Goal: Feedback & Contribution: Contribute content

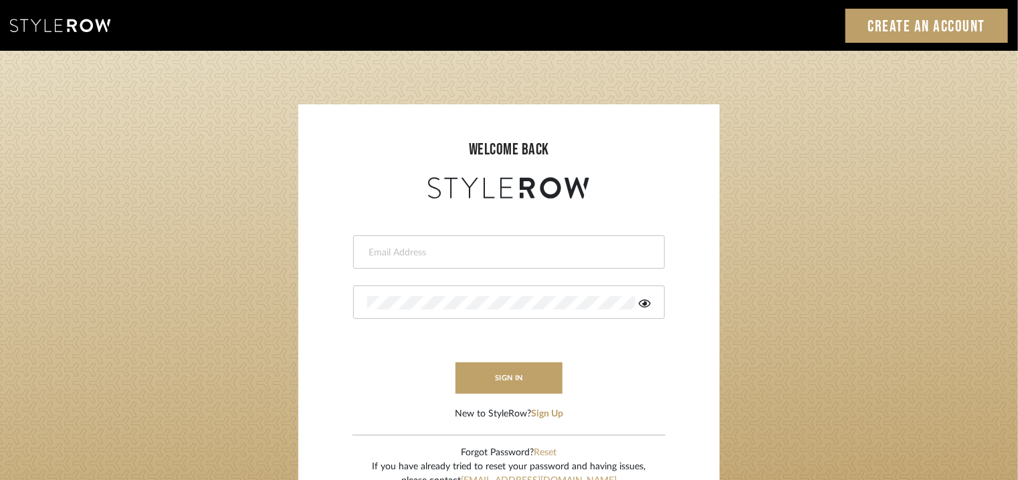
click at [423, 247] on input "email" at bounding box center [507, 252] width 280 height 13
type input "tehseen@mancini-design.com"
click at [187, 312] on login-page "welcome back tehseen@mancini-design.com The Password must be at least 6 charact…" at bounding box center [509, 293] width 1018 height 484
click at [646, 303] on icon at bounding box center [645, 304] width 12 height 8
click at [518, 383] on button "sign in" at bounding box center [509, 378] width 107 height 31
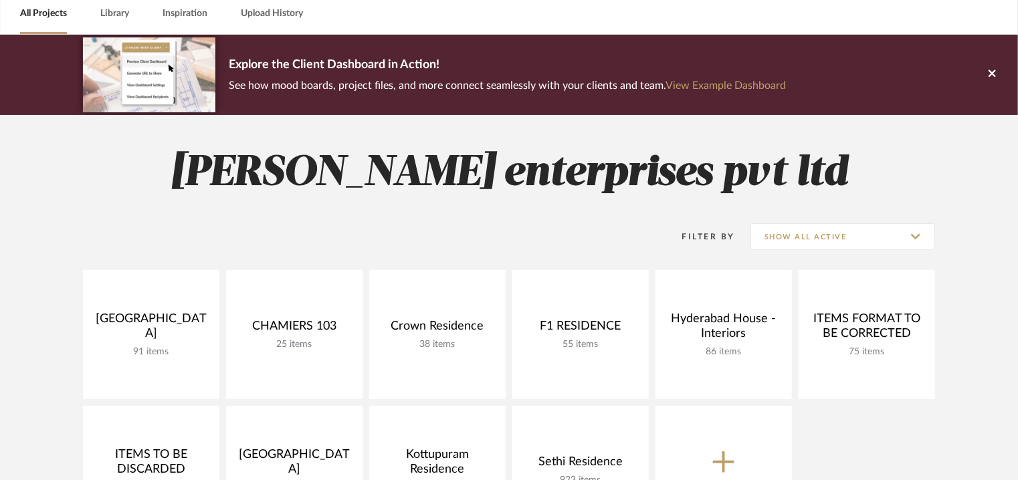
scroll to position [134, 0]
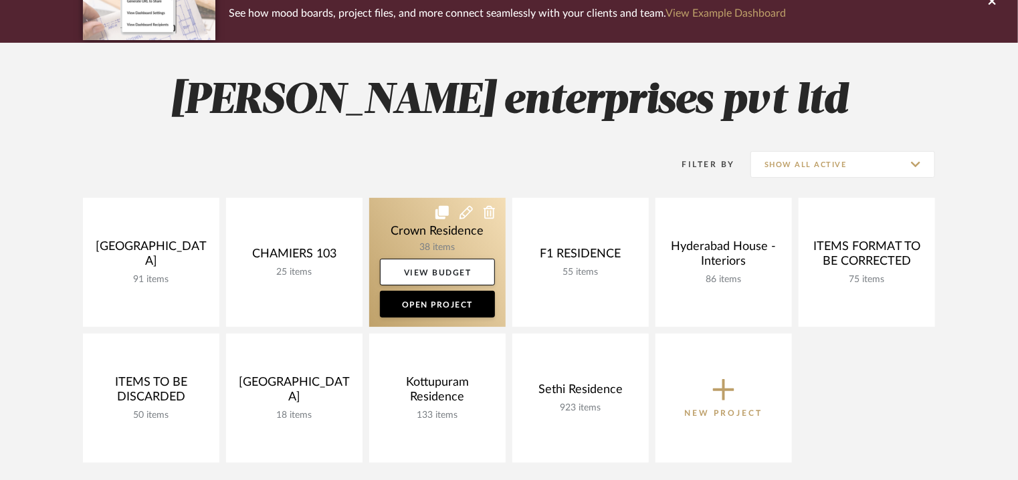
click at [441, 209] on icon at bounding box center [441, 212] width 13 height 13
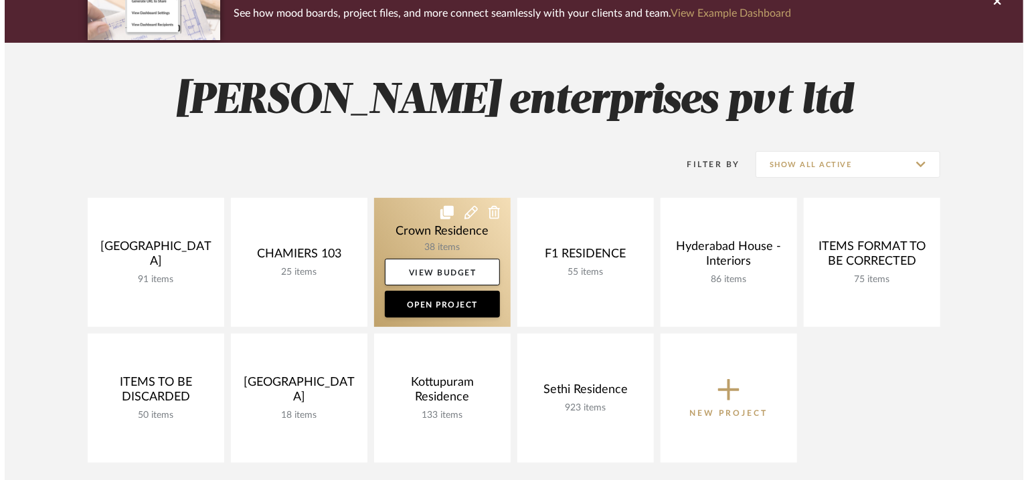
scroll to position [0, 0]
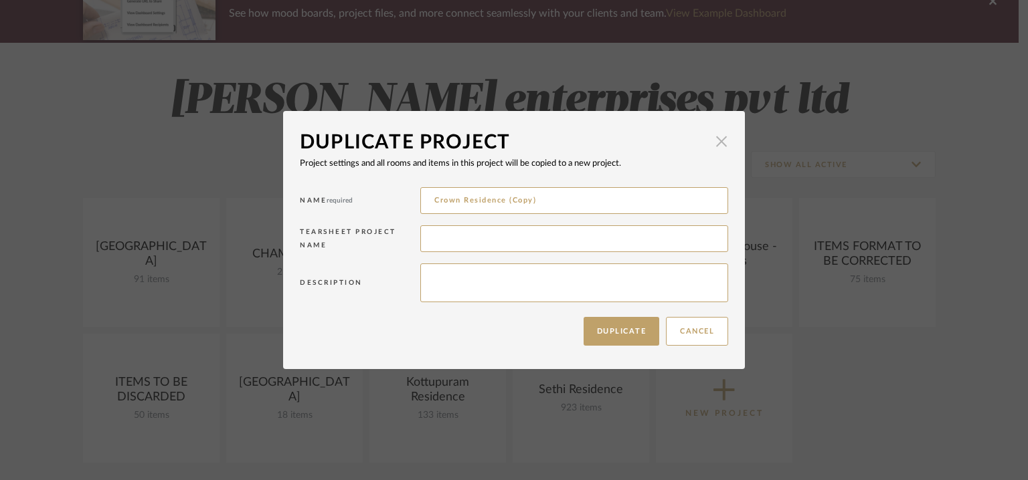
click at [720, 142] on span "button" at bounding box center [721, 141] width 27 height 27
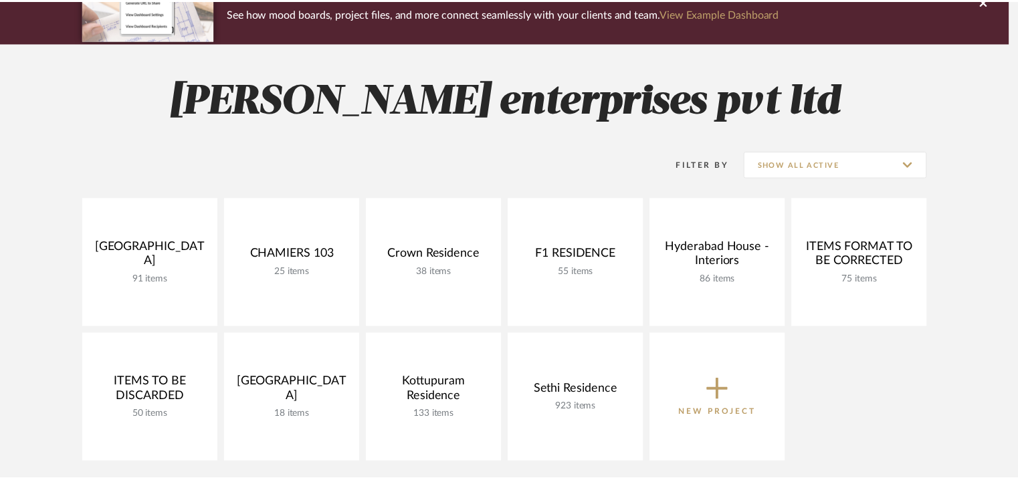
scroll to position [134, 0]
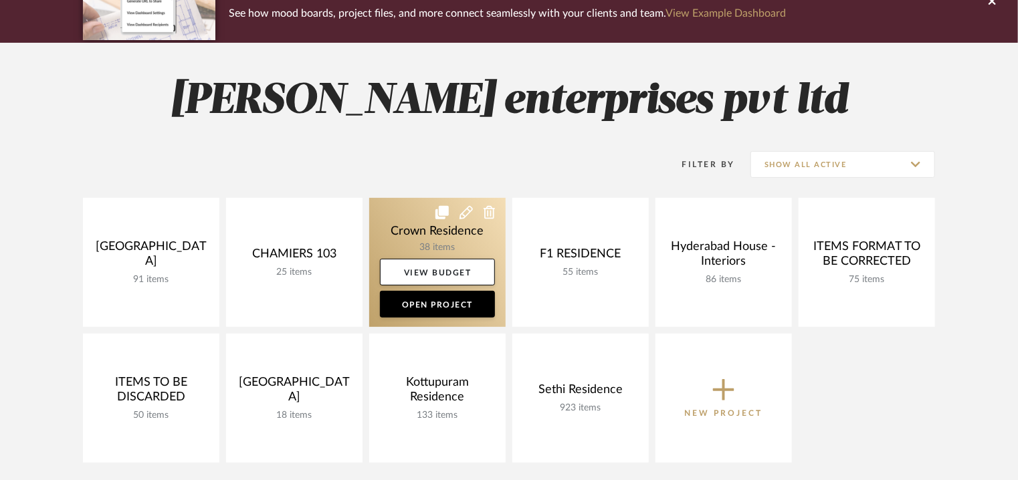
click at [464, 214] on icon at bounding box center [466, 212] width 13 height 13
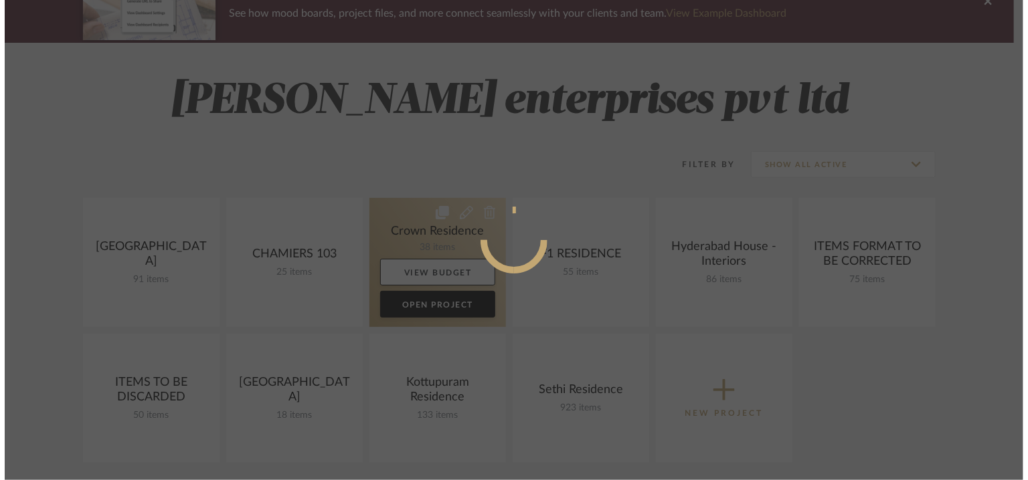
scroll to position [0, 0]
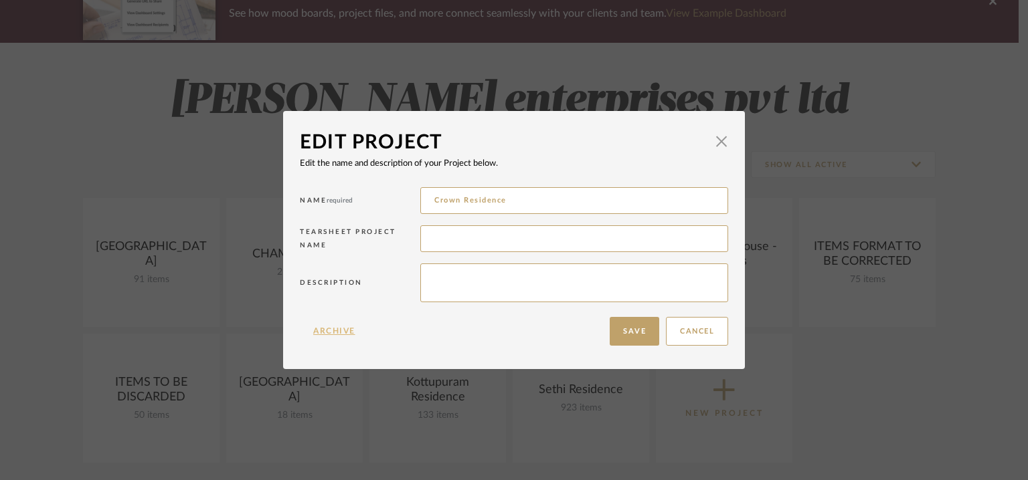
click at [328, 331] on button "Archive" at bounding box center [334, 331] width 69 height 29
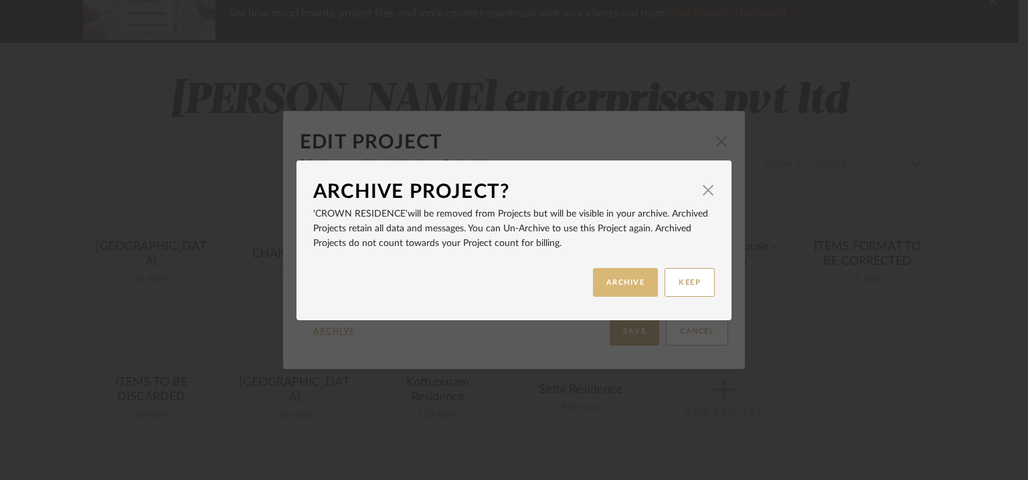
click at [625, 287] on button "ARCHIVE" at bounding box center [626, 282] width 66 height 29
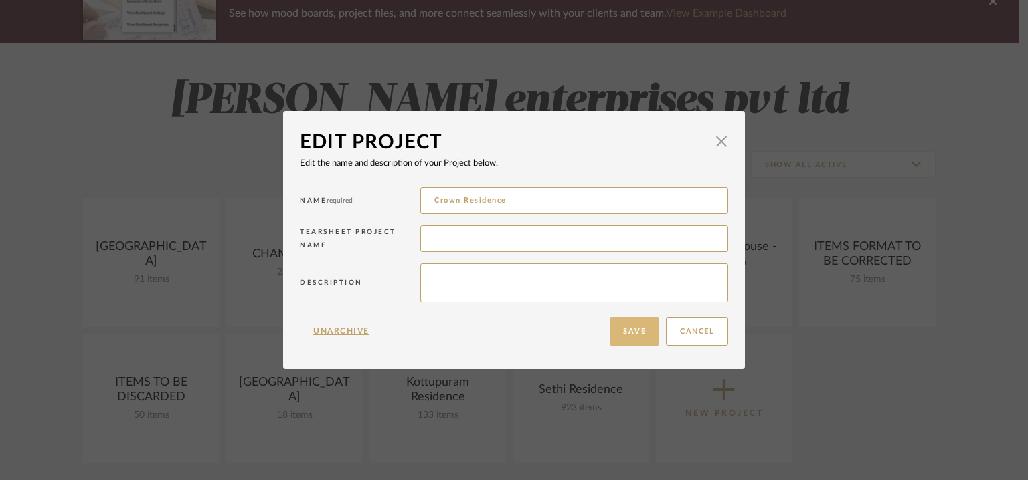
click at [646, 334] on button "Save" at bounding box center [634, 331] width 50 height 29
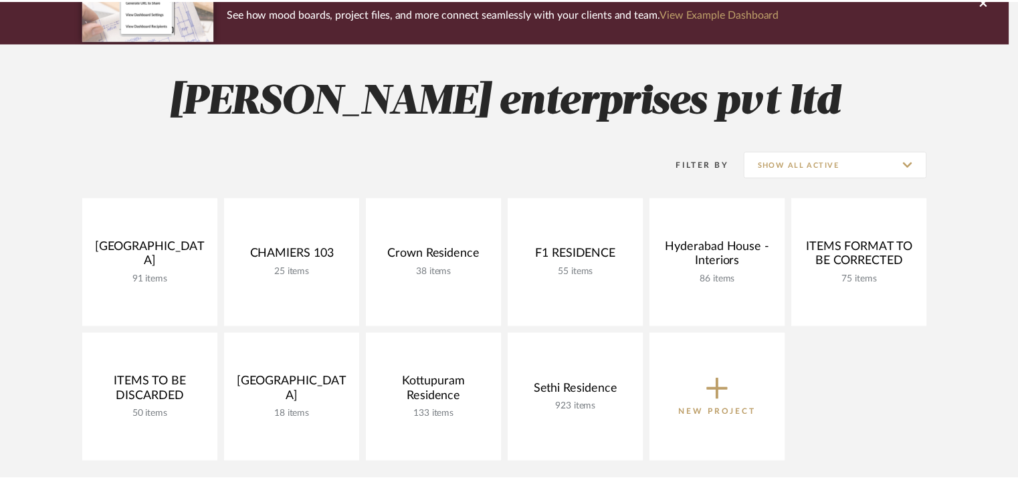
scroll to position [134, 0]
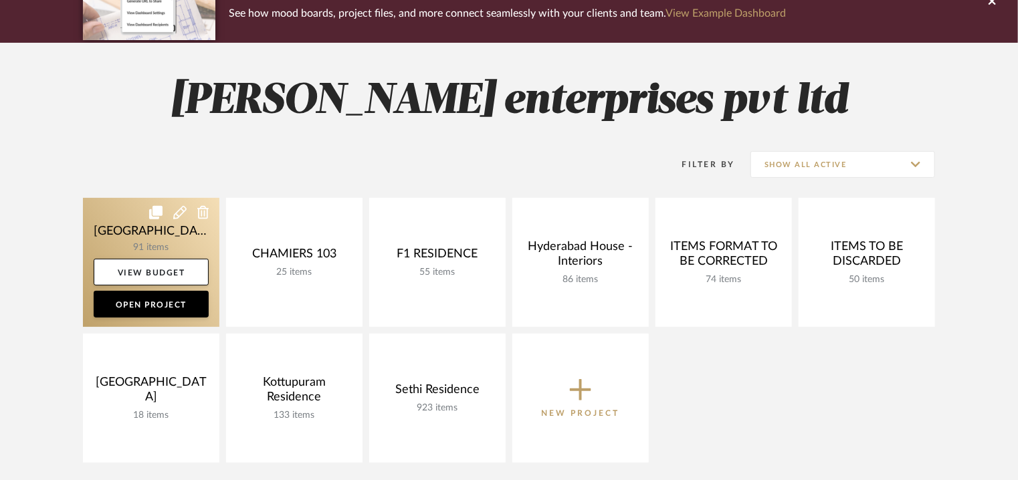
click at [146, 224] on link at bounding box center [151, 262] width 136 height 129
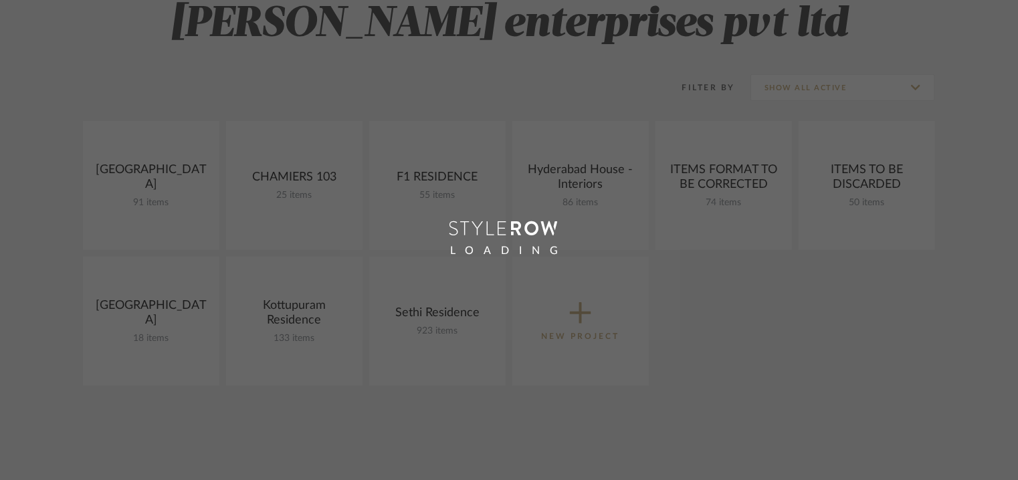
scroll to position [134, 0]
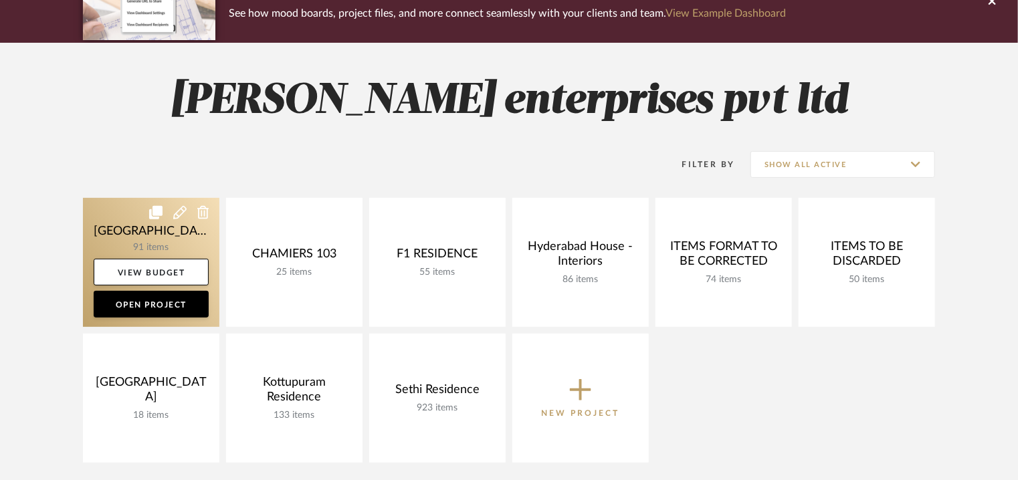
click at [176, 215] on icon at bounding box center [179, 212] width 13 height 13
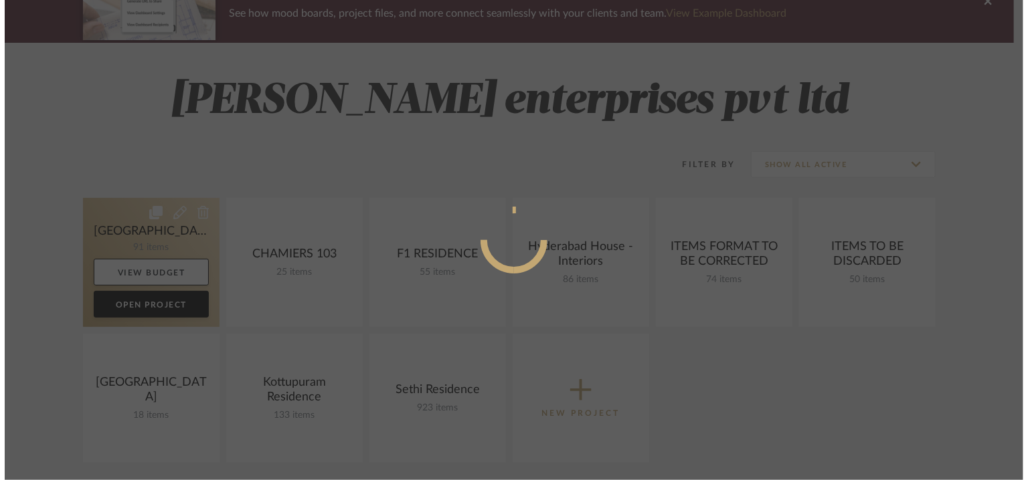
scroll to position [0, 0]
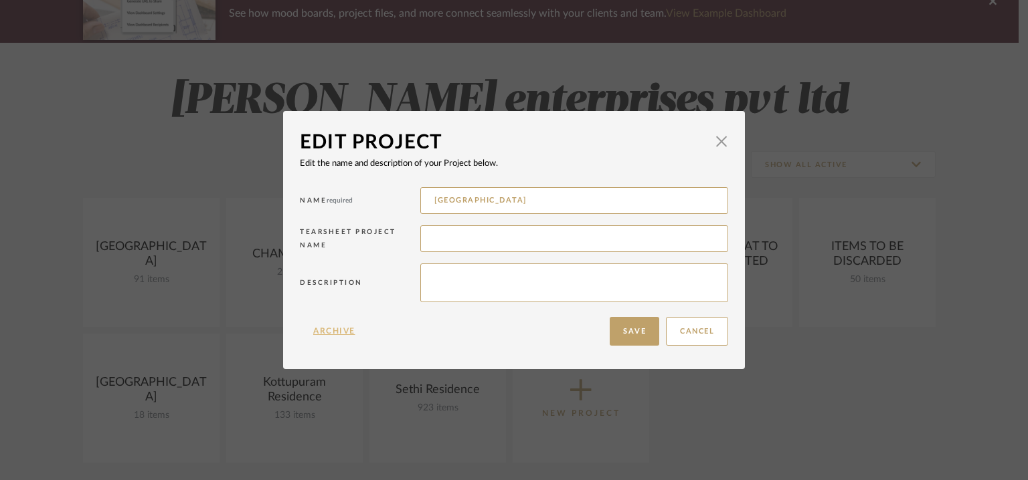
click at [333, 330] on button "Archive" at bounding box center [334, 331] width 69 height 29
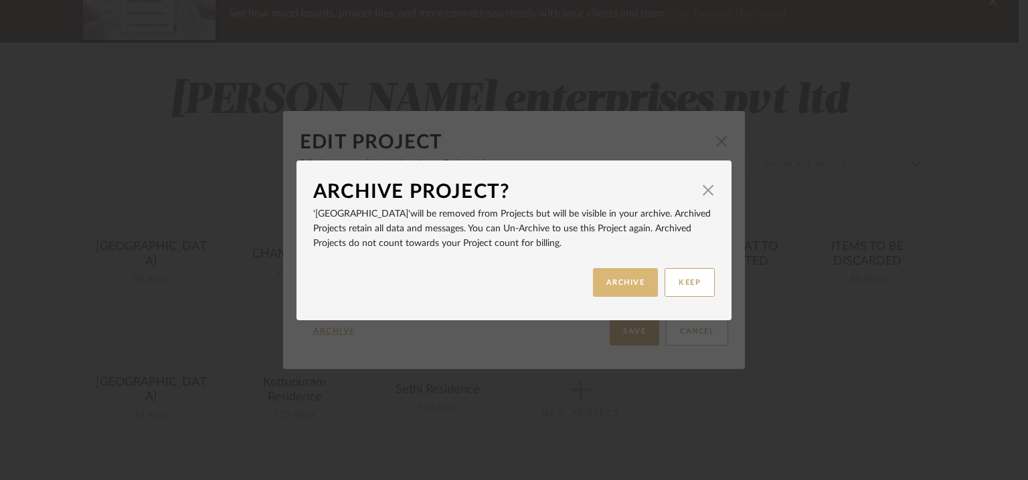
click at [613, 287] on button "ARCHIVE" at bounding box center [626, 282] width 66 height 29
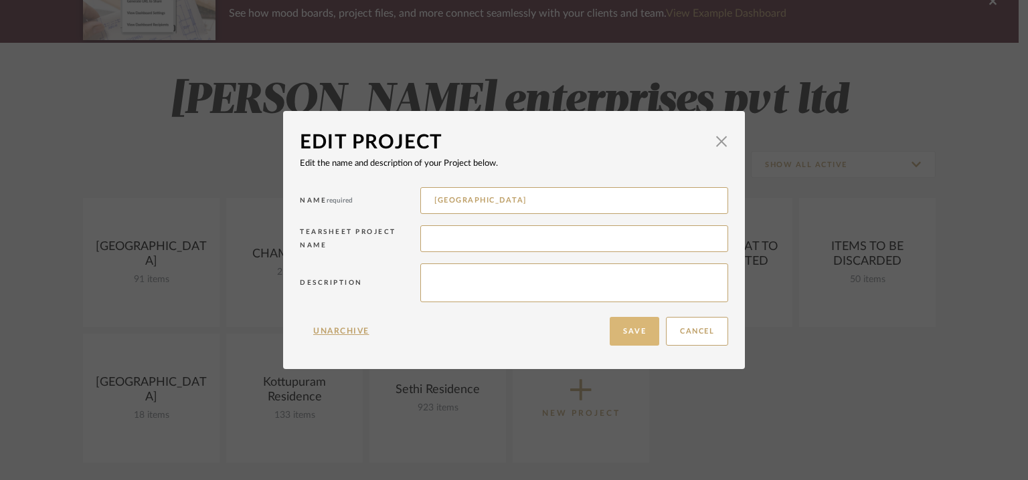
click at [642, 337] on button "Save" at bounding box center [634, 331] width 50 height 29
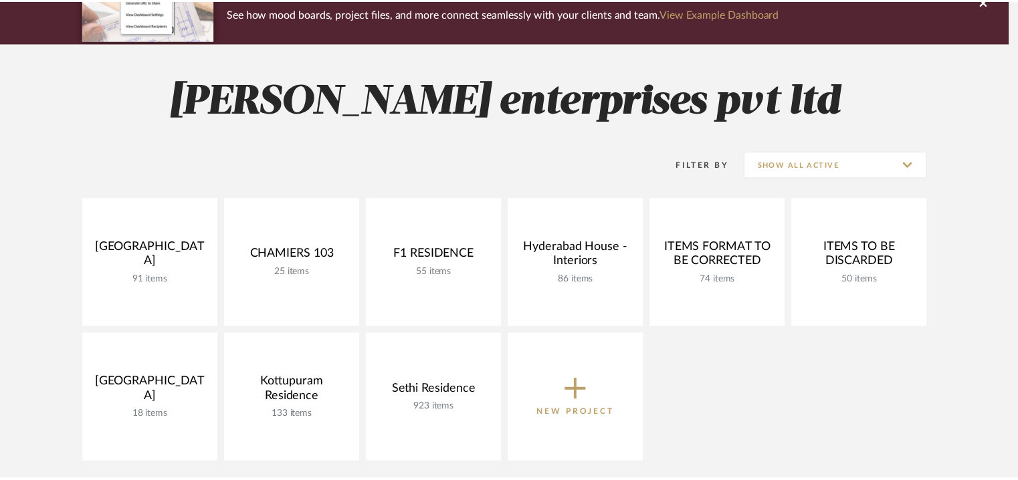
scroll to position [134, 0]
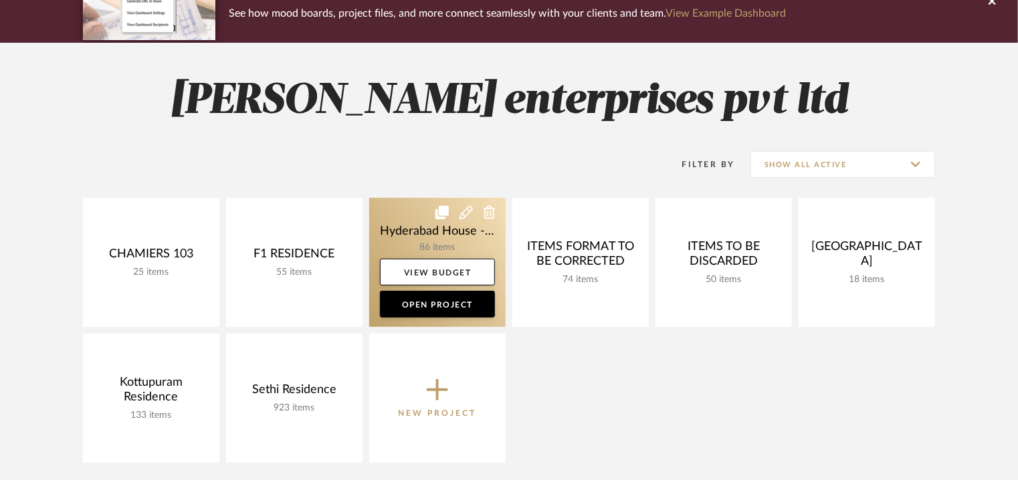
click at [462, 215] on icon at bounding box center [466, 212] width 13 height 13
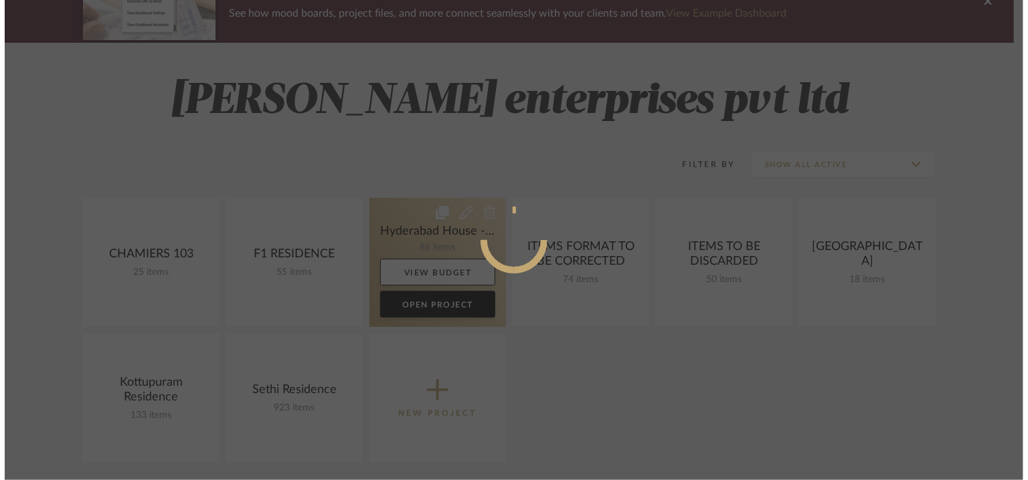
scroll to position [0, 0]
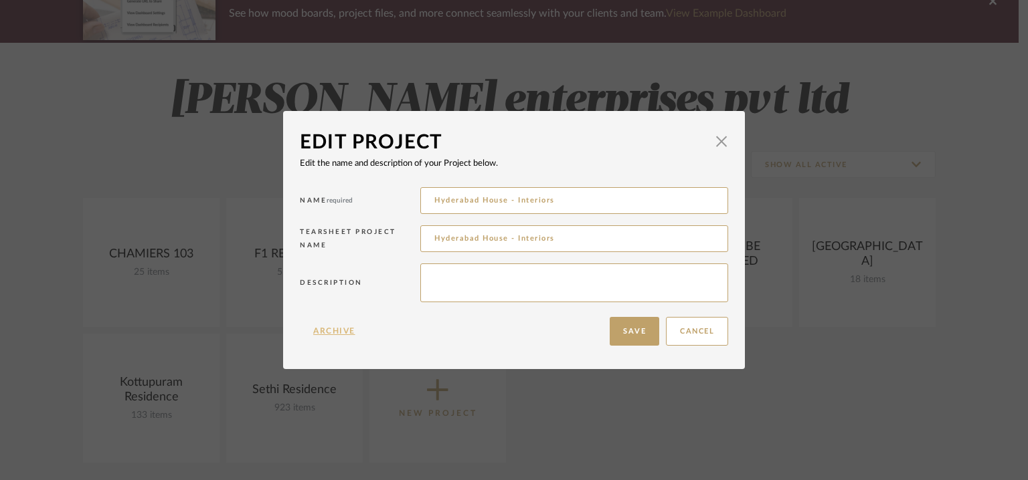
click at [318, 328] on button "Archive" at bounding box center [334, 331] width 69 height 29
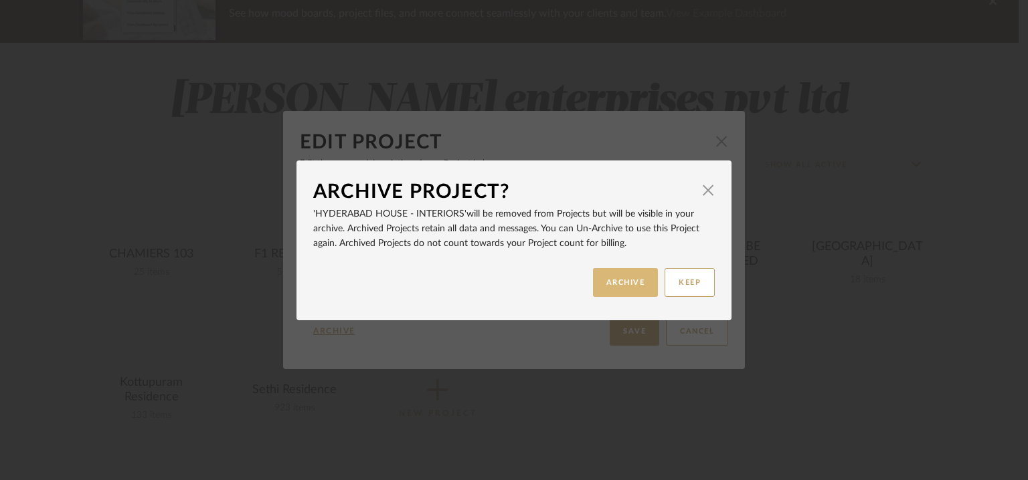
click at [603, 288] on button "ARCHIVE" at bounding box center [626, 282] width 66 height 29
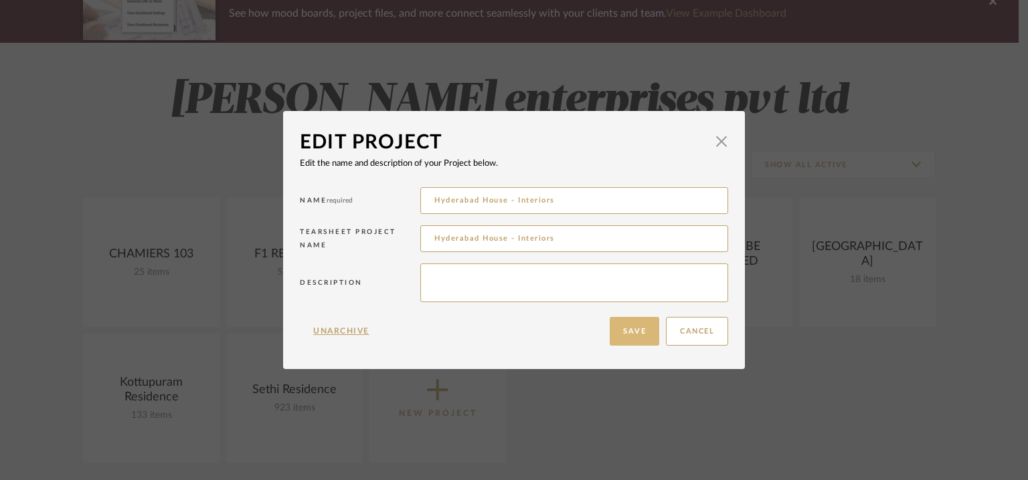
click at [631, 337] on button "Save" at bounding box center [634, 331] width 50 height 29
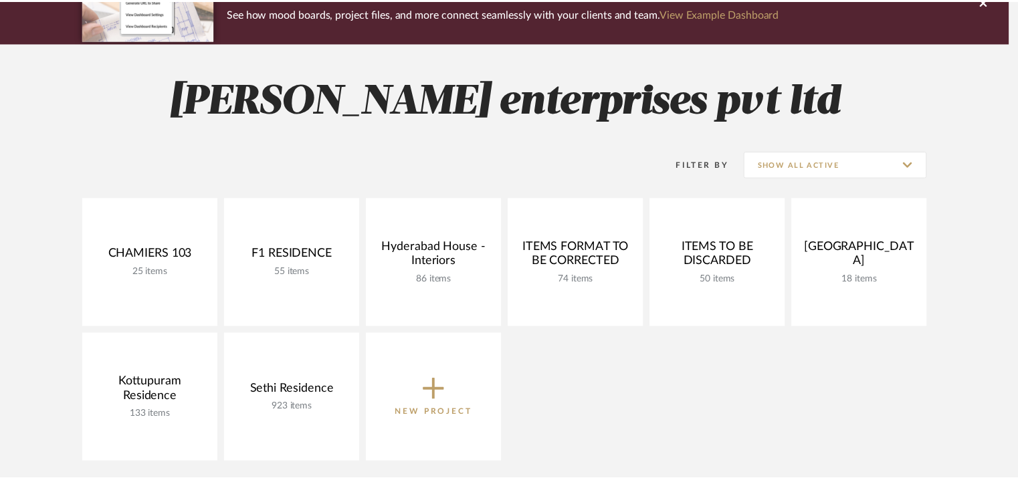
scroll to position [134, 0]
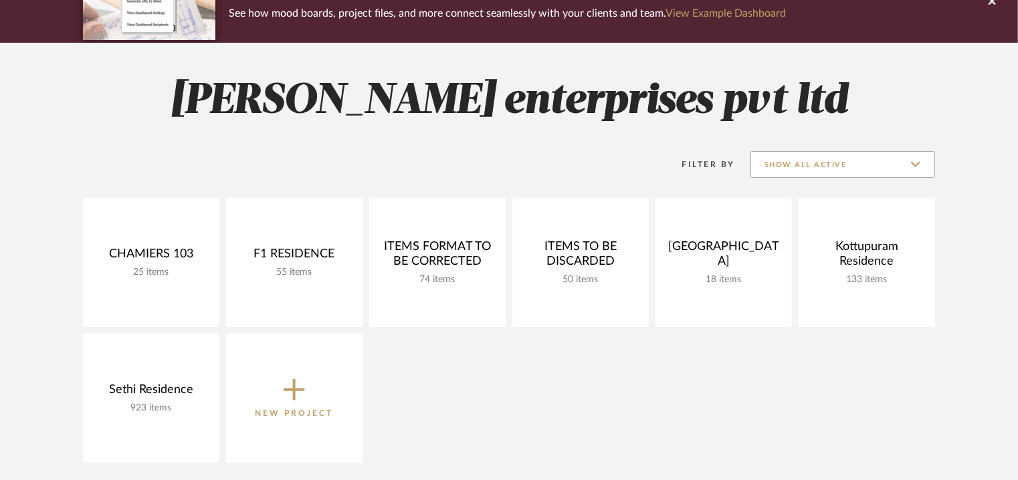
click at [915, 161] on input "Show All Active" at bounding box center [843, 164] width 185 height 27
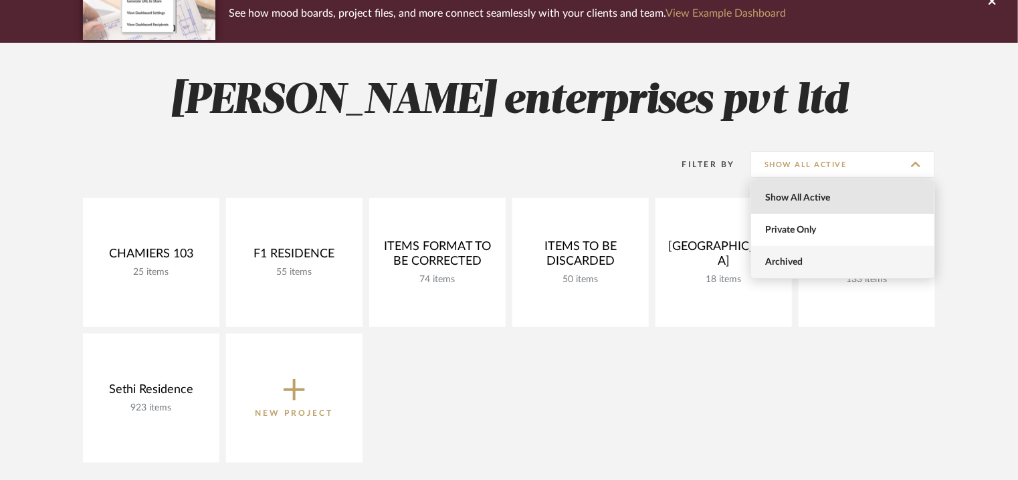
click at [787, 258] on span "Archived" at bounding box center [844, 262] width 159 height 11
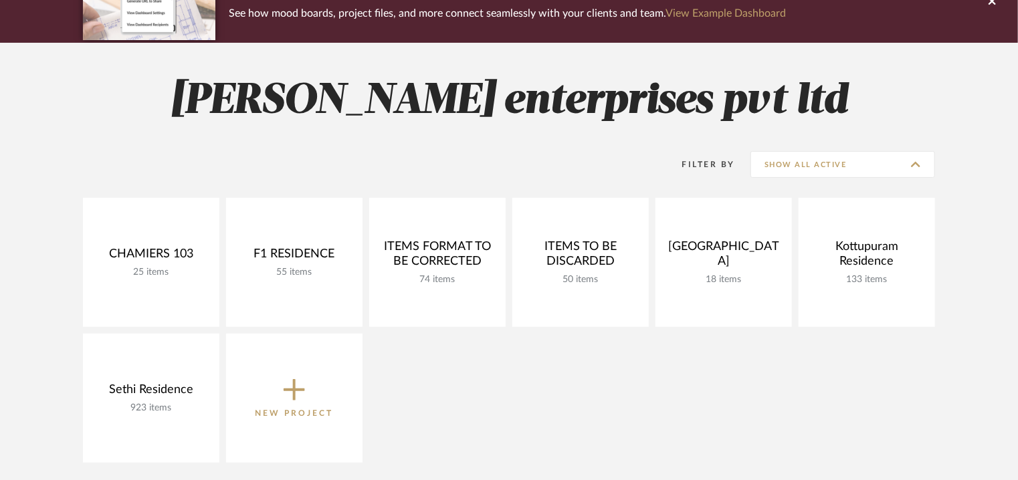
type input "Archived"
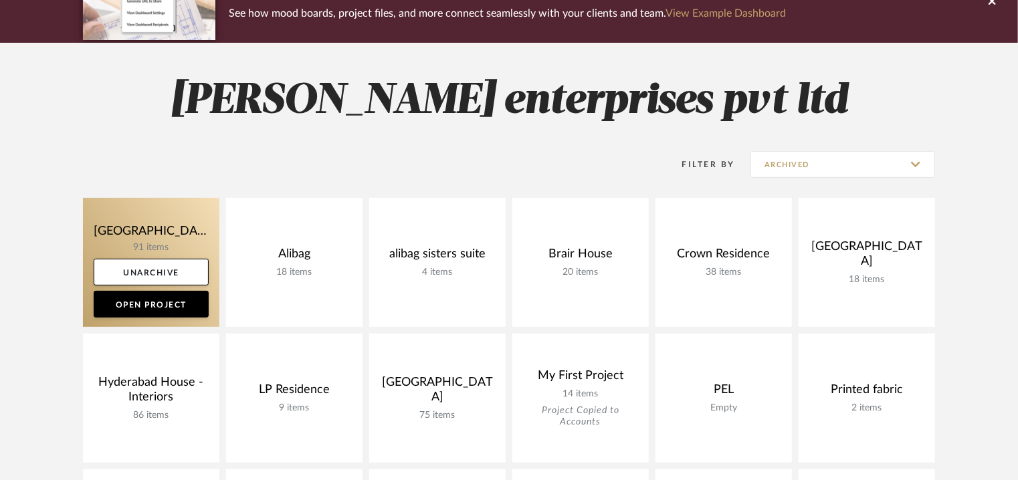
click at [167, 237] on link at bounding box center [151, 262] width 136 height 129
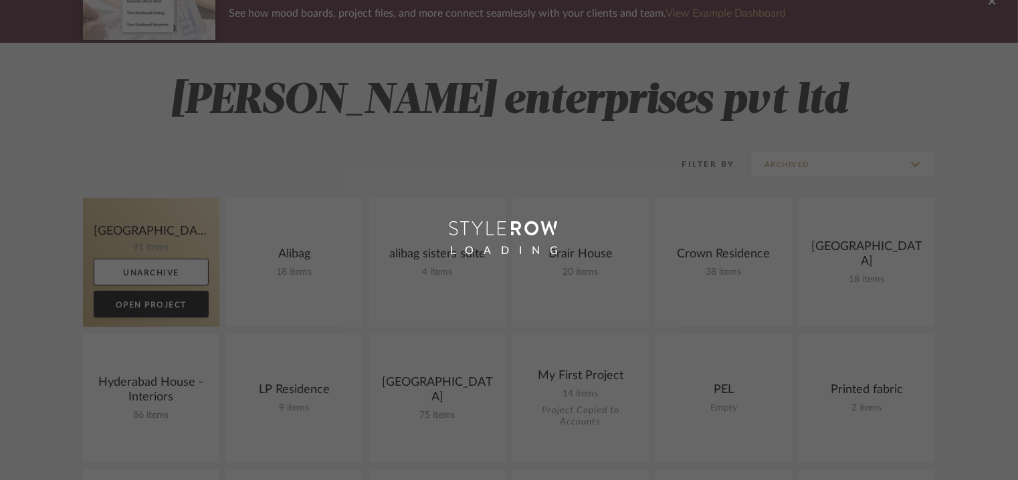
click at [167, 237] on div "LOADING" at bounding box center [509, 240] width 1018 height 480
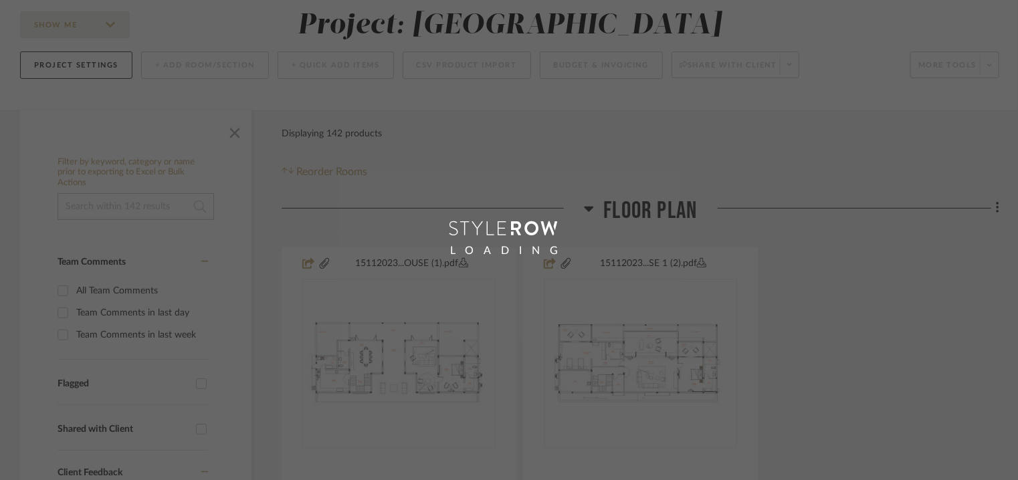
scroll to position [134, 0]
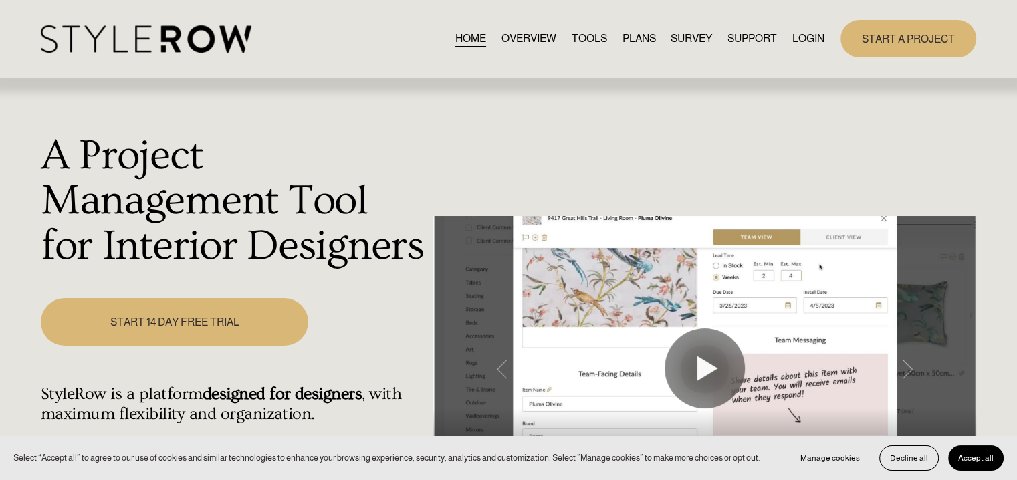
drag, startPoint x: 0, startPoint y: 0, endPoint x: 799, endPoint y: 43, distance: 800.6
click at [803, 39] on link "LOGIN" at bounding box center [809, 38] width 32 height 18
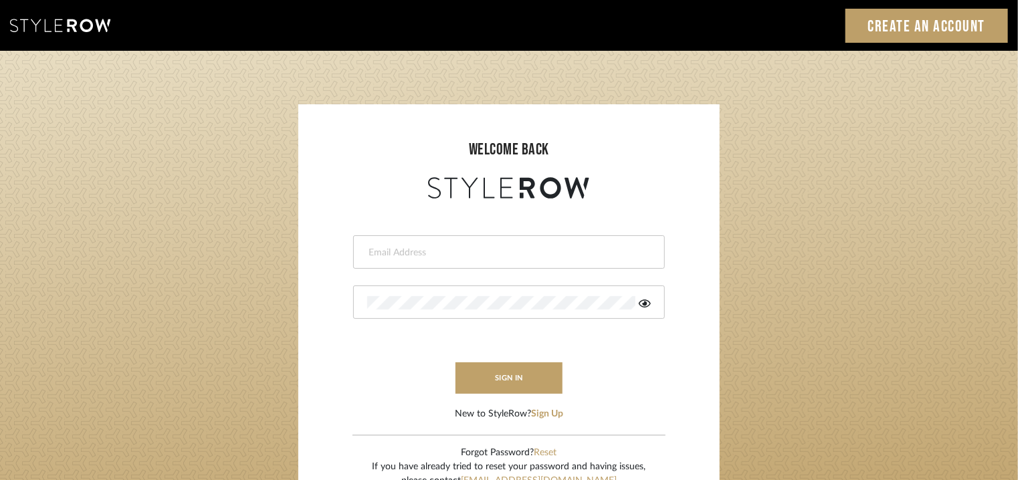
type input "tehseen@mancini-design.com"
click at [534, 389] on button "sign in" at bounding box center [509, 378] width 107 height 31
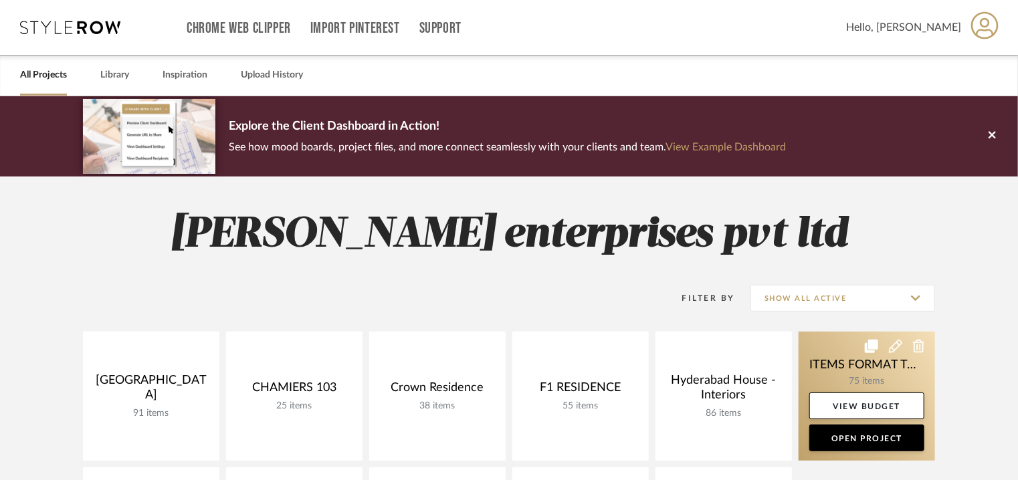
click at [866, 375] on link at bounding box center [867, 396] width 136 height 129
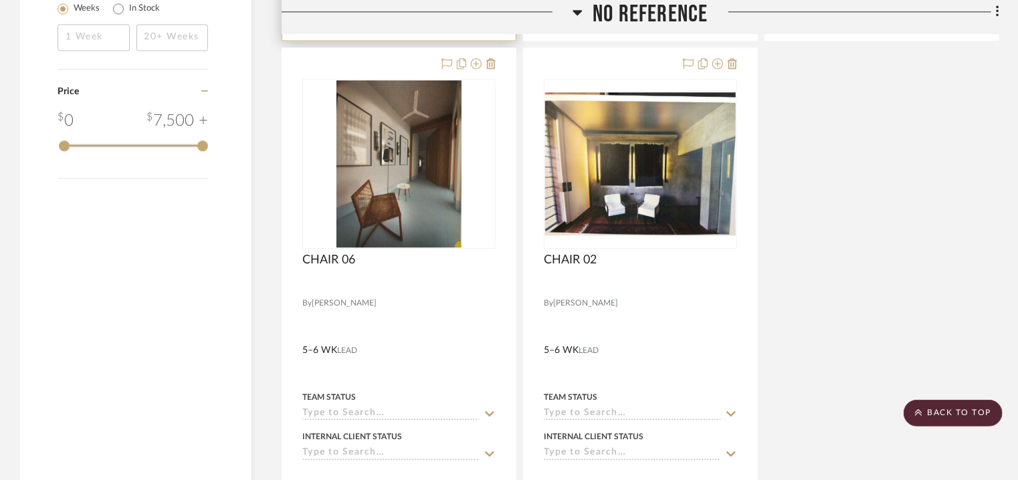
scroll to position [1969, 0]
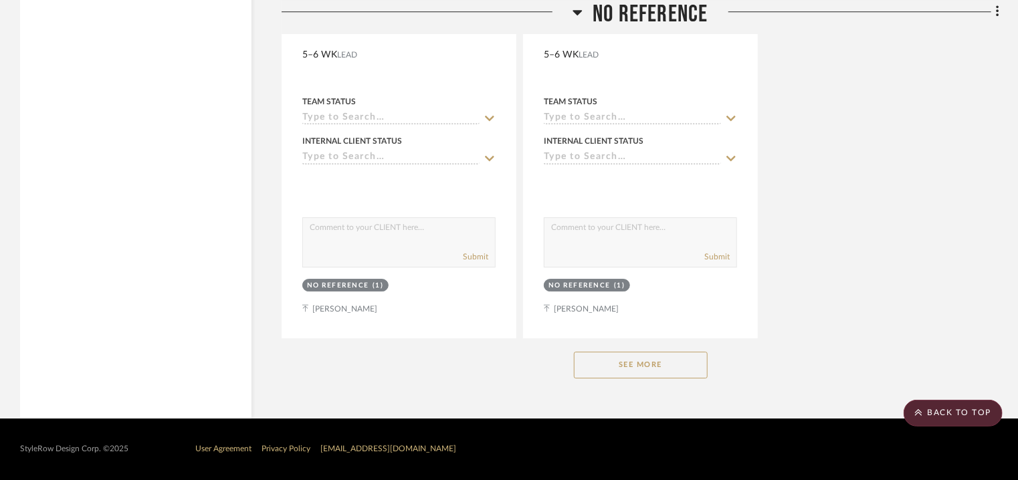
click at [593, 370] on button "See More" at bounding box center [641, 365] width 134 height 27
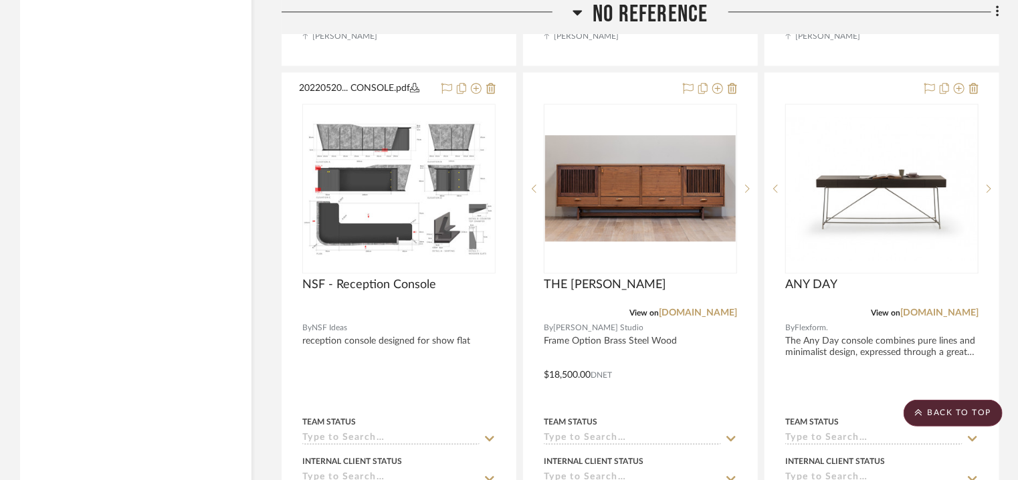
scroll to position [11736, 0]
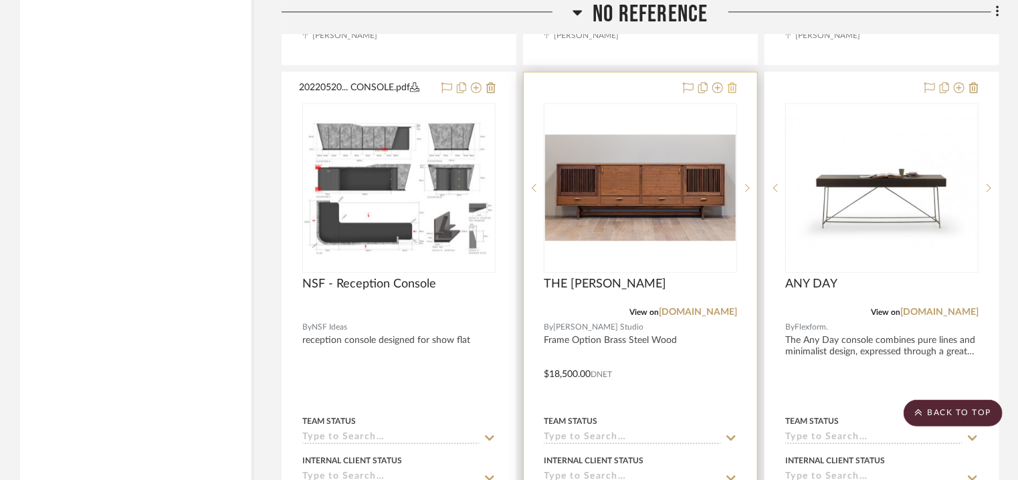
click at [733, 93] on icon at bounding box center [732, 87] width 9 height 11
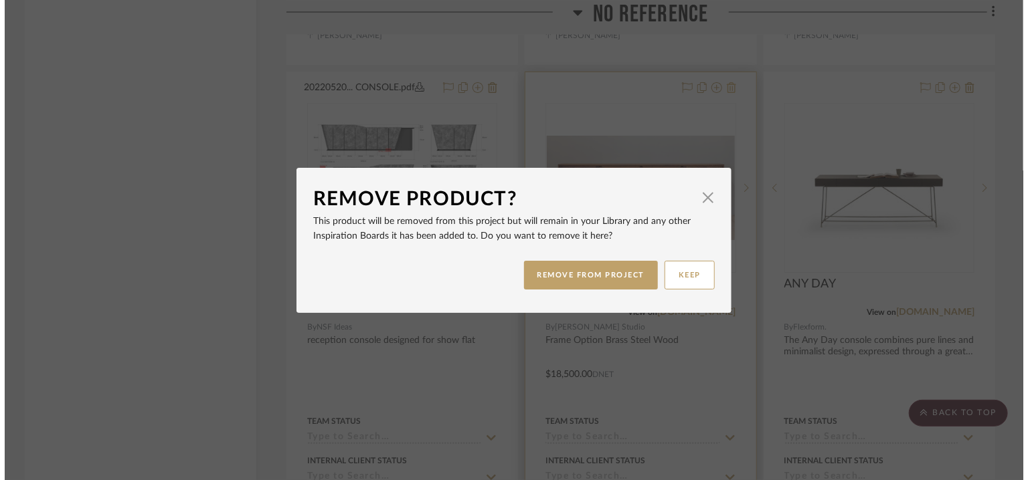
scroll to position [0, 0]
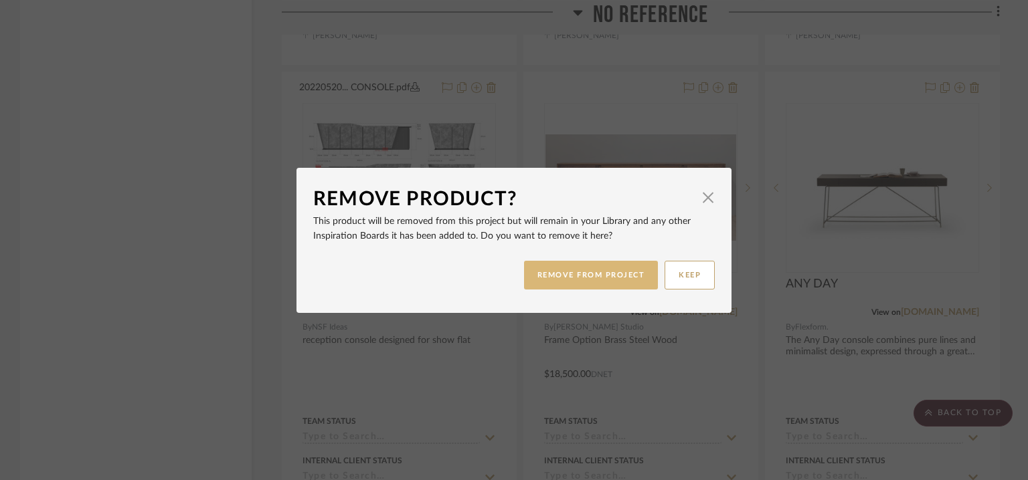
click at [632, 282] on button "REMOVE FROM PROJECT" at bounding box center [591, 275] width 134 height 29
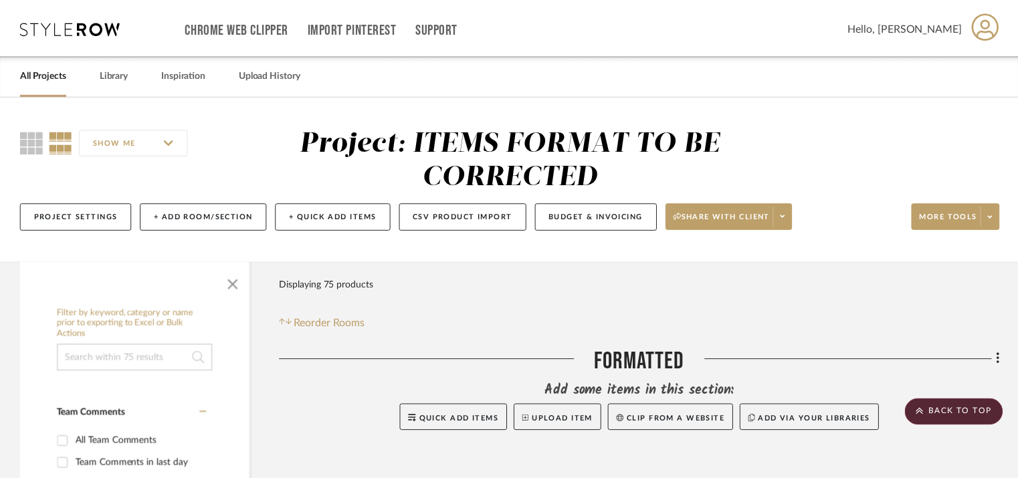
scroll to position [11736, 0]
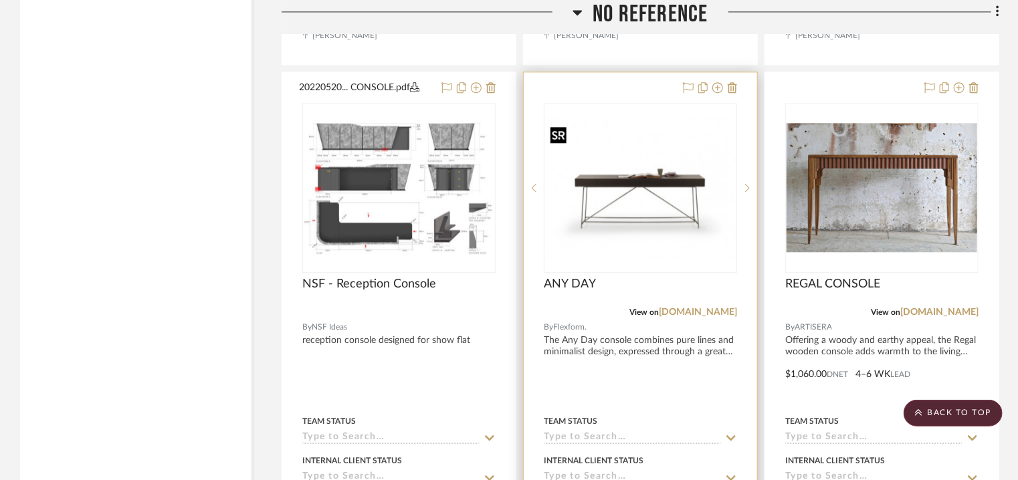
click at [645, 176] on img "0" at bounding box center [640, 187] width 191 height 142
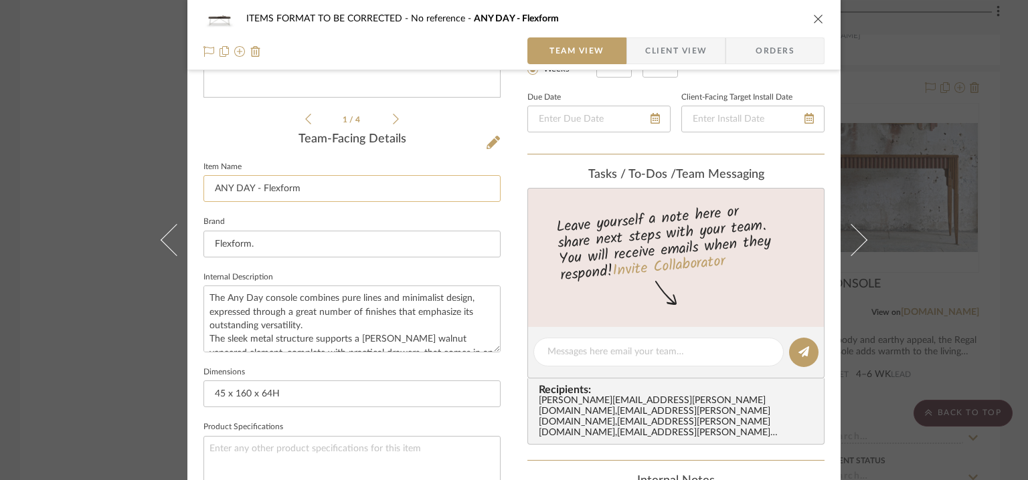
scroll to position [401, 0]
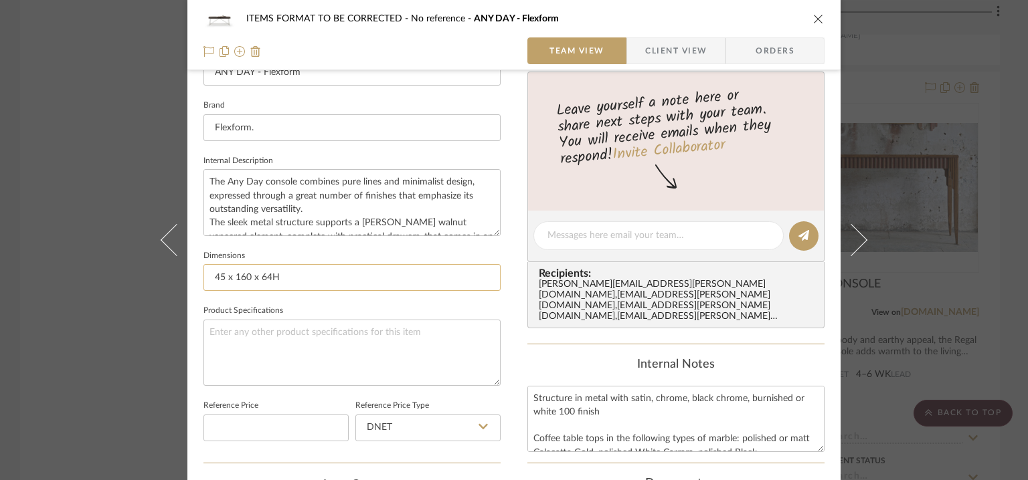
drag, startPoint x: 328, startPoint y: 276, endPoint x: 204, endPoint y: 276, distance: 124.4
click at [204, 276] on input "45 x 160 x 64H" at bounding box center [351, 277] width 297 height 27
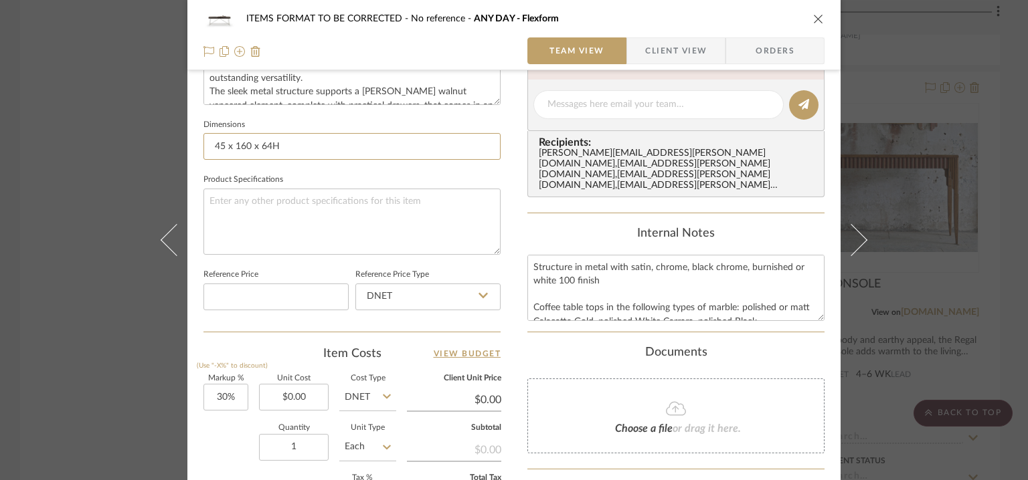
scroll to position [761, 0]
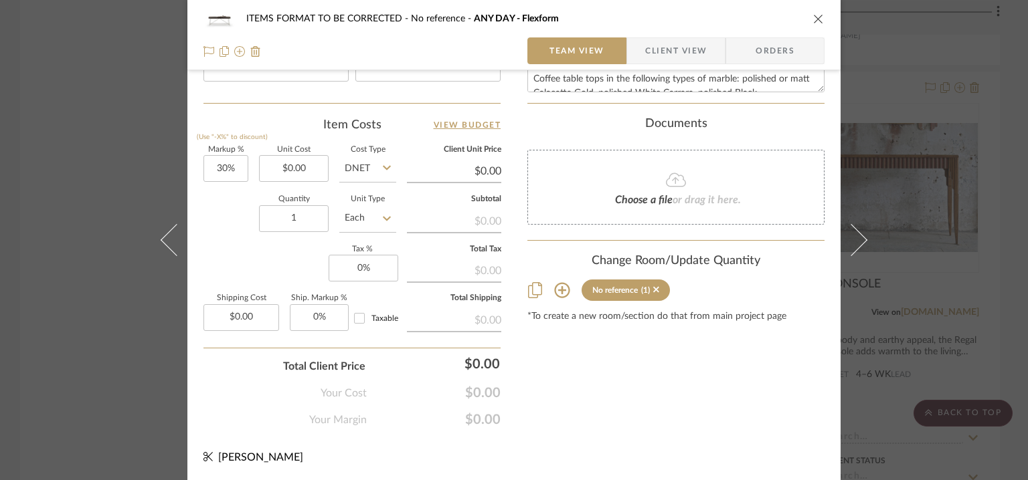
click at [557, 283] on icon at bounding box center [561, 290] width 15 height 15
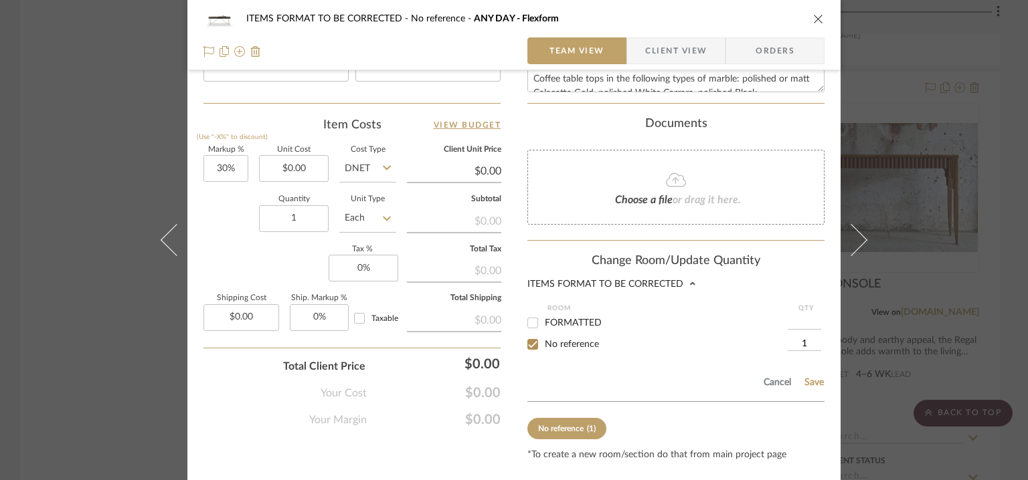
click at [533, 312] on input "FORMATTED" at bounding box center [532, 322] width 21 height 21
checkbox input "true"
type input "1"
click at [527, 334] on input "No reference" at bounding box center [532, 344] width 21 height 21
checkbox input "false"
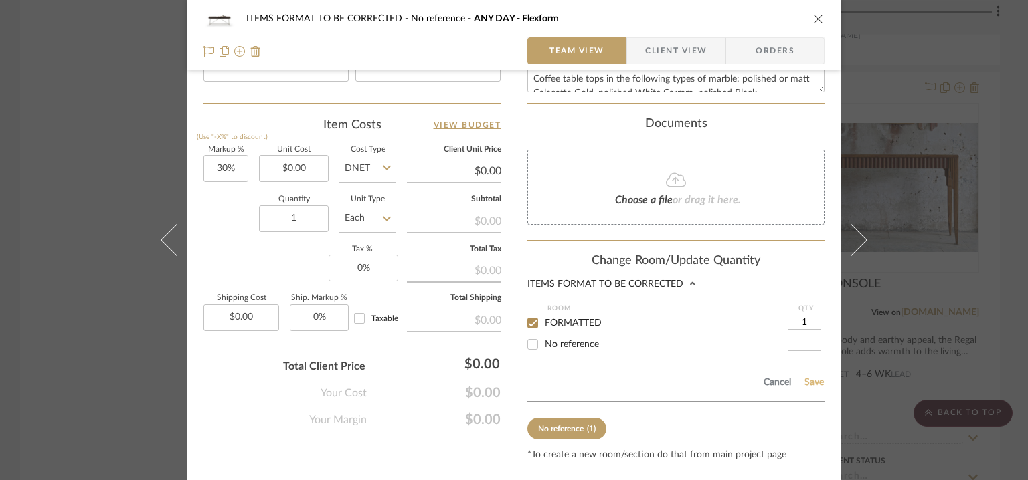
click at [811, 377] on button "Save" at bounding box center [813, 382] width 21 height 11
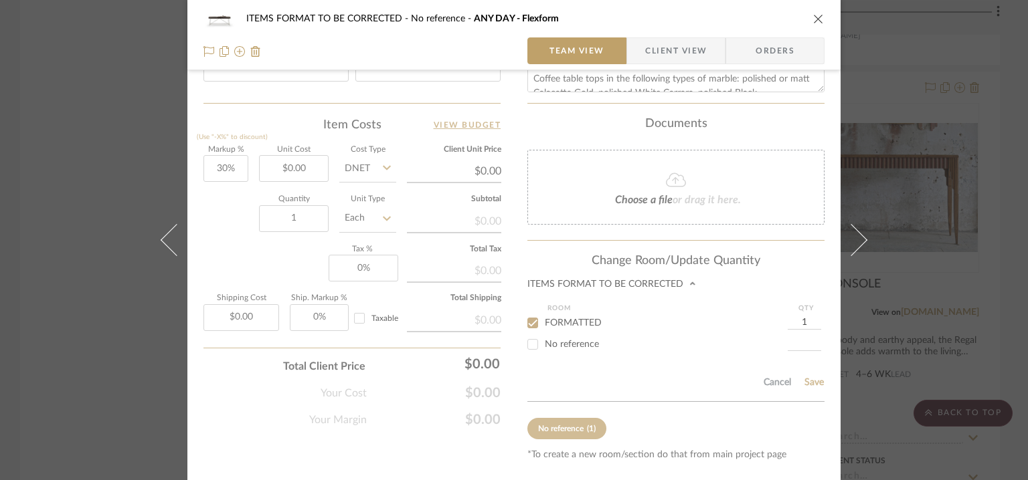
type textarea "Price: Na Lead time: Na Customizable: Na 3D available : yes BIM available. No P…"
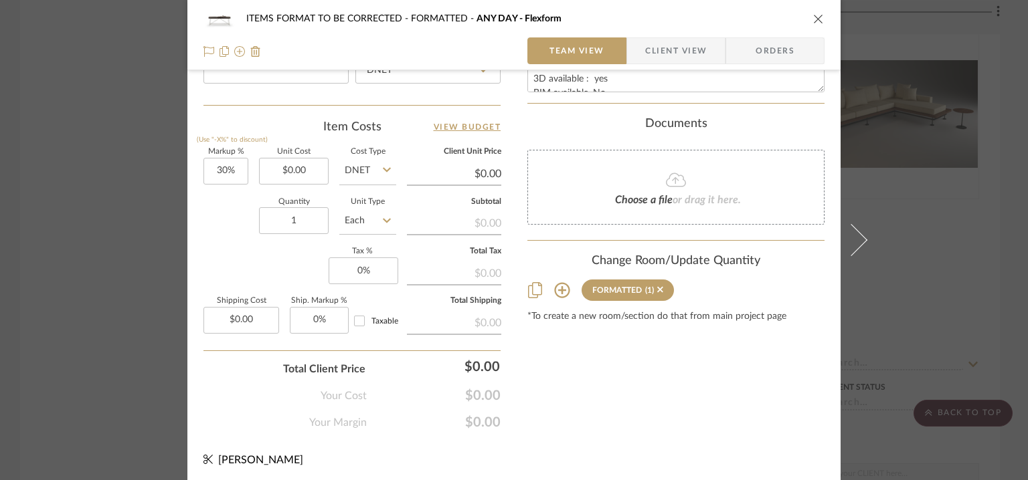
click at [817, 17] on div "ITEMS FORMAT TO BE CORRECTED FORMATTED ANY DAY - Flexform Team View Client View…" at bounding box center [513, 35] width 653 height 70
click at [813, 17] on icon "close" at bounding box center [818, 18] width 11 height 11
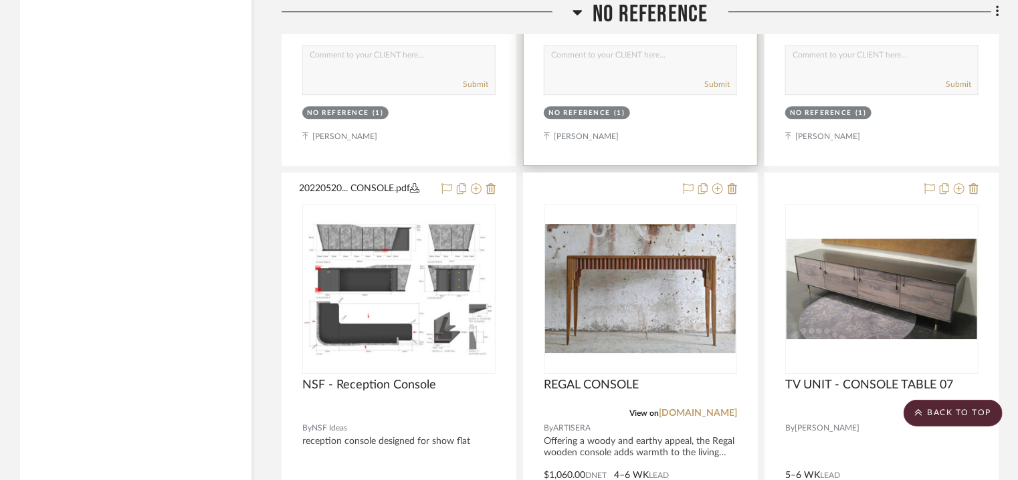
scroll to position [12338, 0]
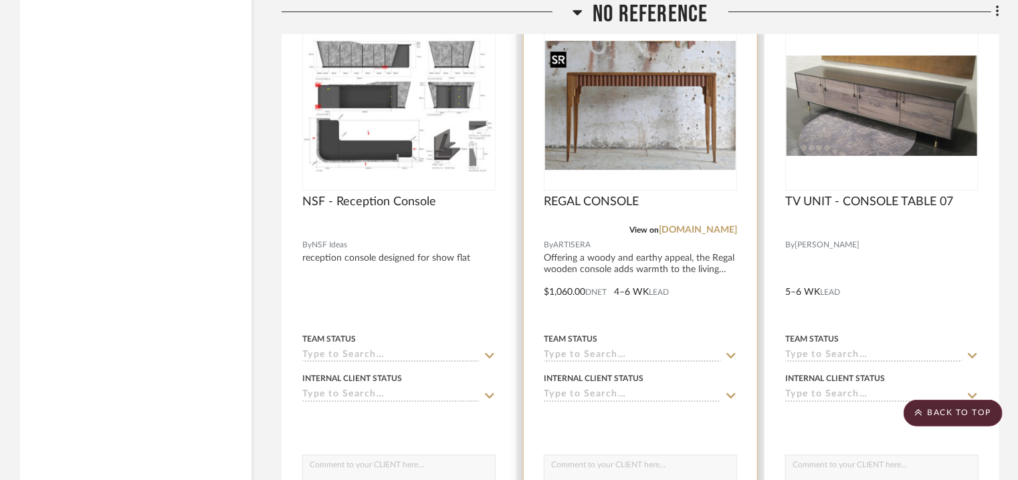
click at [638, 108] on img "0" at bounding box center [640, 105] width 191 height 129
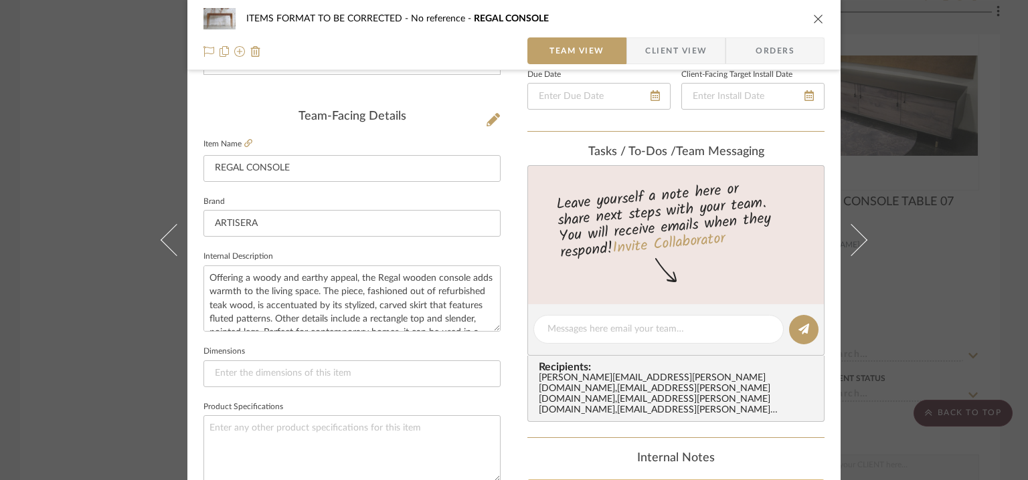
scroll to position [468, 0]
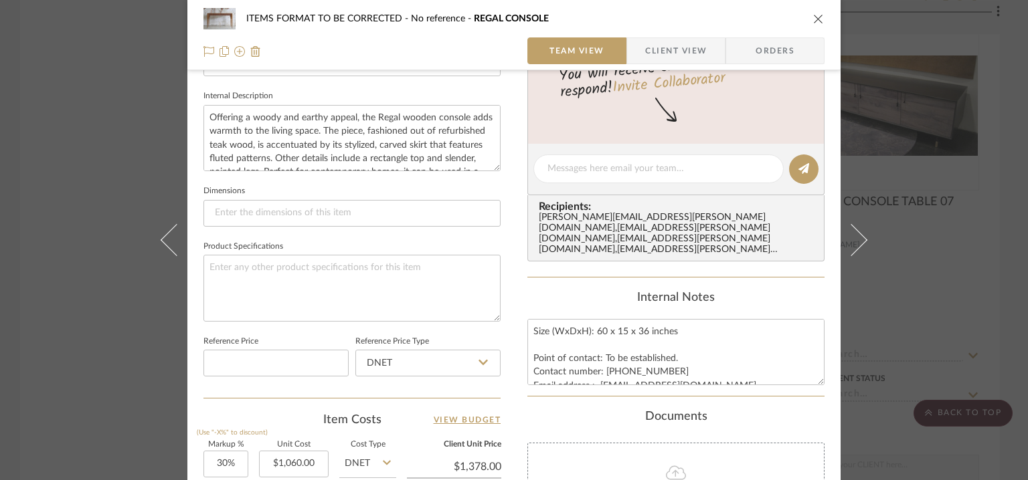
click at [813, 17] on icon "close" at bounding box center [818, 18] width 11 height 11
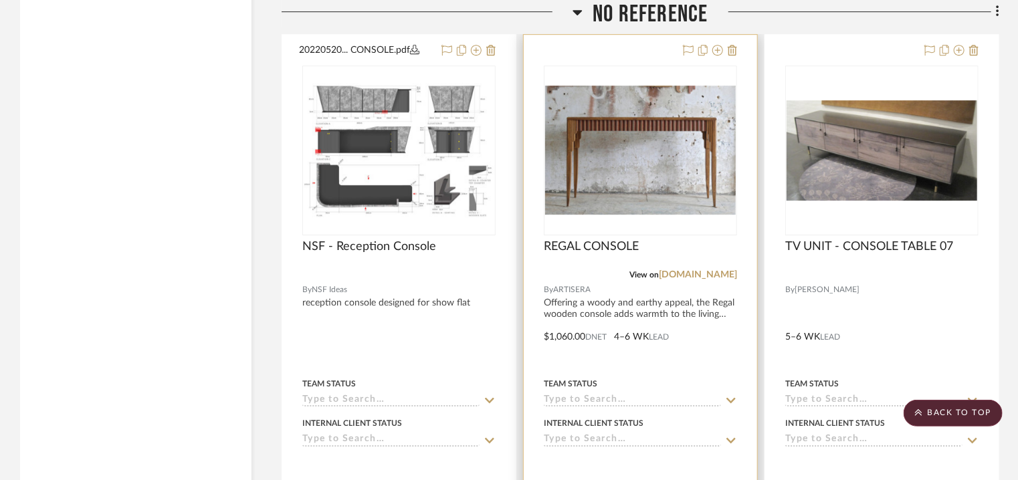
scroll to position [12204, 0]
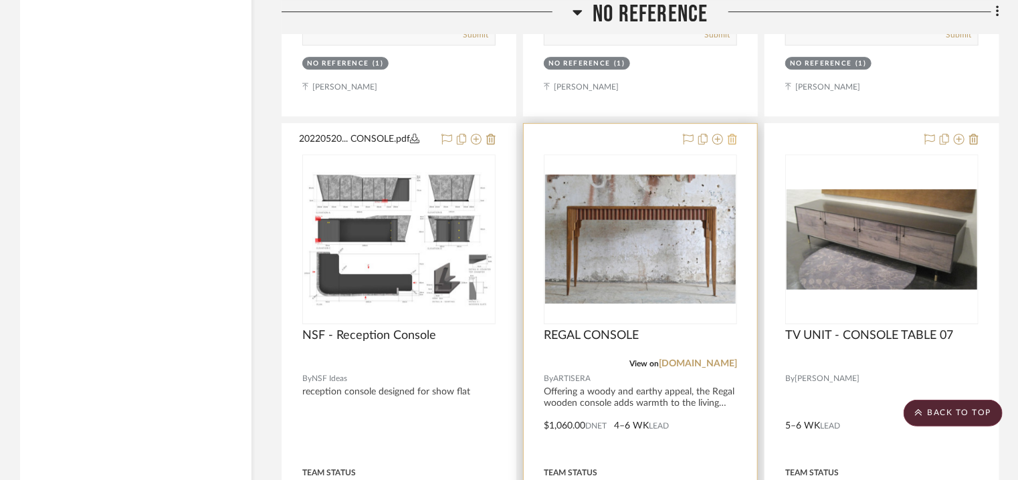
click at [734, 144] on icon at bounding box center [732, 139] width 9 height 11
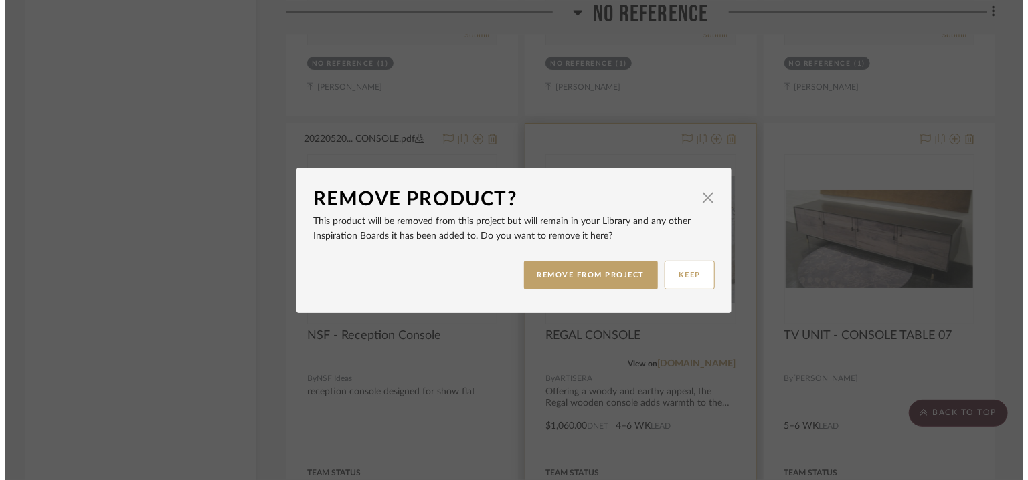
scroll to position [0, 0]
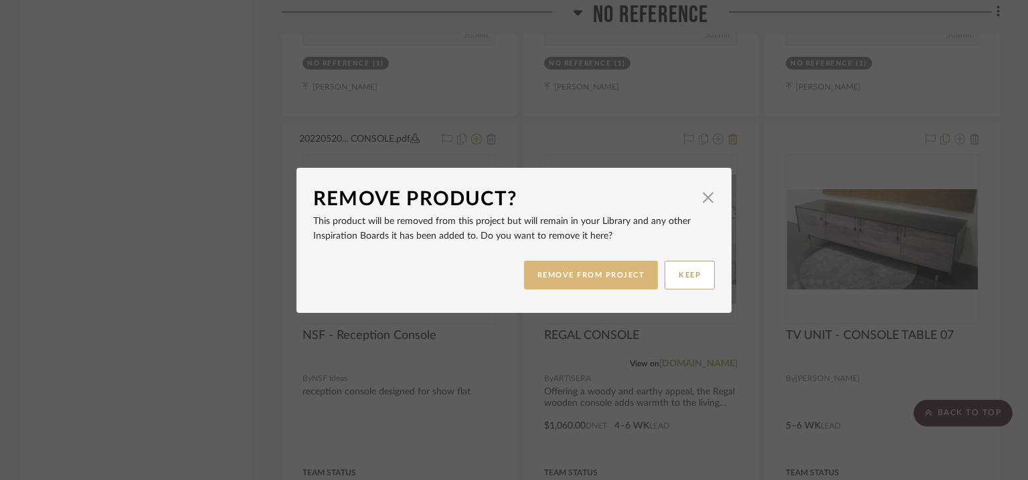
click at [619, 268] on button "REMOVE FROM PROJECT" at bounding box center [591, 275] width 134 height 29
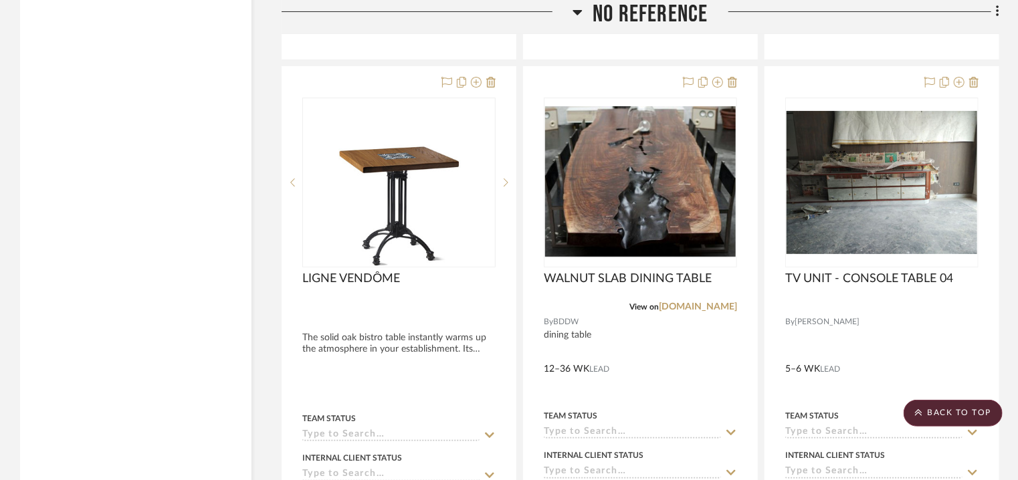
scroll to position [12873, 0]
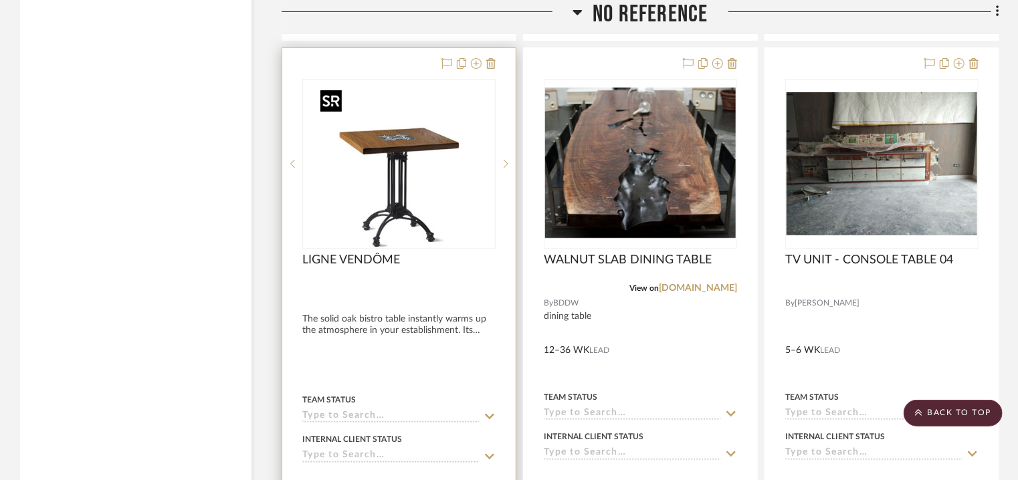
click at [442, 97] on img "0" at bounding box center [399, 163] width 167 height 167
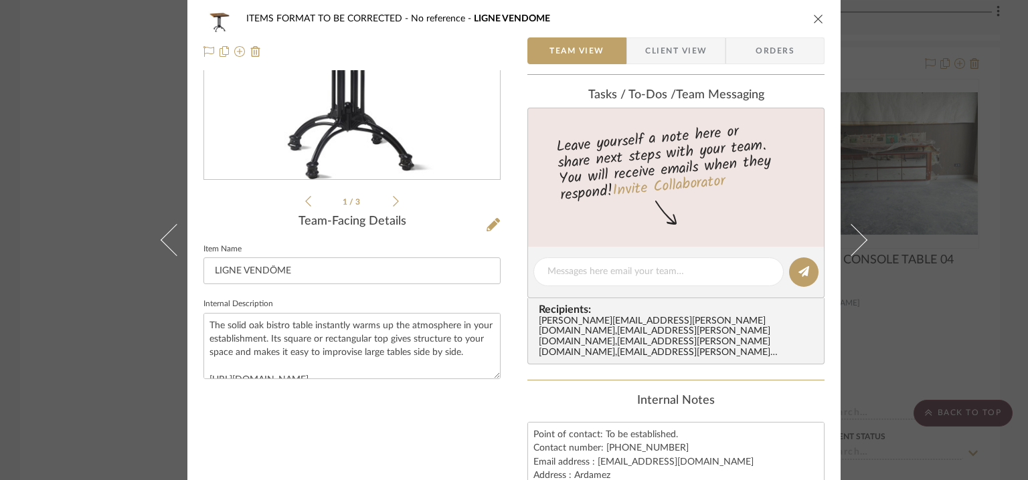
scroll to position [0, 0]
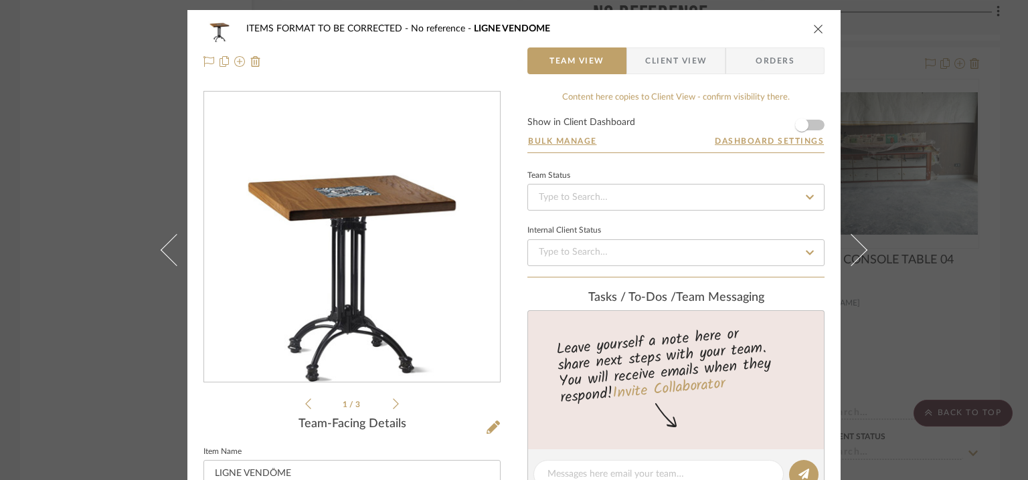
click at [813, 27] on icon "close" at bounding box center [818, 28] width 11 height 11
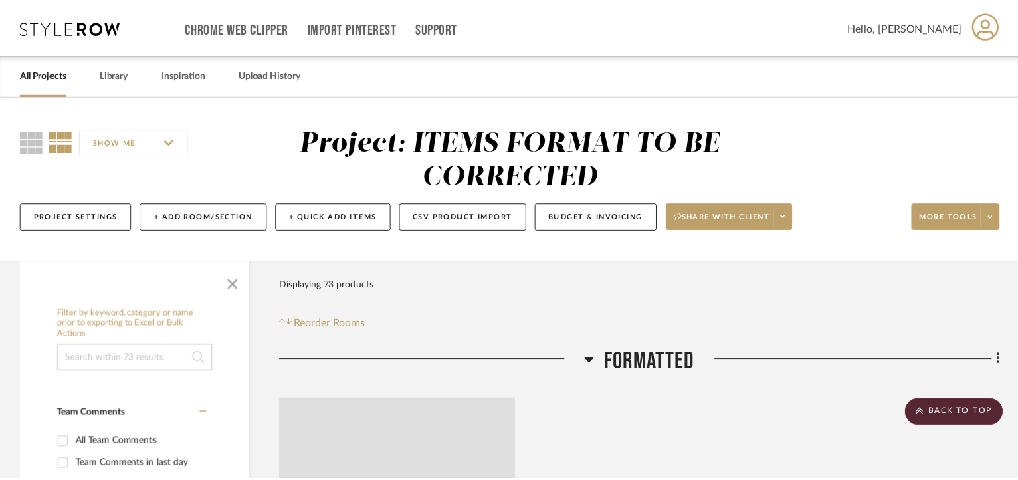
scroll to position [12873, 0]
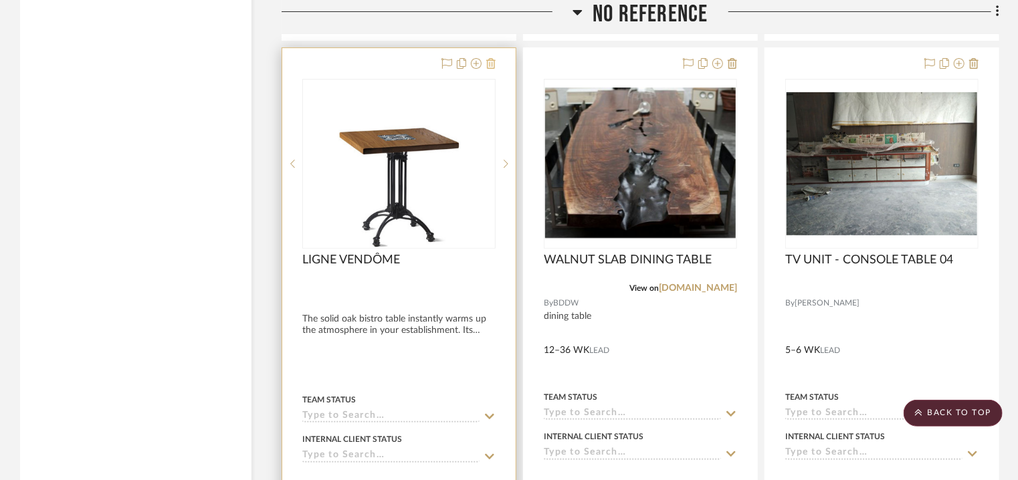
click at [488, 69] on icon at bounding box center [490, 63] width 9 height 11
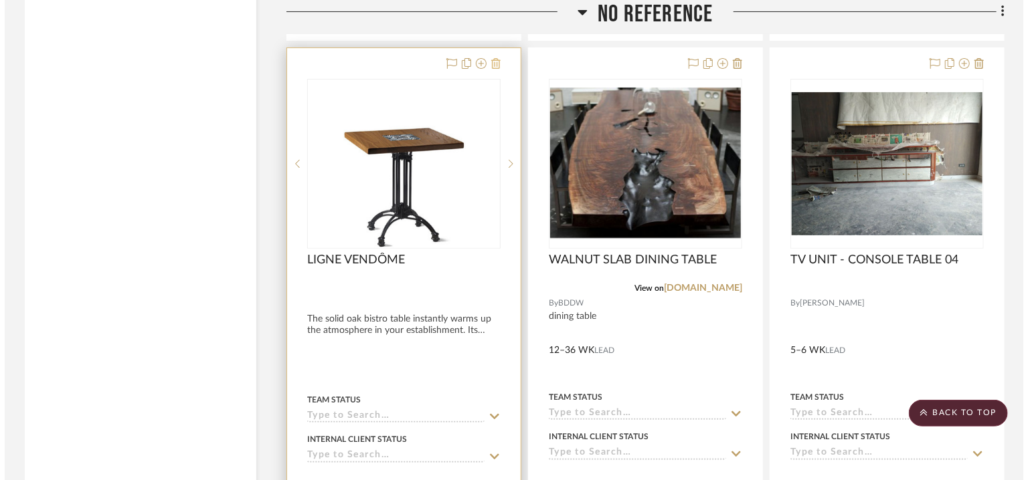
scroll to position [0, 0]
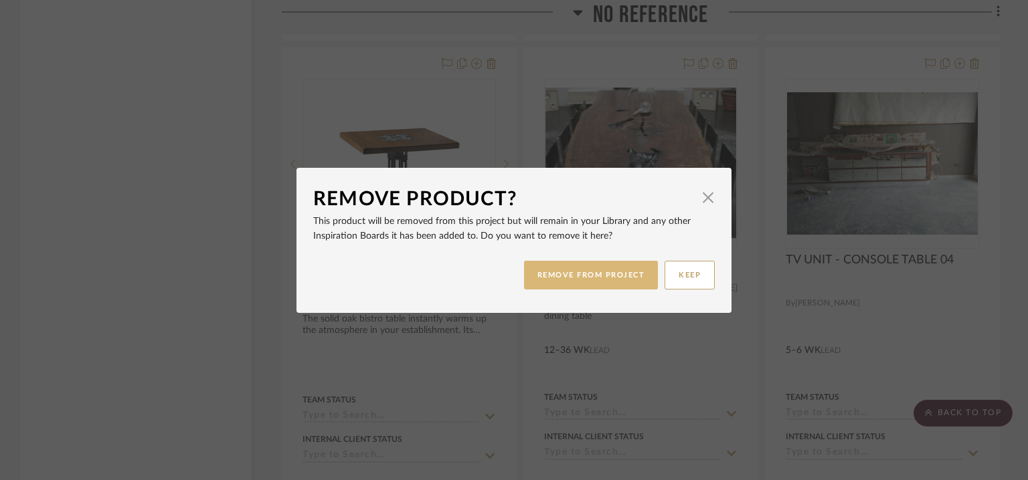
click at [552, 272] on button "REMOVE FROM PROJECT" at bounding box center [591, 275] width 134 height 29
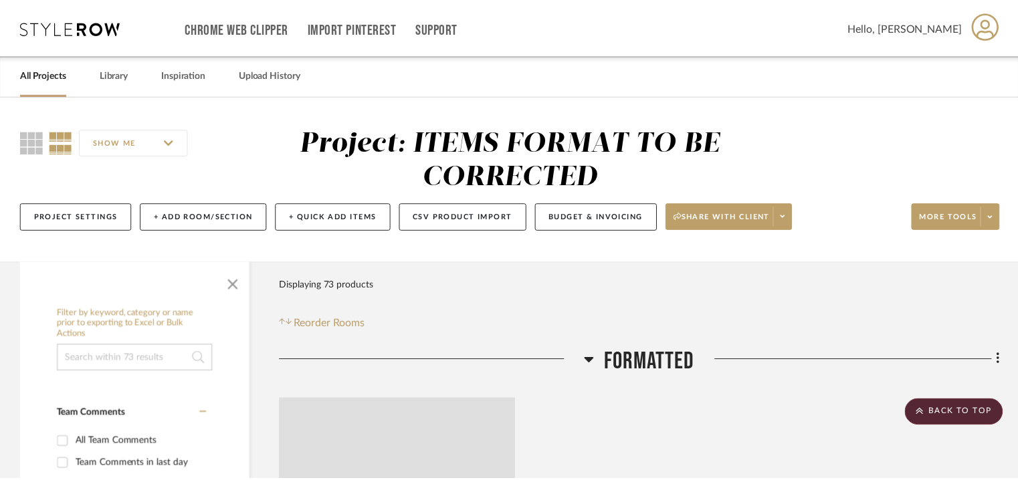
scroll to position [12873, 0]
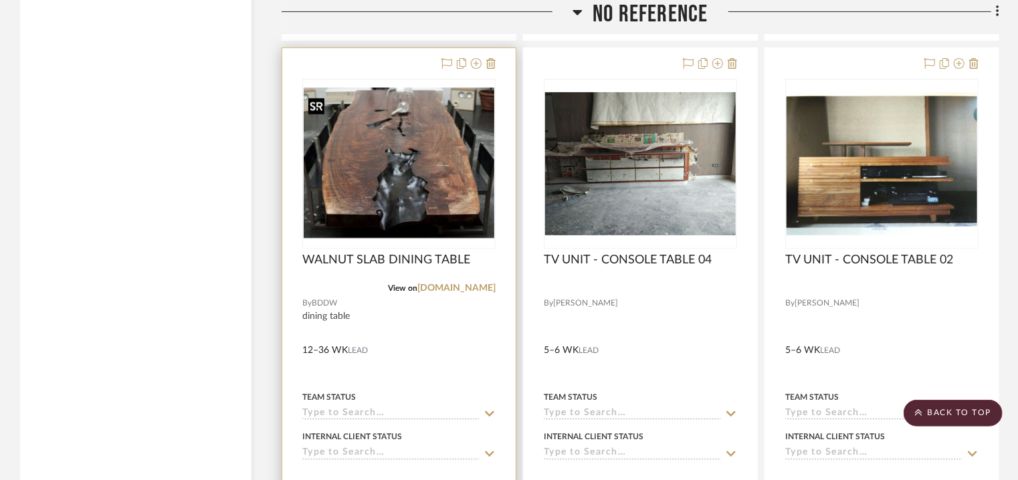
click at [439, 189] on img "0" at bounding box center [399, 164] width 191 height 152
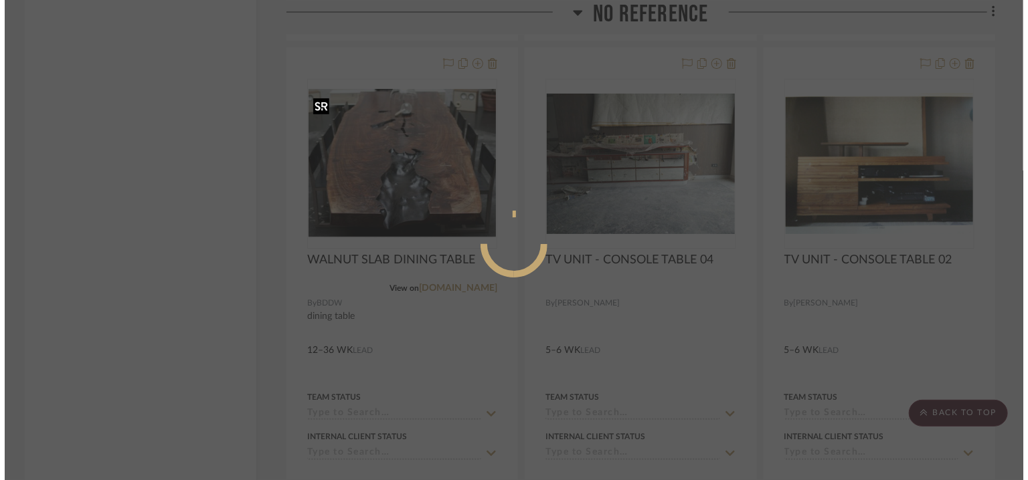
scroll to position [0, 0]
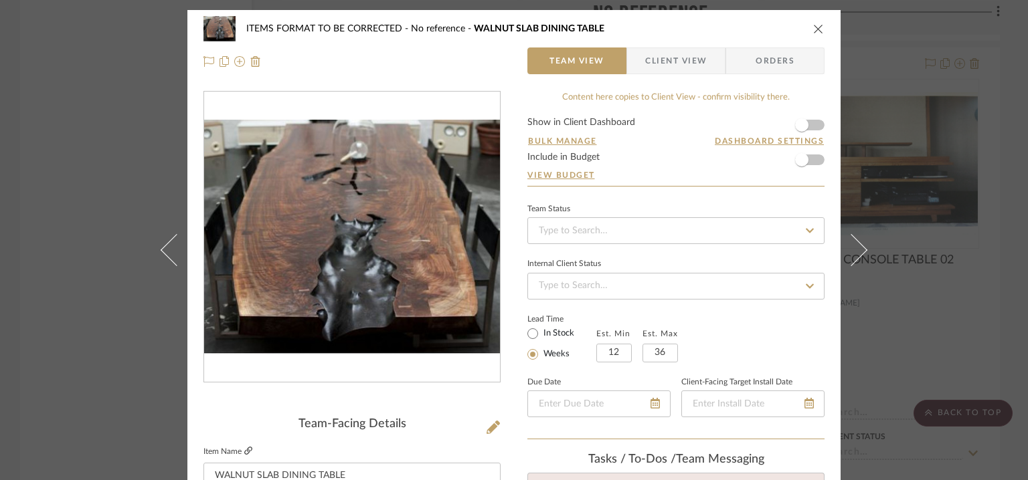
click at [244, 453] on icon at bounding box center [248, 451] width 8 height 8
click at [817, 27] on icon "close" at bounding box center [818, 28] width 11 height 11
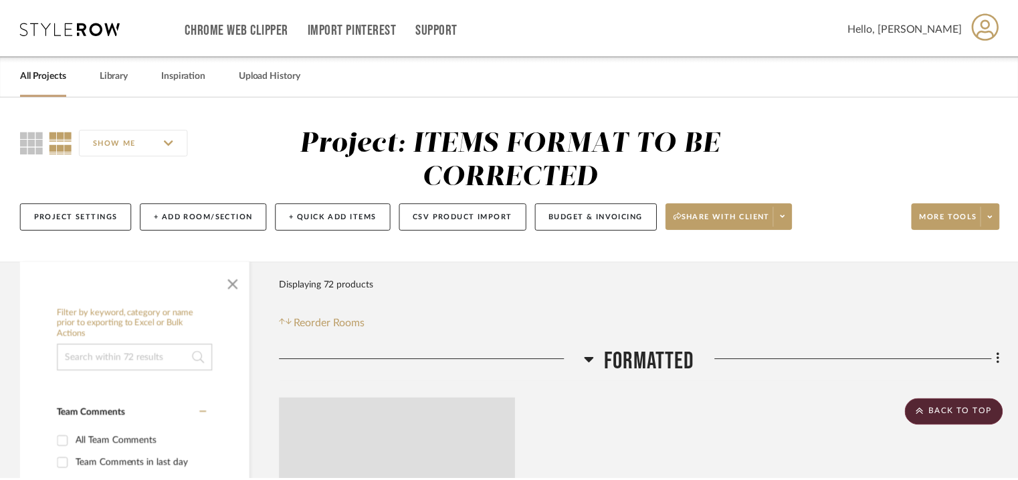
scroll to position [12873, 0]
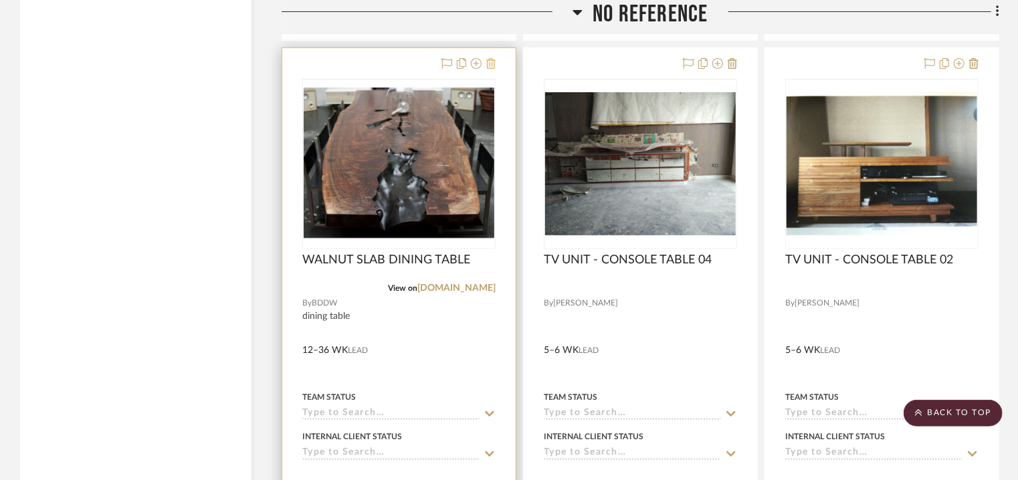
click at [493, 68] on icon at bounding box center [490, 63] width 9 height 11
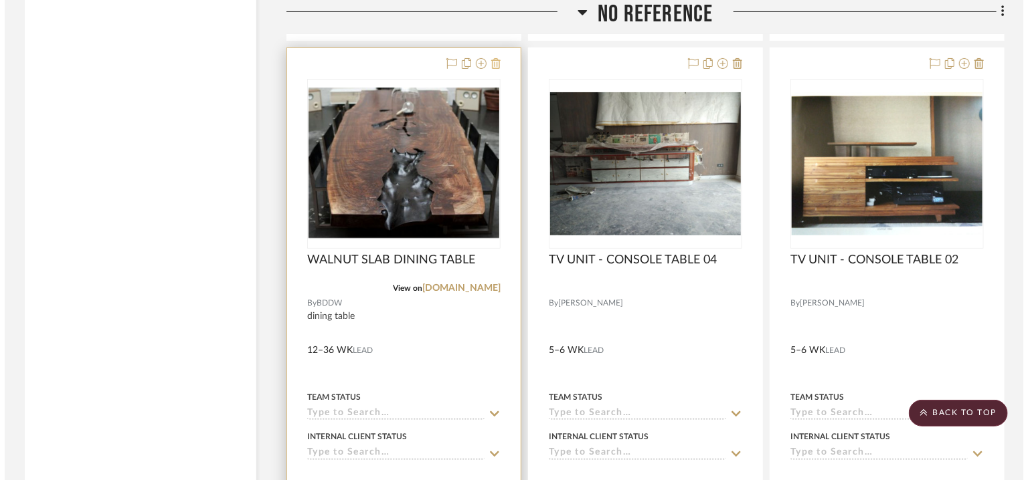
scroll to position [0, 0]
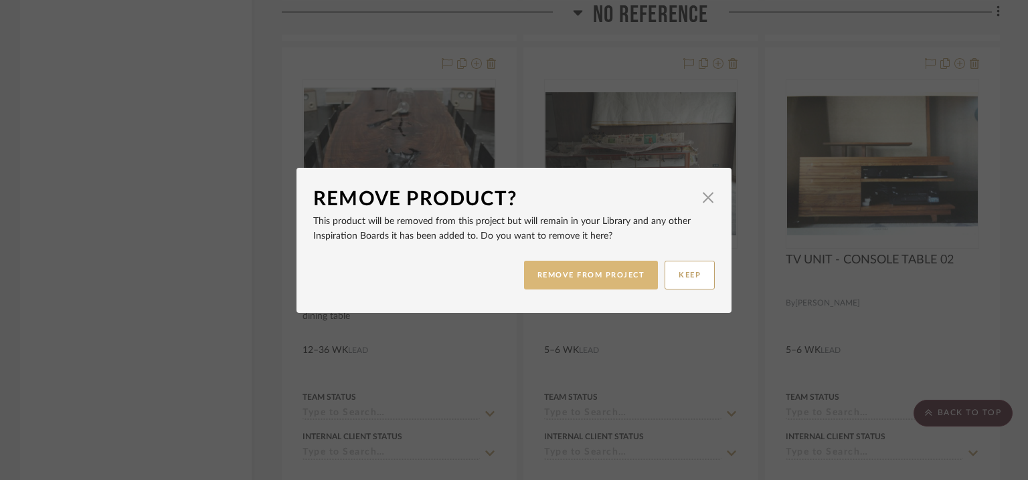
click at [575, 275] on button "REMOVE FROM PROJECT" at bounding box center [591, 275] width 134 height 29
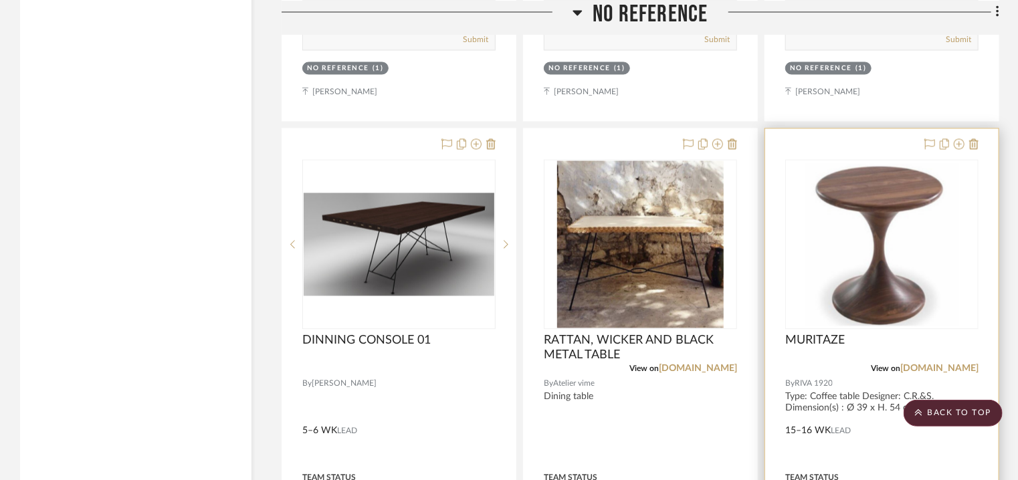
scroll to position [13943, 0]
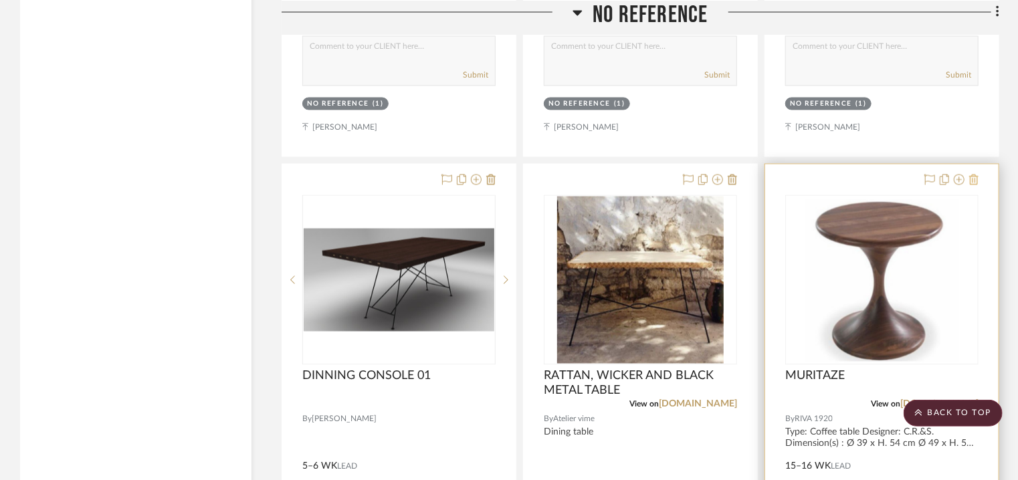
click at [971, 185] on icon at bounding box center [973, 180] width 9 height 11
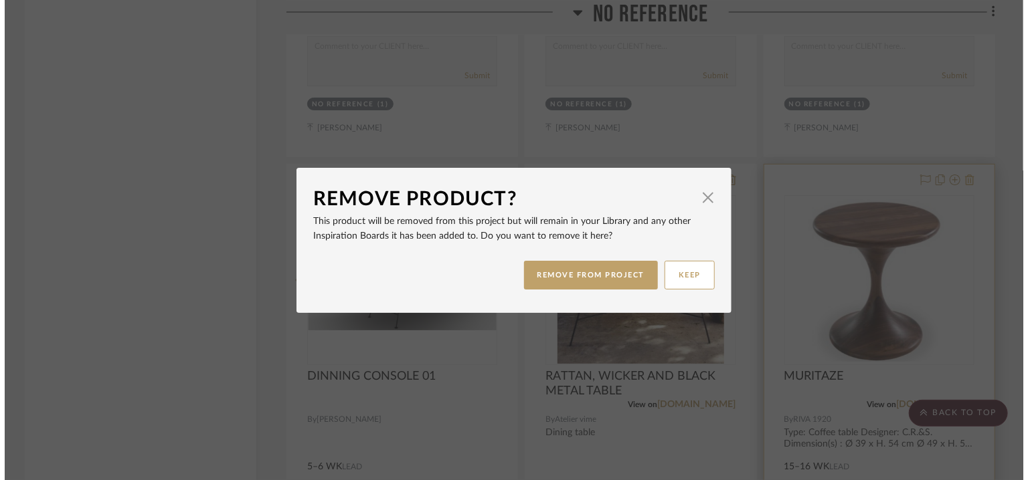
scroll to position [0, 0]
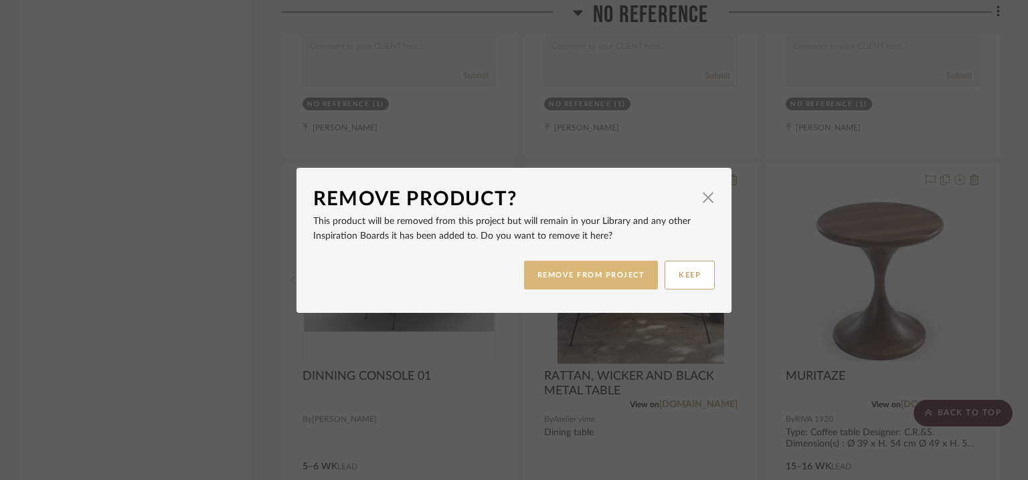
click at [539, 273] on button "REMOVE FROM PROJECT" at bounding box center [591, 275] width 134 height 29
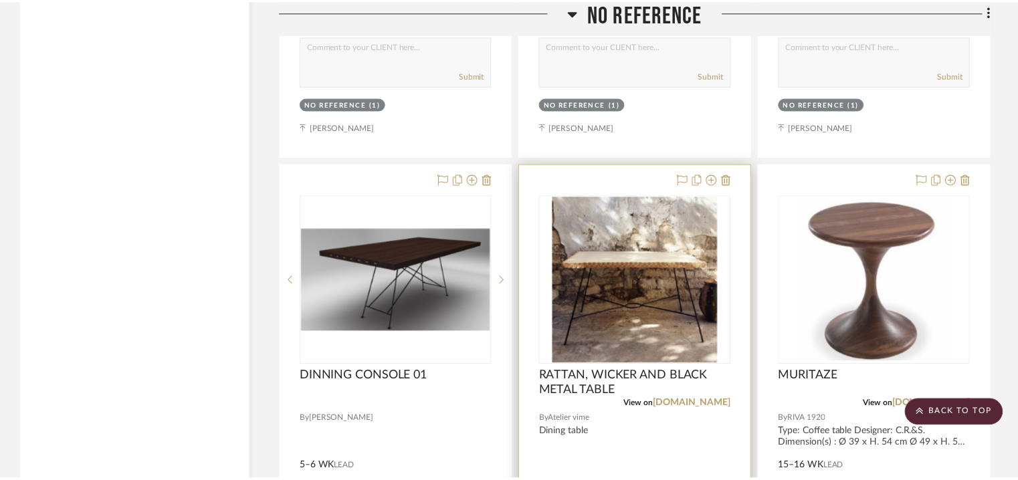
scroll to position [13943, 0]
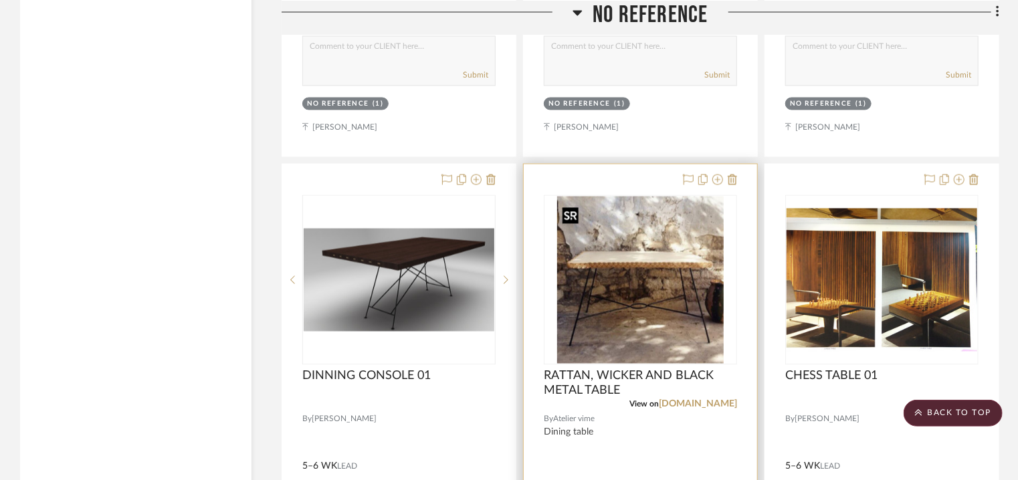
click at [606, 294] on img "0" at bounding box center [640, 280] width 167 height 167
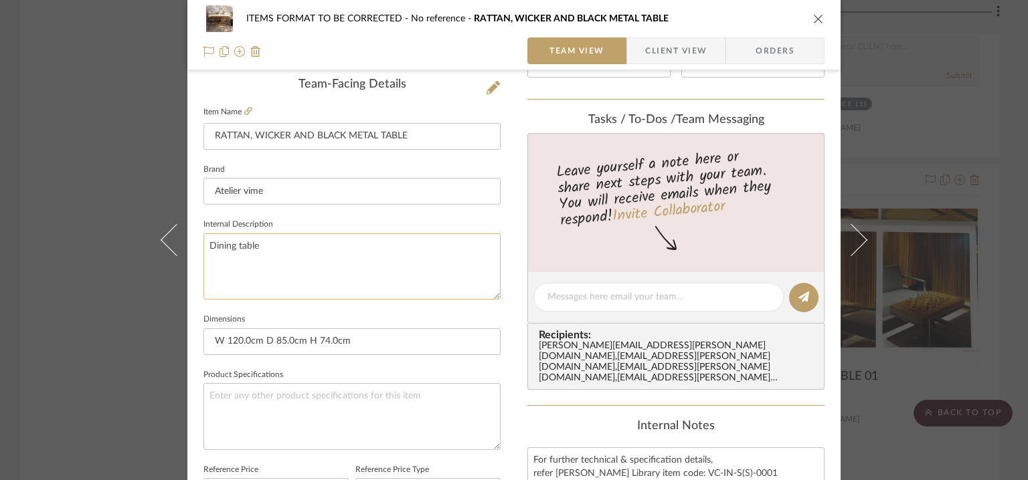
scroll to position [268, 0]
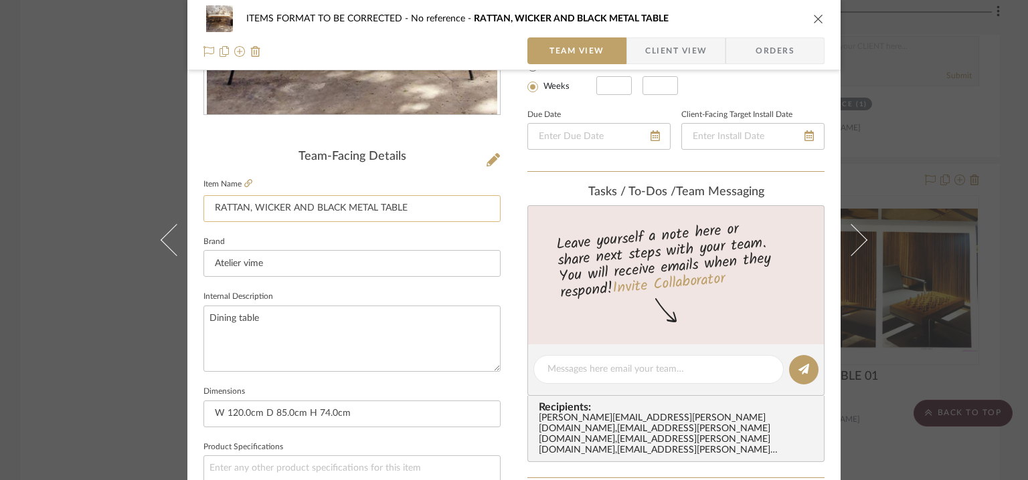
drag, startPoint x: 444, startPoint y: 200, endPoint x: 211, endPoint y: 205, distance: 232.8
click at [211, 205] on input "RATTAN, WICKER AND BLACK METAL TABLE" at bounding box center [351, 208] width 297 height 27
click at [247, 182] on icon at bounding box center [248, 183] width 8 height 8
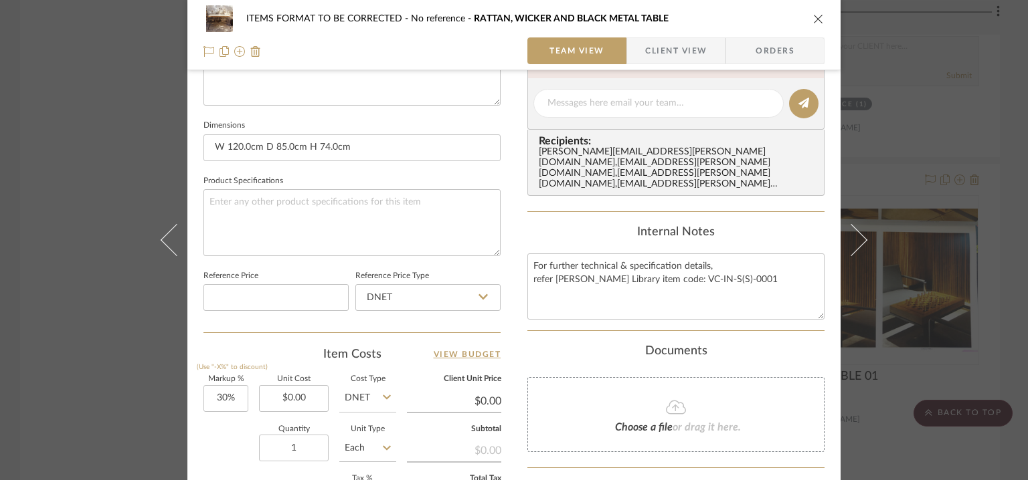
scroll to position [736, 0]
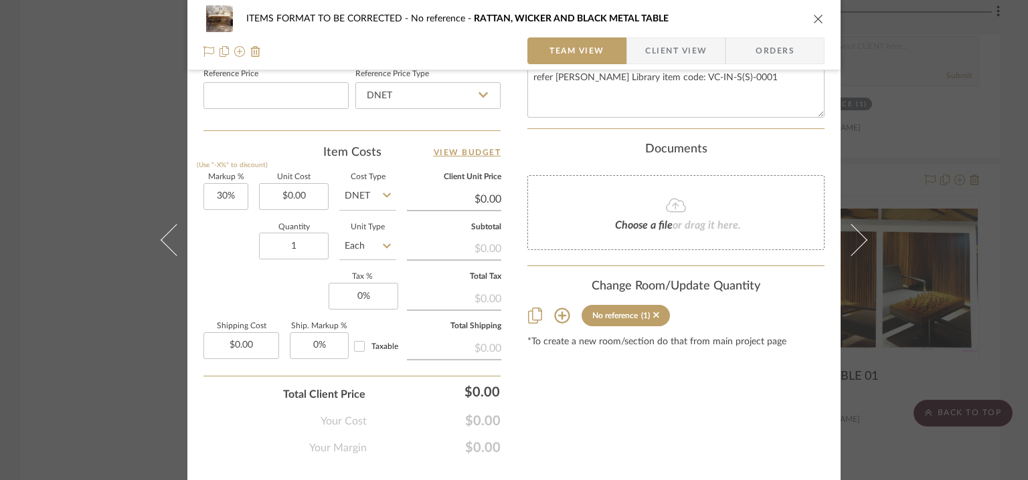
click at [559, 308] on icon at bounding box center [562, 316] width 16 height 16
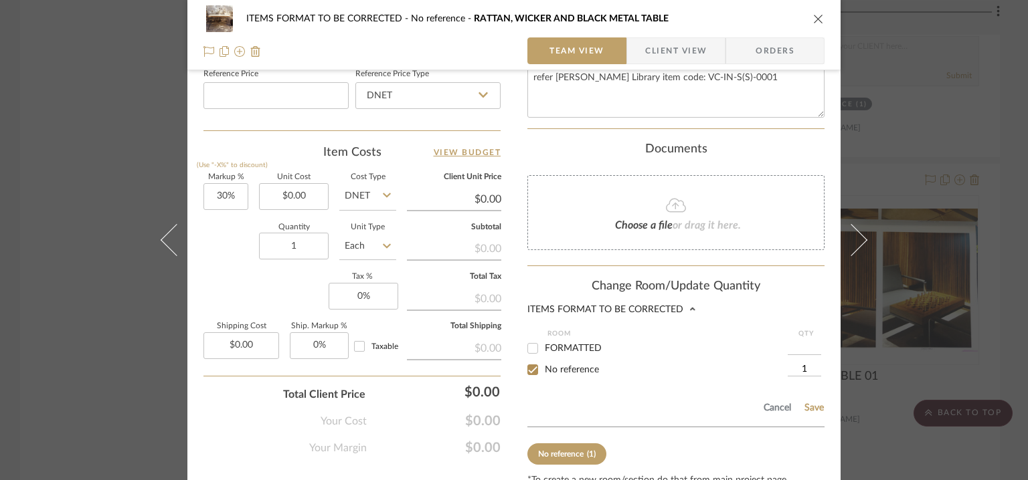
click at [813, 16] on icon "close" at bounding box center [818, 18] width 11 height 11
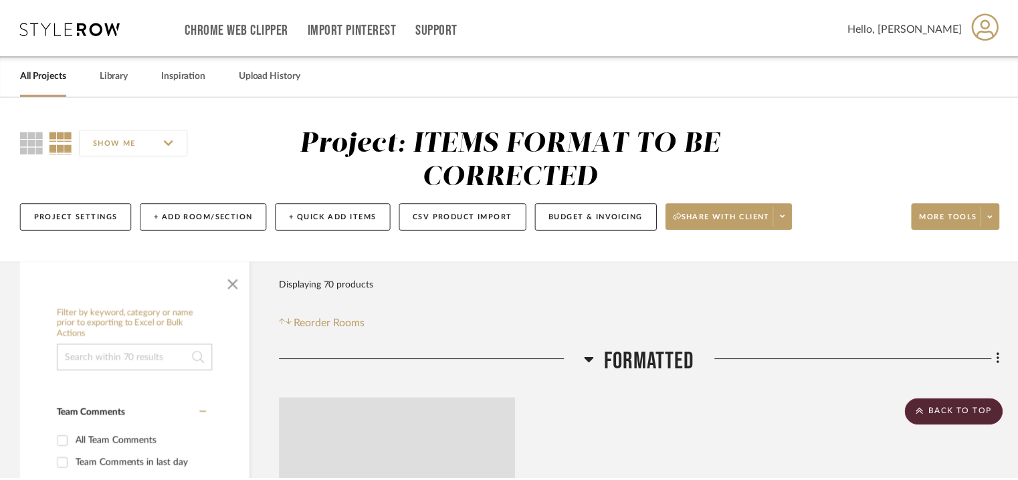
scroll to position [13943, 0]
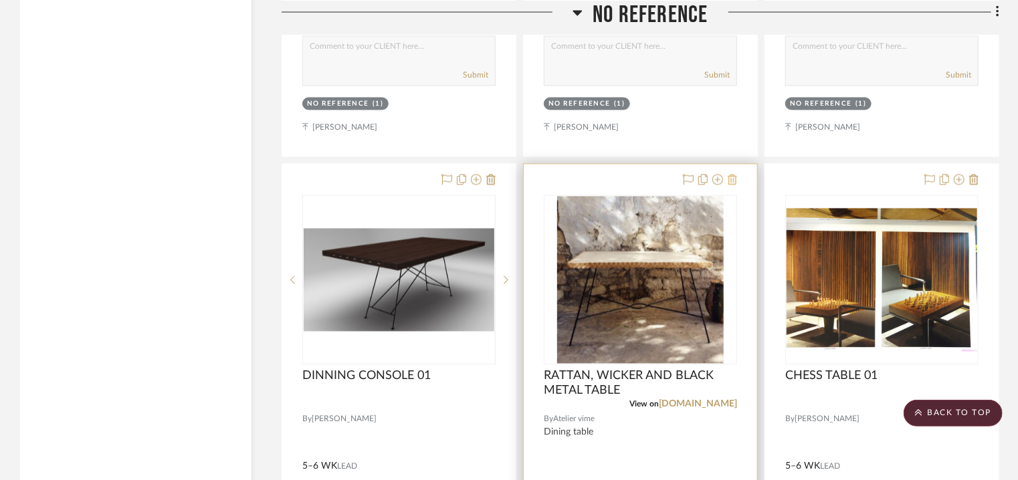
click at [731, 185] on icon at bounding box center [732, 180] width 9 height 11
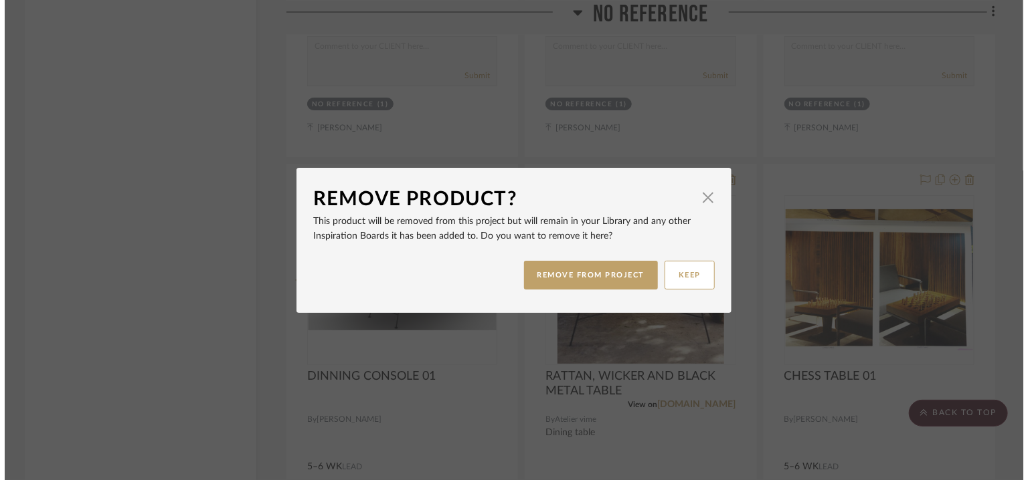
scroll to position [0, 0]
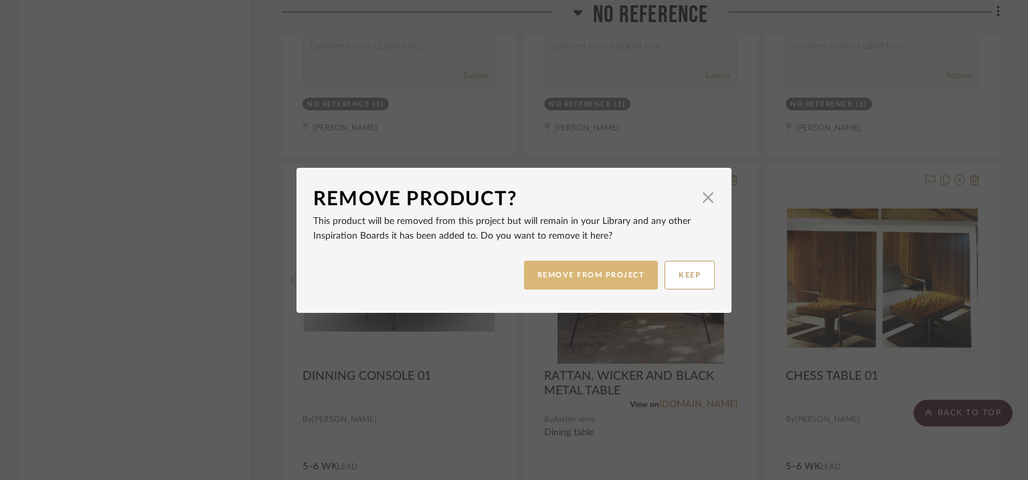
click at [625, 276] on button "REMOVE FROM PROJECT" at bounding box center [591, 275] width 134 height 29
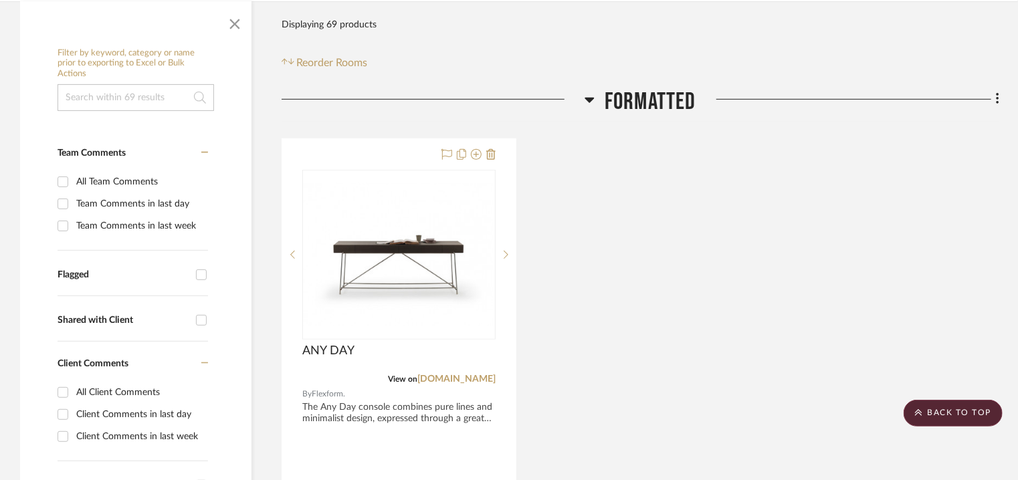
scroll to position [246, 0]
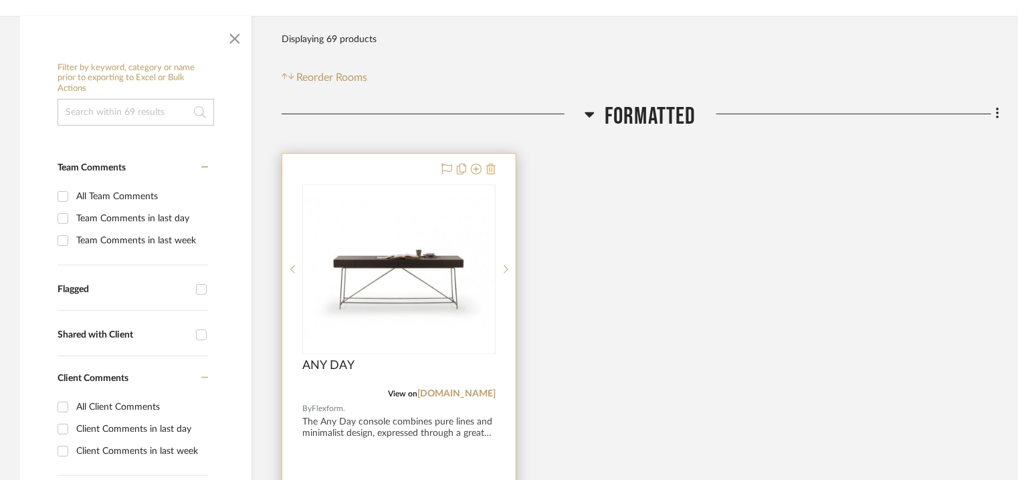
click at [487, 164] on icon at bounding box center [490, 169] width 9 height 11
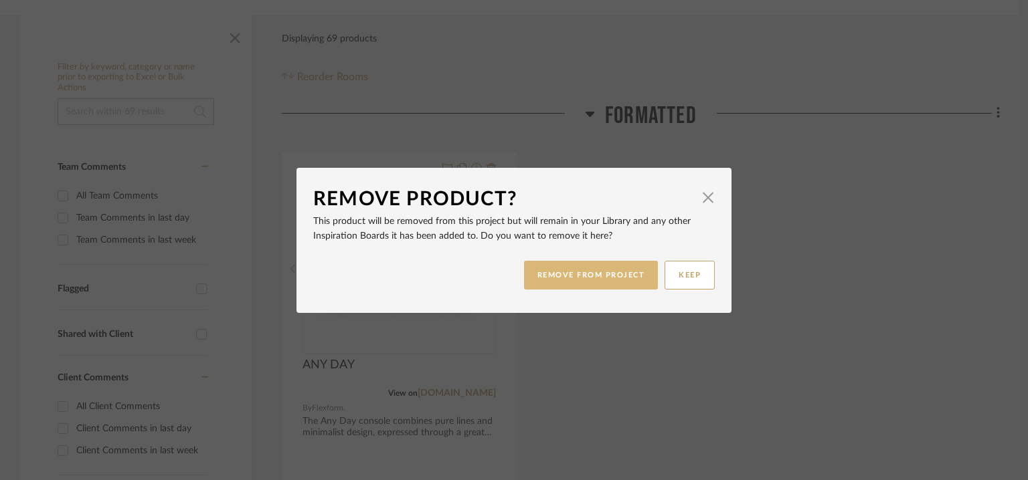
click at [567, 276] on button "REMOVE FROM PROJECT" at bounding box center [591, 275] width 134 height 29
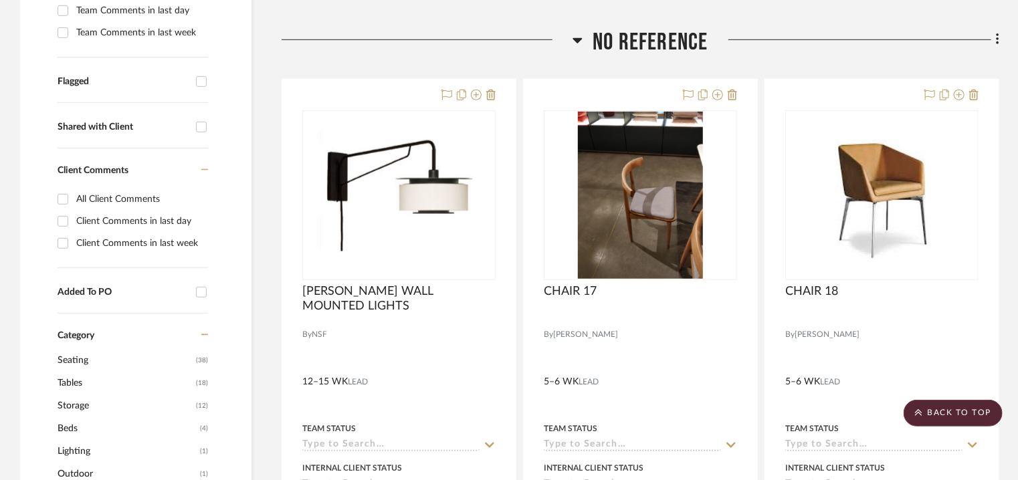
scroll to position [514, 0]
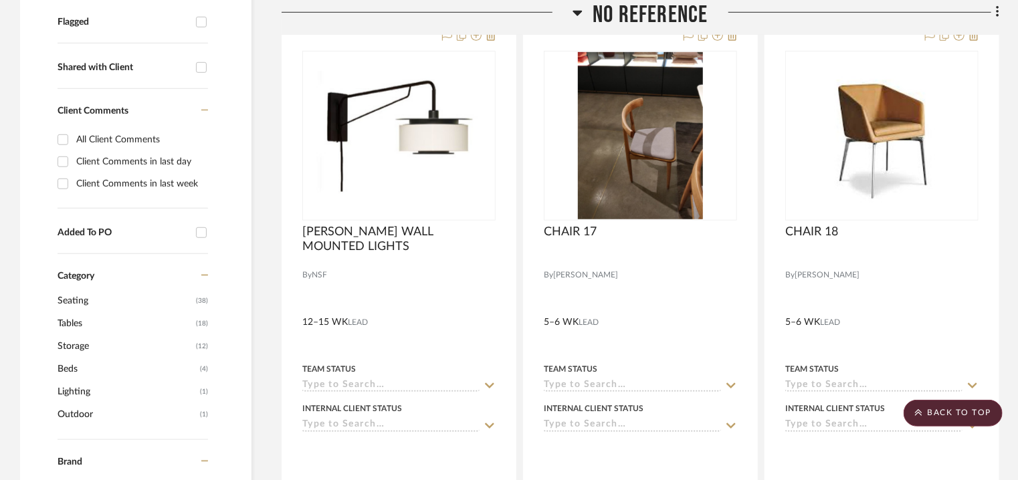
click at [205, 275] on icon at bounding box center [204, 275] width 7 height 1
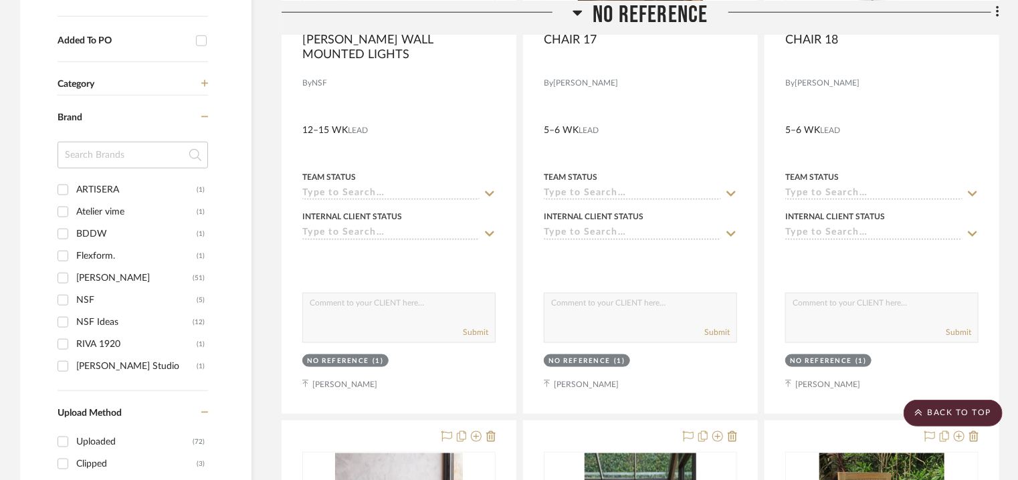
scroll to position [714, 0]
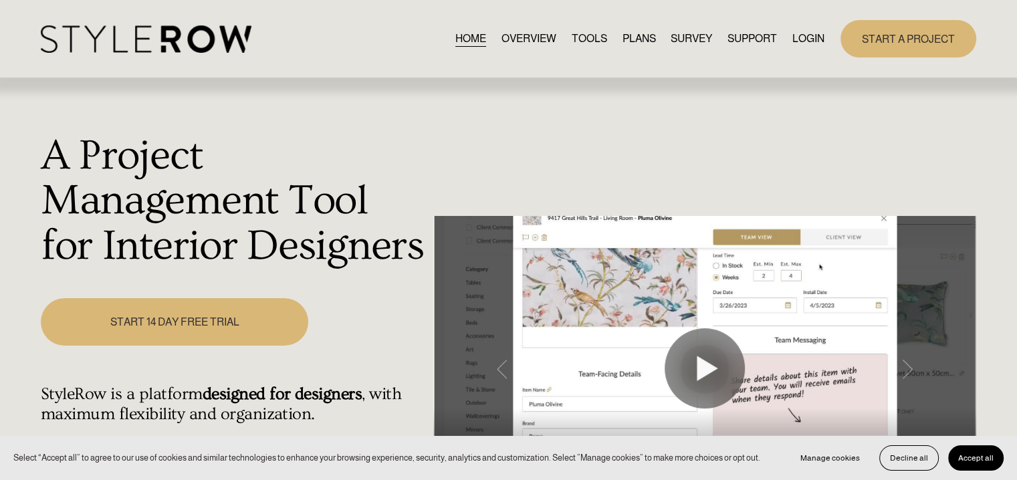
click at [805, 38] on link "LOGIN" at bounding box center [809, 38] width 32 height 18
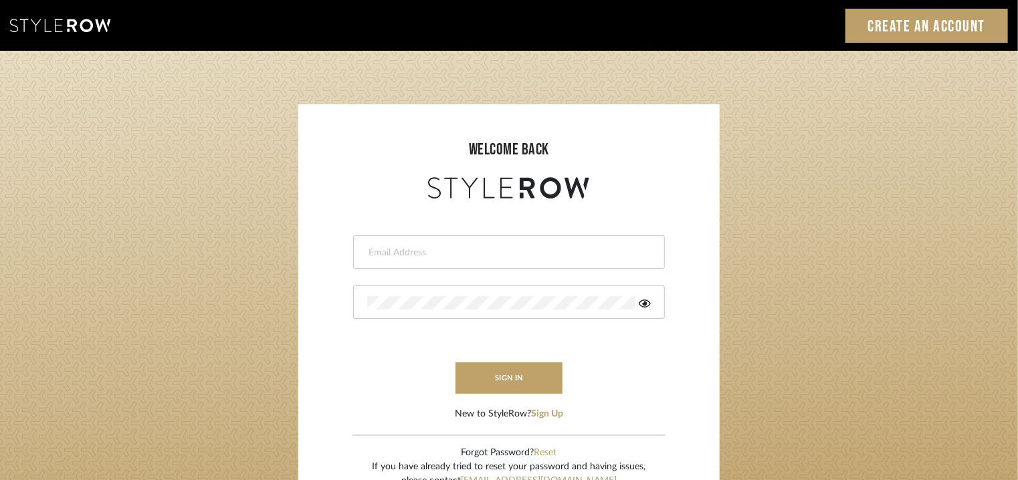
drag, startPoint x: 0, startPoint y: 0, endPoint x: 484, endPoint y: 247, distance: 543.0
click at [484, 247] on input "email" at bounding box center [507, 252] width 280 height 13
type input "[EMAIL_ADDRESS][PERSON_NAME][DOMAIN_NAME]"
click at [486, 372] on button "sign in" at bounding box center [509, 378] width 107 height 31
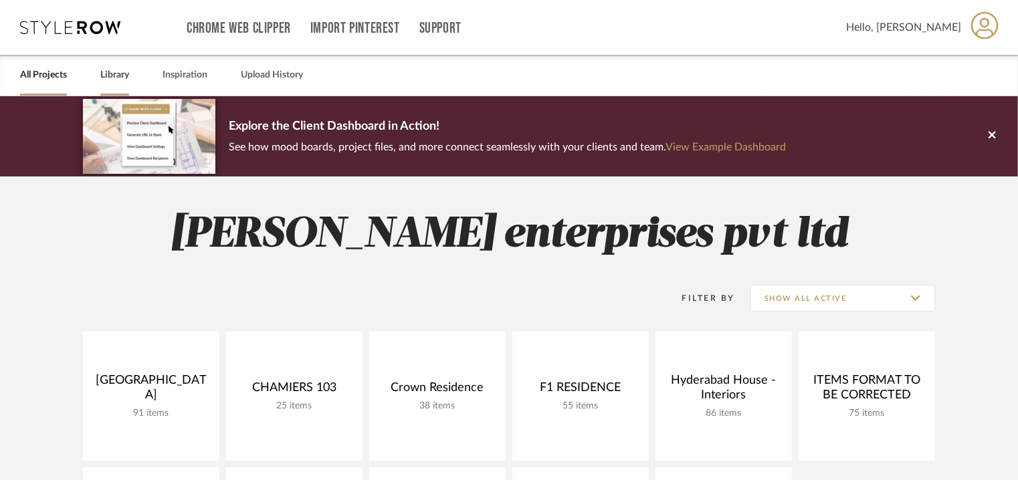
click at [128, 72] on link "Library" at bounding box center [114, 75] width 29 height 18
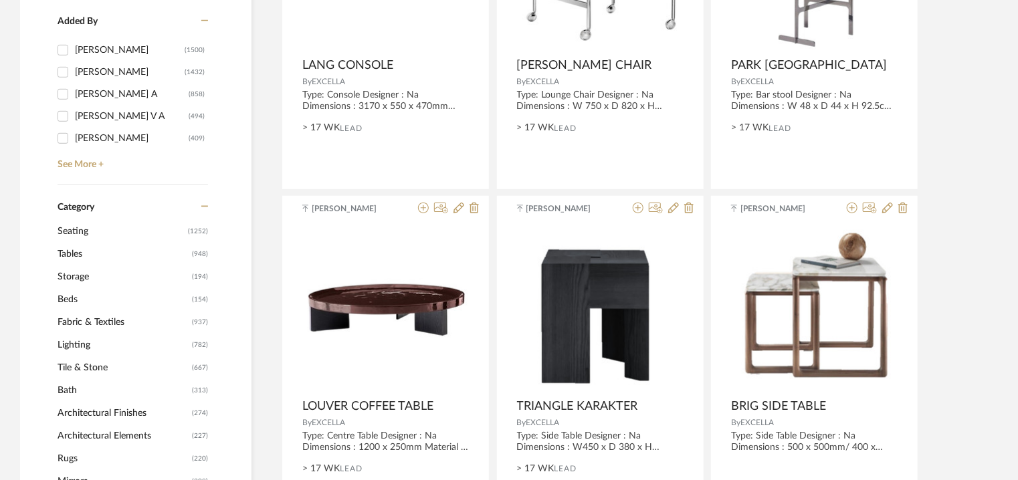
scroll to position [1003, 0]
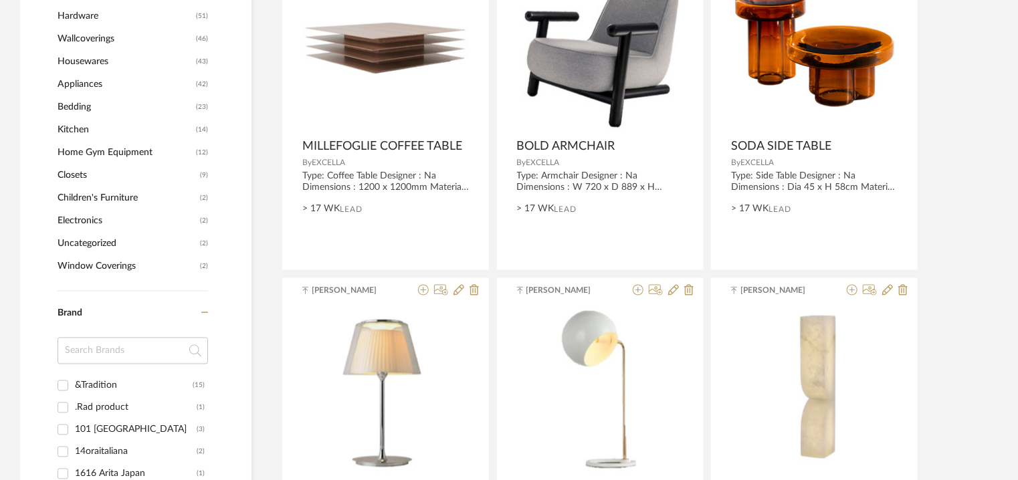
click at [107, 353] on input at bounding box center [133, 351] width 151 height 27
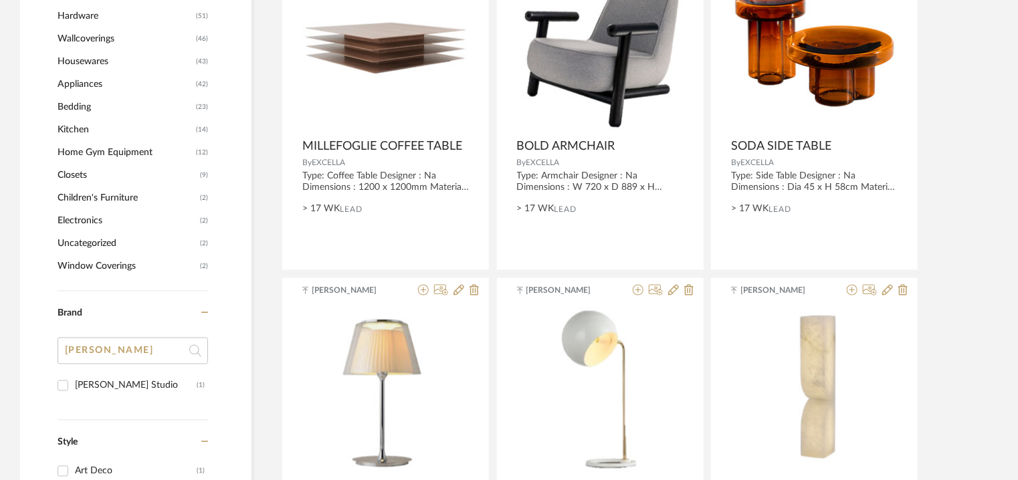
type input "thomas"
click at [101, 381] on div "Thomas Hayes Studio" at bounding box center [136, 385] width 122 height 21
click at [74, 381] on input "Thomas Hayes Studio (1)" at bounding box center [62, 385] width 21 height 21
checkbox input "true"
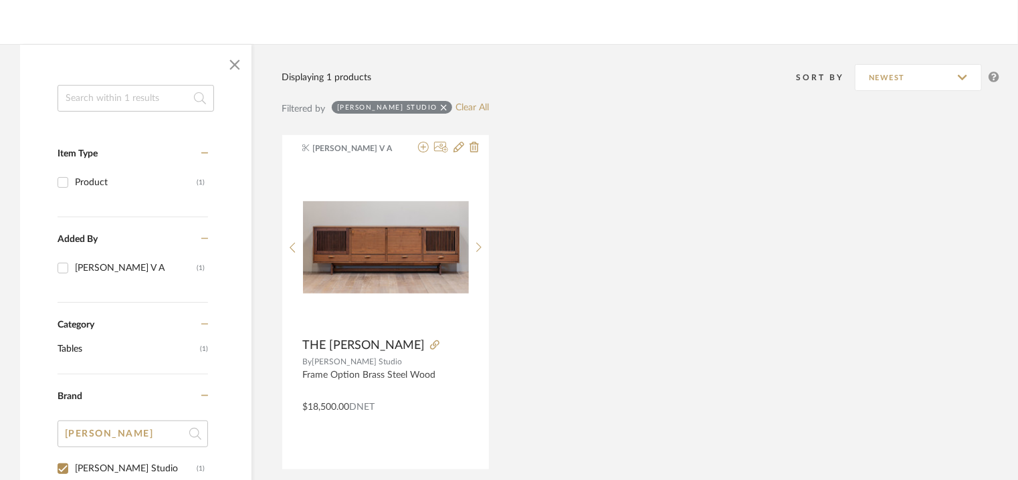
scroll to position [155, 0]
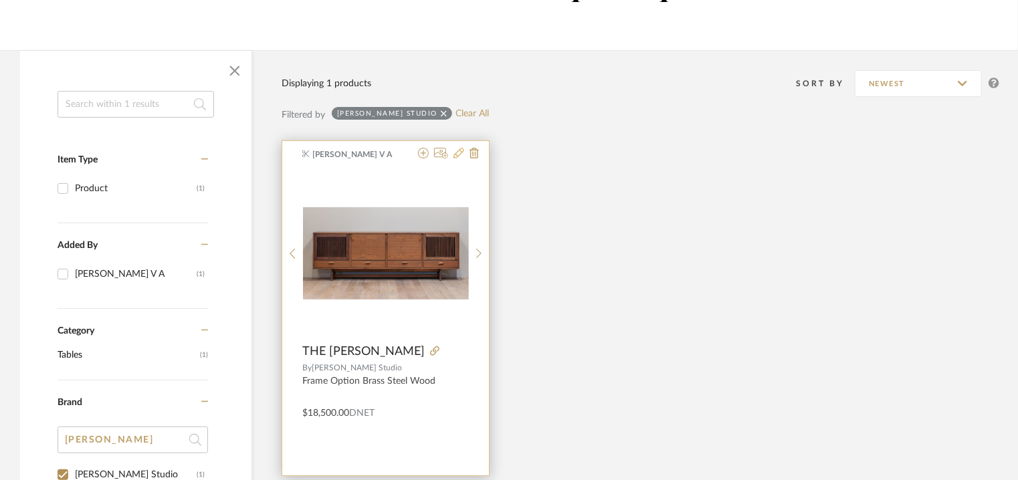
click at [456, 153] on icon at bounding box center [459, 153] width 11 height 11
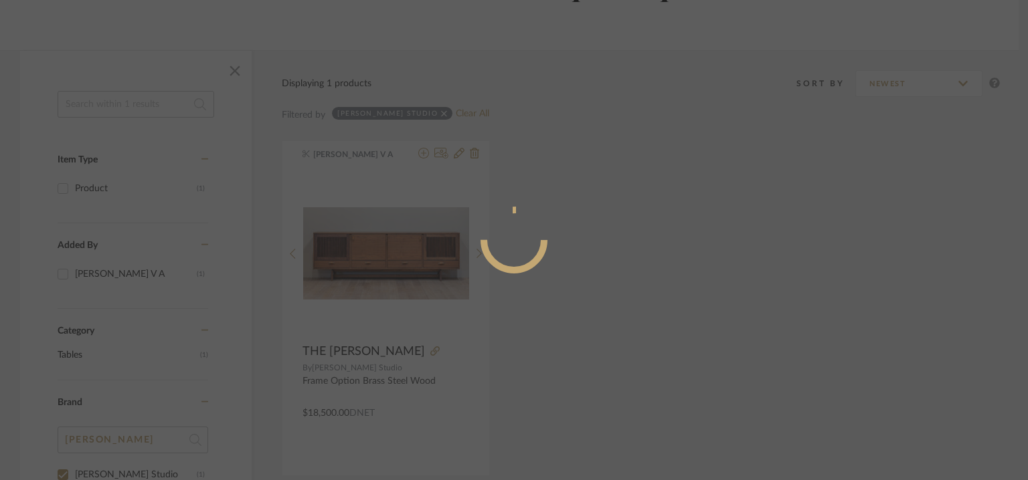
radio input "true"
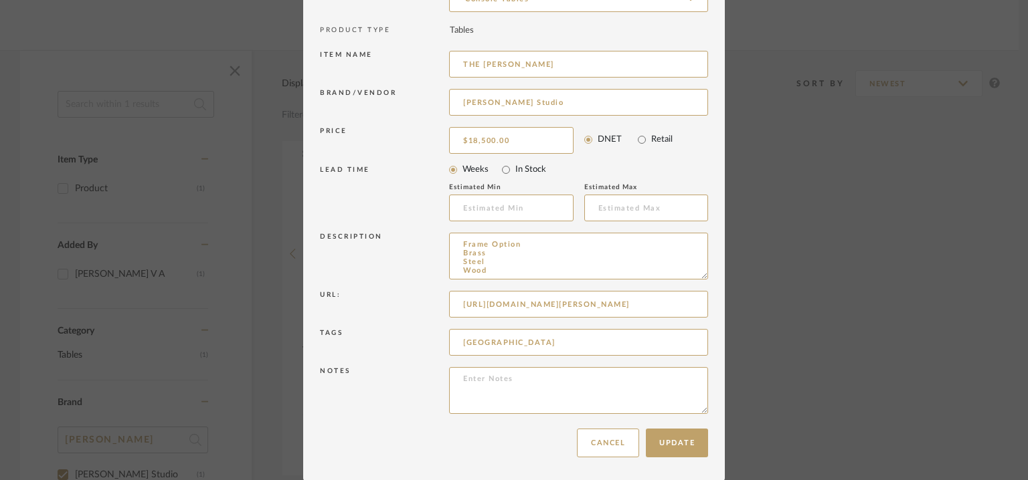
scroll to position [0, 142]
drag, startPoint x: 452, startPoint y: 297, endPoint x: 841, endPoint y: 311, distance: 388.9
click at [841, 311] on div "Edit Item × Item Type required Product Inspiration Image Site Photo or PDF Uplo…" at bounding box center [514, 240] width 1028 height 480
drag, startPoint x: 699, startPoint y: 274, endPoint x: 746, endPoint y: 463, distance: 194.4
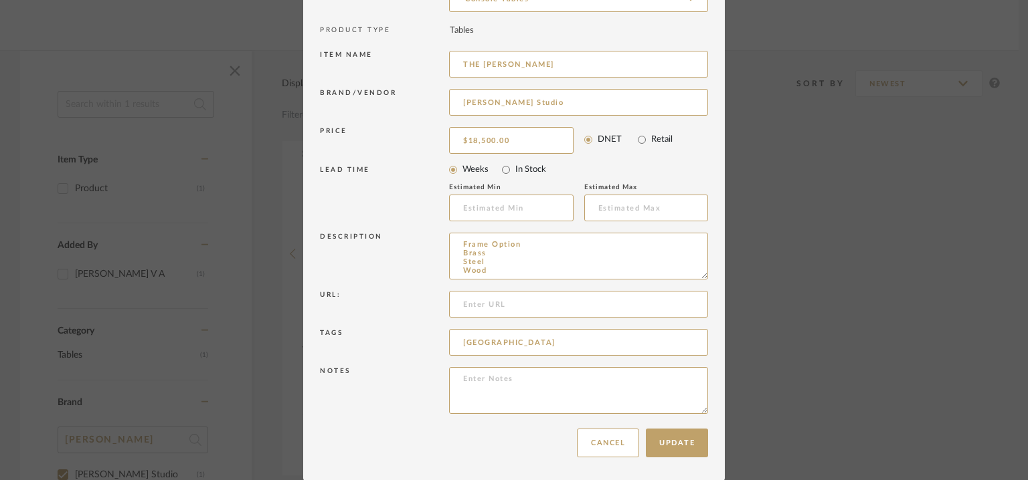
click at [746, 463] on div "Edit Item × Item Type required Product Inspiration Image Site Photo or PDF Uplo…" at bounding box center [514, 240] width 1028 height 480
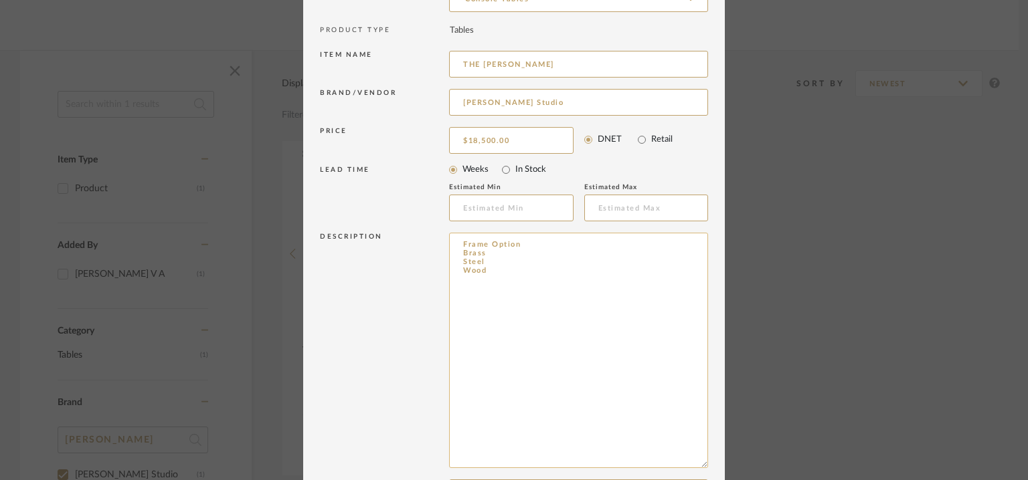
click at [551, 283] on textarea "Frame Option Brass Steel Wood" at bounding box center [578, 350] width 259 height 235
paste textarea "https://www.thomashayesstudio.com/credenzasconsolesstorage/the-josephine-creden…"
click at [551, 282] on textarea "Frame Option Brass Steel Wood https://www.thomashayesstudio.com/credenzasconsol…" at bounding box center [578, 350] width 259 height 235
type textarea "Frame Option Brass Steel Wood https://www.thomashayesstudio.com/credenzasconsol…"
click at [615, 65] on input "THE JOSEPHINE CREDENZA" at bounding box center [578, 64] width 259 height 27
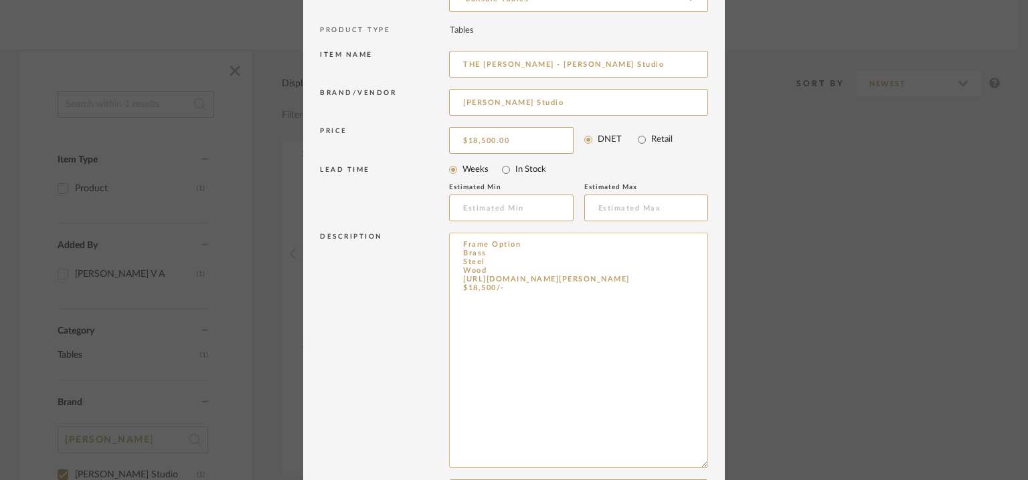
scroll to position [318, 0]
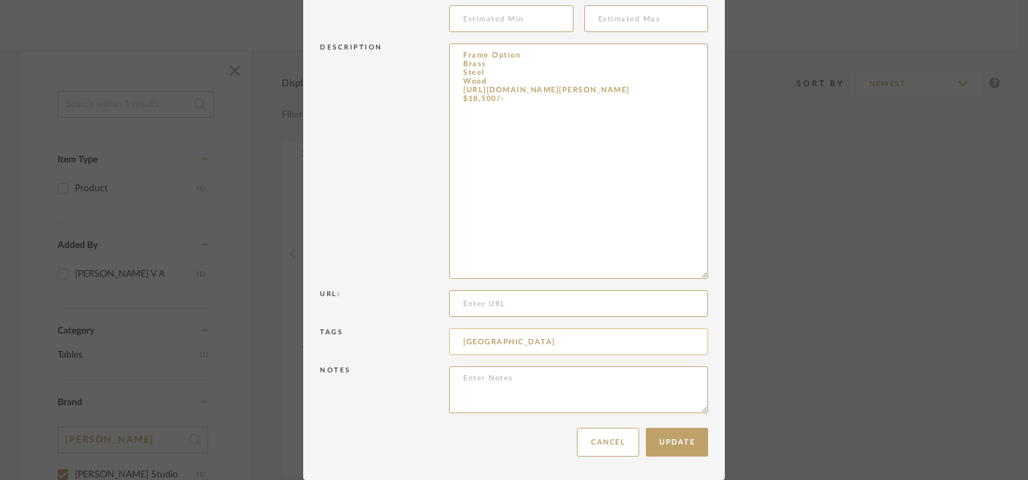
type input "THE JOSEPHINE CREDENZA - Thomas Hayes Studio"
click at [543, 339] on input "Moira House" at bounding box center [578, 341] width 259 height 27
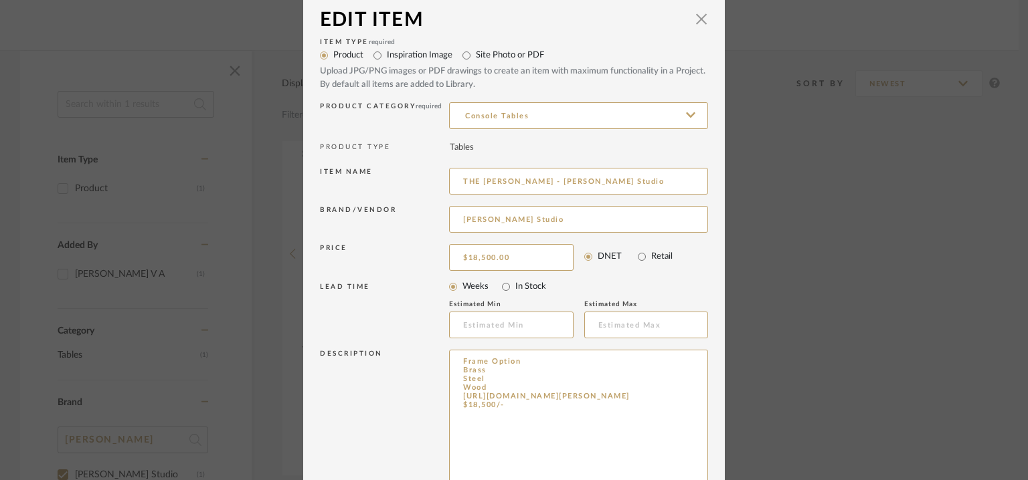
scroll to position [0, 0]
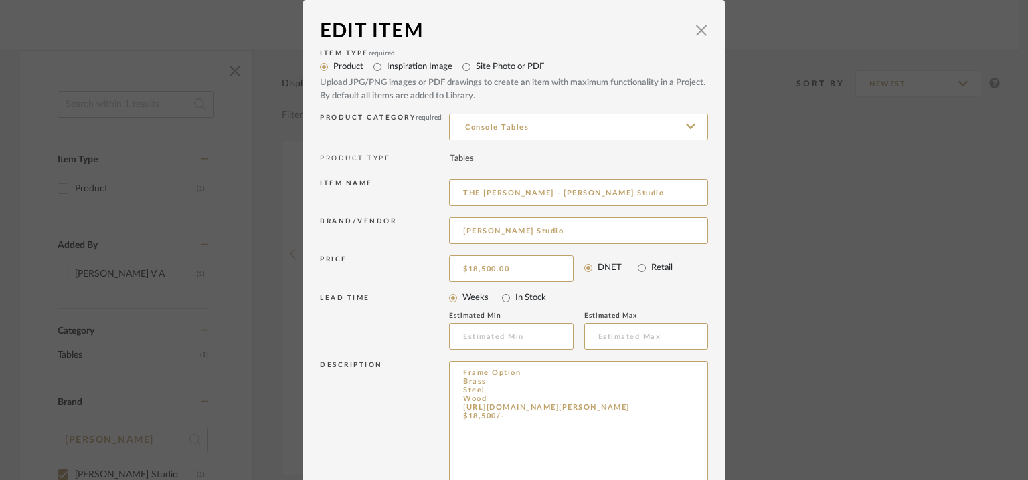
type input "Moira House, credenza,"
click at [409, 65] on label "Inspiration Image" at bounding box center [420, 66] width 66 height 13
click at [387, 65] on input "Inspiration Image" at bounding box center [377, 67] width 19 height 19
radio input "true"
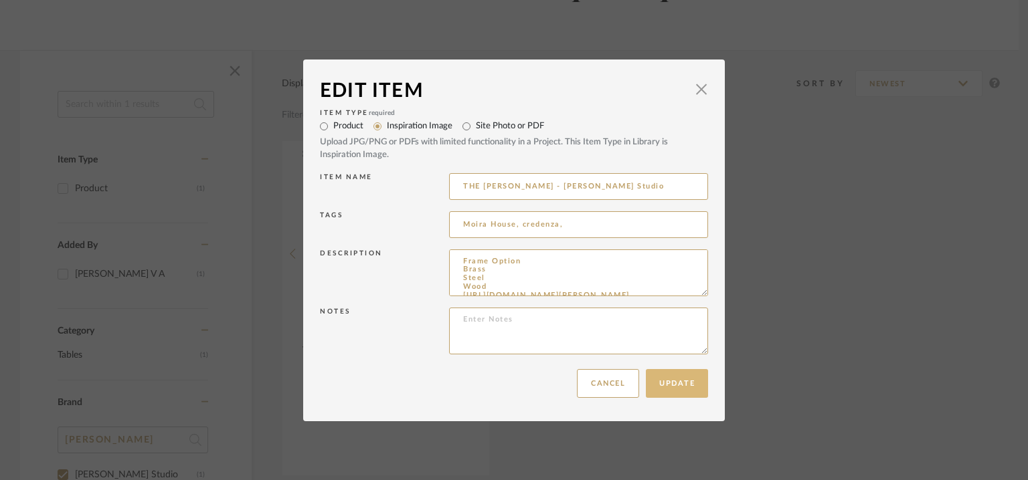
drag, startPoint x: 667, startPoint y: 387, endPoint x: 654, endPoint y: 392, distance: 13.8
click at [655, 392] on button "Update" at bounding box center [677, 383] width 62 height 29
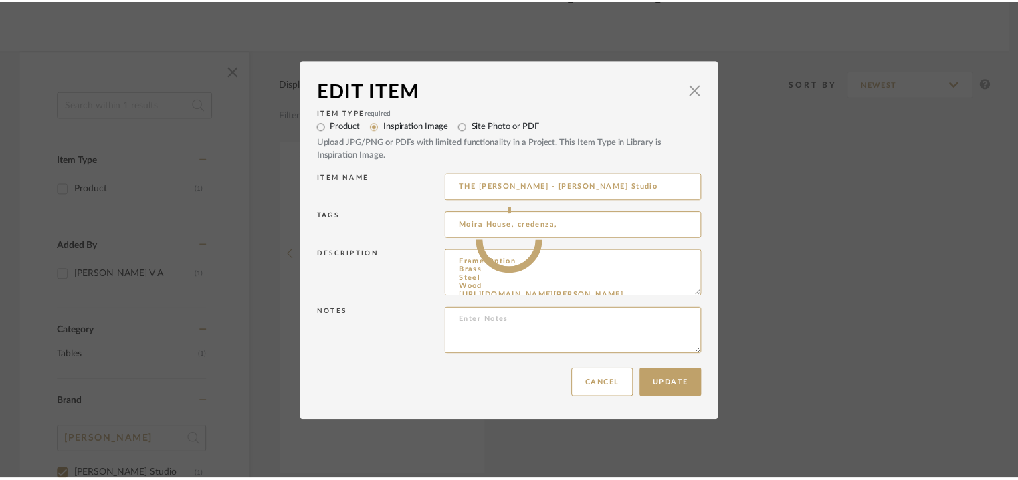
scroll to position [155, 0]
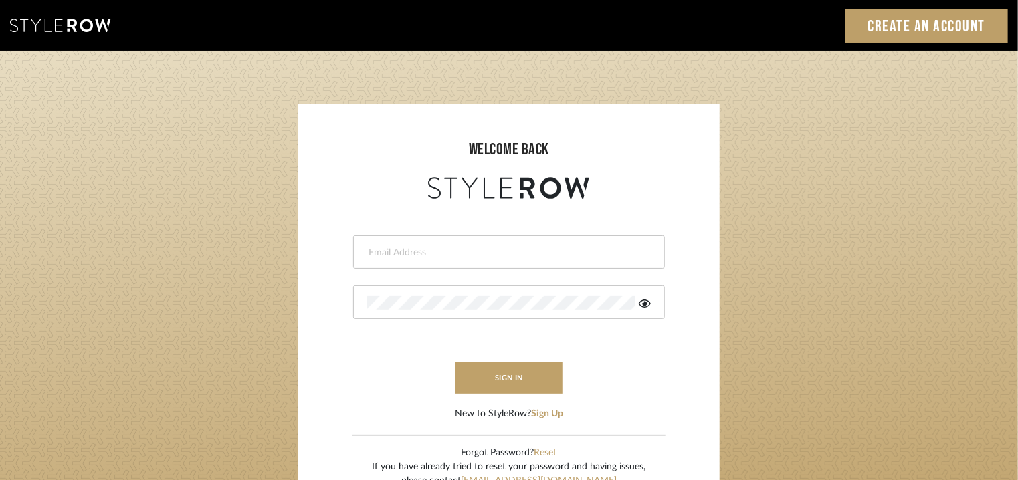
click at [416, 248] on input "email" at bounding box center [507, 252] width 280 height 13
type input "[EMAIL_ADDRESS][PERSON_NAME][DOMAIN_NAME]"
click at [646, 300] on icon at bounding box center [645, 303] width 12 height 11
click at [530, 373] on button "sign in" at bounding box center [509, 378] width 107 height 31
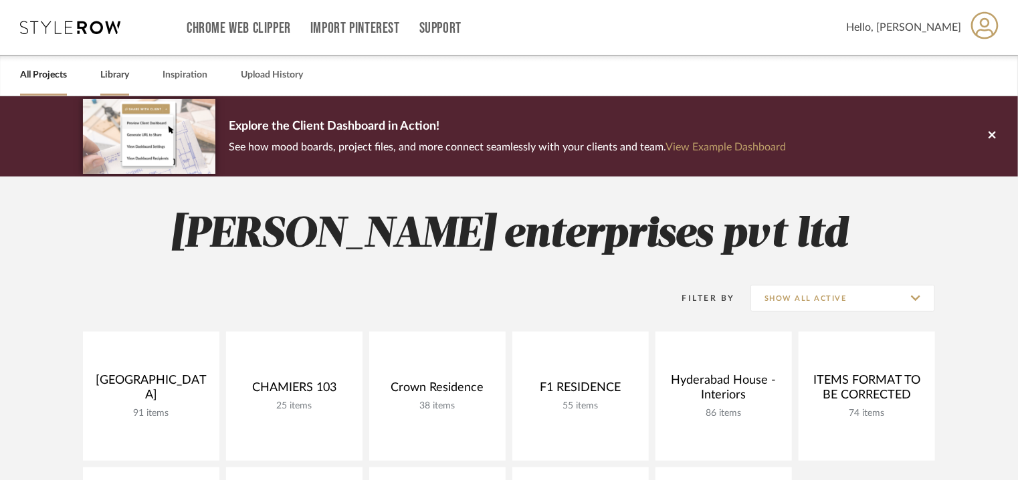
click at [117, 76] on link "Library" at bounding box center [114, 75] width 29 height 18
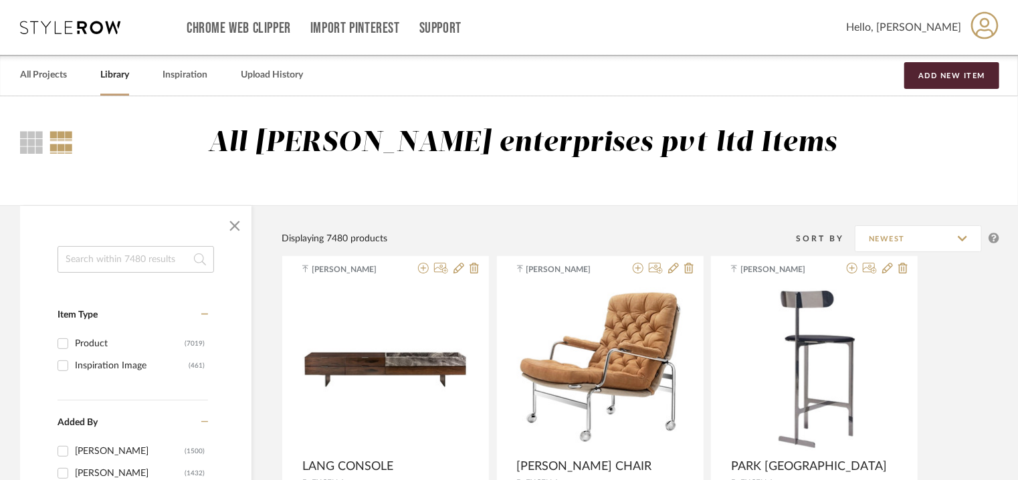
drag, startPoint x: 118, startPoint y: 262, endPoint x: 103, endPoint y: 260, distance: 14.9
click at [112, 260] on input at bounding box center [136, 259] width 157 height 27
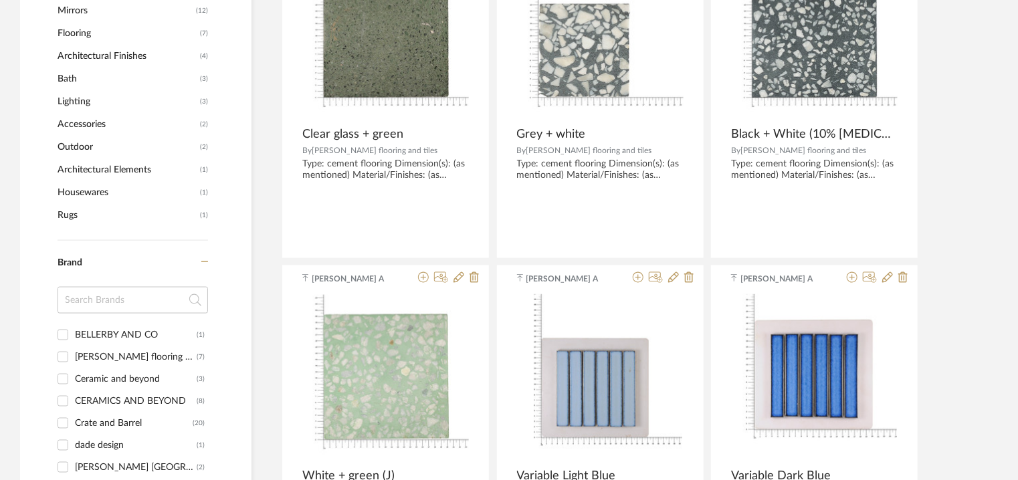
scroll to position [803, 0]
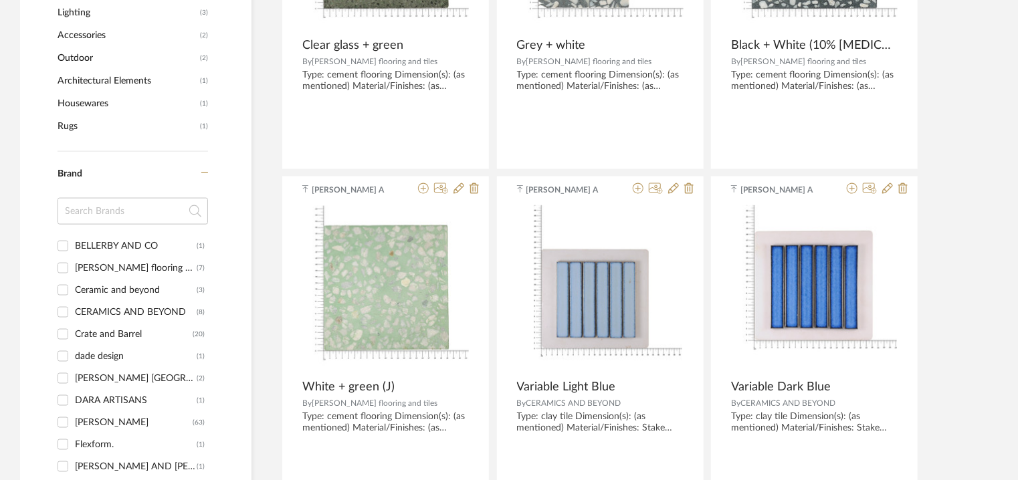
type input "any day"
click at [94, 445] on div "Flexform." at bounding box center [136, 444] width 122 height 21
click at [74, 445] on input "Flexform. (1)" at bounding box center [62, 444] width 21 height 21
checkbox input "true"
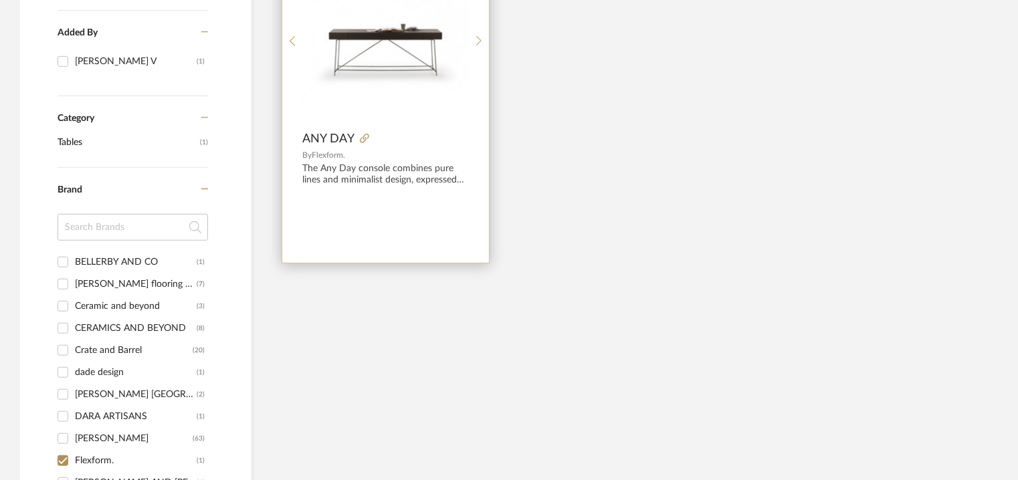
scroll to position [301, 0]
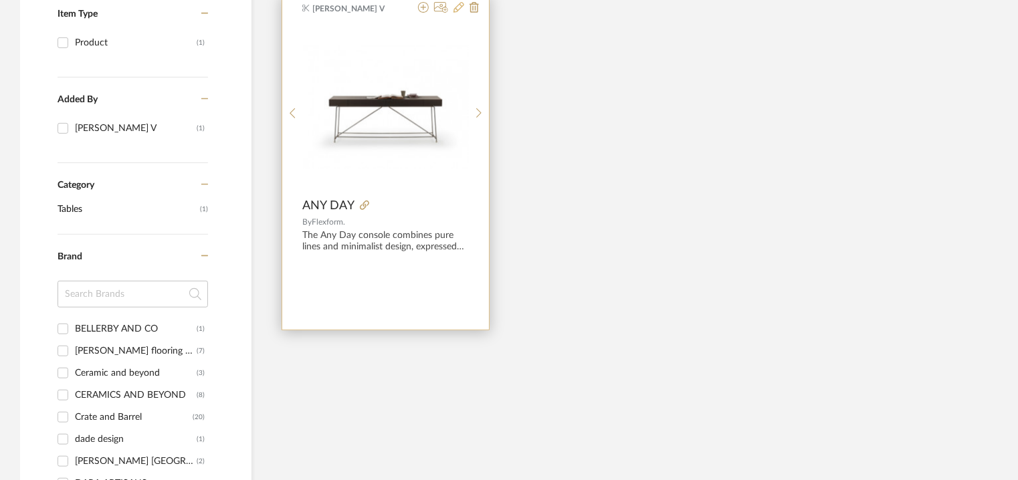
click at [461, 9] on icon at bounding box center [459, 7] width 11 height 11
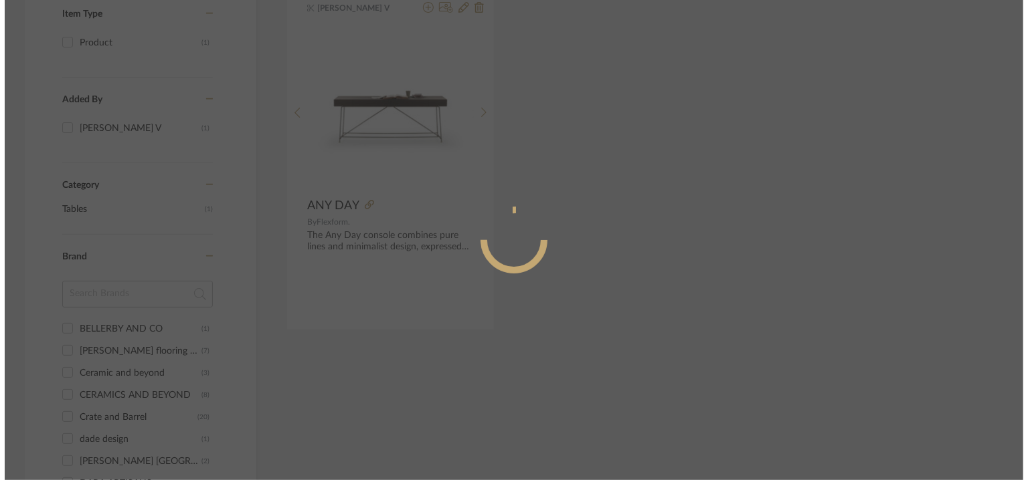
scroll to position [0, 0]
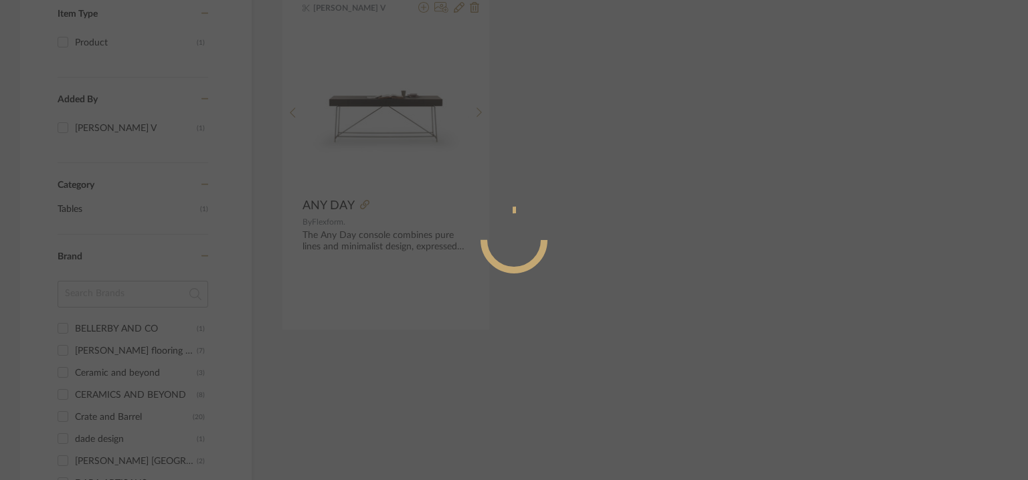
radio input "true"
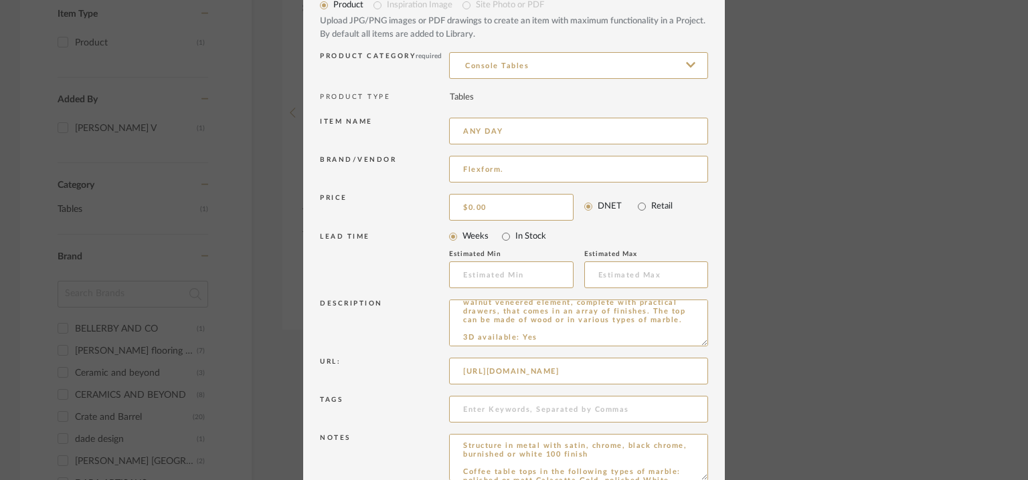
scroll to position [0, 102]
drag, startPoint x: 453, startPoint y: 363, endPoint x: 797, endPoint y: 394, distance: 345.3
click at [797, 394] on div "Edit Item × Item Type required Product Inspiration Image Site Photo or PDF Uplo…" at bounding box center [514, 240] width 1028 height 480
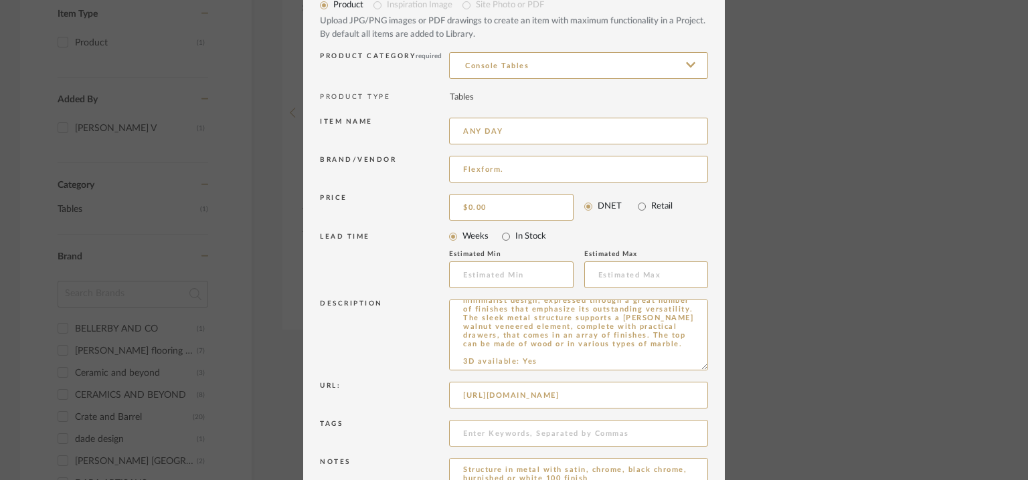
scroll to position [0, 0]
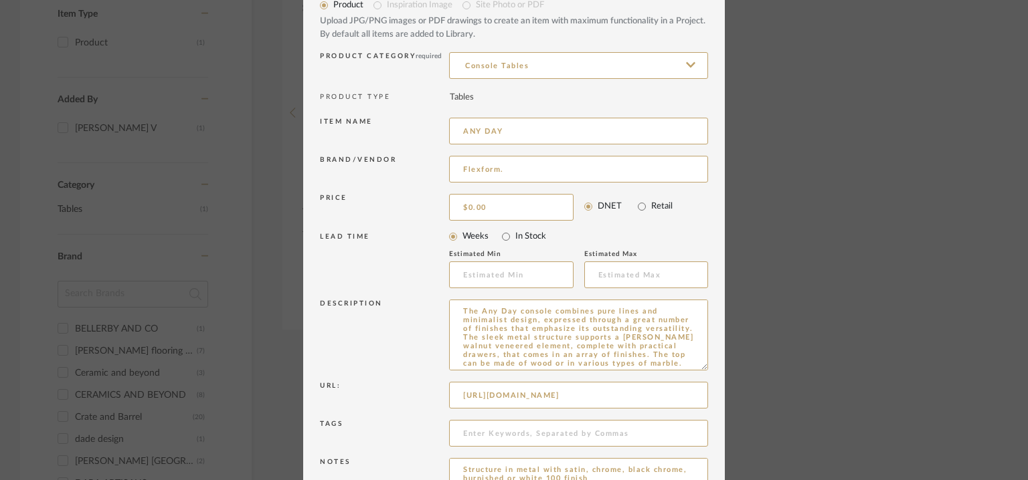
drag, startPoint x: 698, startPoint y: 344, endPoint x: 725, endPoint y: 514, distance: 172.7
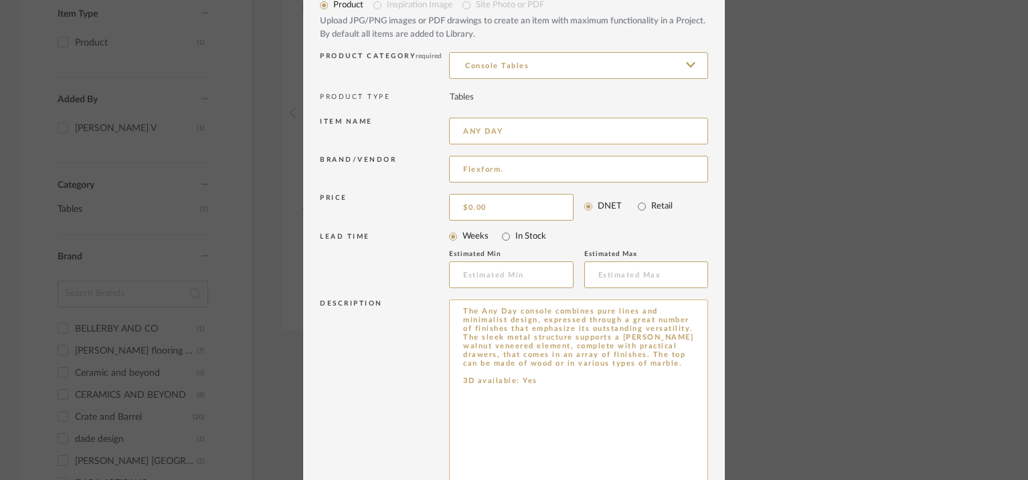
click at [595, 391] on textarea "The Any Day console combines pure lines and minimalist design, expressed throug…" at bounding box center [578, 408] width 259 height 217
paste textarea "https://www.flexform.it/en/products/coffee-and-side-tables-consoles/any-day"
type textarea "The Any Day console combines pure lines and minimalist design, expressed throug…"
click at [532, 137] on input "ANY DAY" at bounding box center [578, 131] width 259 height 27
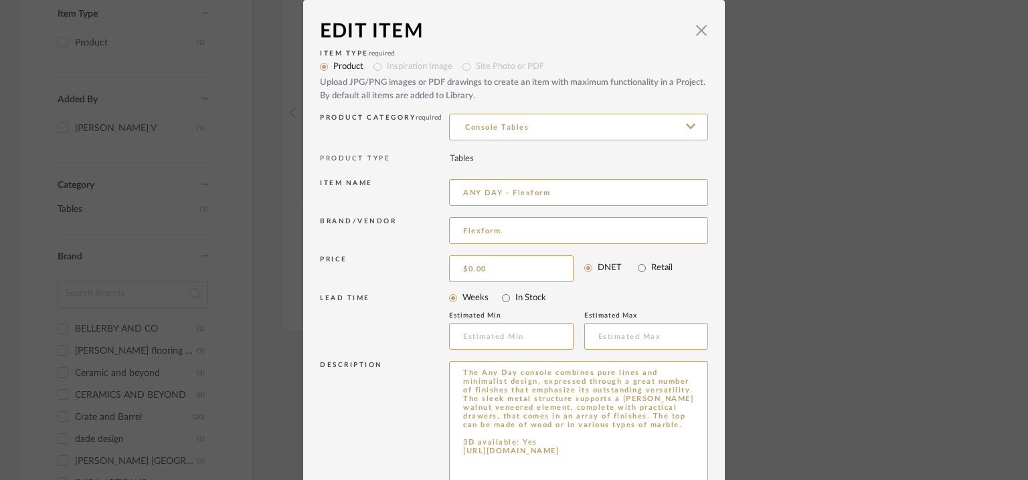
type input "ANY DAY - Flexform"
click at [373, 66] on mat-radio-group "Product Inspiration Image Site Photo or PDF Upload JPG/PNG images or PDF drawin…" at bounding box center [514, 80] width 388 height 45
click at [377, 66] on mat-radio-group "Product Inspiration Image Site Photo or PDF Upload JPG/PNG images or PDF drawin…" at bounding box center [514, 80] width 388 height 45
click at [321, 65] on input "Product" at bounding box center [323, 67] width 19 height 19
click at [690, 124] on icon at bounding box center [690, 125] width 9 height 5
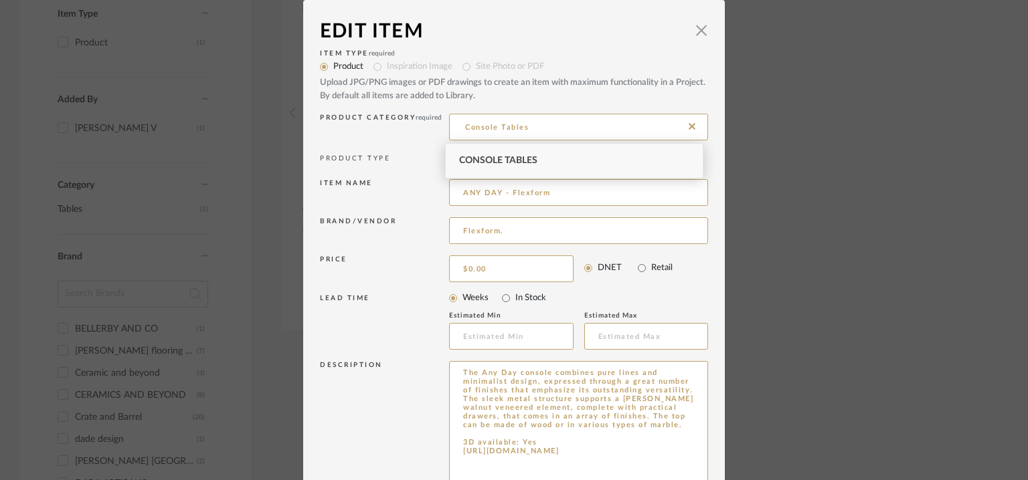
click at [684, 94] on div "Upload JPG/PNG images or PDF drawings to create an item with maximum functional…" at bounding box center [514, 89] width 388 height 26
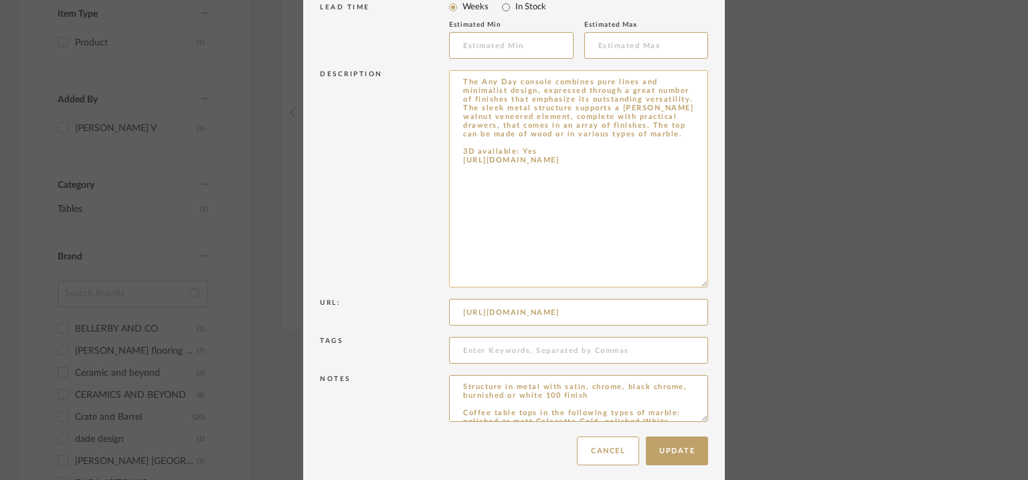
scroll to position [300, 0]
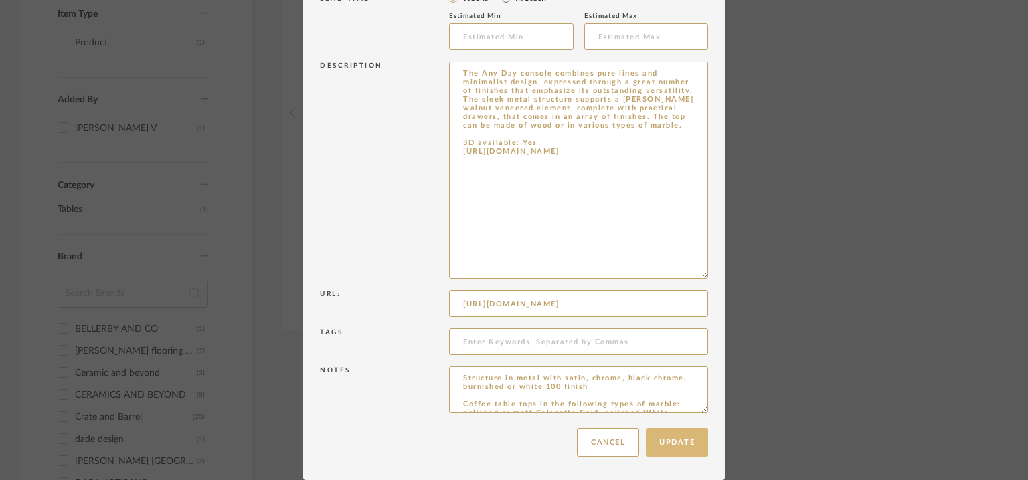
click at [661, 446] on button "Update" at bounding box center [677, 442] width 62 height 29
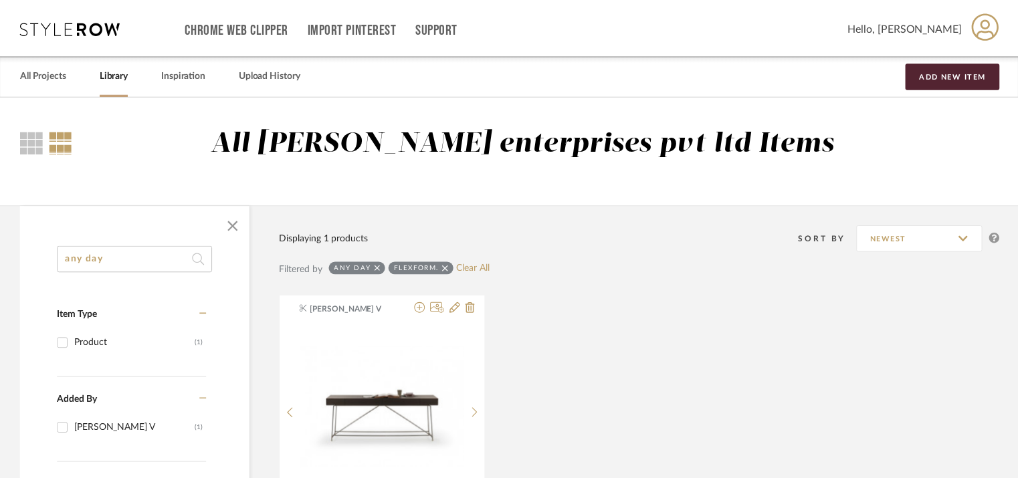
scroll to position [301, 0]
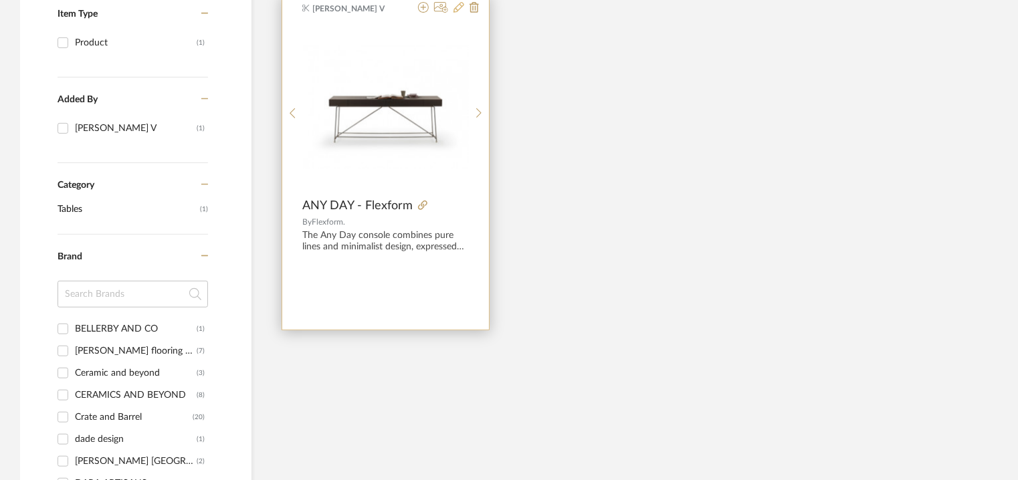
click at [459, 5] on icon at bounding box center [459, 7] width 11 height 11
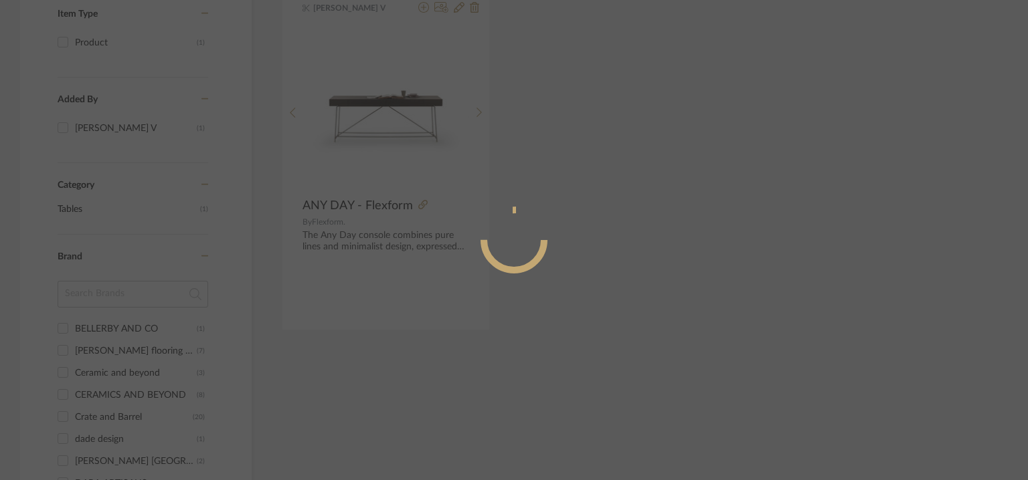
radio input "true"
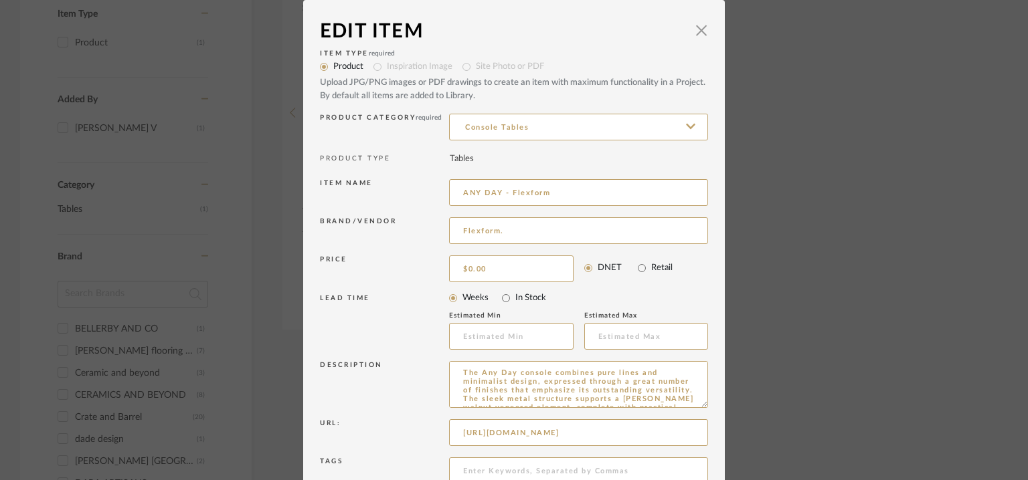
click at [375, 65] on mat-radio-group "Product Inspiration Image Site Photo or PDF Upload JPG/PNG images or PDF drawin…" at bounding box center [514, 80] width 388 height 45
click at [700, 25] on span "button" at bounding box center [701, 30] width 27 height 27
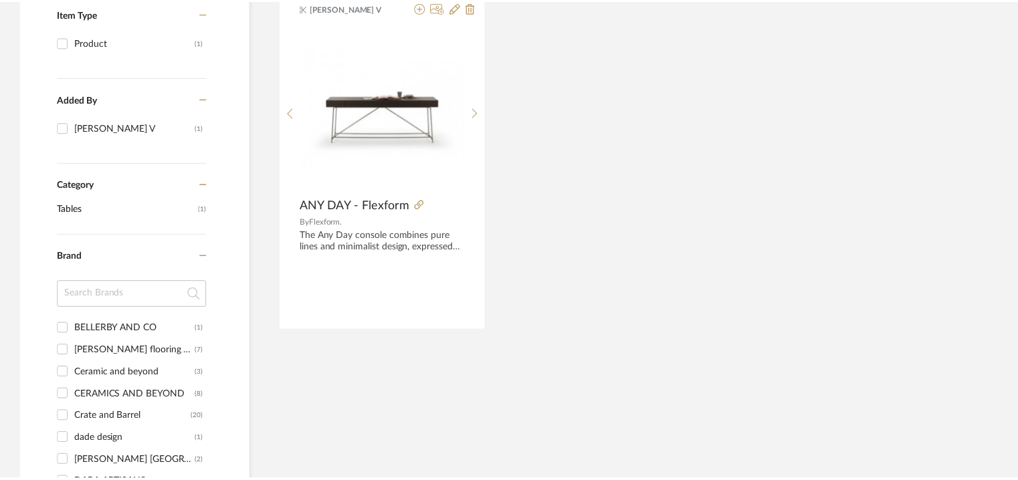
scroll to position [301, 0]
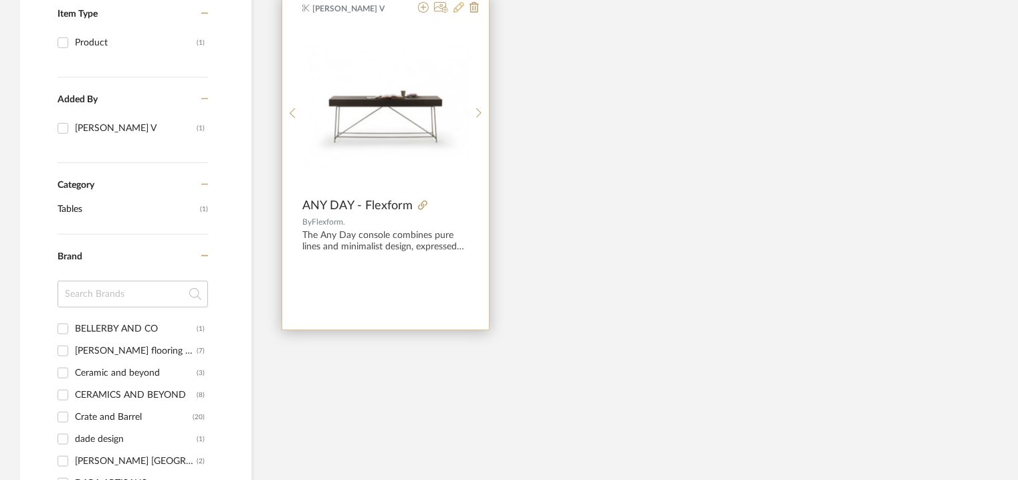
click at [458, 9] on icon at bounding box center [459, 7] width 11 height 11
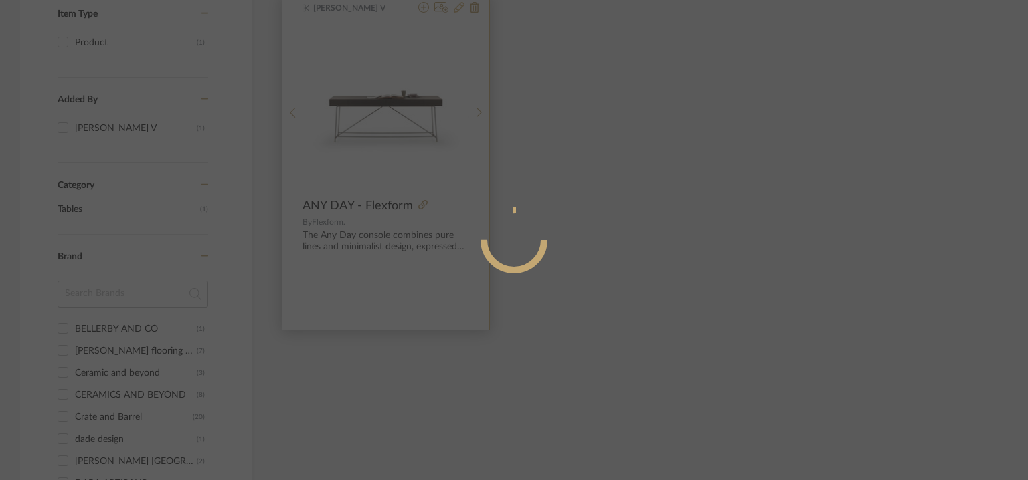
radio input "true"
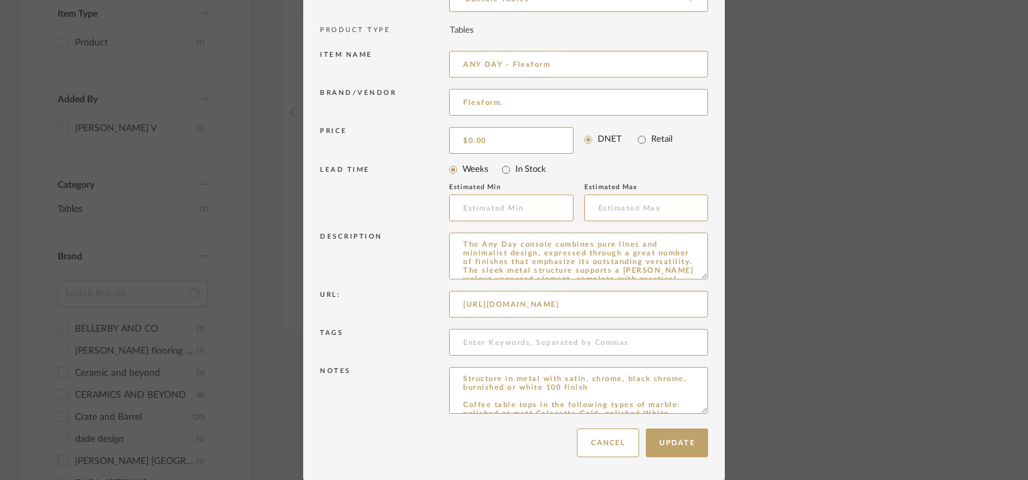
scroll to position [0, 102]
drag, startPoint x: 450, startPoint y: 300, endPoint x: 1027, endPoint y: 377, distance: 582.5
click at [1027, 378] on div "Edit Item × Item Type required Product Inspiration Image Site Photo or PDF Uplo…" at bounding box center [514, 240] width 1028 height 480
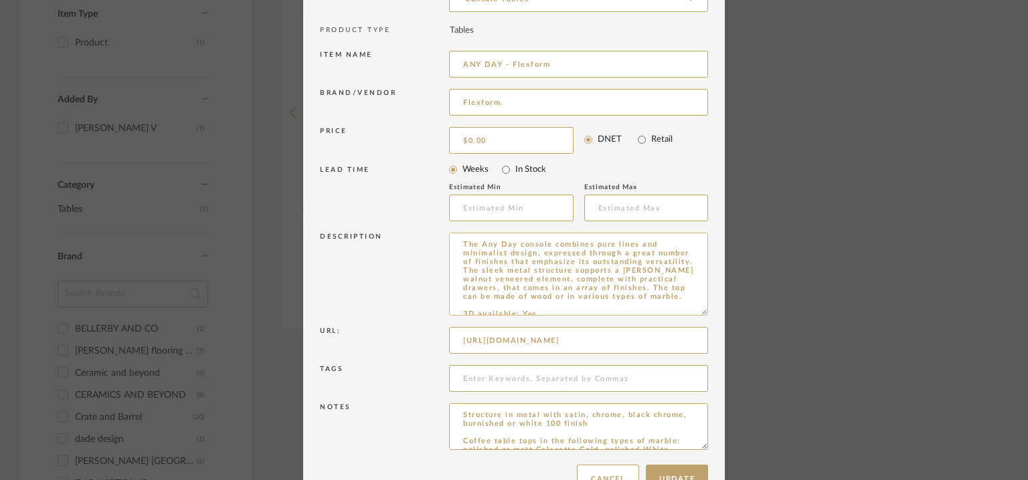
drag, startPoint x: 697, startPoint y: 274, endPoint x: 684, endPoint y: 306, distance: 34.5
click at [684, 306] on textarea "The Any Day console combines pure lines and minimalist design, expressed throug…" at bounding box center [578, 274] width 259 height 83
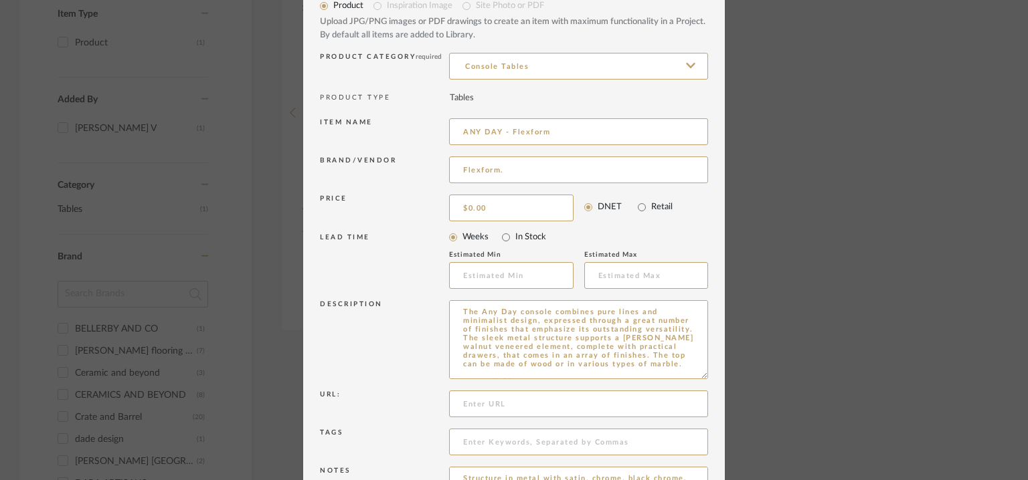
scroll to position [0, 0]
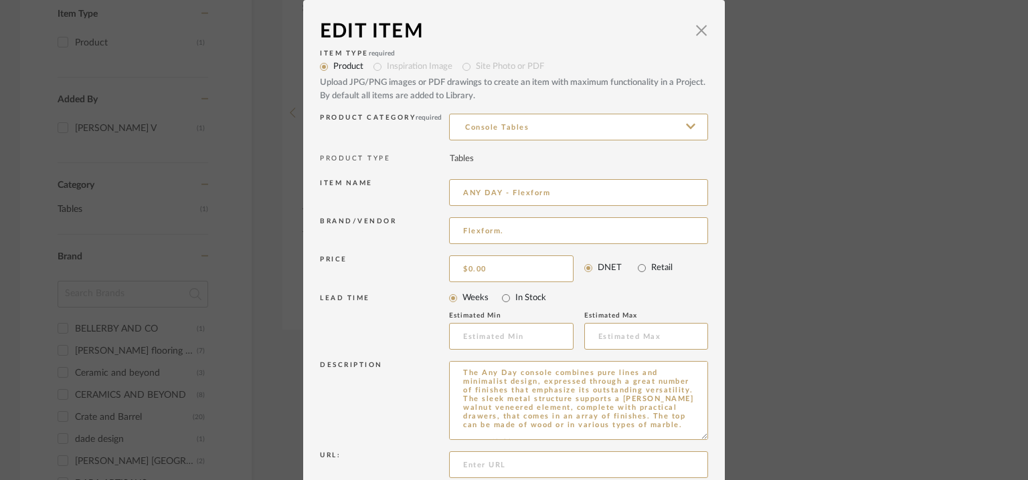
click at [372, 68] on mat-radio-group "Product Inspiration Image Site Photo or PDF Upload JPG/PNG images or PDF drawin…" at bounding box center [514, 80] width 388 height 45
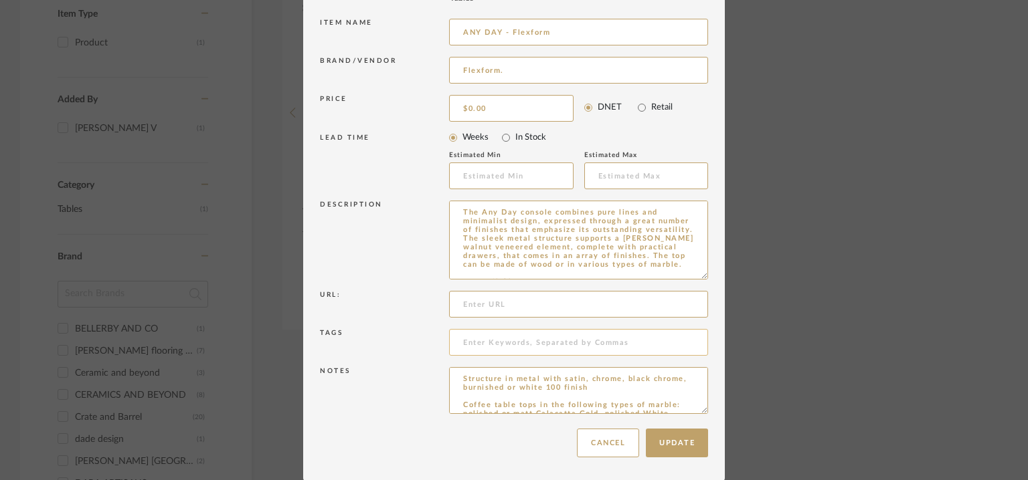
click at [488, 343] on input at bounding box center [578, 342] width 259 height 27
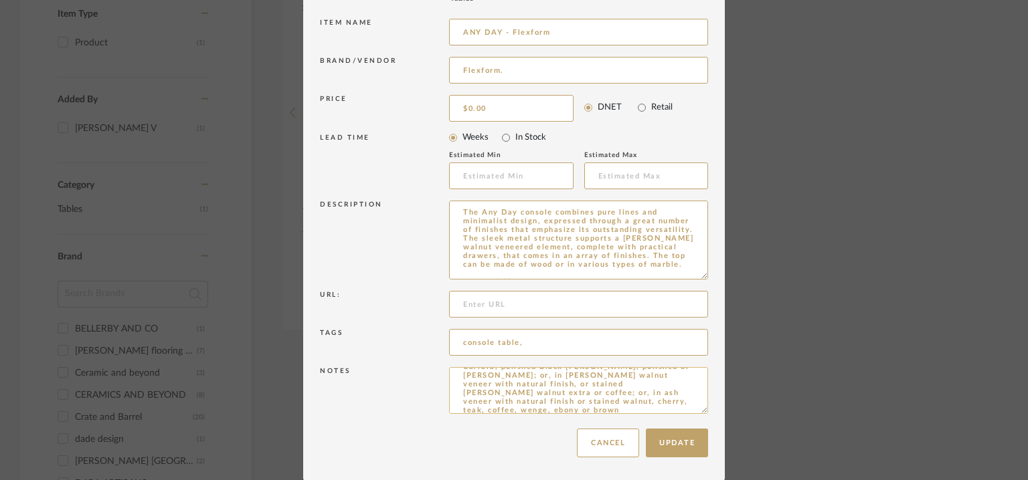
scroll to position [0, 0]
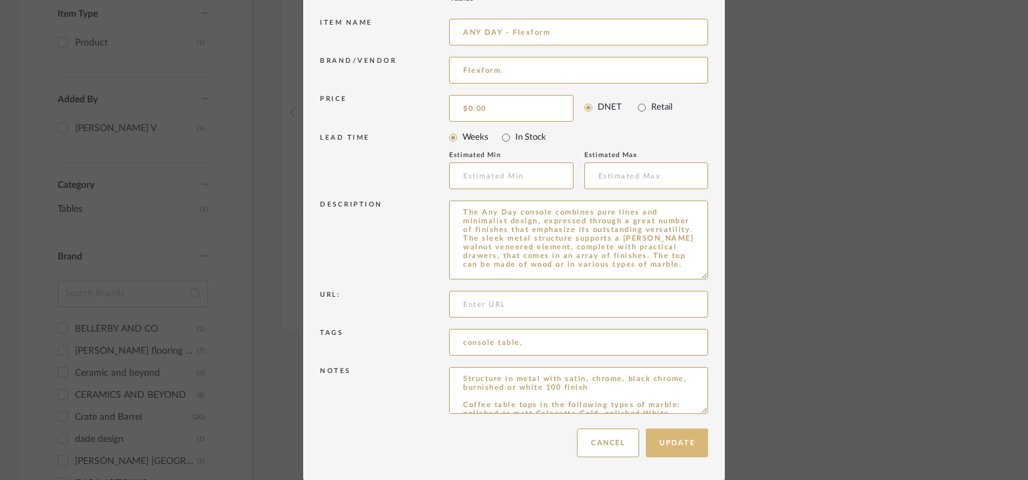
type input "console table,"
click at [667, 450] on button "Update" at bounding box center [677, 443] width 62 height 29
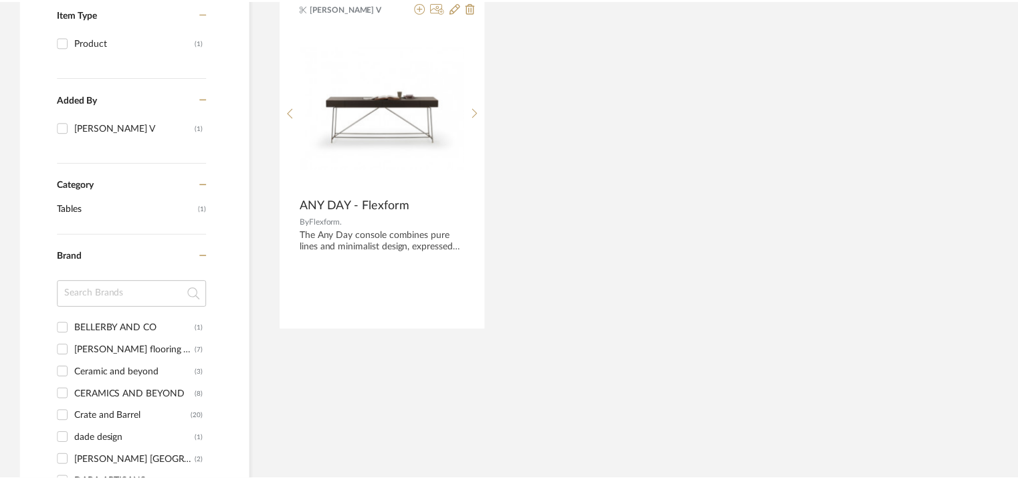
scroll to position [301, 0]
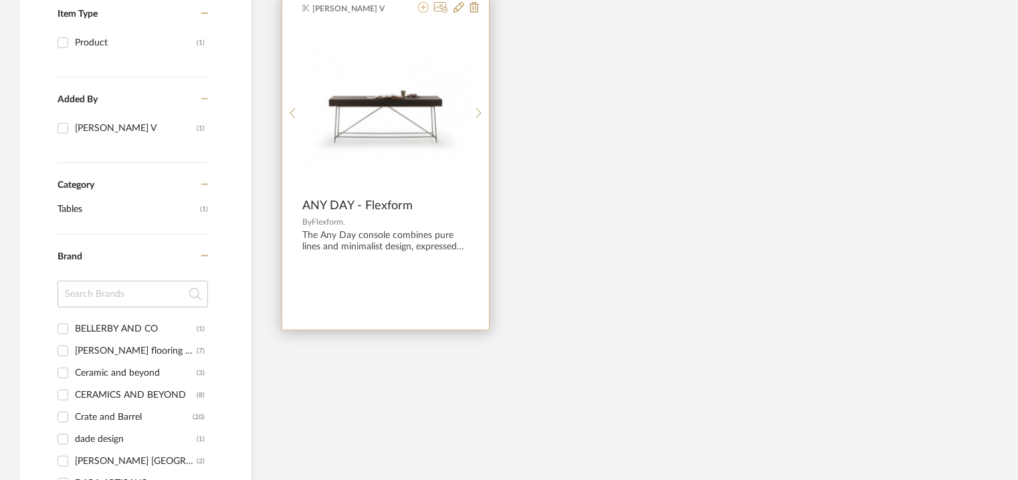
click at [425, 5] on icon at bounding box center [423, 7] width 11 height 11
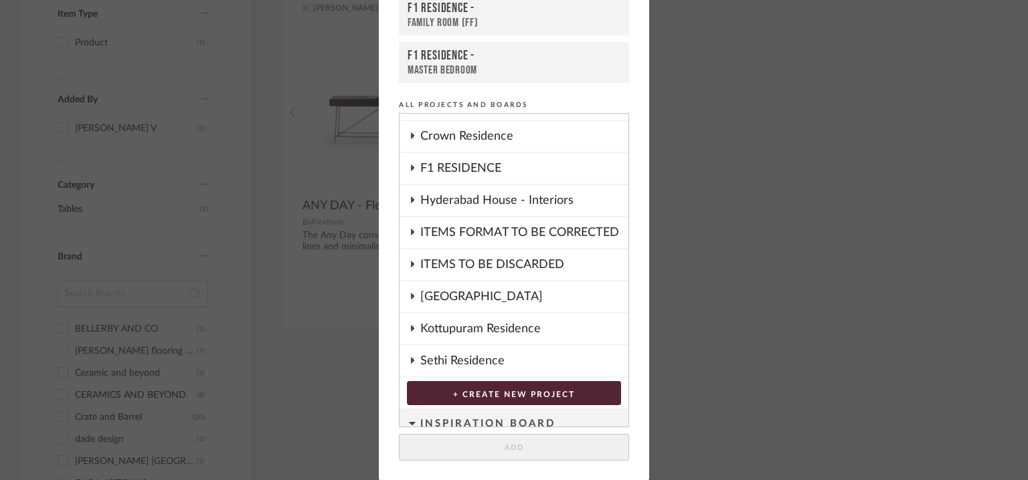
scroll to position [274, 0]
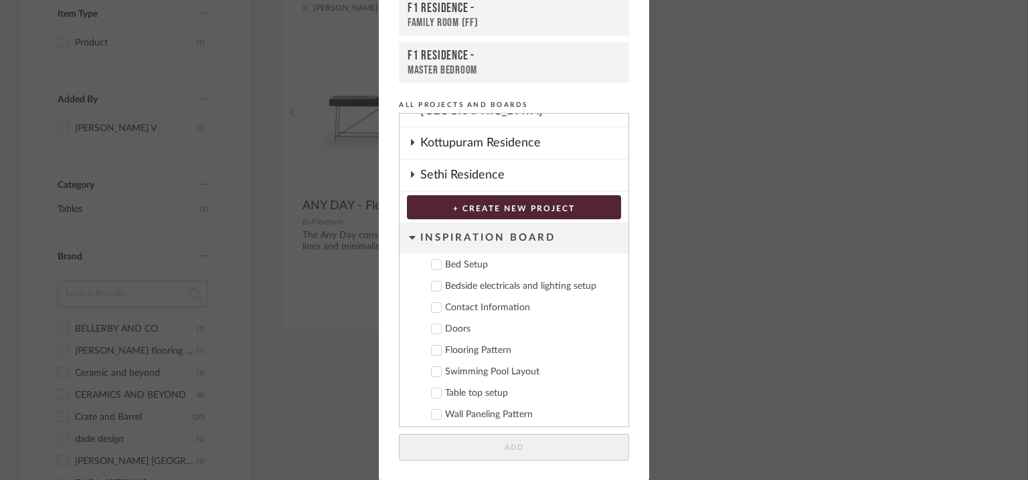
click at [409, 236] on icon at bounding box center [412, 237] width 6 height 3
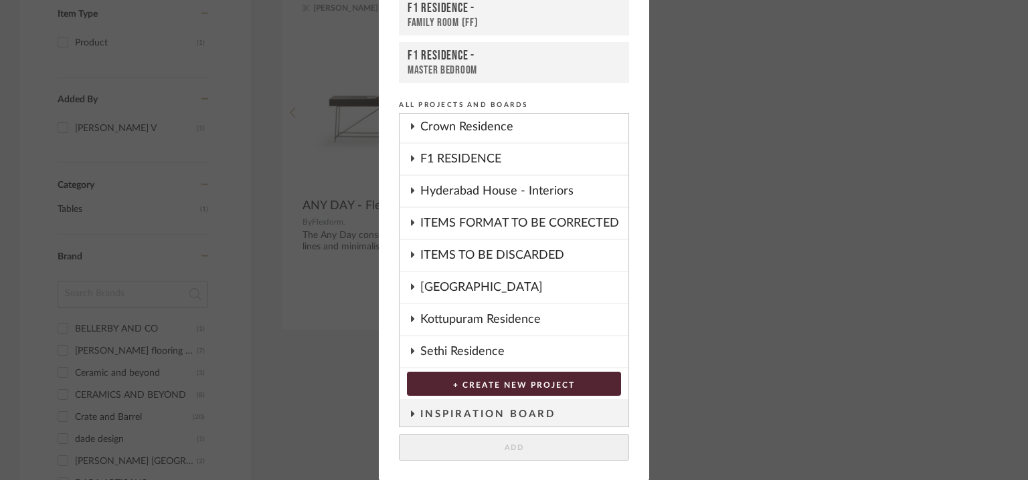
click at [408, 411] on icon at bounding box center [412, 414] width 11 height 7
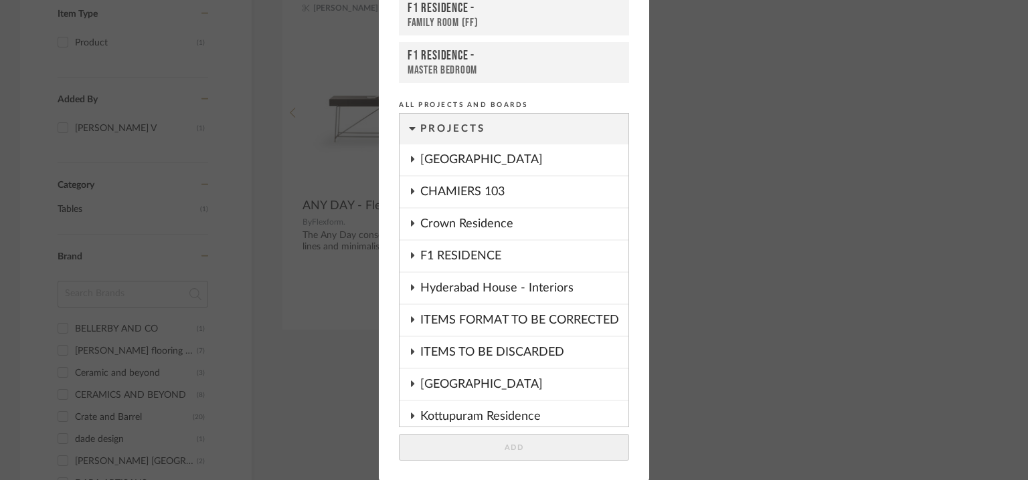
scroll to position [0, 0]
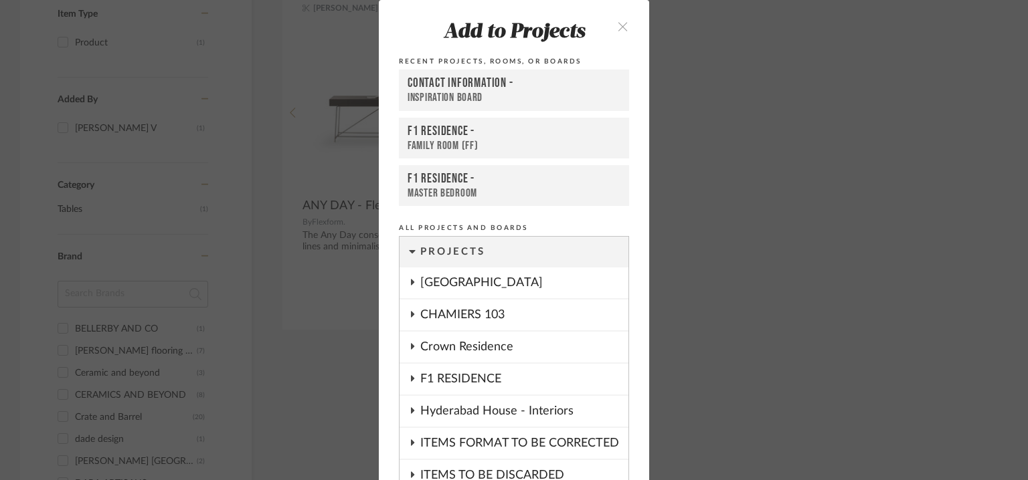
click at [476, 82] on div "Contact Information -" at bounding box center [513, 84] width 213 height 16
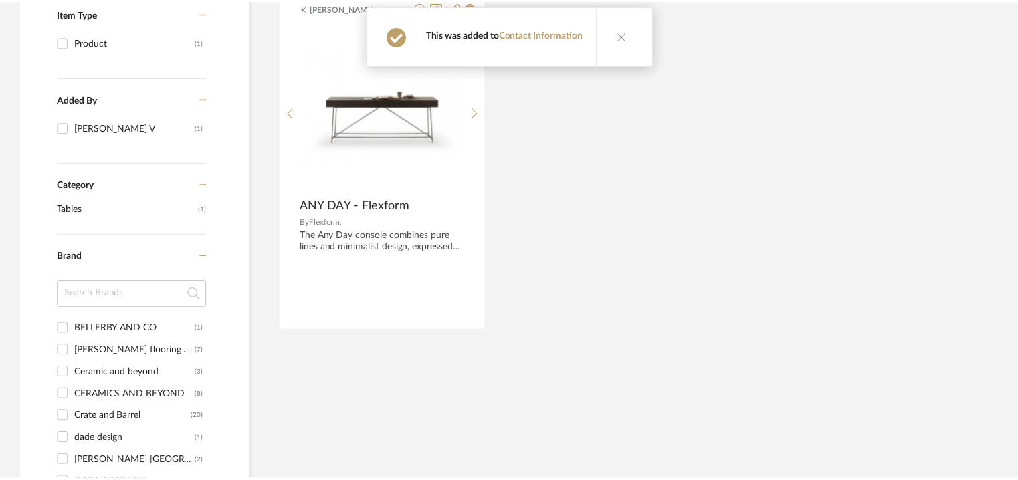
scroll to position [301, 0]
click at [618, 37] on icon at bounding box center [622, 35] width 9 height 9
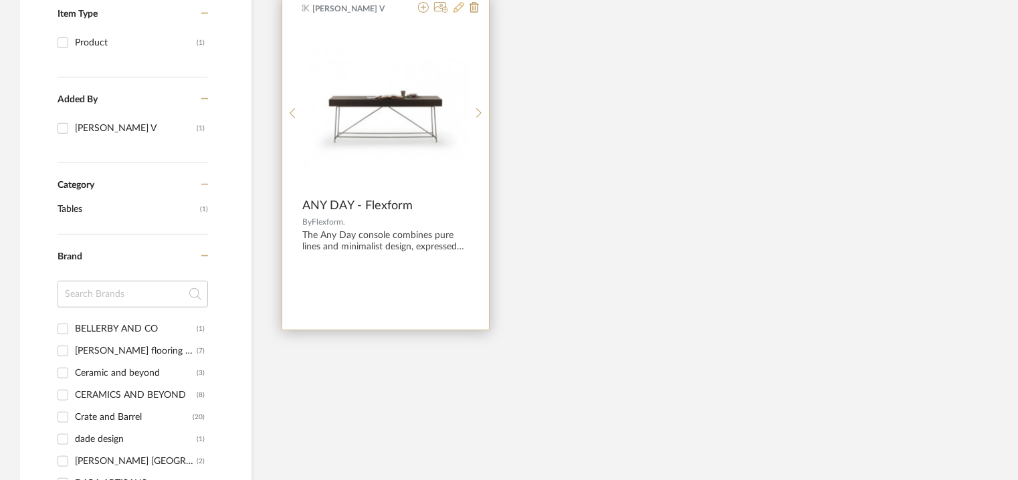
click at [457, 2] on icon at bounding box center [459, 7] width 11 height 11
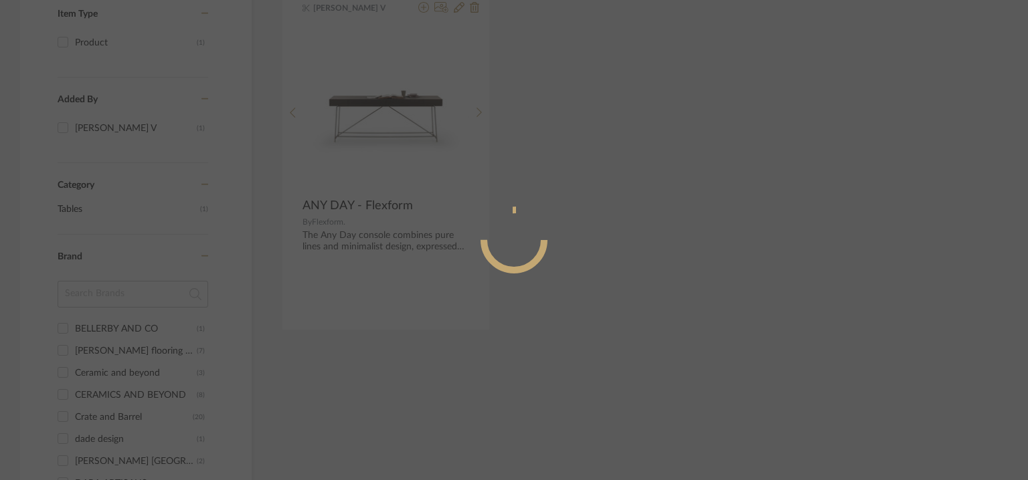
radio input "true"
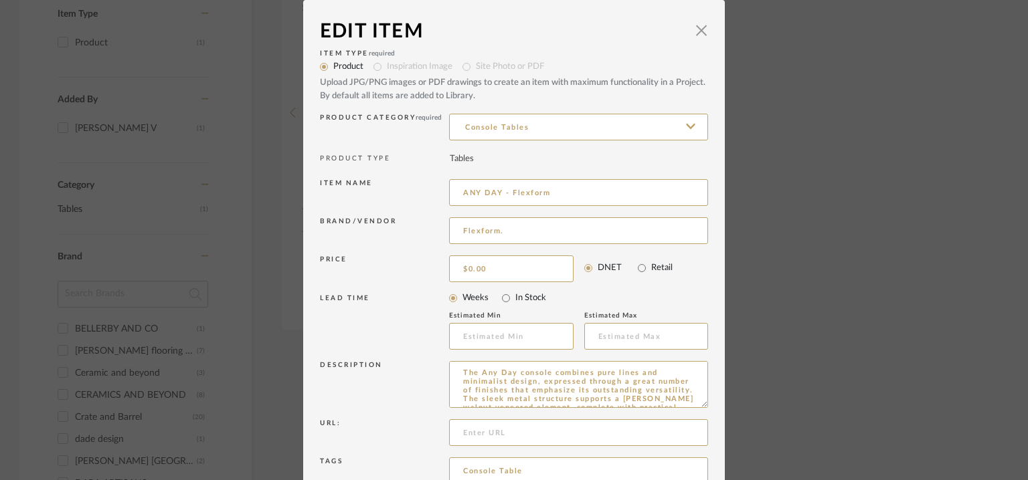
click at [376, 67] on mat-radio-group "Product Inspiration Image Site Photo or PDF Upload JPG/PNG images or PDF drawin…" at bounding box center [514, 80] width 388 height 45
click at [324, 66] on input "Product" at bounding box center [323, 67] width 19 height 19
click at [372, 67] on mat-radio-group "Product Inspiration Image Site Photo or PDF Upload JPG/PNG images or PDF drawin…" at bounding box center [514, 80] width 388 height 45
click at [682, 124] on sr-typeahead "Console Tables" at bounding box center [578, 126] width 259 height 11
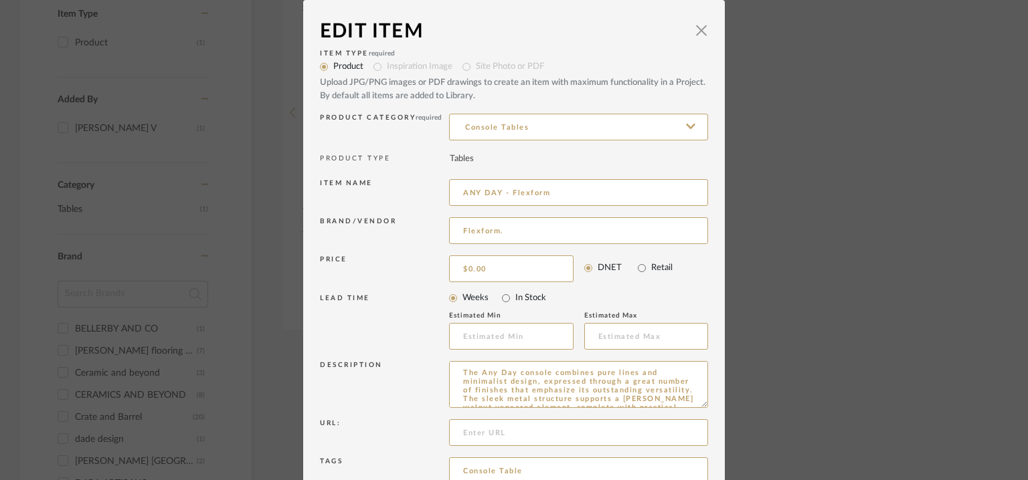
click at [690, 126] on icon at bounding box center [690, 126] width 9 height 11
click at [688, 122] on icon at bounding box center [691, 126] width 7 height 11
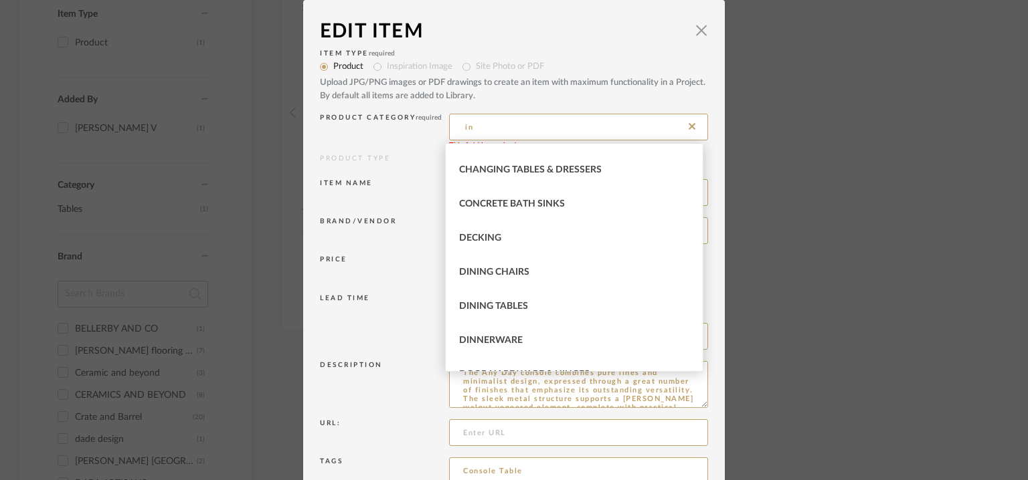
scroll to position [625, 0]
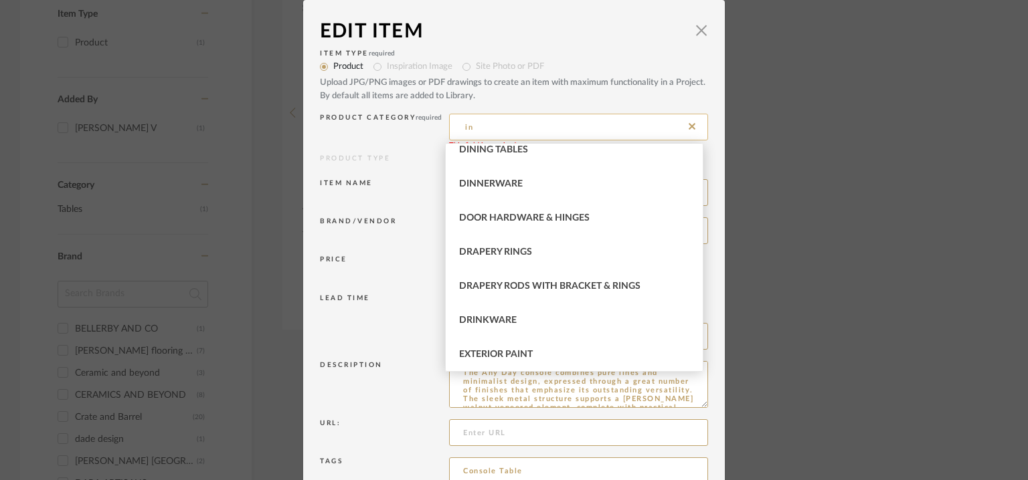
click at [696, 129] on input "in" at bounding box center [578, 127] width 259 height 27
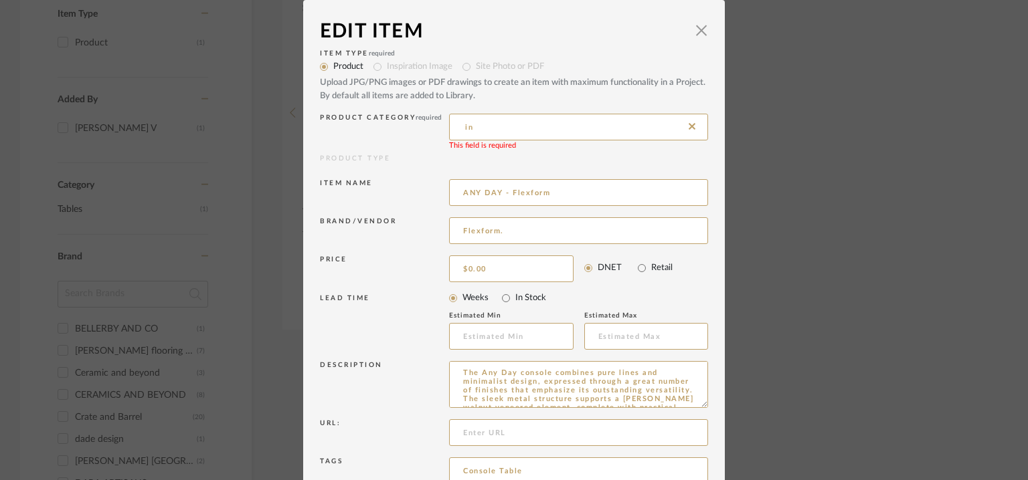
drag, startPoint x: 554, startPoint y: 120, endPoint x: 404, endPoint y: 126, distance: 150.0
click at [407, 126] on div "Product Category required in This field is required" at bounding box center [514, 129] width 388 height 38
click at [509, 160] on span "Console Tables" at bounding box center [498, 160] width 78 height 9
type input "Console Tables"
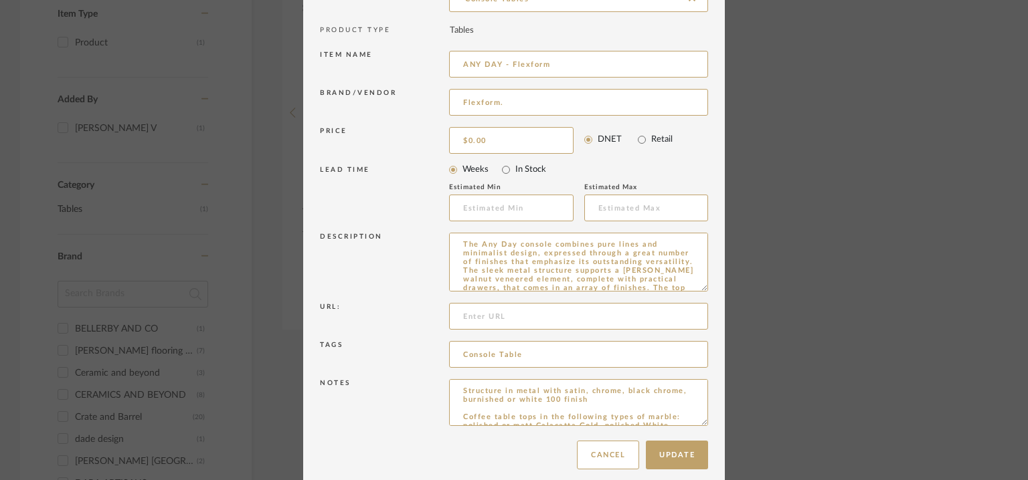
drag, startPoint x: 700, startPoint y: 274, endPoint x: 714, endPoint y: 426, distance: 153.2
click at [712, 410] on dialog-content "Edit Item × Item Type required Product Inspiration Image Site Photo or PDF Uplo…" at bounding box center [513, 182] width 421 height 621
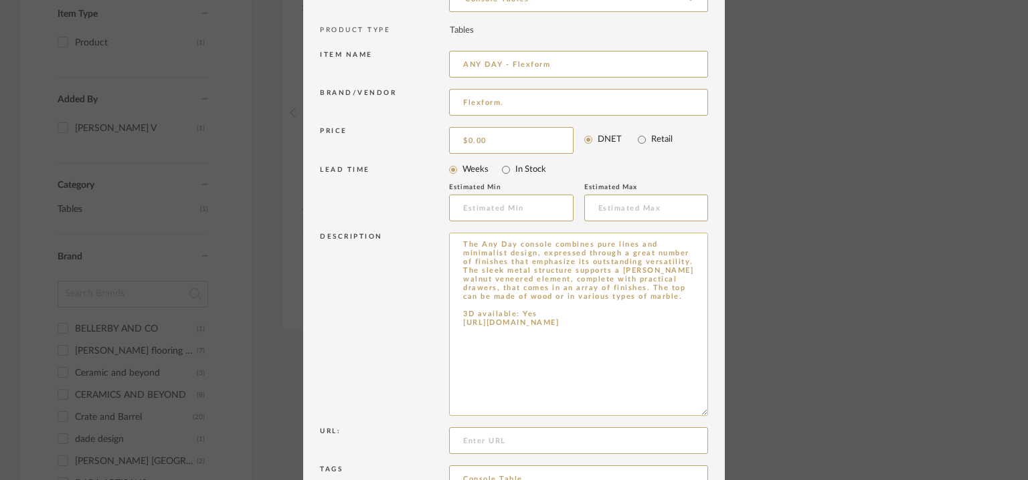
drag, startPoint x: 589, startPoint y: 336, endPoint x: 452, endPoint y: 320, distance: 138.1
click at [452, 320] on textarea "The Any Day console combines pure lines and minimalist design, expressed throug…" at bounding box center [578, 324] width 259 height 183
type textarea "The Any Day console combines pure lines and minimalist design, expressed throug…"
click at [474, 435] on input at bounding box center [578, 440] width 259 height 27
paste input "https://www.flexform.it/en/products/coffee-and-side-tables-consoles/any-day"
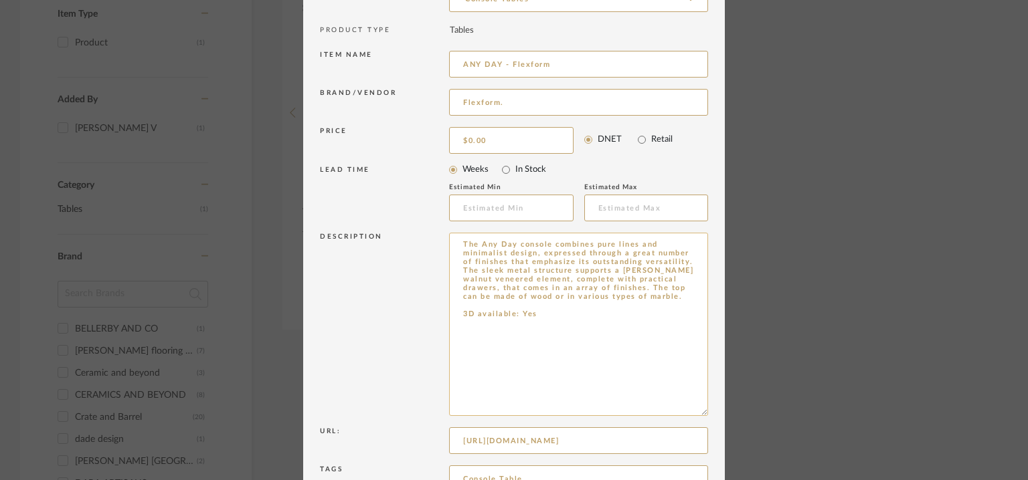
scroll to position [0, 102]
type input "https://www.flexform.it/en/products/coffee-and-side-tables-consoles/any-day"
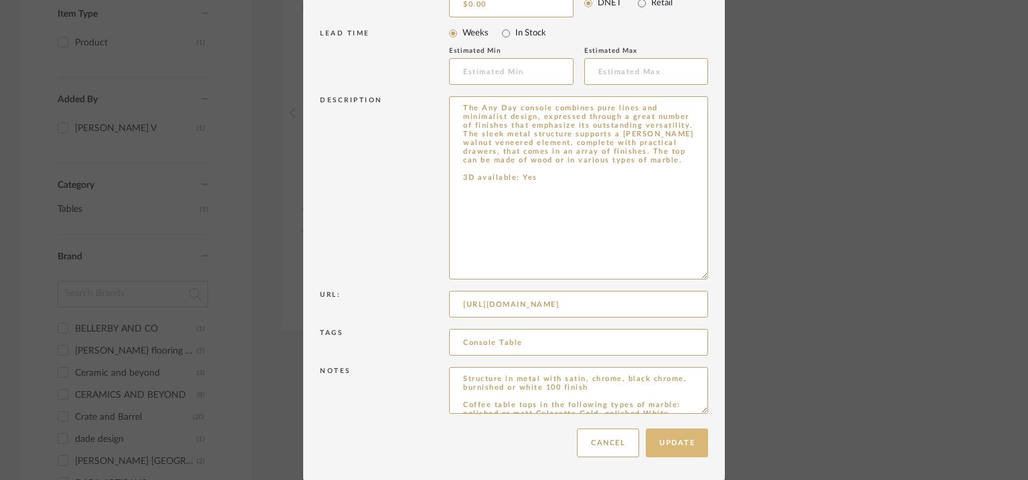
click at [661, 448] on button "Update" at bounding box center [677, 443] width 62 height 29
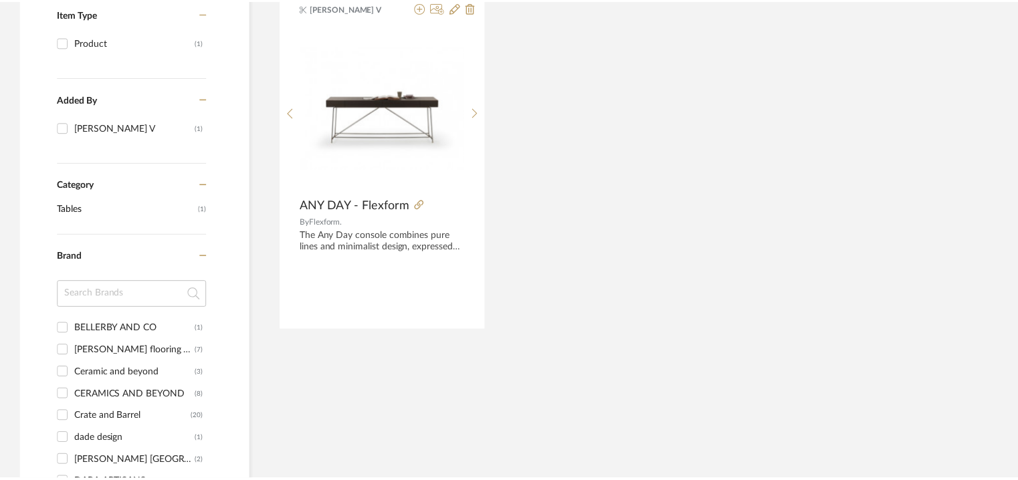
scroll to position [301, 0]
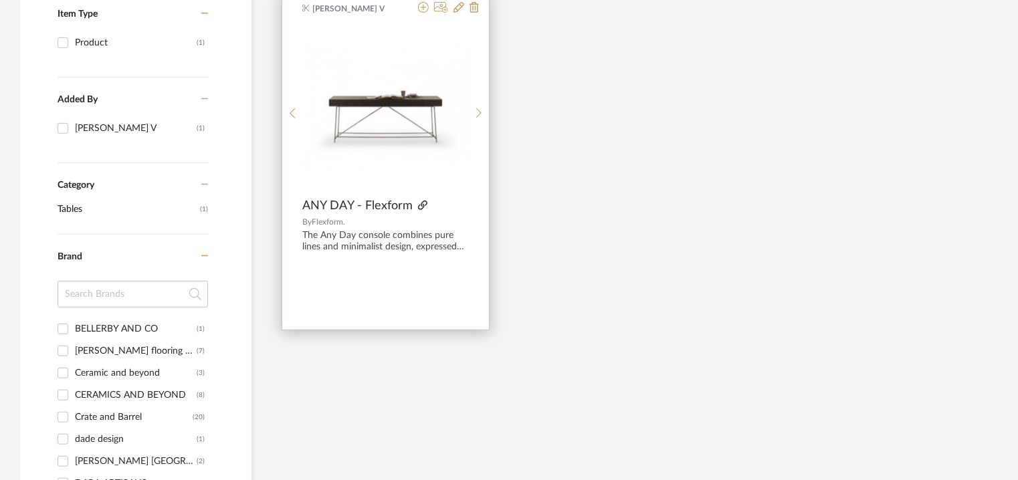
click at [421, 205] on icon at bounding box center [422, 205] width 9 height 9
click at [380, 152] on img "0" at bounding box center [386, 107] width 166 height 124
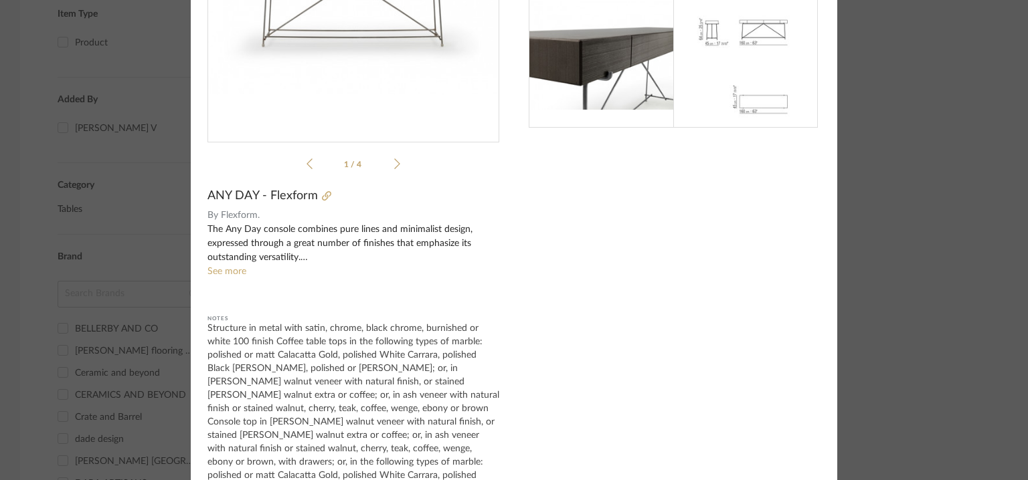
scroll to position [233, 0]
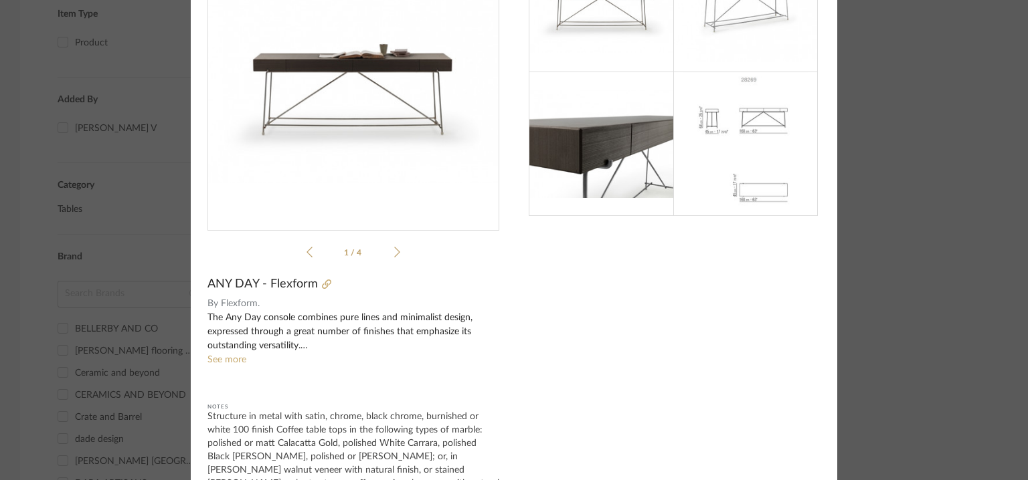
scroll to position [0, 0]
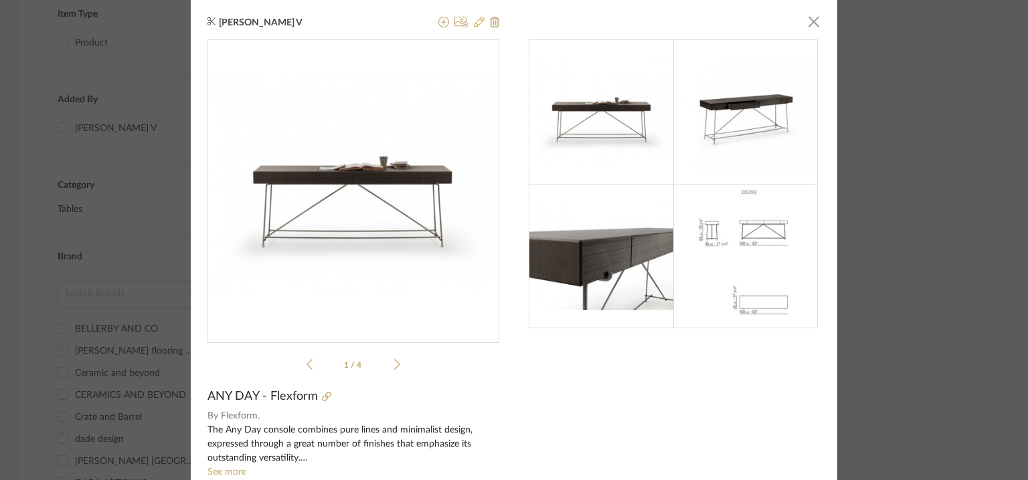
click at [474, 20] on icon at bounding box center [479, 22] width 11 height 11
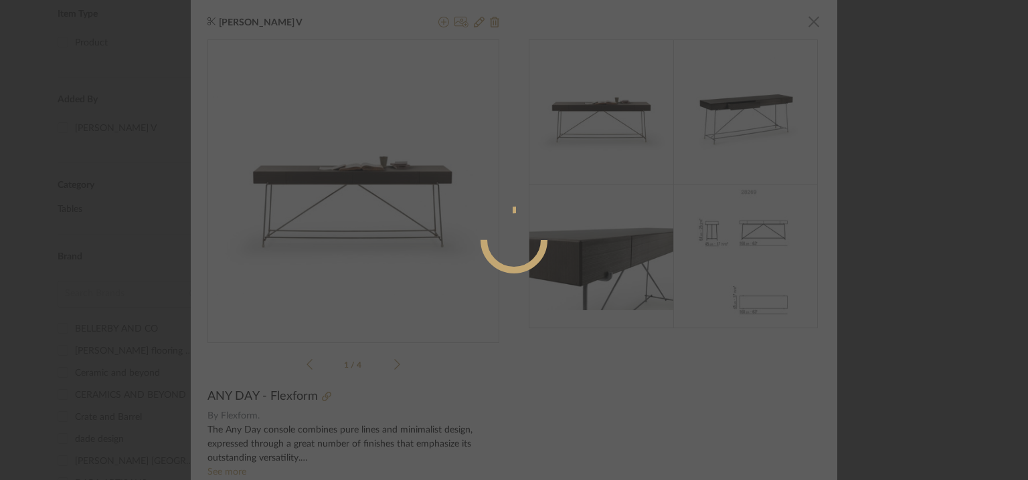
radio input "true"
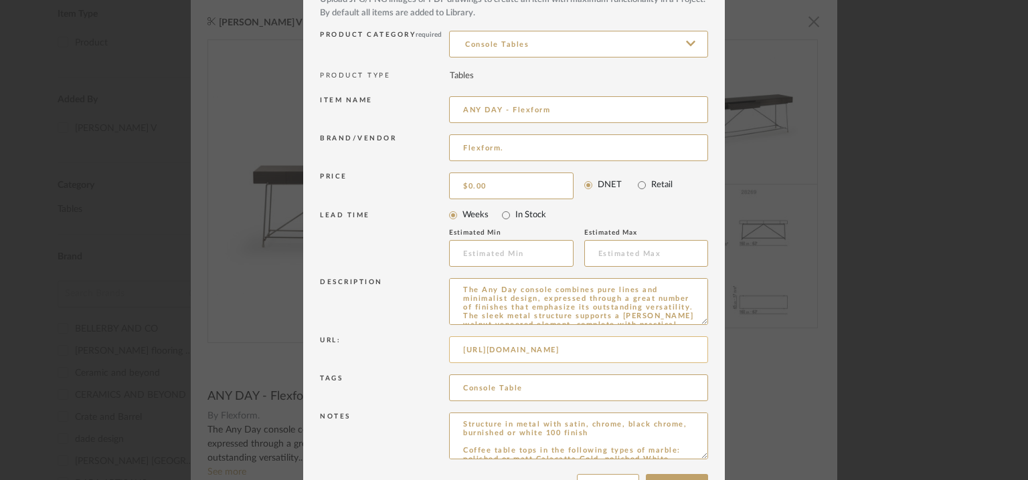
scroll to position [128, 0]
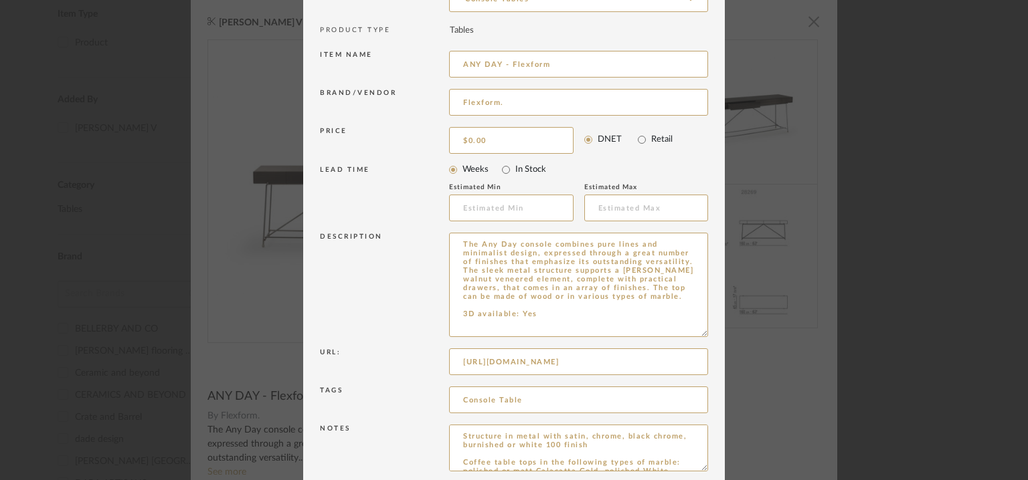
drag, startPoint x: 699, startPoint y: 272, endPoint x: 712, endPoint y: 510, distance: 237.8
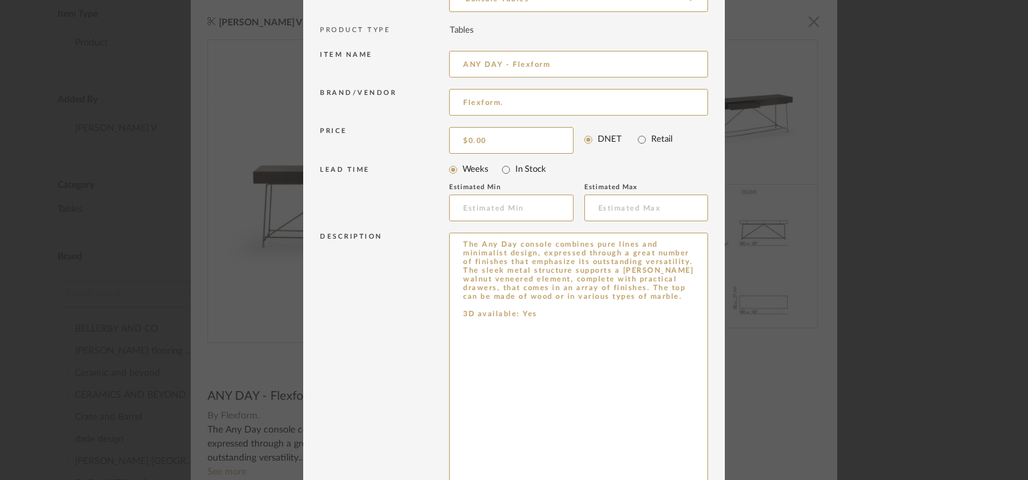
drag, startPoint x: 537, startPoint y: 354, endPoint x: 436, endPoint y: 228, distance: 160.9
click at [436, 229] on div "Description The Any Day console combines pure lines and minimalist design, expr…" at bounding box center [514, 377] width 388 height 296
paste textarea "ype: Console table Designer: Christophe Pillet (2020) Dimension(s): 45 x 160 x …"
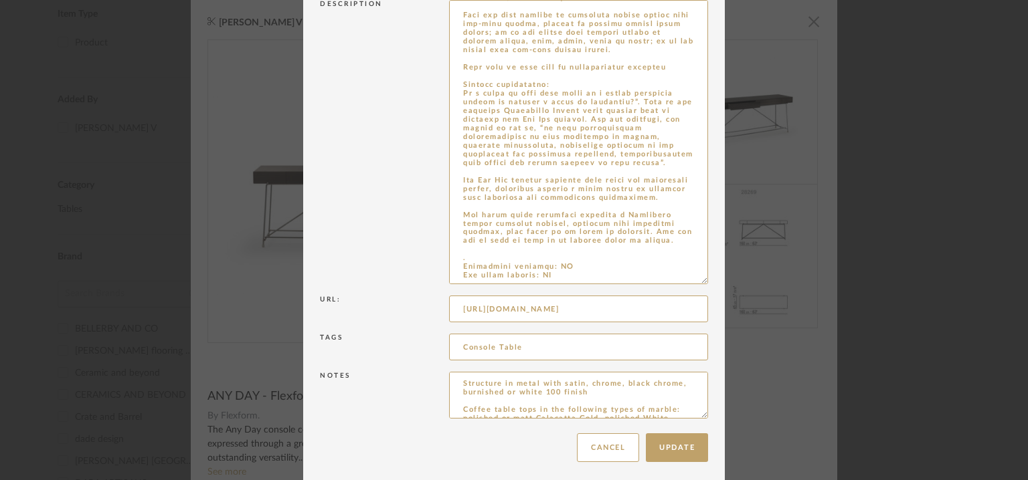
scroll to position [367, 0]
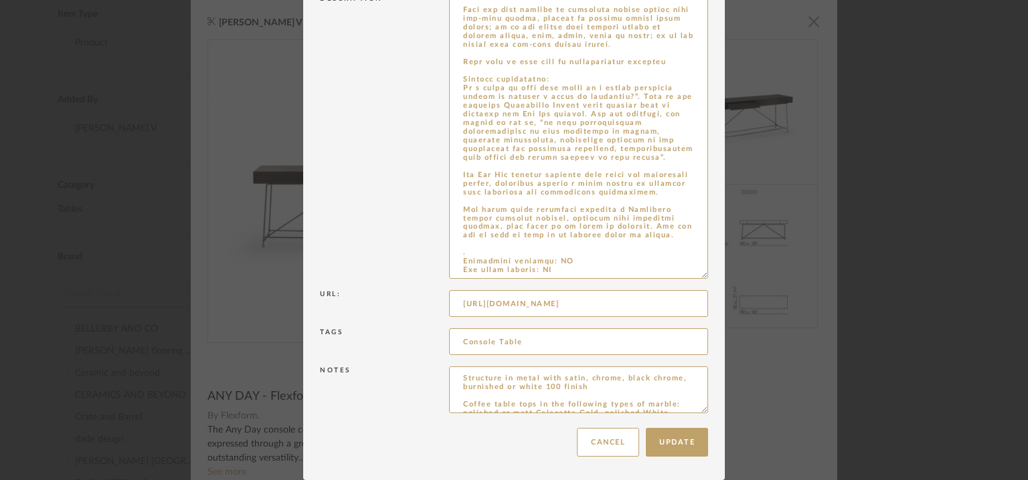
type textarea "Type: Console table Designer: Christophe Pillet (2020) Dimension(s): 45 x 160 x…"
drag, startPoint x: 698, startPoint y: 410, endPoint x: 801, endPoint y: 519, distance: 150.0
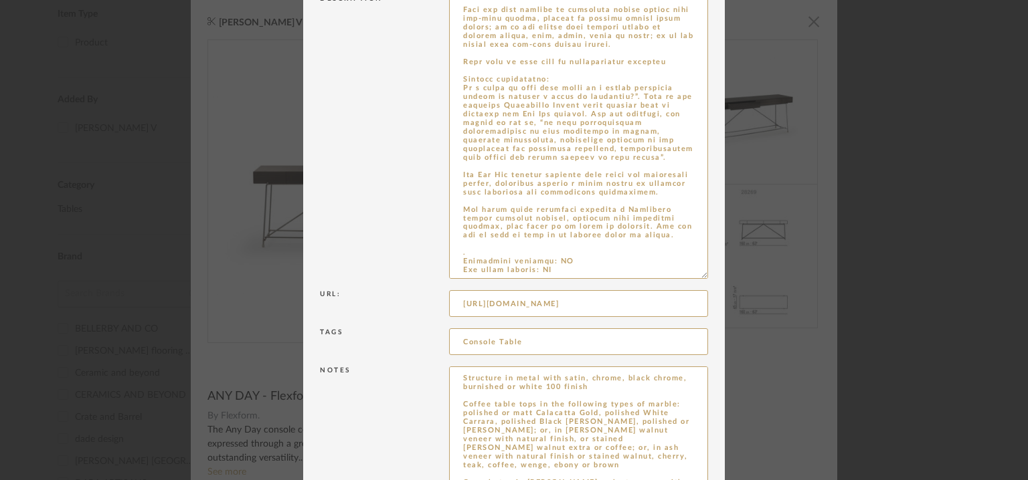
scroll to position [47, 0]
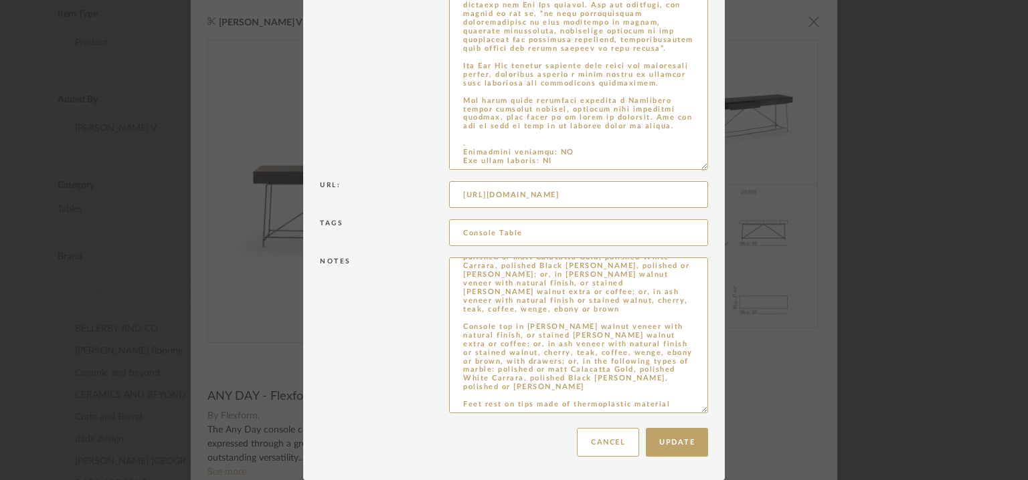
drag, startPoint x: 456, startPoint y: 377, endPoint x: 545, endPoint y: 519, distance: 168.0
type textarea "de of thermoplastic material"
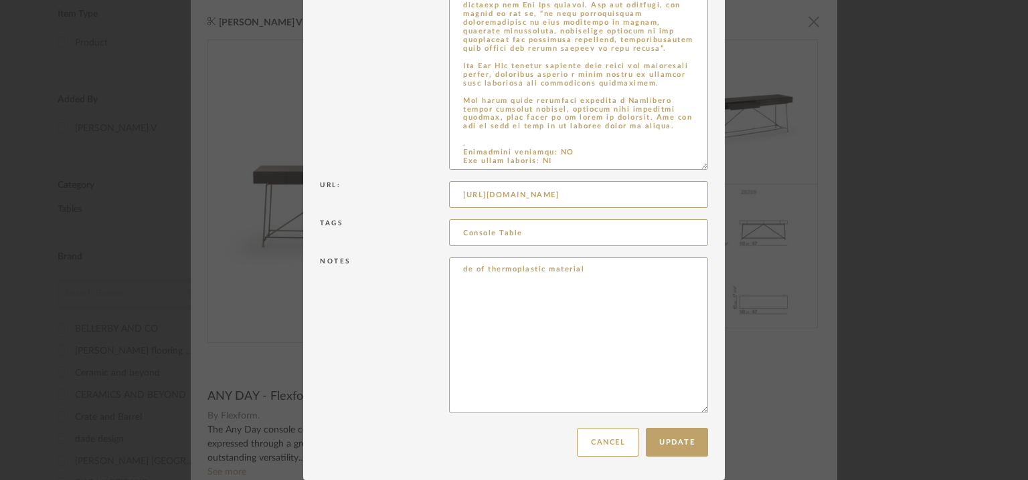
scroll to position [0, 0]
drag, startPoint x: 609, startPoint y: 267, endPoint x: 334, endPoint y: 269, distance: 274.3
click at [334, 269] on div "Notes de of thermoplastic material" at bounding box center [514, 337] width 388 height 167
paste textarea "Price: Na Lead time: Na Customizable: Na 3D available : yes BIM available. No P…"
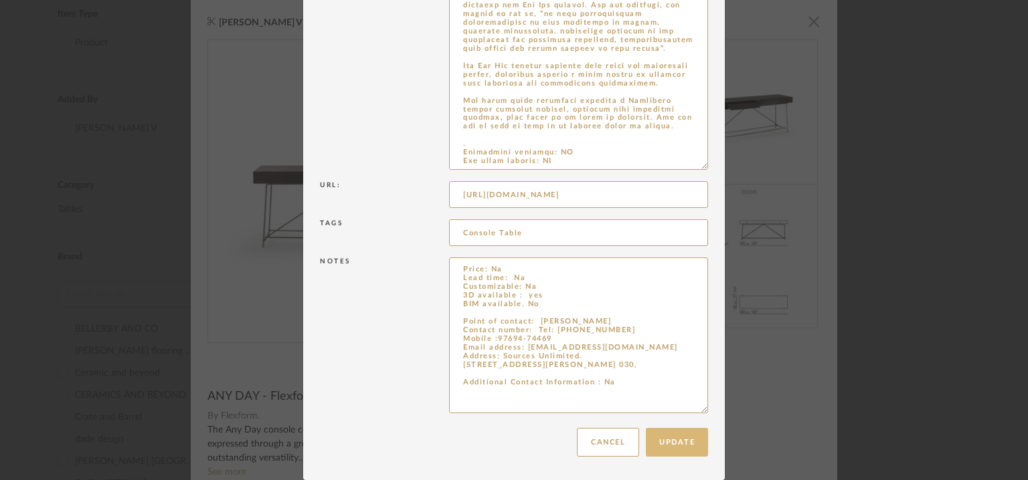
type textarea "Price: Na Lead time: Na Customizable: Na 3D available : yes BIM available. No P…"
click at [677, 451] on button "Update" at bounding box center [677, 442] width 62 height 29
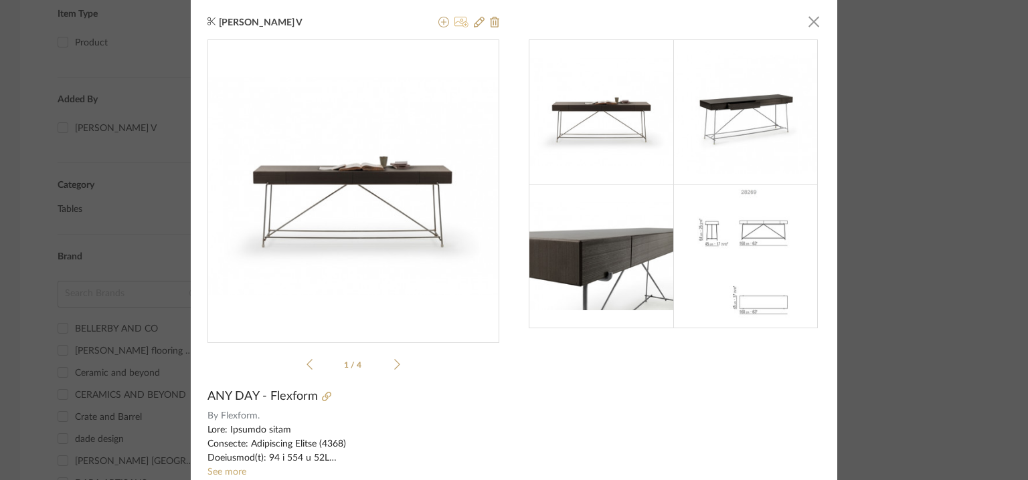
click at [458, 24] on icon at bounding box center [461, 22] width 14 height 11
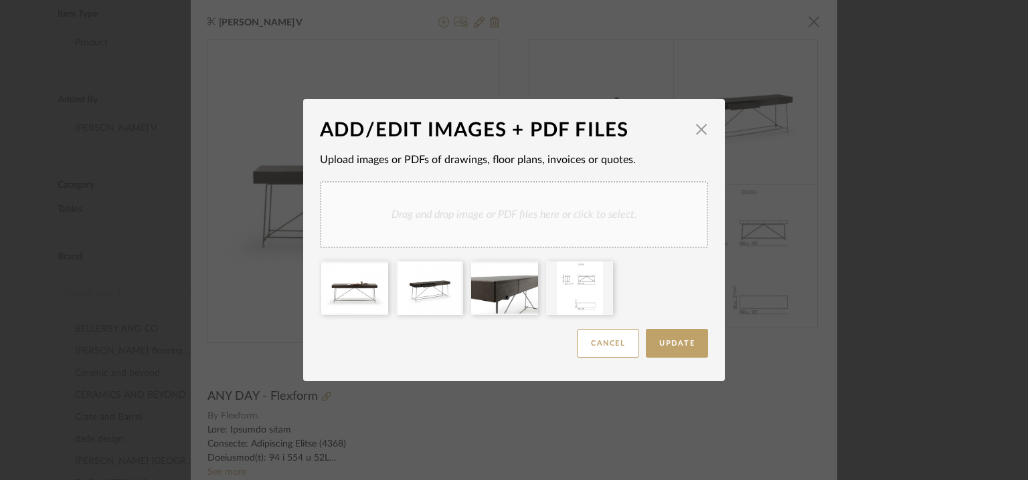
click at [565, 228] on div "Drag and drop image or PDF files here or click to select." at bounding box center [514, 214] width 388 height 67
click at [696, 129] on span "button" at bounding box center [701, 129] width 27 height 27
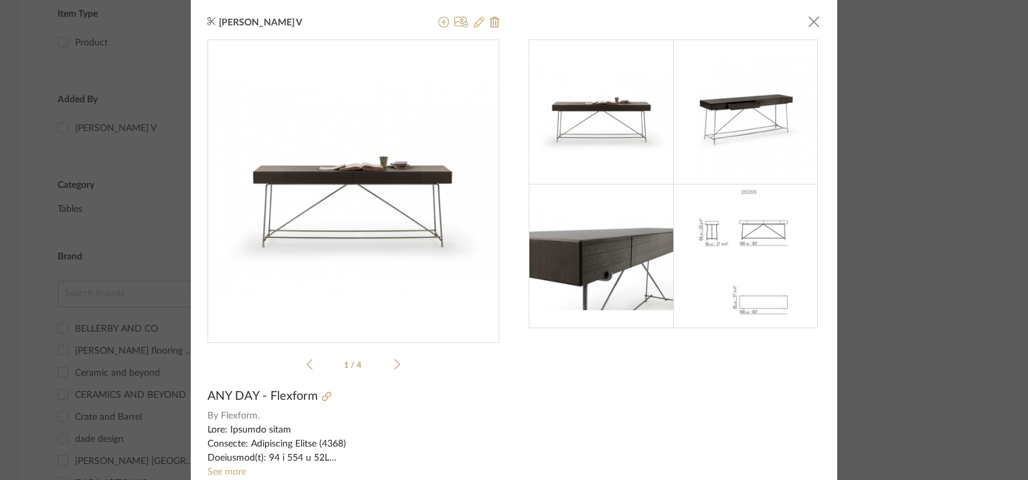
click at [476, 20] on icon at bounding box center [479, 22] width 11 height 11
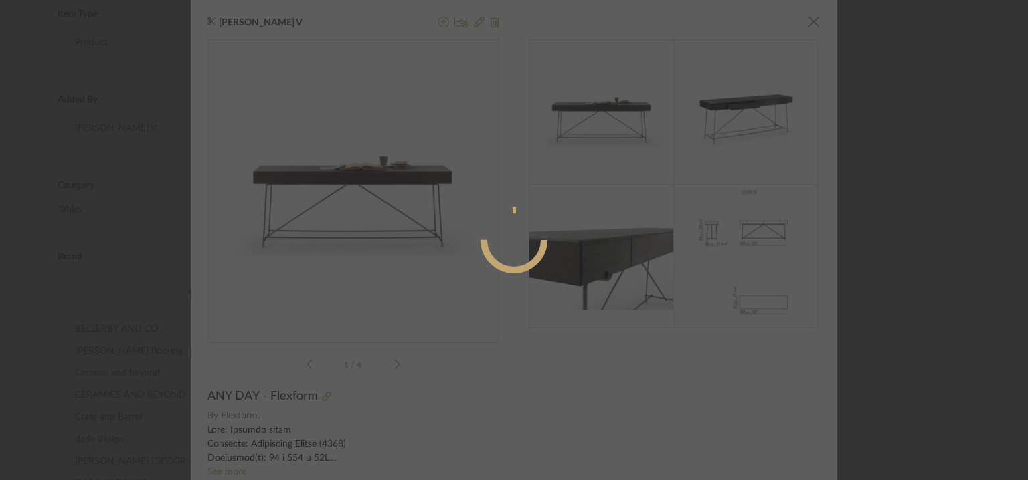
radio input "true"
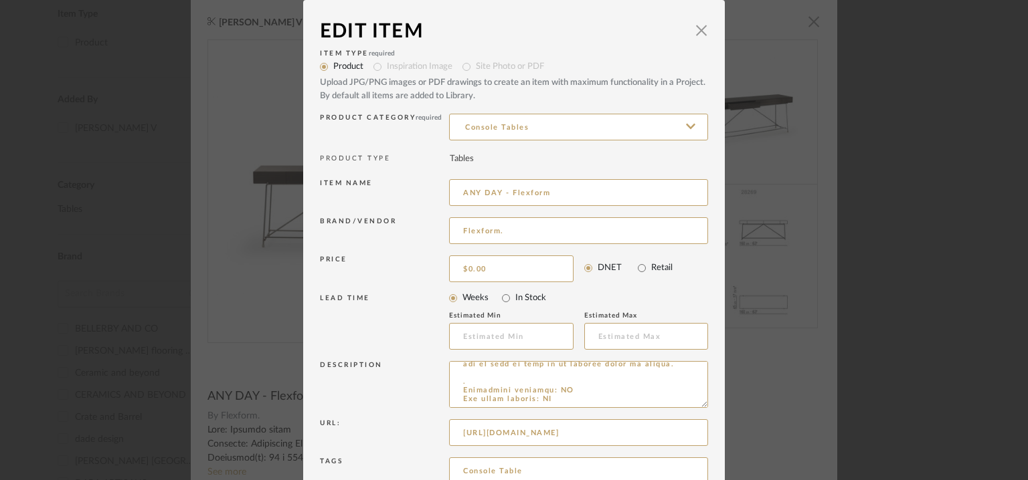
scroll to position [0, 102]
drag, startPoint x: 458, startPoint y: 429, endPoint x: 1027, endPoint y: 440, distance: 569.4
click at [1025, 437] on div "Edit Item × Item Type required Product Inspiration Image Site Photo or PDF Uplo…" at bounding box center [514, 240] width 1028 height 480
paste input "https://www.flexform.it/en/products/indoor/all-products/accessories/any-day#mat…"
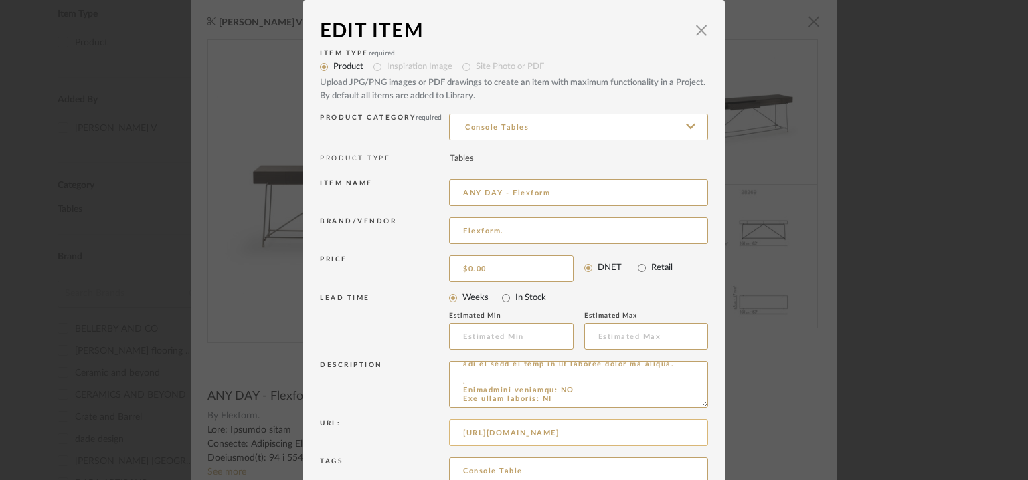
scroll to position [128, 0]
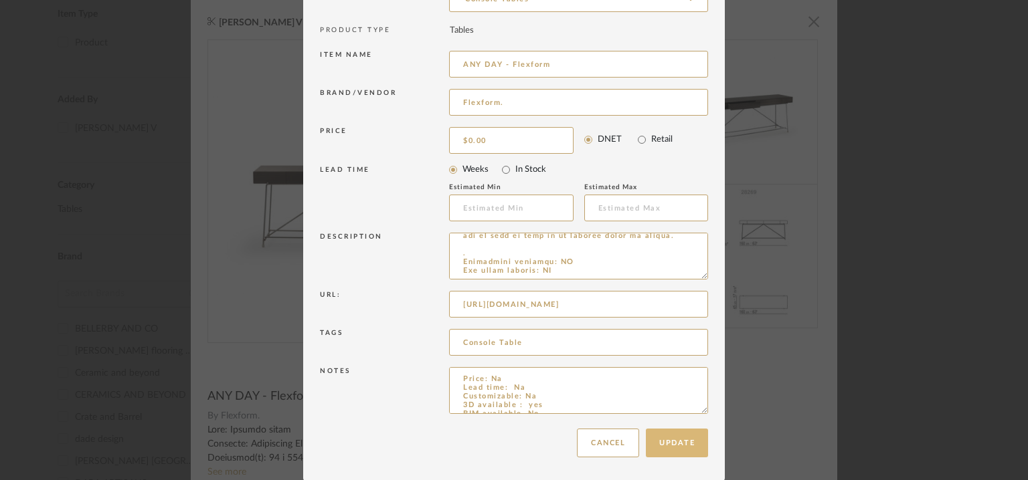
type input "https://www.flexform.it/en/products/indoor/all-products/accessories/any-day#mat…"
click at [680, 447] on button "Update" at bounding box center [677, 443] width 62 height 29
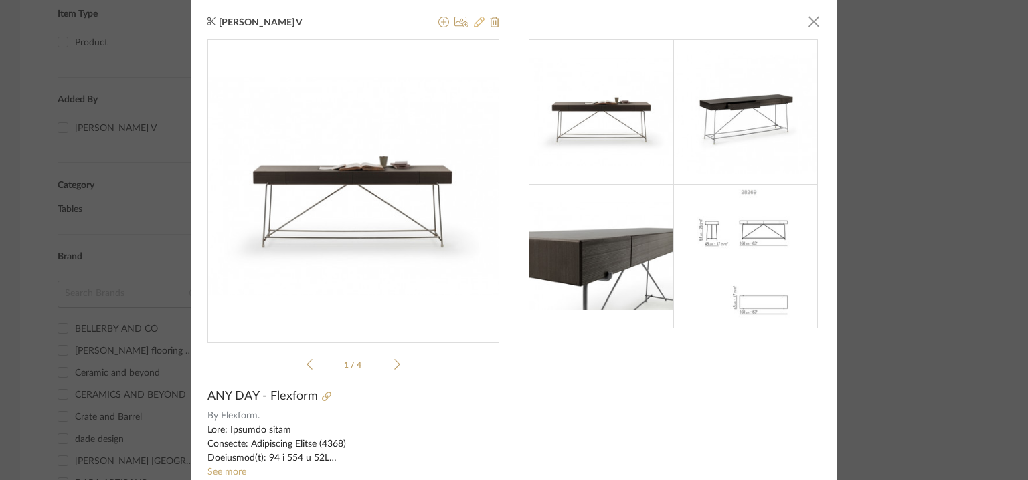
click at [474, 20] on icon at bounding box center [479, 22] width 11 height 11
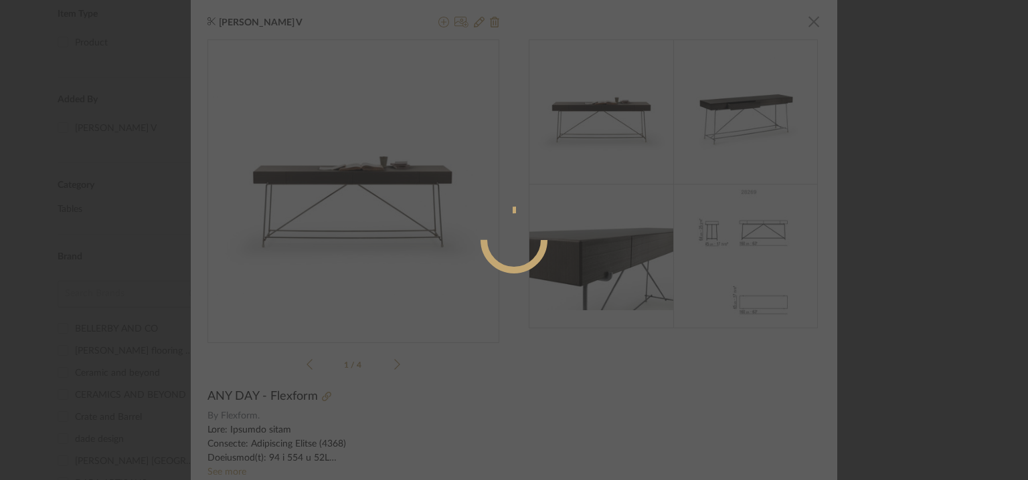
radio input "true"
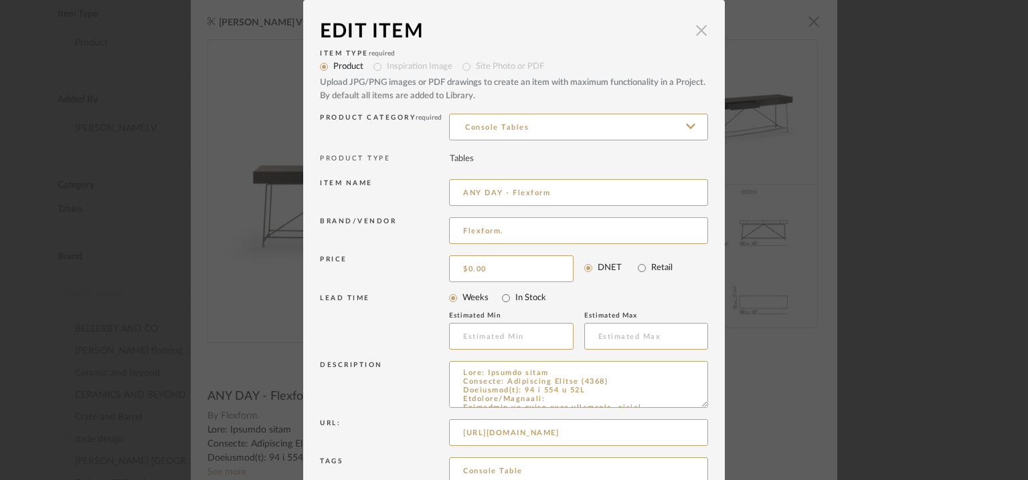
click at [696, 29] on span "button" at bounding box center [701, 30] width 27 height 27
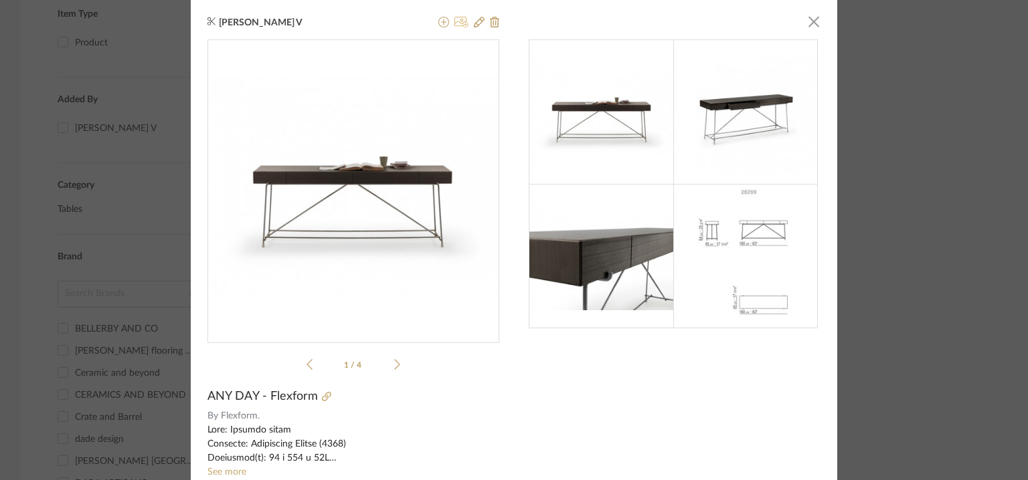
click at [456, 21] on icon at bounding box center [461, 22] width 14 height 11
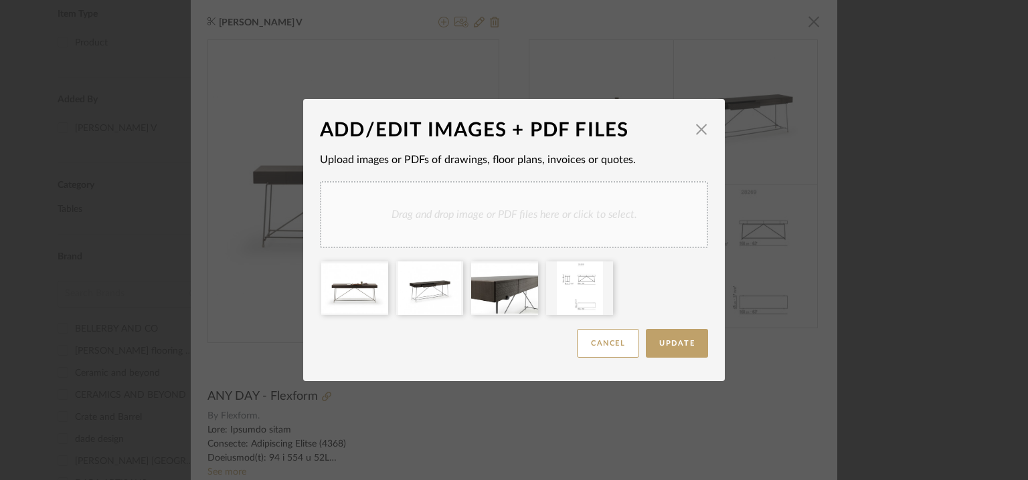
click at [567, 195] on div "Drag and drop image or PDF files here or click to select." at bounding box center [514, 214] width 388 height 67
click at [693, 344] on button "Update" at bounding box center [677, 343] width 62 height 29
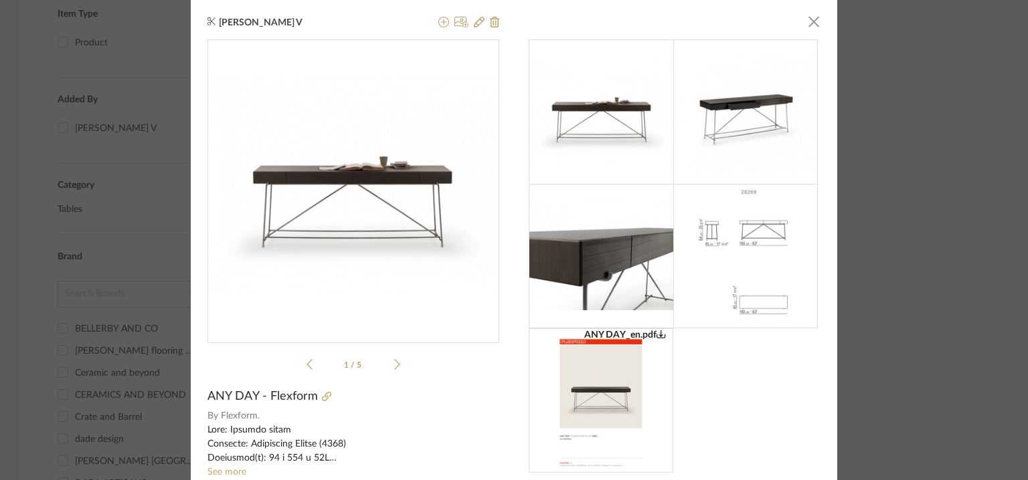
drag, startPoint x: 811, startPoint y: 15, endPoint x: 693, endPoint y: 46, distance: 122.5
click at [811, 16] on span "button" at bounding box center [813, 21] width 27 height 27
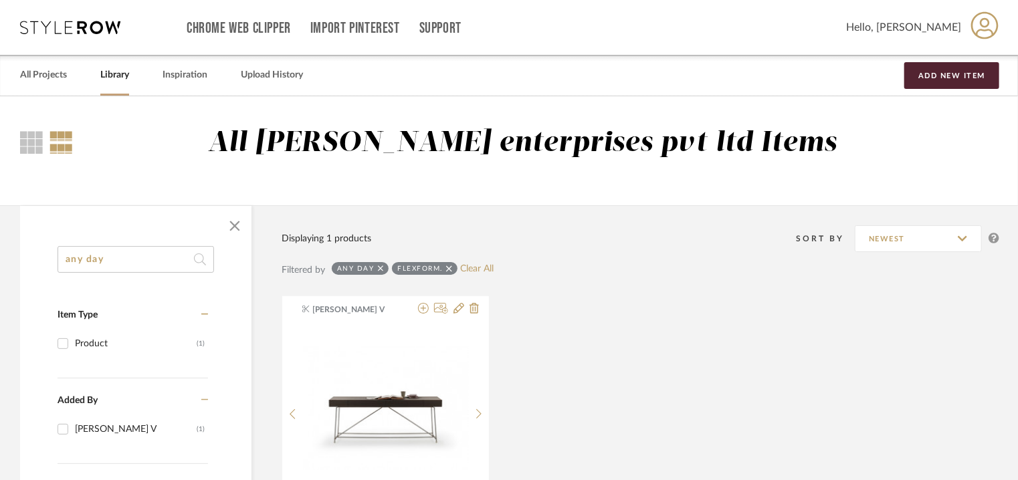
drag, startPoint x: 22, startPoint y: 211, endPoint x: 0, endPoint y: 149, distance: 66.6
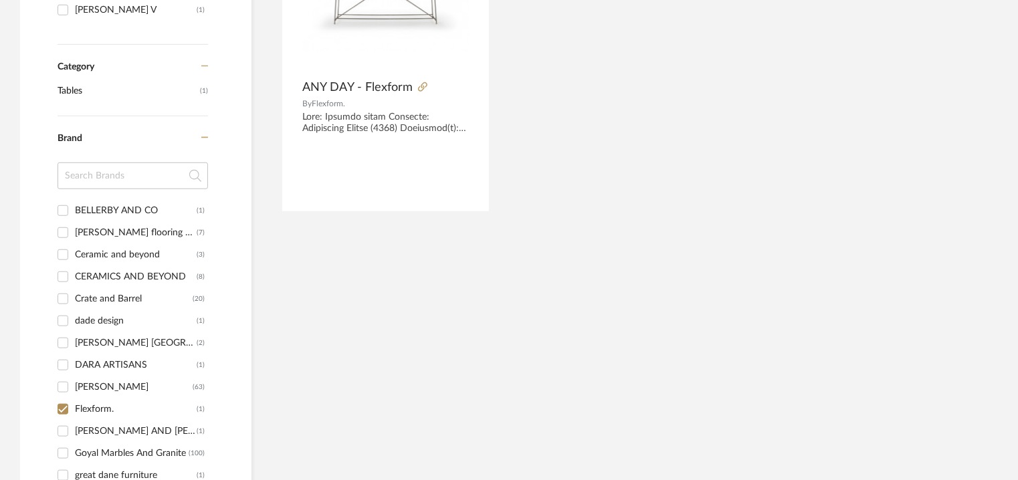
click at [64, 405] on input "Flexform. (1)" at bounding box center [62, 409] width 21 height 21
checkbox input "false"
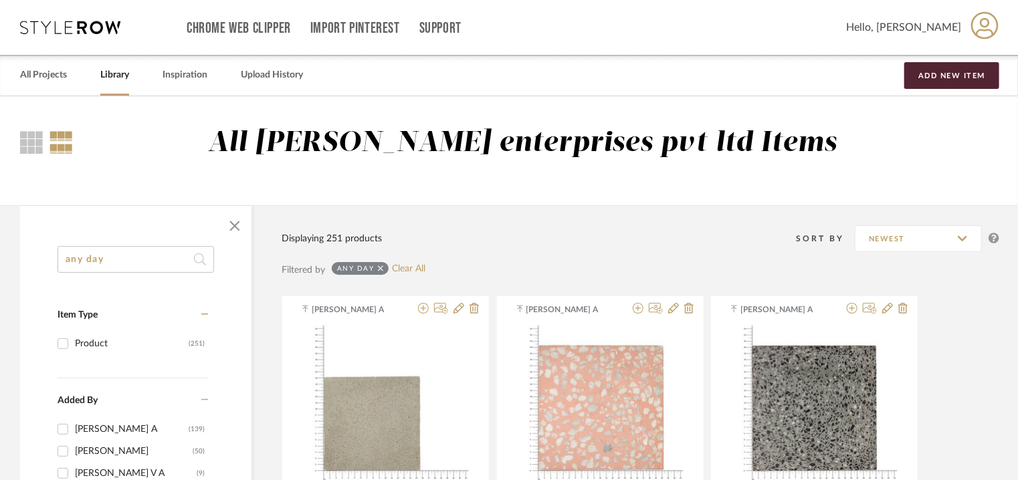
drag, startPoint x: 60, startPoint y: 245, endPoint x: 0, endPoint y: 223, distance: 64.1
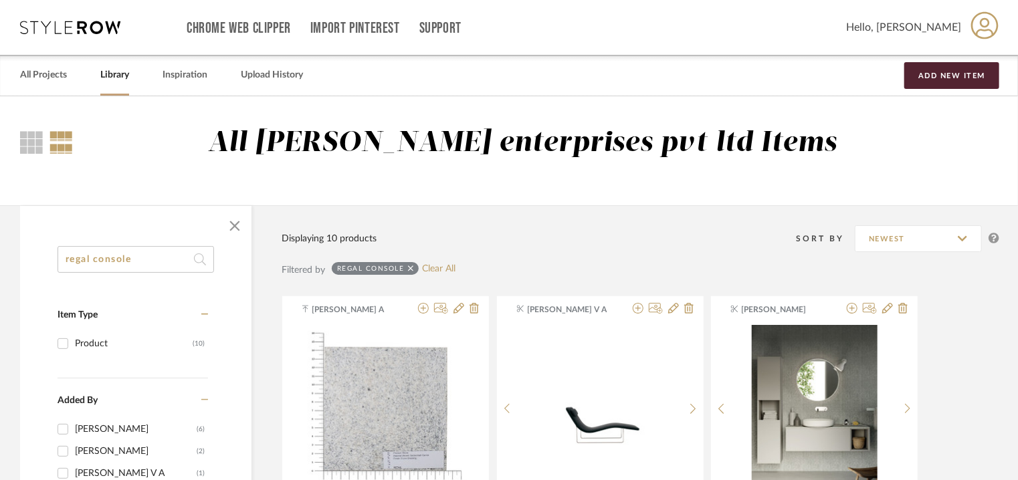
type input "regal console"
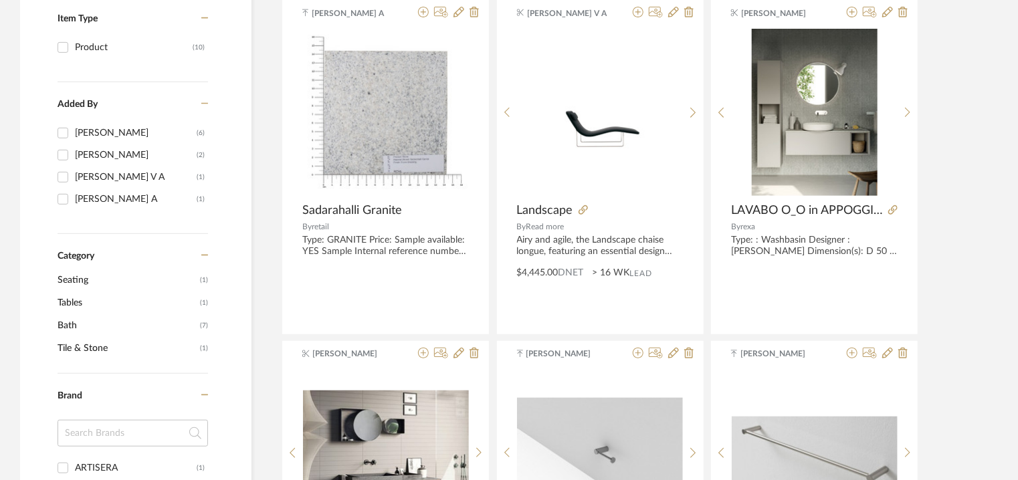
scroll to position [535, 0]
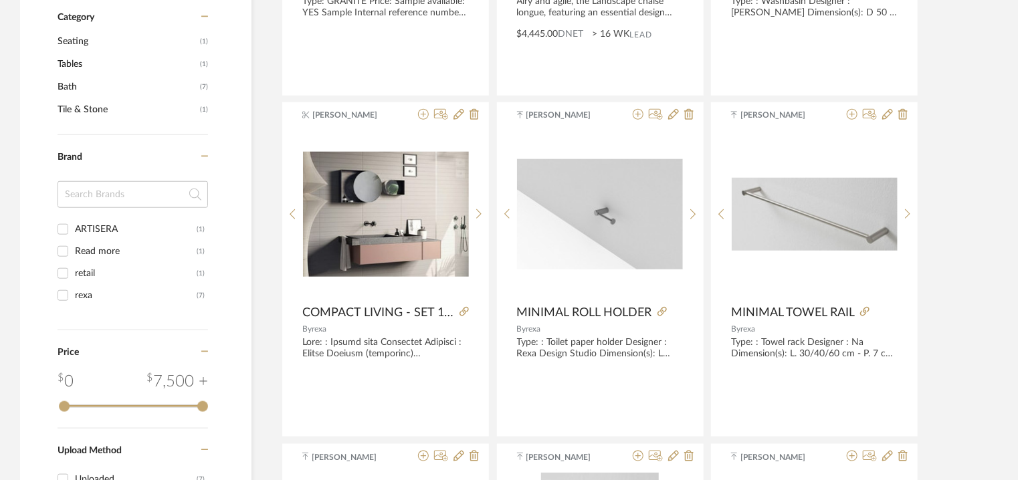
click at [96, 227] on div "ARTISERA" at bounding box center [136, 229] width 122 height 21
click at [74, 227] on input "ARTISERA (1)" at bounding box center [62, 229] width 21 height 21
checkbox input "true"
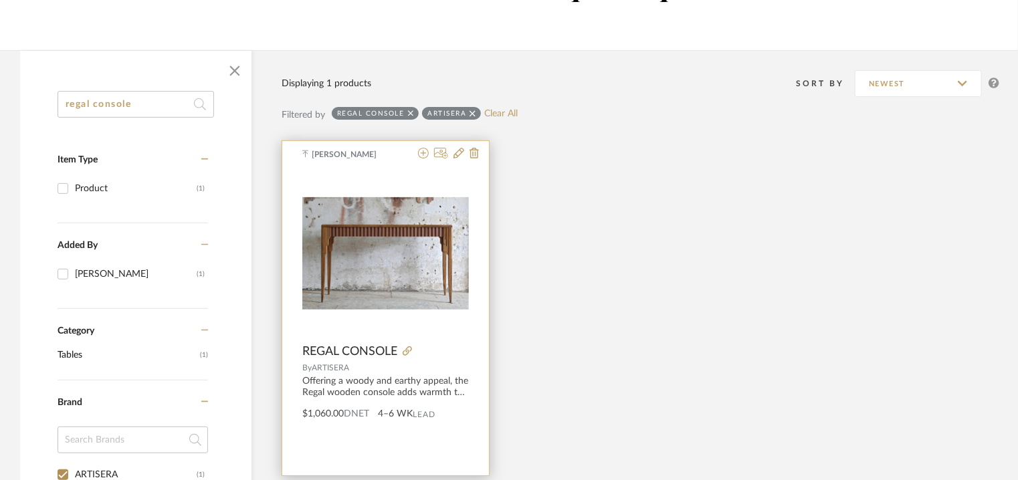
scroll to position [134, 0]
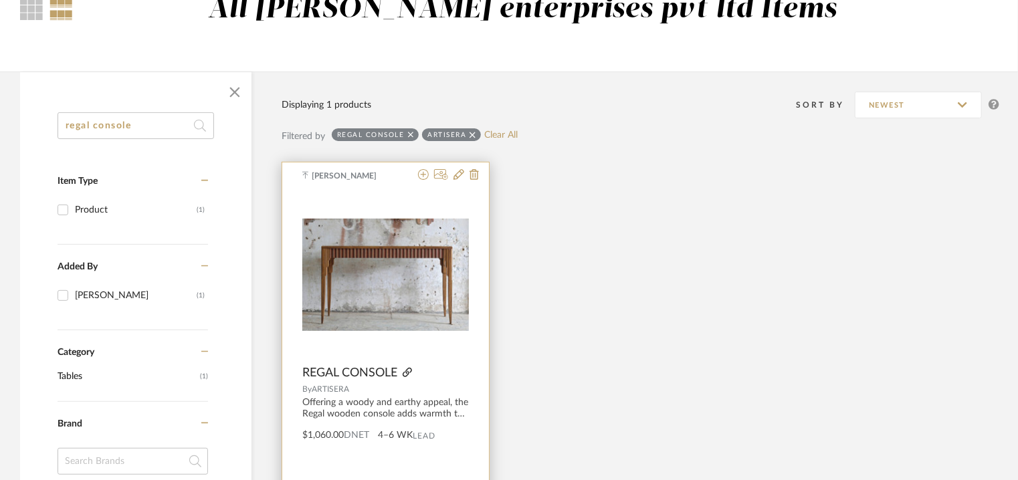
click at [406, 375] on icon at bounding box center [407, 372] width 9 height 9
click at [460, 175] on icon at bounding box center [459, 174] width 11 height 11
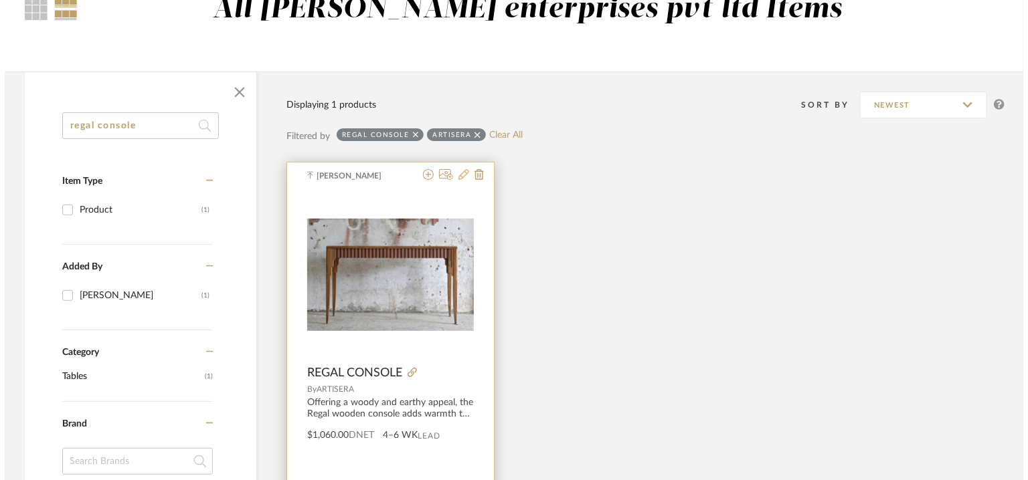
scroll to position [0, 0]
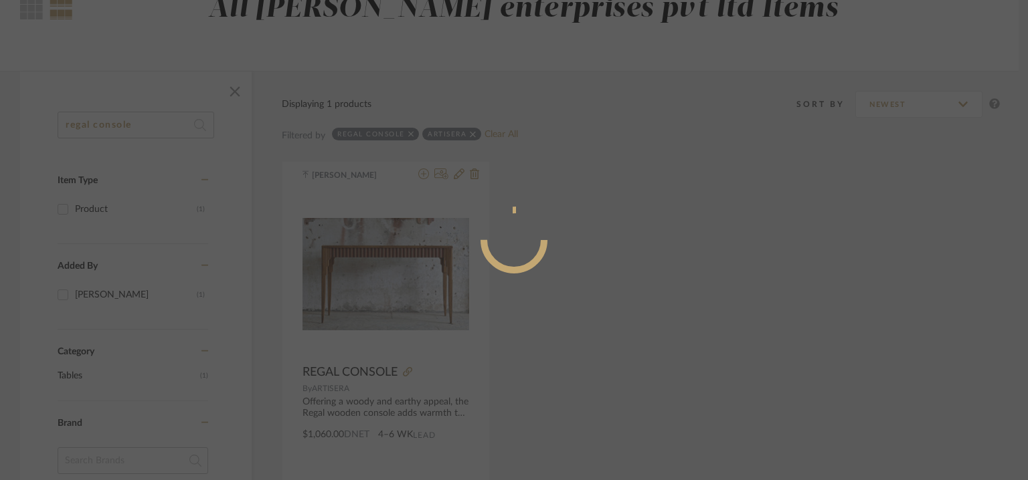
radio input "true"
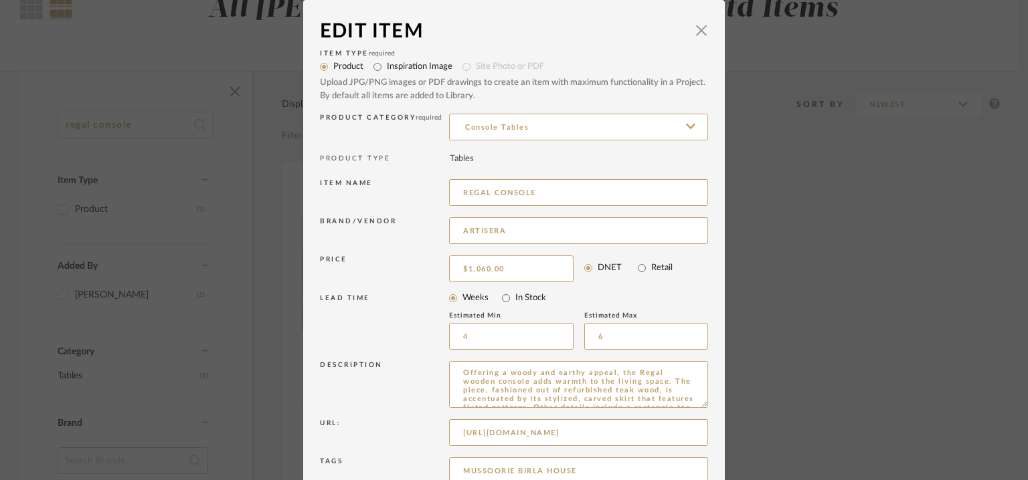
scroll to position [128, 0]
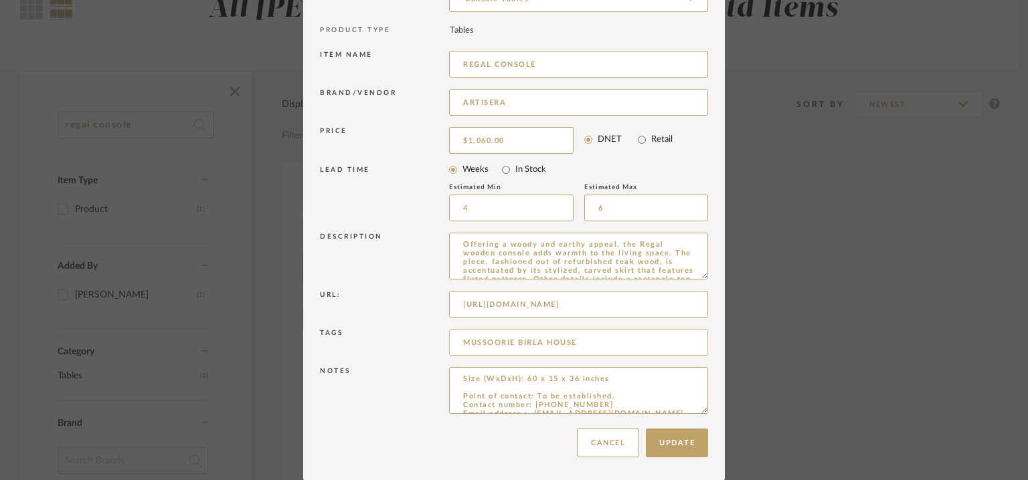
drag, startPoint x: 613, startPoint y: 343, endPoint x: 611, endPoint y: 350, distance: 7.6
click at [614, 343] on input "MUSSOORIE BIRLA HOUSE" at bounding box center [578, 342] width 259 height 27
type input "MUSSOORIE BIRLA HOUSE, console table,"
drag, startPoint x: 452, startPoint y: 300, endPoint x: 988, endPoint y: 331, distance: 537.4
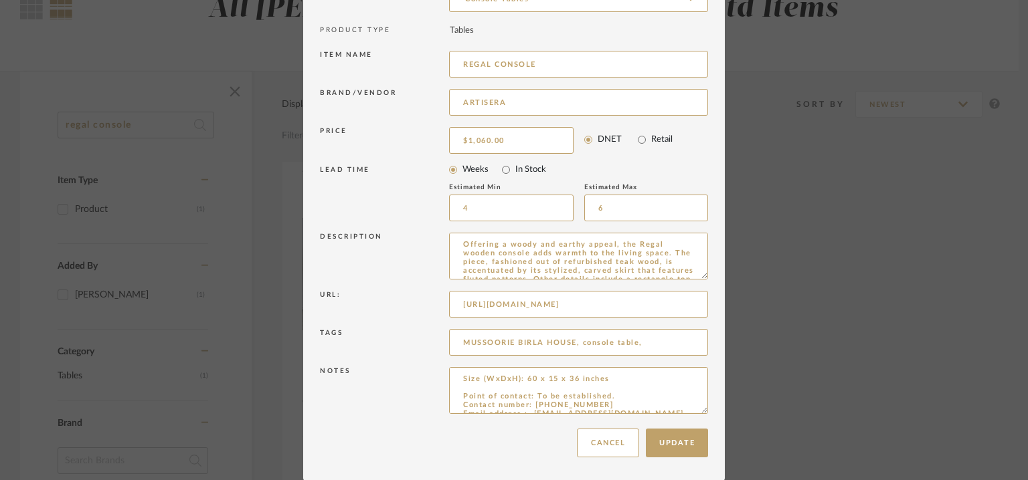
click at [987, 331] on div "Edit Item × Item Type required Product Inspiration Image Site Photo or PDF Uplo…" at bounding box center [514, 240] width 1028 height 480
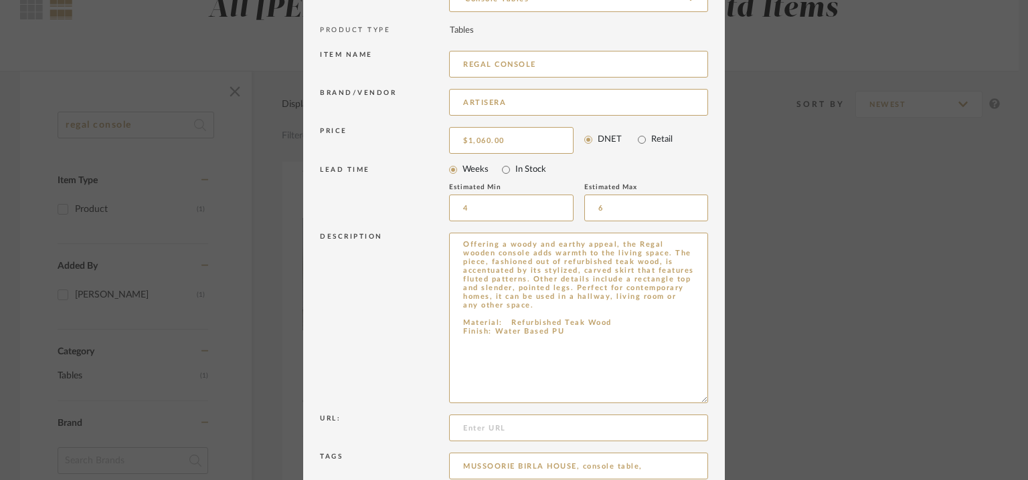
drag, startPoint x: 698, startPoint y: 274, endPoint x: 708, endPoint y: 472, distance: 198.2
click at [712, 479] on dialog-content "Edit Item × Item Type required Product Inspiration Image Site Photo or PDF Uplo…" at bounding box center [513, 238] width 421 height 733
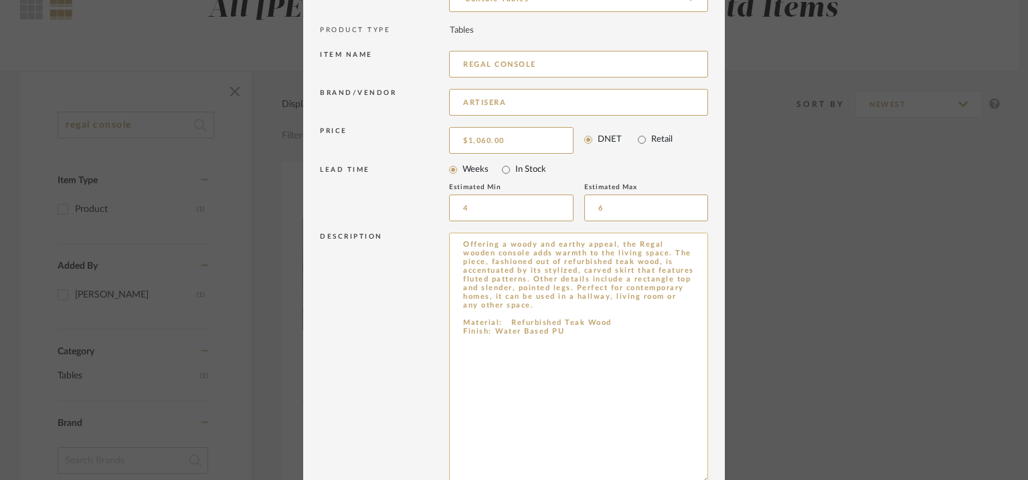
click at [614, 330] on textarea "Offering a woody and earthy appeal, the Regal wooden console adds warmth to the…" at bounding box center [578, 359] width 259 height 252
paste textarea "https://www.artisera.com/products/regal-console?_pos=1&_sid=fc7b9aa2d&_ss=r"
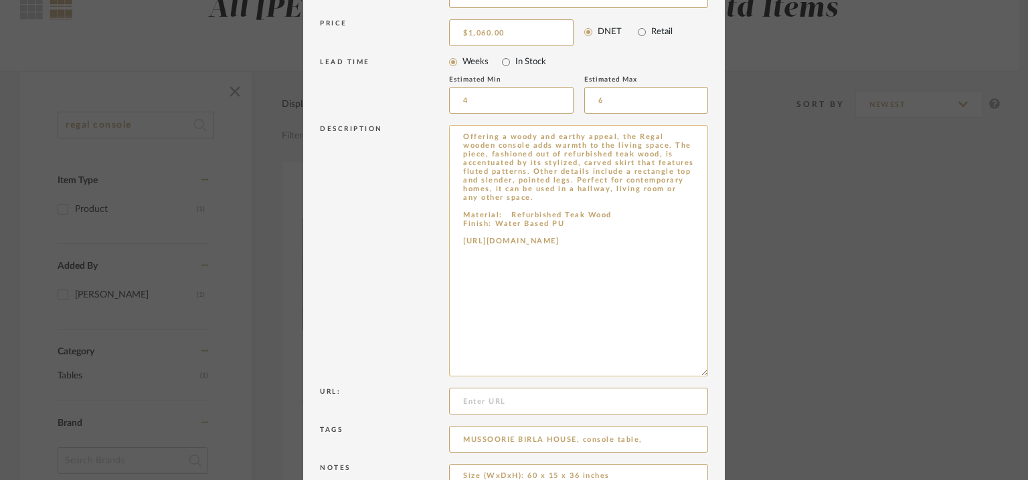
scroll to position [334, 0]
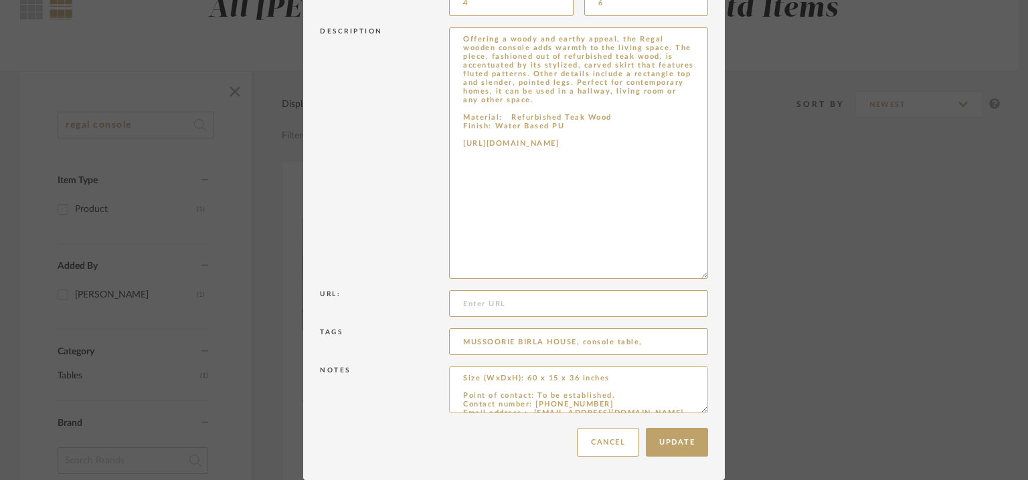
type textarea "Offering a woody and earthy appeal, the Regal wooden console adds warmth to the…"
click at [611, 385] on textarea "Size (WxDxH): 60 x 15 x 36 inches Point of contact: To be established. Contact …" at bounding box center [578, 390] width 259 height 47
type textarea "Size (WxDxH): 60 x 15 x 36 inches Price : $1,060/- Point of contact: To be esta…"
click at [684, 446] on button "Update" at bounding box center [677, 442] width 62 height 29
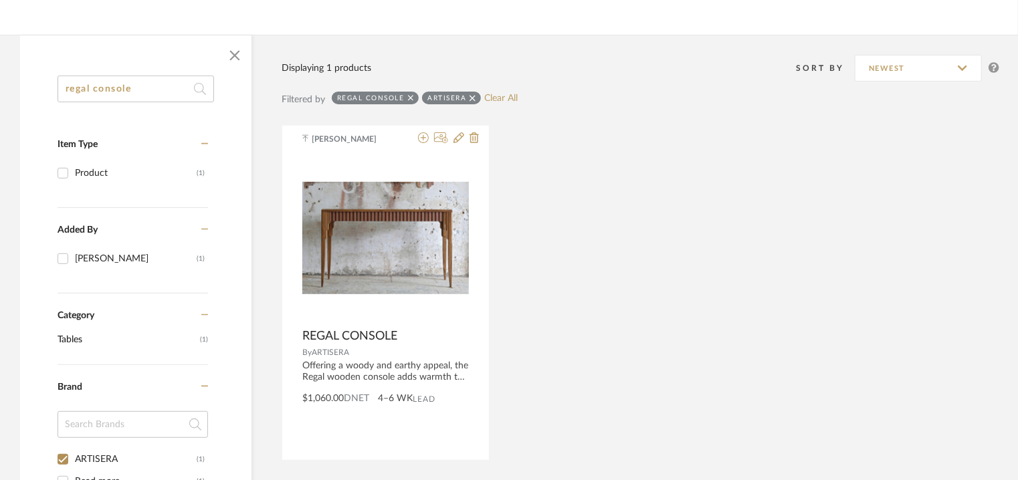
scroll to position [268, 0]
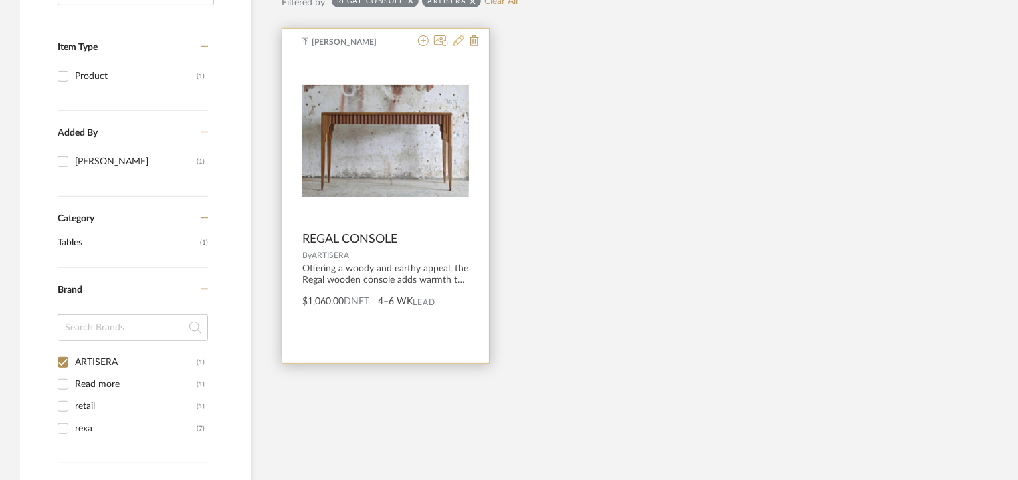
click at [462, 40] on icon at bounding box center [459, 40] width 11 height 11
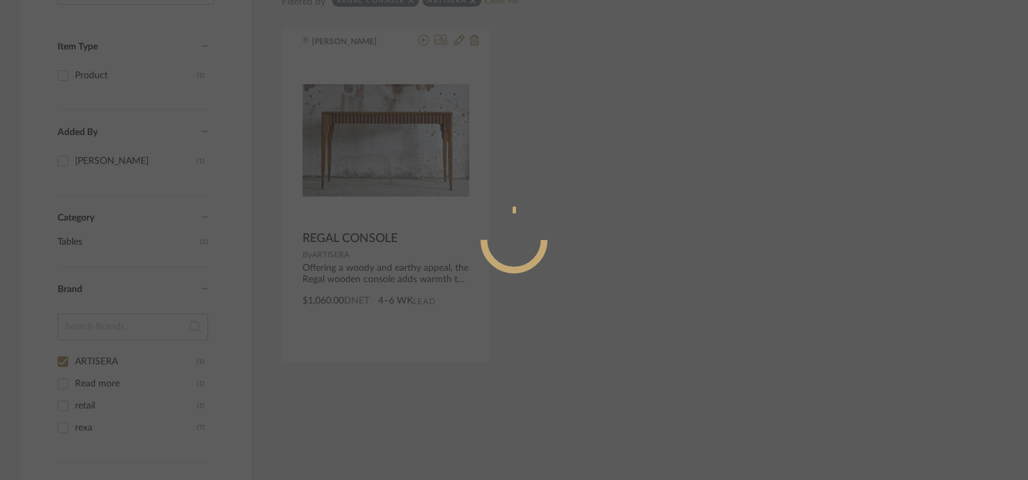
radio input "true"
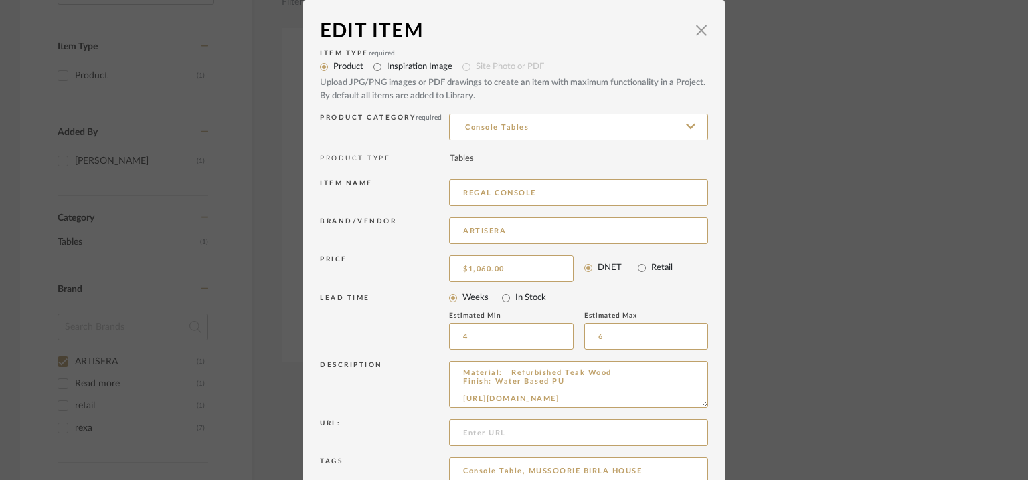
scroll to position [128, 0]
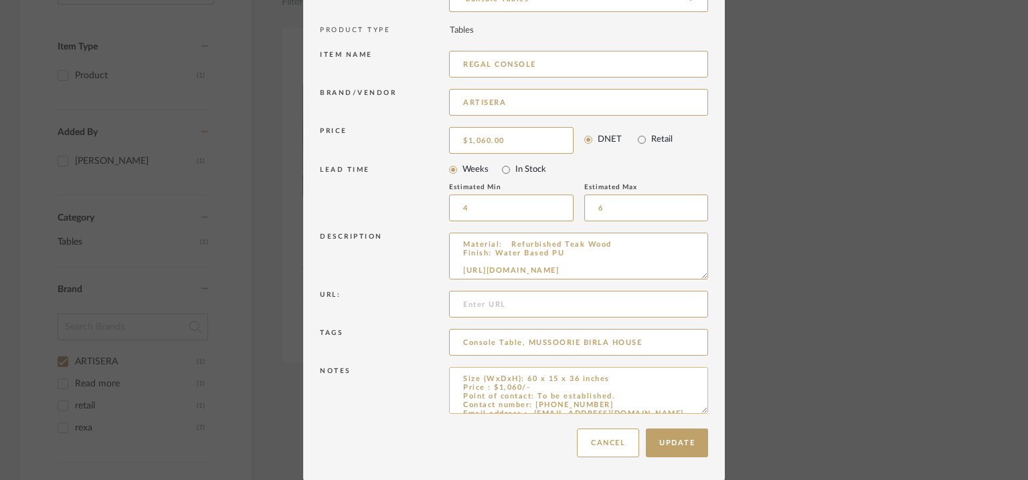
click at [613, 386] on textarea "Size (WxDxH): 60 x 15 x 36 inches Price : $1,060/- Point of contact: To be esta…" at bounding box center [578, 390] width 259 height 47
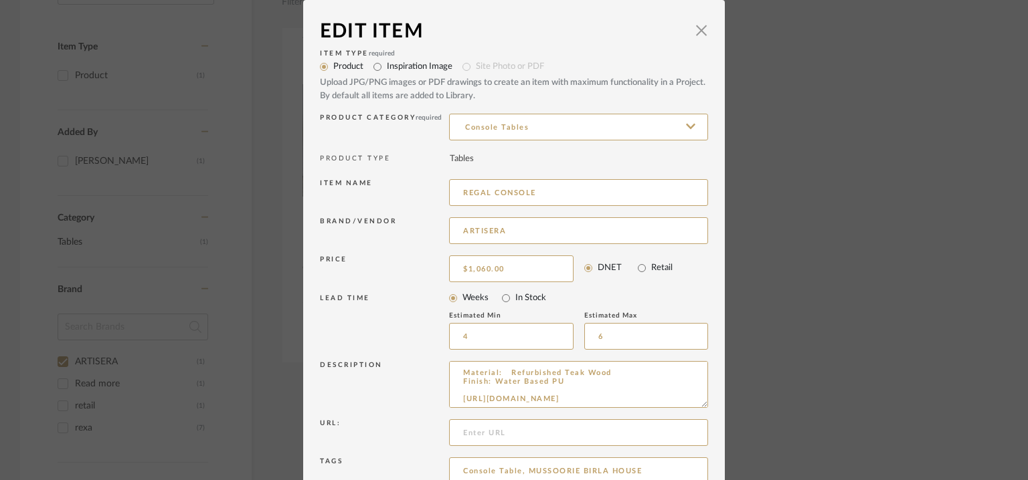
type textarea "Size (WxDxH): 60 x 15 x 36 inches Price : $1,060/- Lead time : 4-6weeks Point o…"
click at [405, 67] on label "Inspiration Image" at bounding box center [420, 66] width 66 height 13
click at [387, 67] on input "Inspiration Image" at bounding box center [377, 67] width 19 height 19
radio input "true"
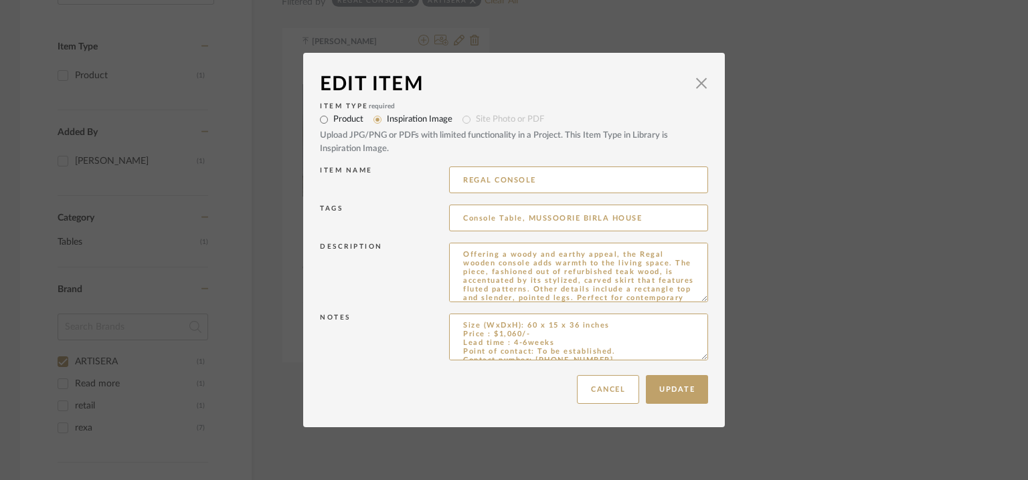
drag, startPoint x: 695, startPoint y: 291, endPoint x: 717, endPoint y: 351, distance: 63.5
click at [717, 351] on dialog-content "Edit Item × Item Type required Product Inspiration Image Site Photo or PDF Uplo…" at bounding box center [513, 240] width 421 height 375
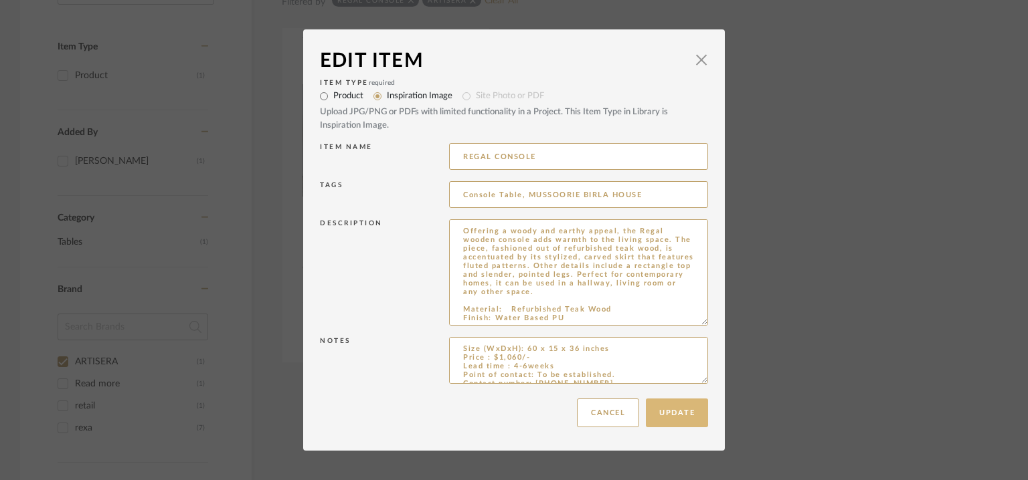
click at [666, 415] on button "Update" at bounding box center [677, 413] width 62 height 29
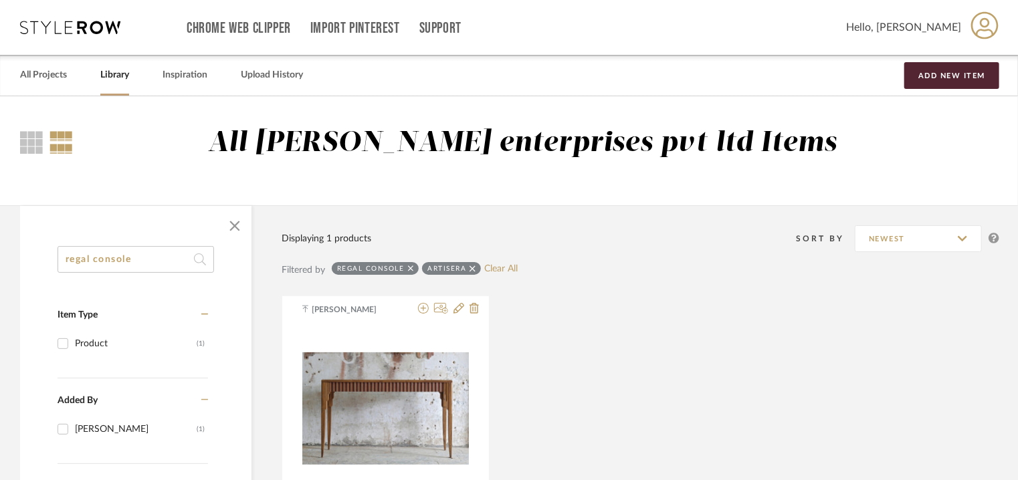
drag, startPoint x: 165, startPoint y: 260, endPoint x: 0, endPoint y: 236, distance: 166.3
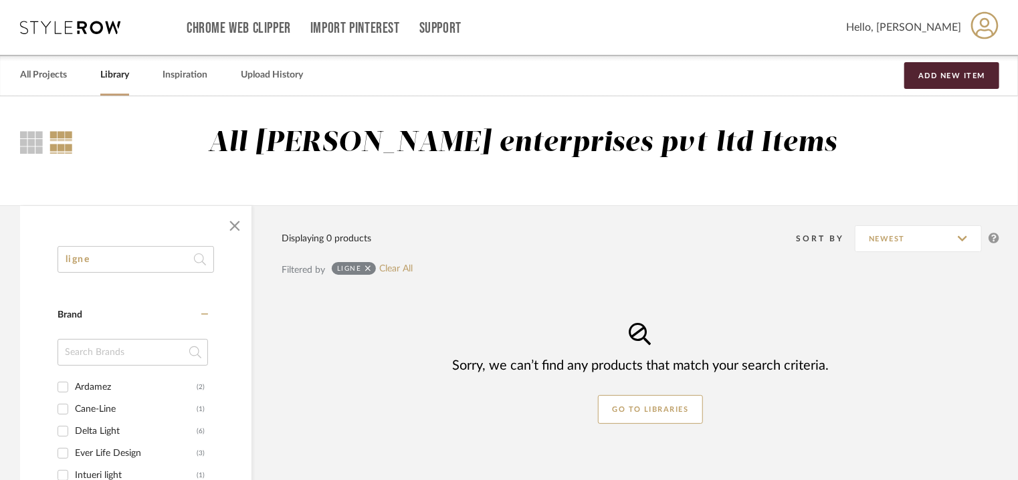
type input "ligne"
click at [104, 383] on div "Ardamez" at bounding box center [136, 387] width 122 height 21
click at [74, 383] on input "Ardamez (2)" at bounding box center [62, 387] width 21 height 21
checkbox input "true"
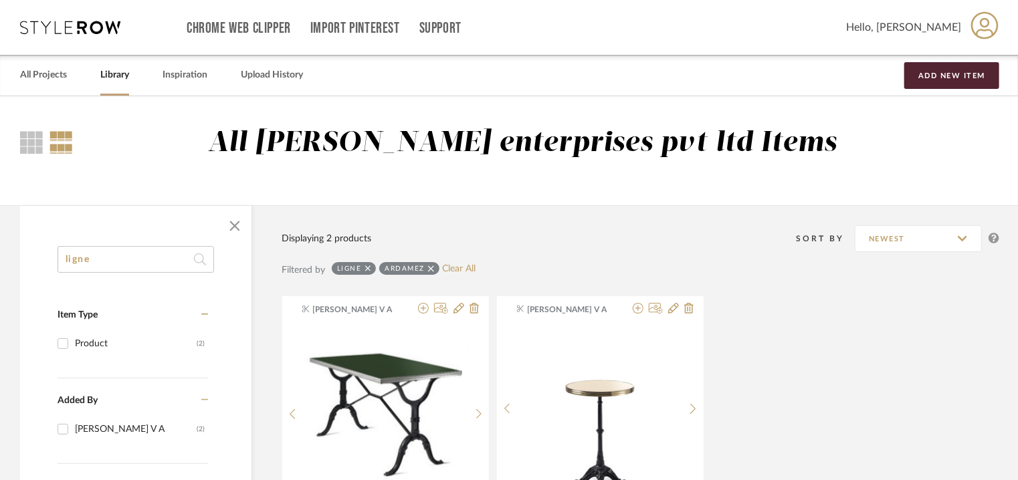
drag, startPoint x: 86, startPoint y: 252, endPoint x: 0, endPoint y: 241, distance: 87.0
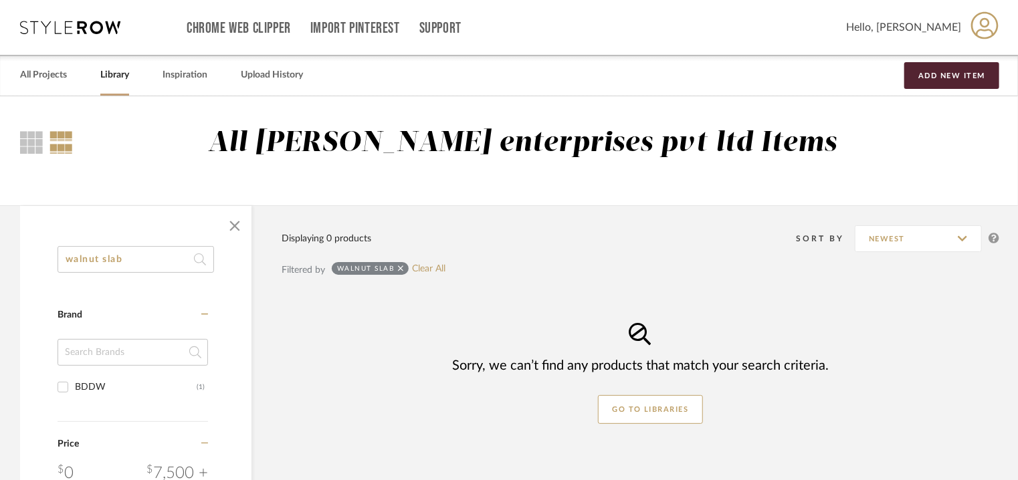
type input "walnut slab"
click at [108, 385] on div "BDDW" at bounding box center [136, 387] width 122 height 21
click at [74, 385] on input "BDDW (1)" at bounding box center [62, 387] width 21 height 21
checkbox input "true"
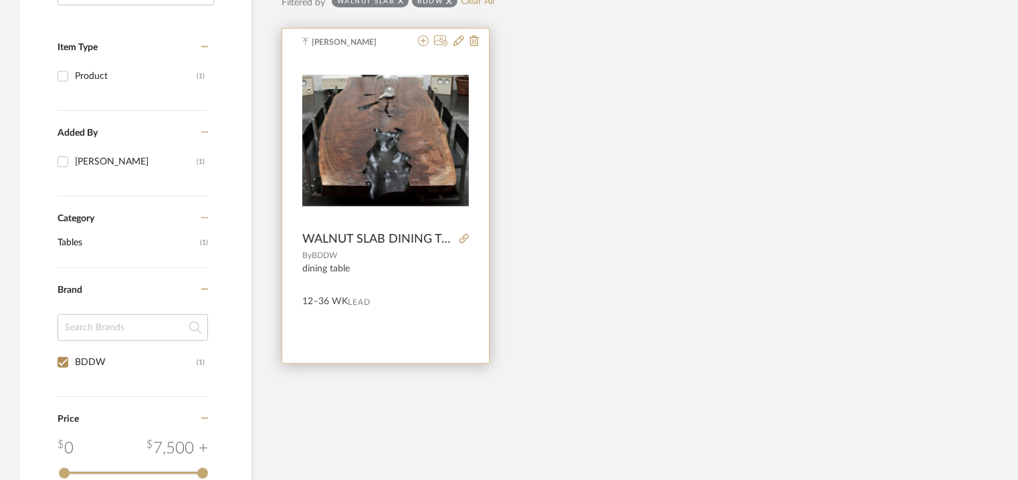
scroll to position [201, 0]
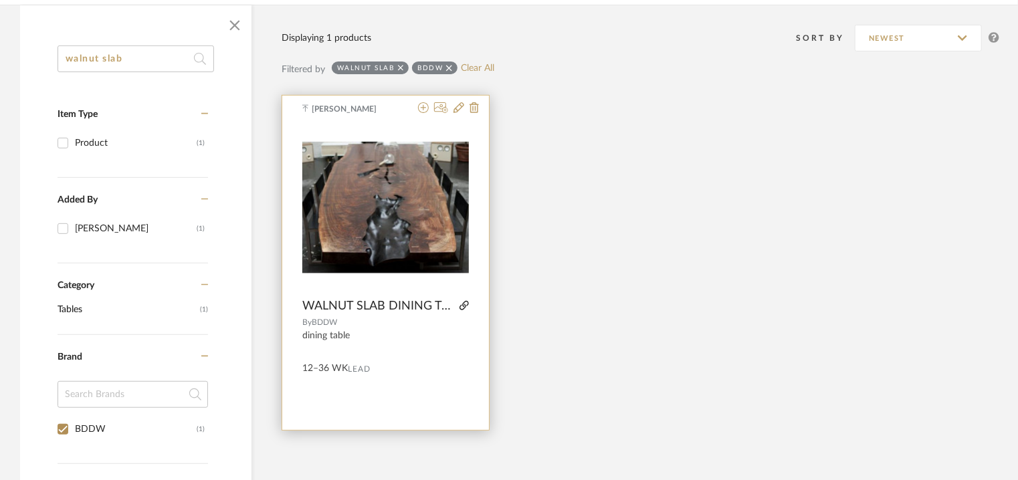
click at [463, 304] on icon at bounding box center [464, 305] width 9 height 9
click at [423, 152] on img "0" at bounding box center [385, 208] width 167 height 132
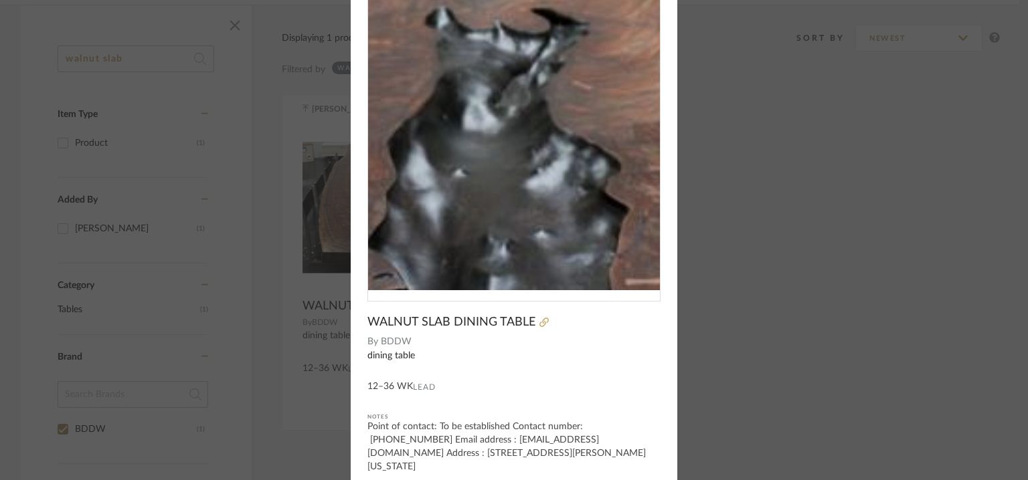
scroll to position [0, 0]
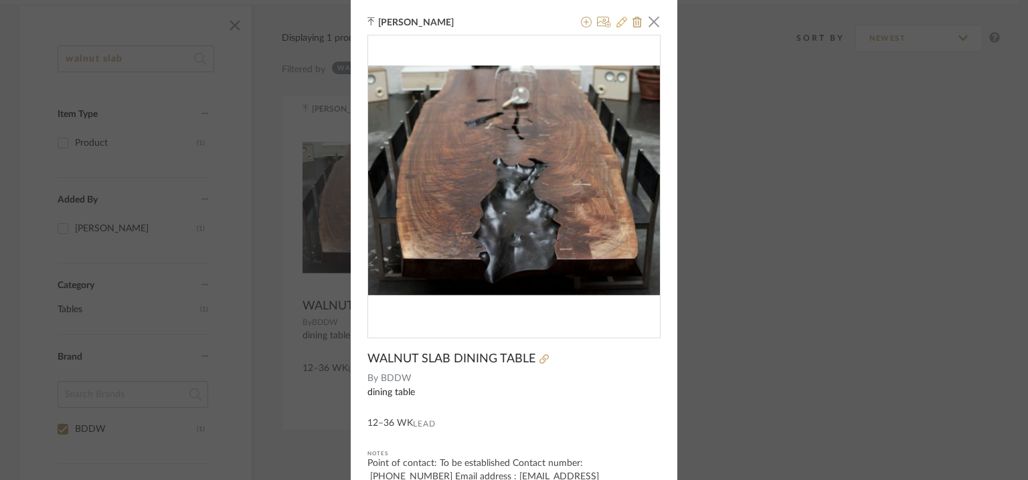
click at [616, 22] on icon at bounding box center [621, 22] width 11 height 11
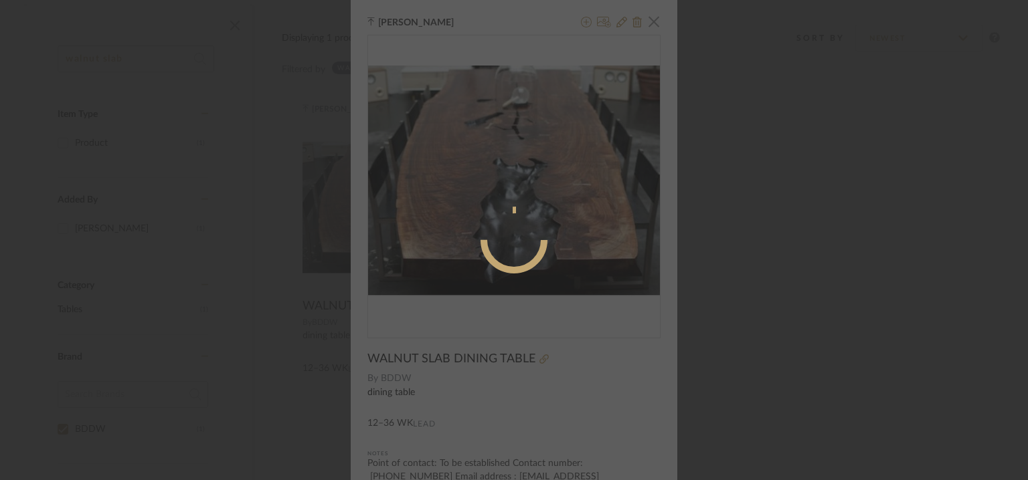
radio input "true"
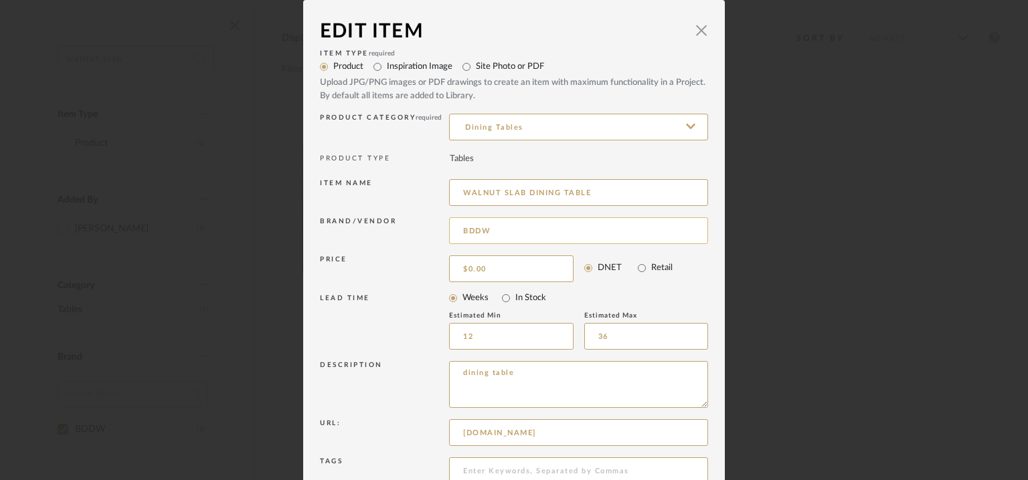
scroll to position [128, 0]
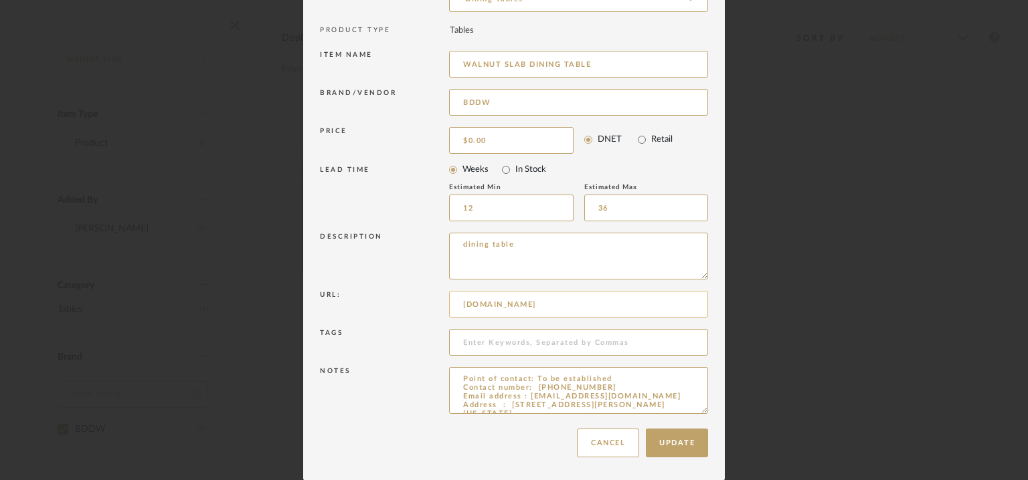
drag, startPoint x: 502, startPoint y: 303, endPoint x: 450, endPoint y: 299, distance: 53.0
click at [439, 301] on div "Url: www.bddw.com" at bounding box center [514, 307] width 388 height 38
click at [474, 258] on textarea "dining table" at bounding box center [578, 256] width 259 height 47
click at [488, 259] on textarea "dining table" at bounding box center [578, 256] width 259 height 47
click at [549, 243] on textarea "dining table" at bounding box center [578, 256] width 259 height 47
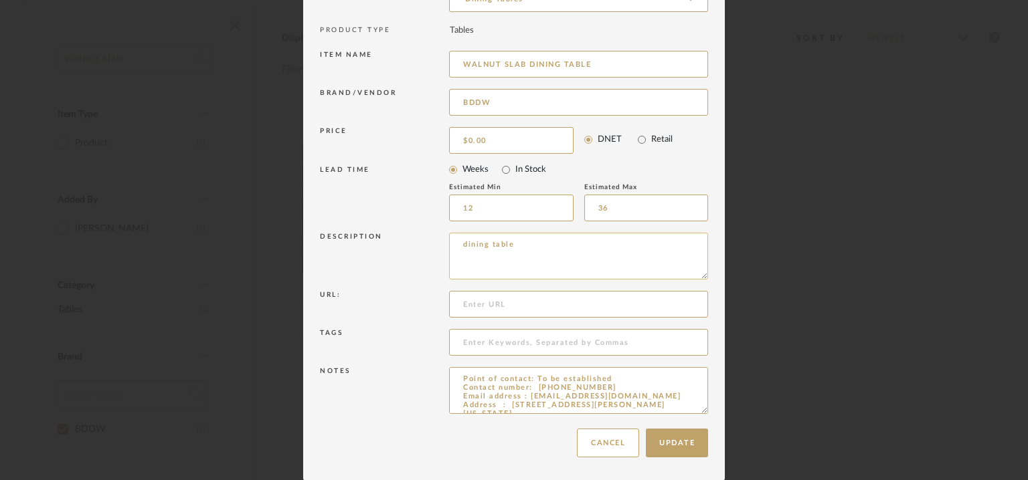
paste textarea "www.bddw.com"
type textarea "dining table www.bddw.com"
click at [458, 374] on textarea "Point of contact: To be established Contact number: 212 625 1230 Email address …" at bounding box center [578, 390] width 259 height 47
click at [524, 372] on textarea "Lead time : Point of contact: To be established Contact number: 212 625 1230 Em…" at bounding box center [578, 390] width 259 height 47
type textarea "Lead time : 12-36 weeks Point of contact: To be established Contact number: 212…"
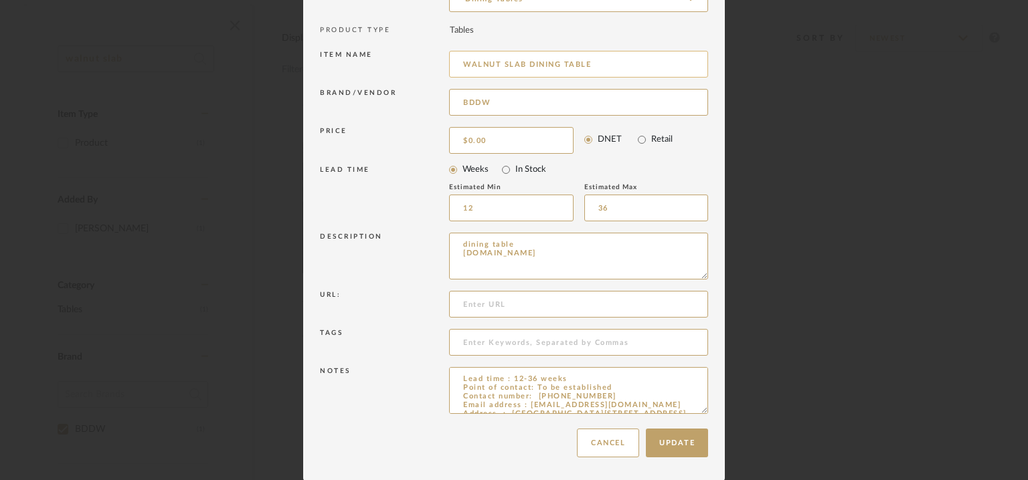
click at [623, 59] on input "WALNUT SLAB DINING TABLE" at bounding box center [578, 64] width 259 height 27
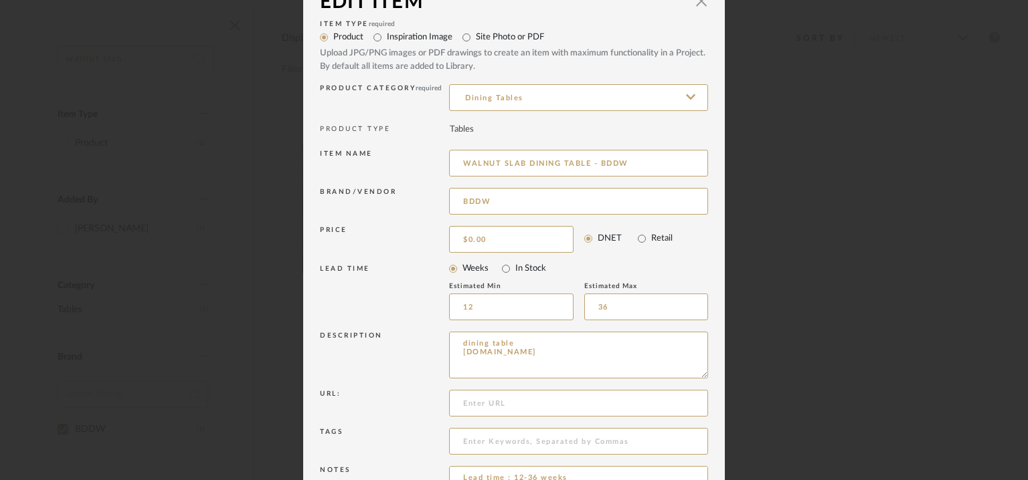
scroll to position [0, 0]
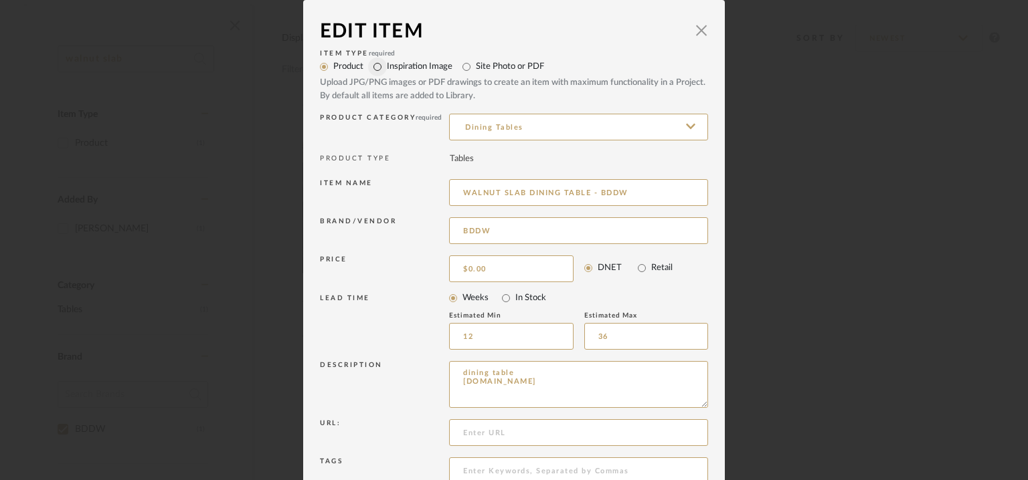
type input "WALNUT SLAB DINING TABLE - BDDW"
click at [373, 66] on input "Inspiration Image" at bounding box center [377, 67] width 19 height 19
radio input "true"
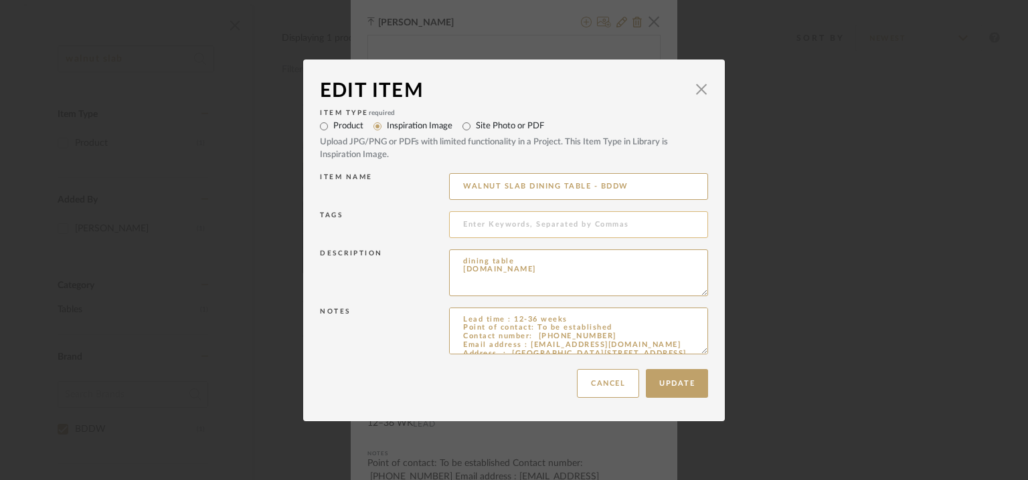
click at [514, 227] on input at bounding box center [578, 224] width 259 height 27
type input "walnut slab dining table,"
click at [672, 382] on button "Update" at bounding box center [677, 383] width 62 height 29
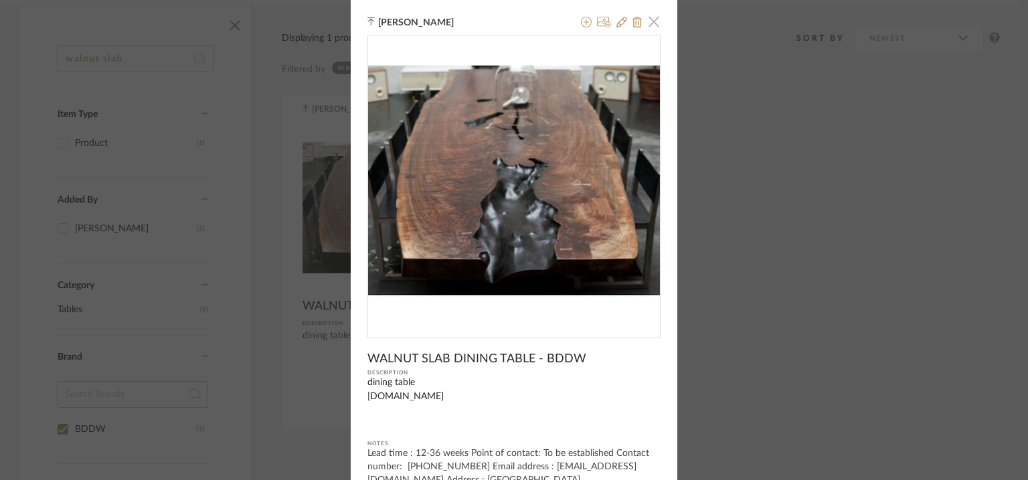
click at [650, 19] on span "button" at bounding box center [653, 21] width 27 height 27
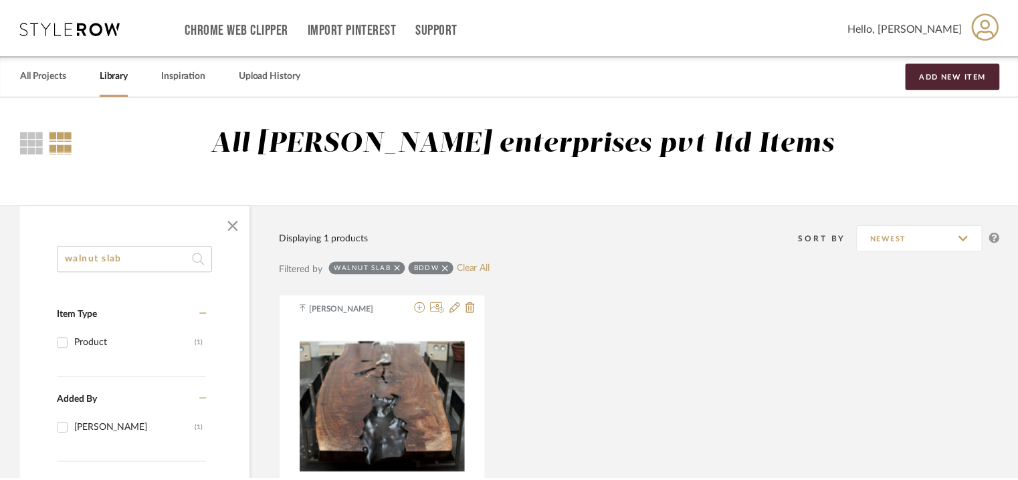
scroll to position [201, 0]
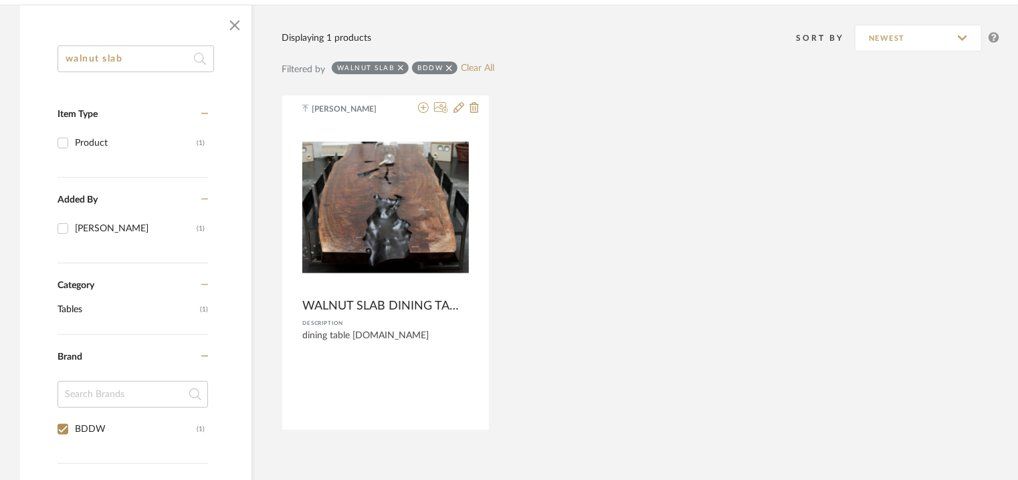
drag, startPoint x: 159, startPoint y: 51, endPoint x: 0, endPoint y: 54, distance: 159.2
click at [0, 54] on div "walnut slab Item Type Product (1) Added By Manasi Bhargava (1) Category Tables …" at bounding box center [509, 390] width 1018 height 771
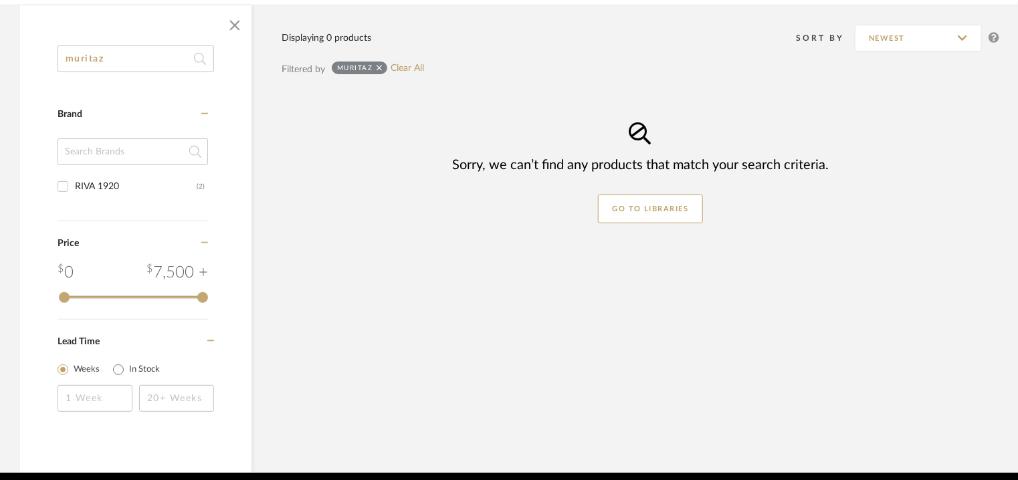
type input "muritaz"
click at [98, 183] on div "RIVA 1920" at bounding box center [136, 186] width 122 height 21
click at [74, 183] on input "RIVA 1920 (2)" at bounding box center [62, 186] width 21 height 21
checkbox input "true"
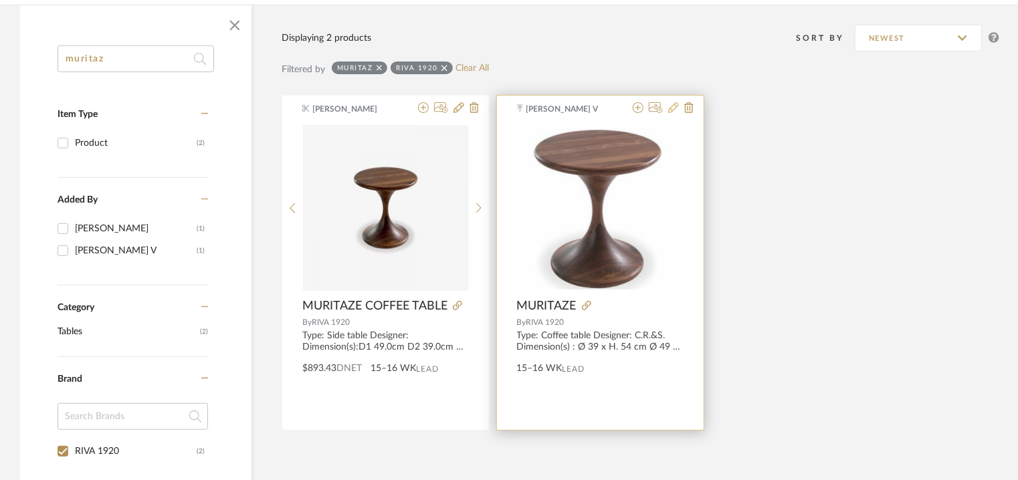
click at [674, 108] on icon at bounding box center [673, 107] width 11 height 11
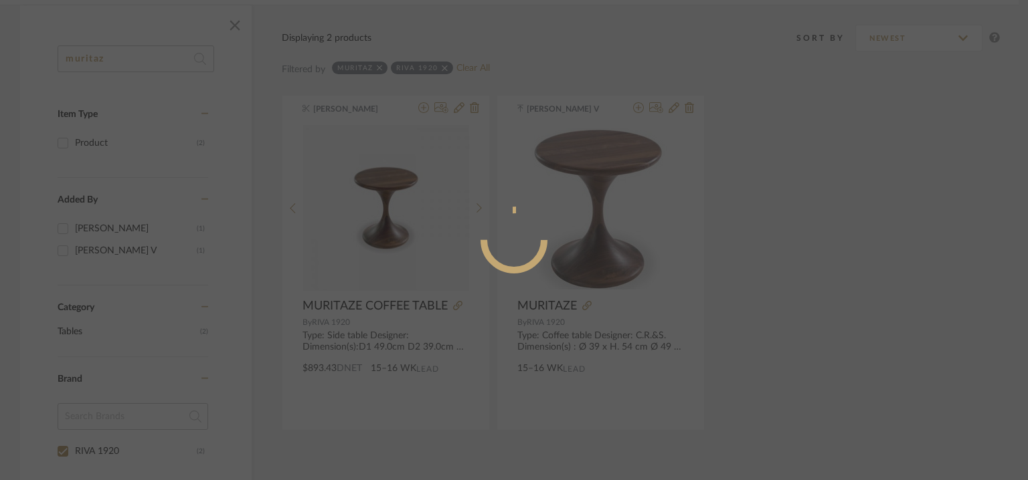
radio input "true"
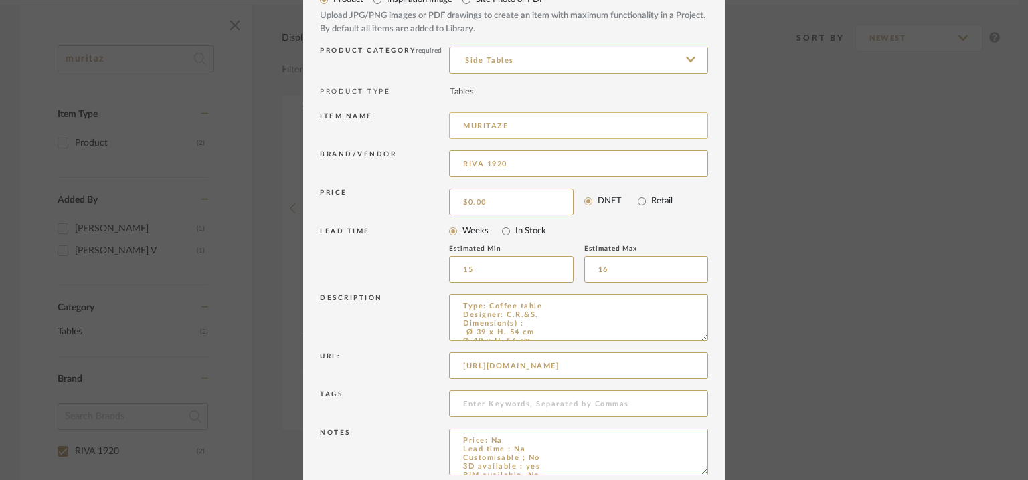
scroll to position [128, 0]
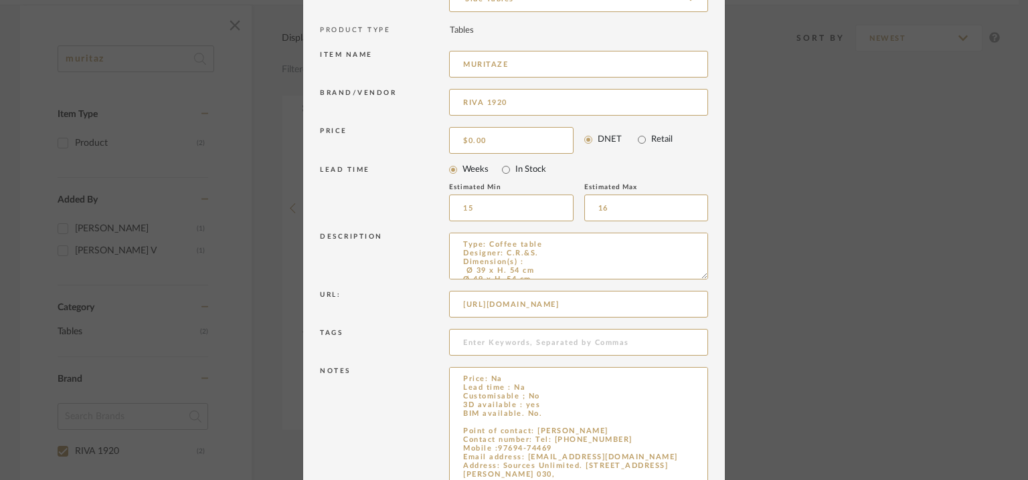
drag, startPoint x: 696, startPoint y: 409, endPoint x: 732, endPoint y: 519, distance: 116.1
click at [732, 280] on html "Chrome Web Clipper Import Pinterest Support All Projects Library Inspiration Up…" at bounding box center [514, 39] width 1028 height 480
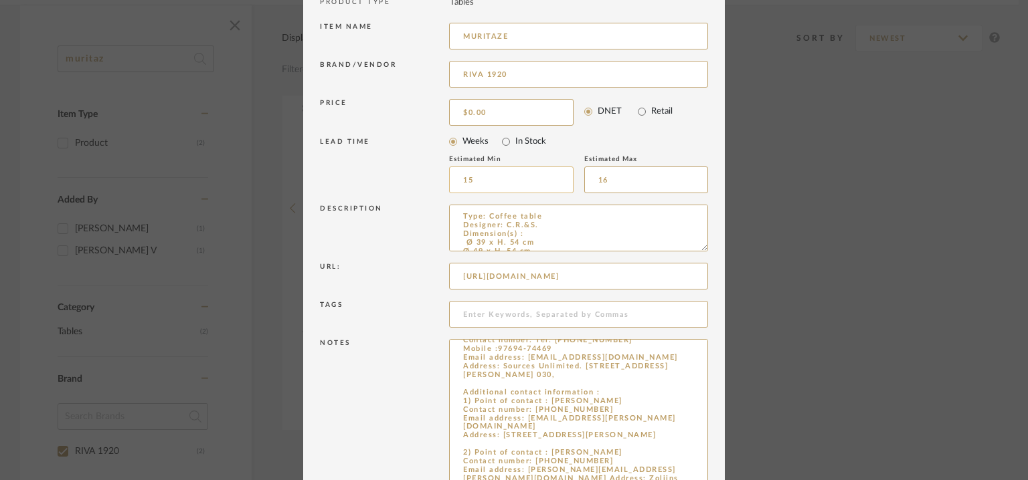
scroll to position [0, 0]
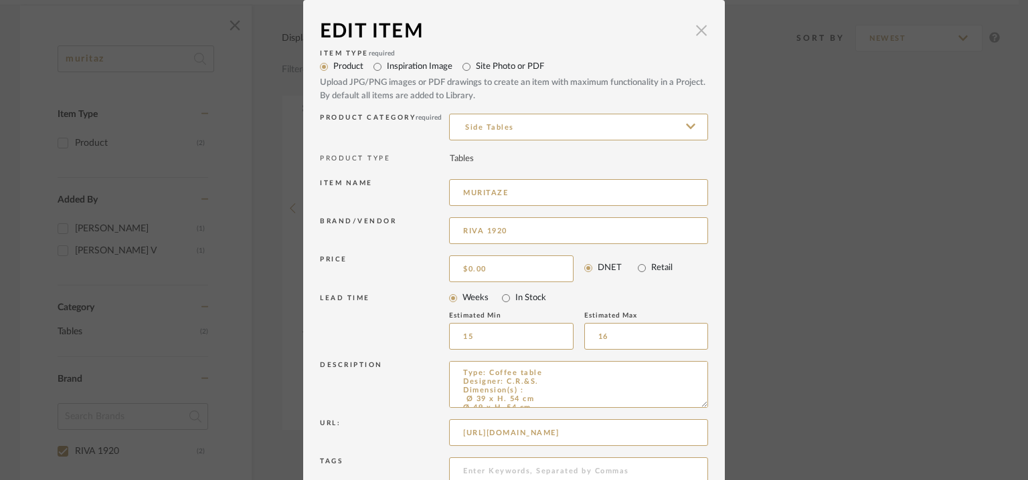
click at [703, 29] on dialog-content "Edit Item × Item Type required Product Inspiration Image Site Photo or PDF Uplo…" at bounding box center [513, 359] width 421 height 719
click at [698, 27] on span "button" at bounding box center [701, 30] width 27 height 27
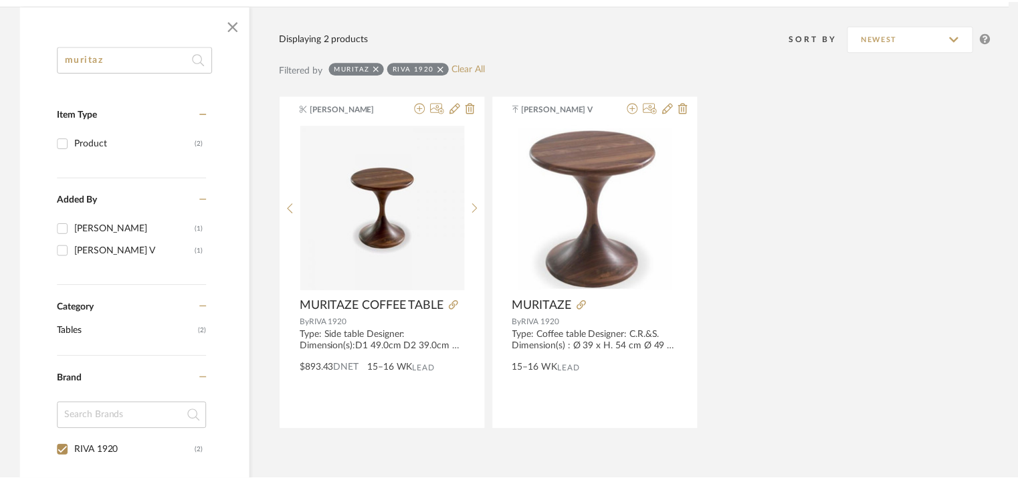
scroll to position [201, 0]
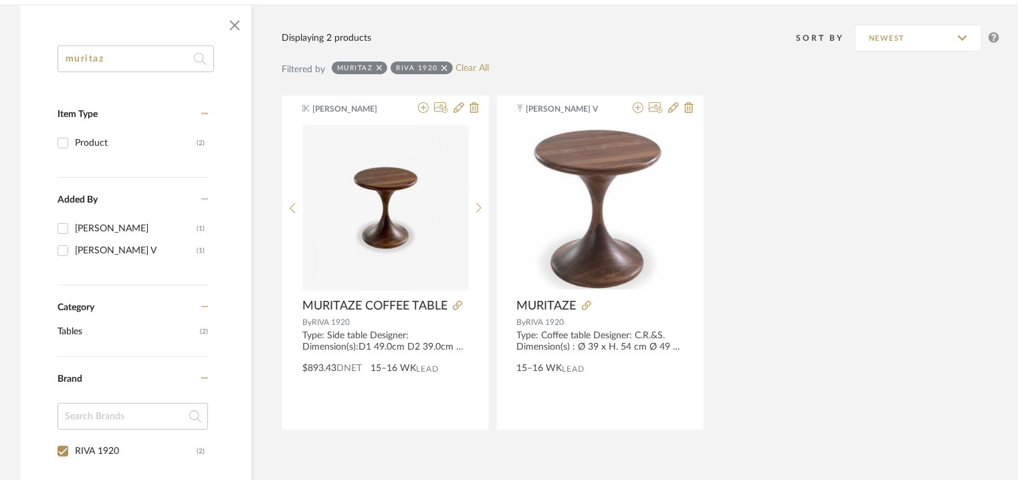
drag, startPoint x: 120, startPoint y: 57, endPoint x: 31, endPoint y: 54, distance: 89.0
click at [29, 54] on div "muritaz Item Type Product (2) Added By Pavithra Bhaskaran (1) Avinav V (1) Cate…" at bounding box center [135, 432] width 231 height 774
paste input "RATTAN, WICKER AND BLACK METAL TABLE"
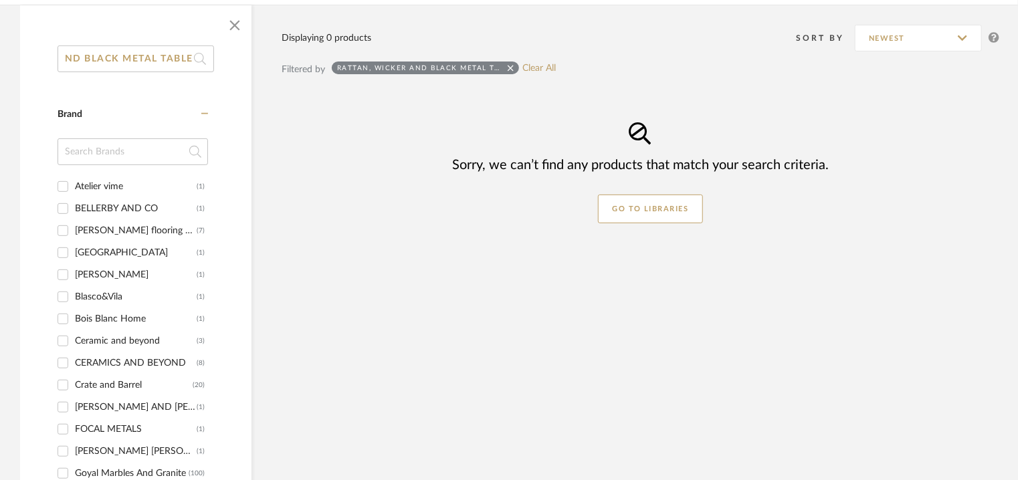
type input "RATTAN, WICKER AND BLACK METAL TABLE"
click at [128, 185] on div "Atelier vime" at bounding box center [136, 186] width 122 height 21
click at [74, 185] on input "Atelier vime (1)" at bounding box center [62, 186] width 21 height 21
checkbox input "true"
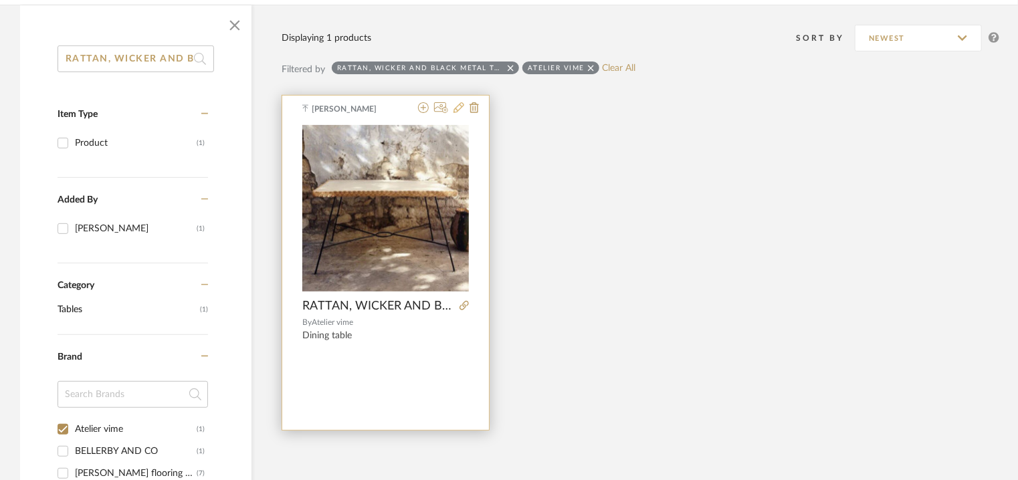
click at [462, 105] on icon at bounding box center [459, 107] width 11 height 11
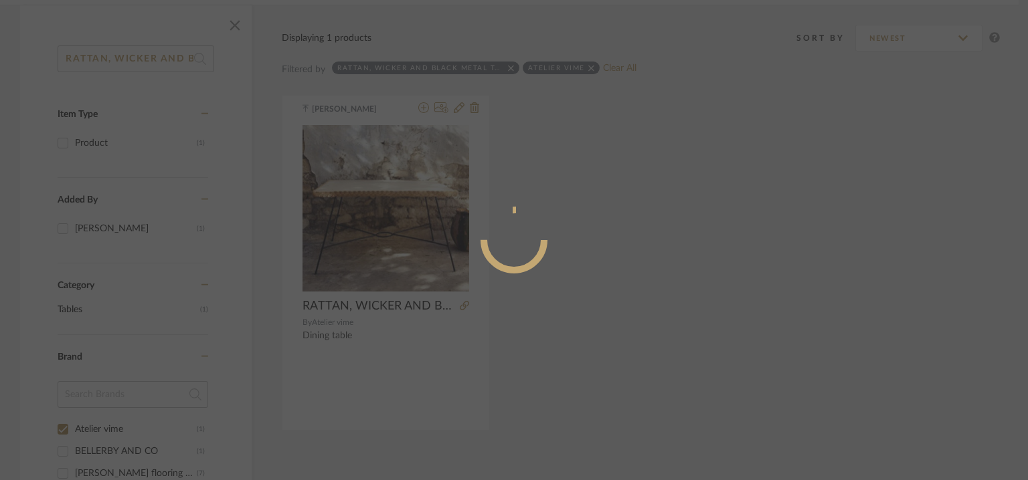
radio input "true"
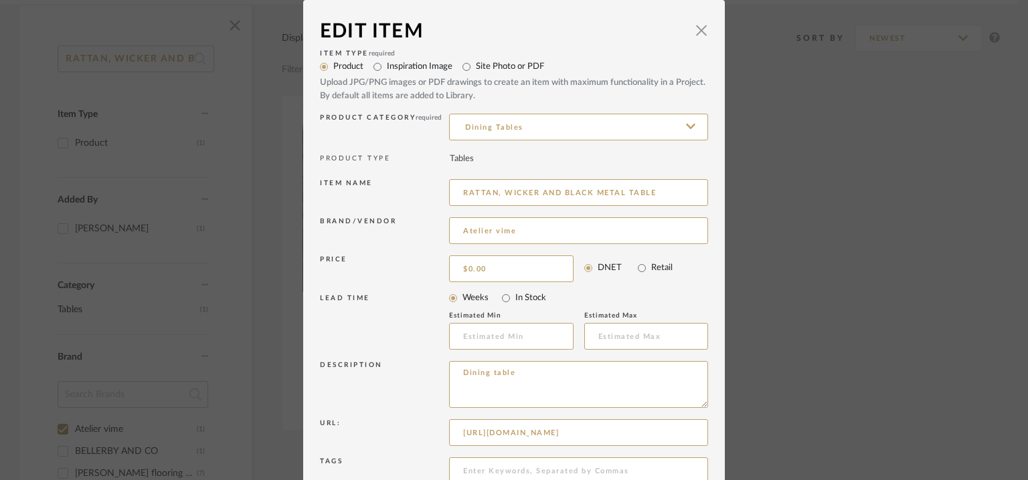
scroll to position [128, 0]
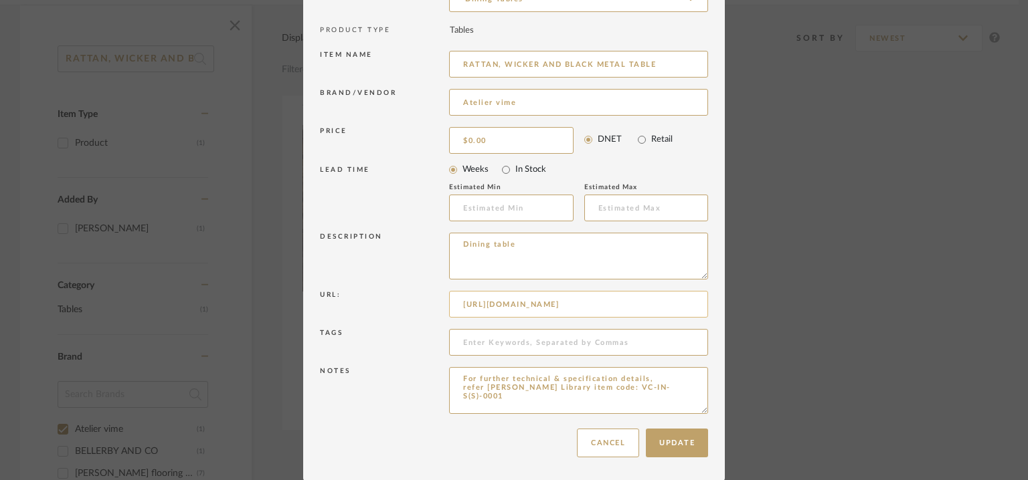
click at [438, 299] on div "Url: https://ateliervime.com/en/" at bounding box center [514, 307] width 388 height 38
click at [539, 243] on textarea "Dining table" at bounding box center [578, 256] width 259 height 47
paste textarea "https://ateliervime.com/en/"
type textarea "Dining table https://ateliervime.com/en/"
click at [665, 60] on input "RATTAN, WICKER AND BLACK METAL TABLE" at bounding box center [578, 64] width 259 height 27
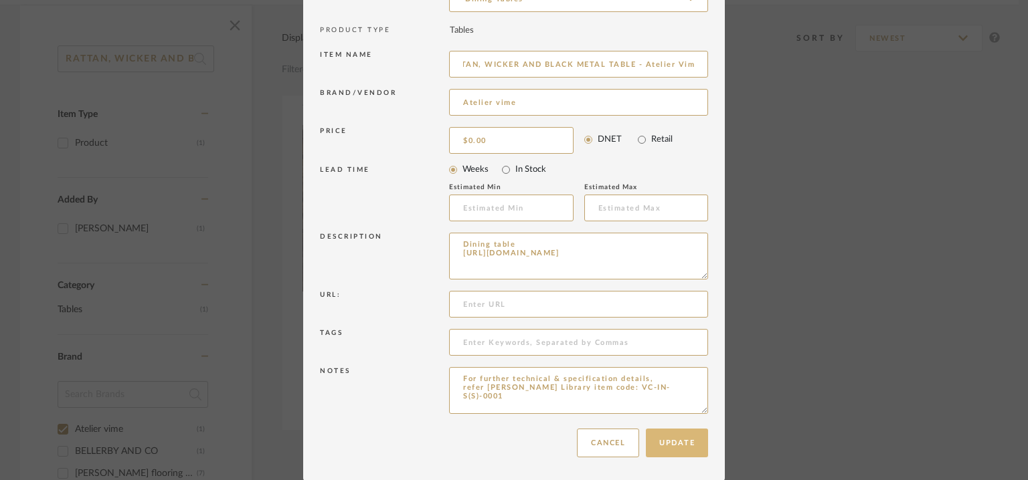
type input "RATTAN, WICKER AND BLACK METAL TABLE - Atelier Vime"
click at [690, 450] on button "Update" at bounding box center [677, 443] width 62 height 29
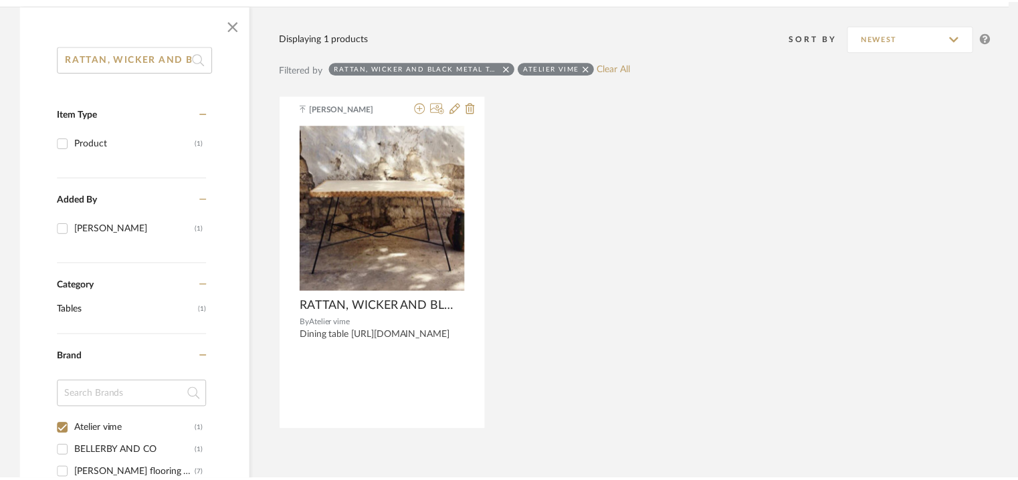
scroll to position [201, 0]
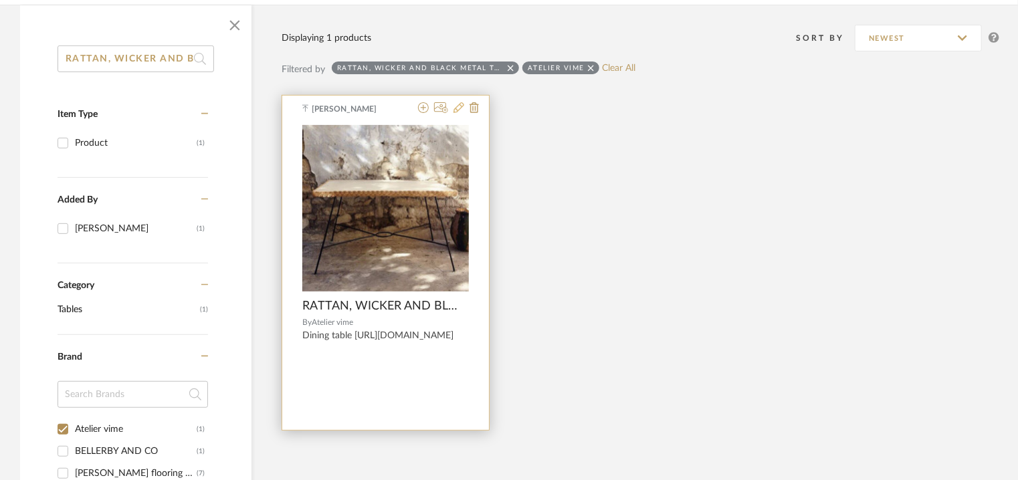
click at [460, 107] on icon at bounding box center [459, 107] width 11 height 11
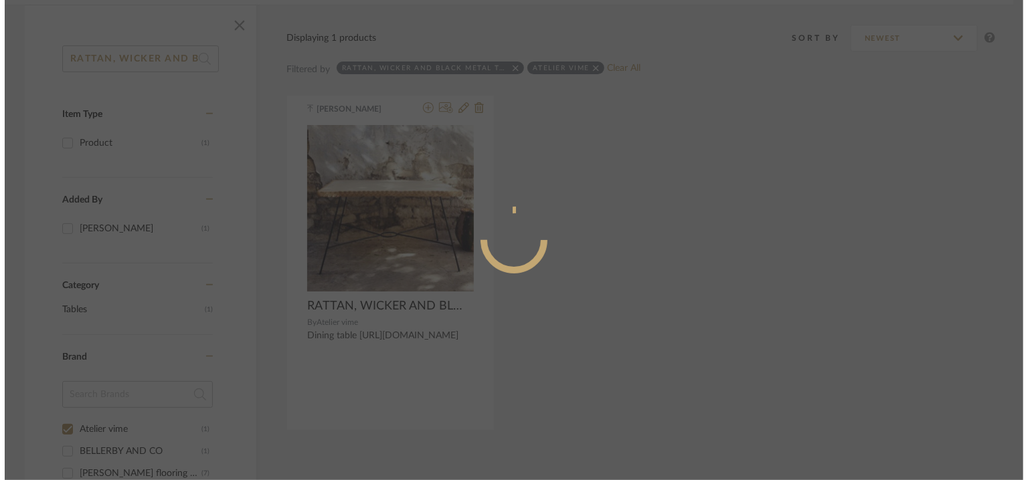
scroll to position [0, 0]
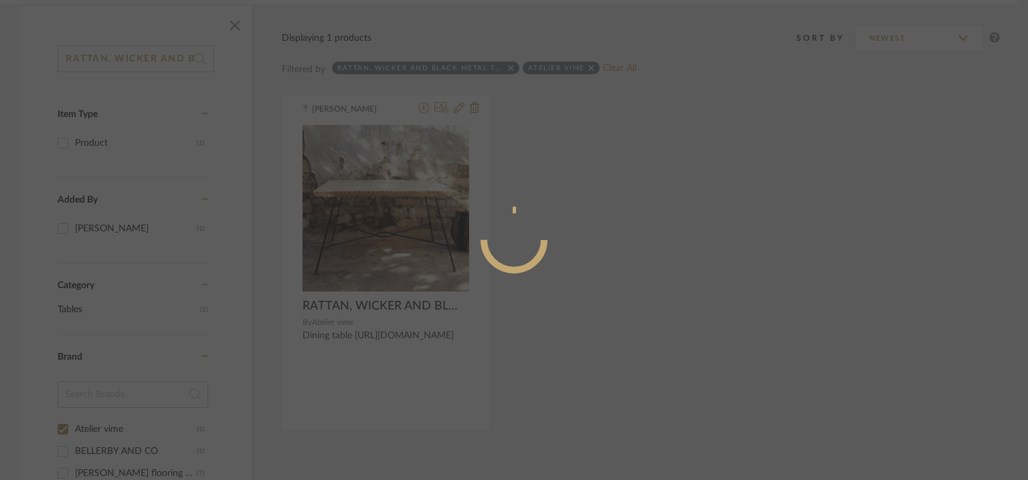
radio input "true"
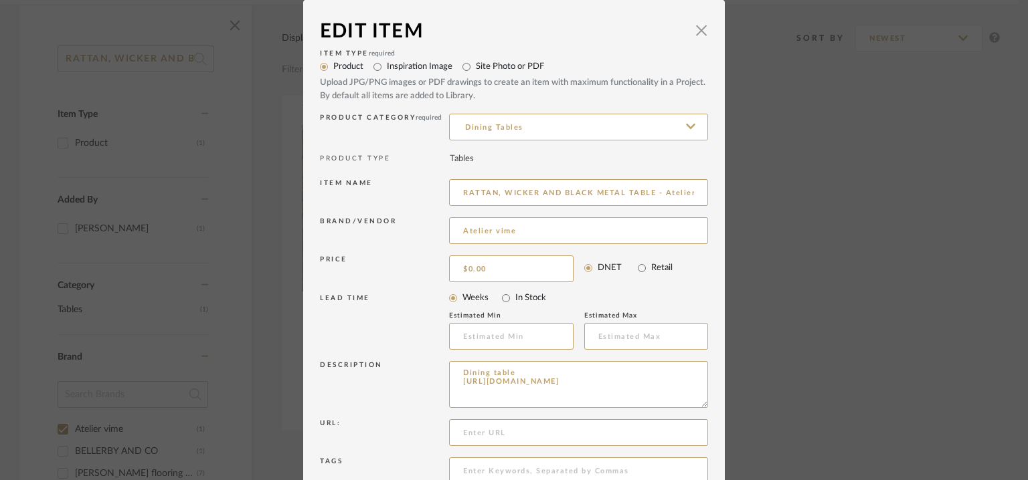
click at [406, 68] on label "Inspiration Image" at bounding box center [420, 66] width 66 height 13
click at [387, 68] on input "Inspiration Image" at bounding box center [377, 67] width 19 height 19
radio input "true"
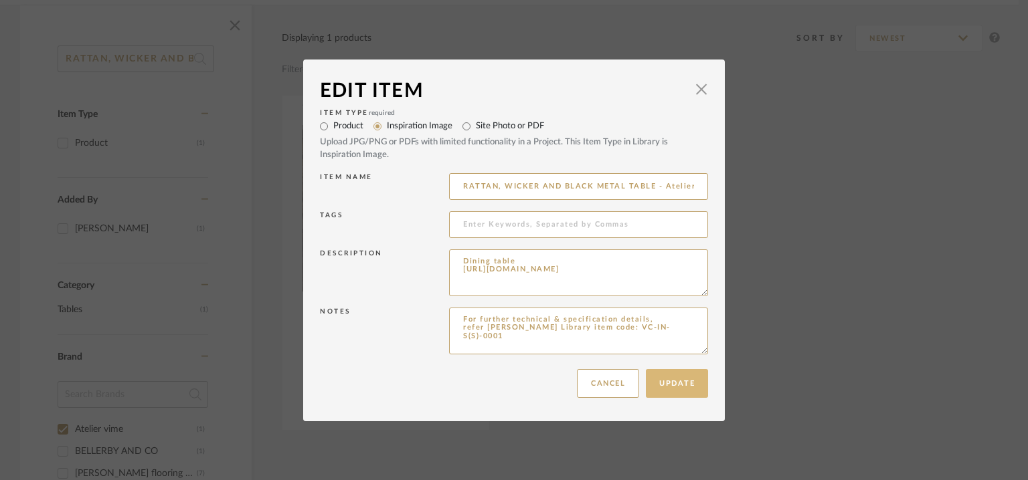
click at [670, 391] on button "Update" at bounding box center [677, 383] width 62 height 29
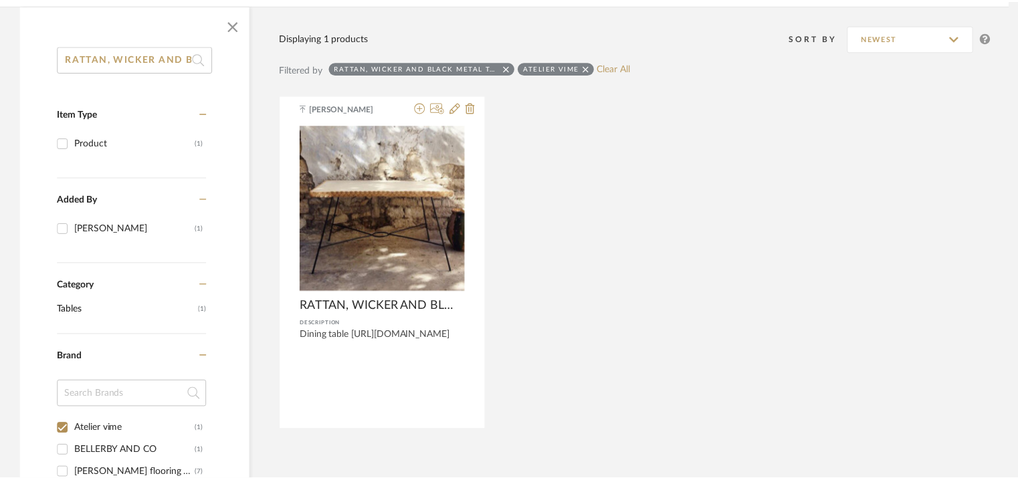
scroll to position [201, 0]
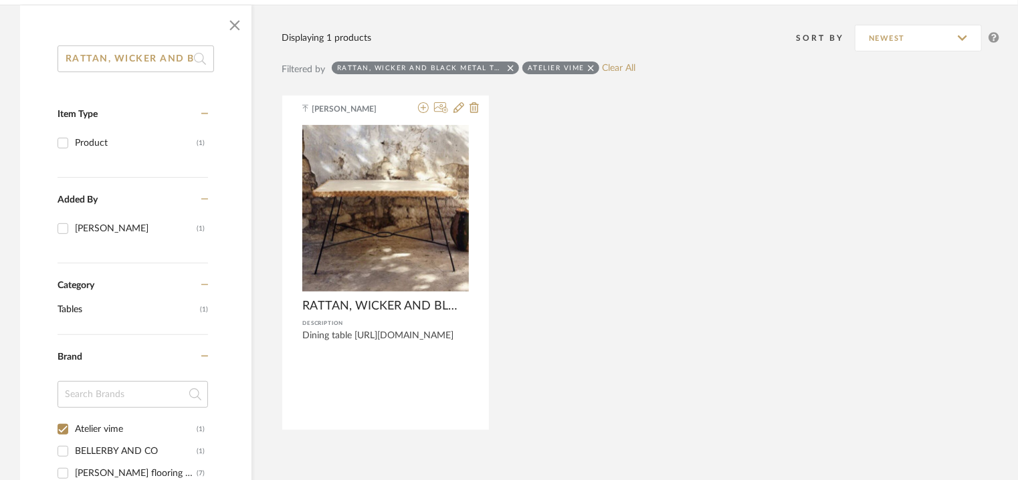
click at [62, 430] on input "Atelier vime (1)" at bounding box center [62, 429] width 21 height 21
checkbox input "false"
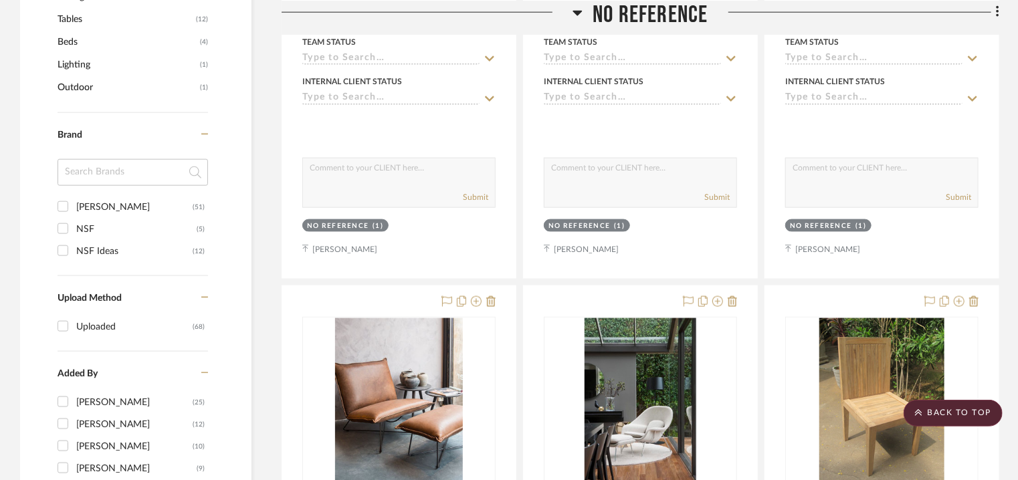
scroll to position [870, 0]
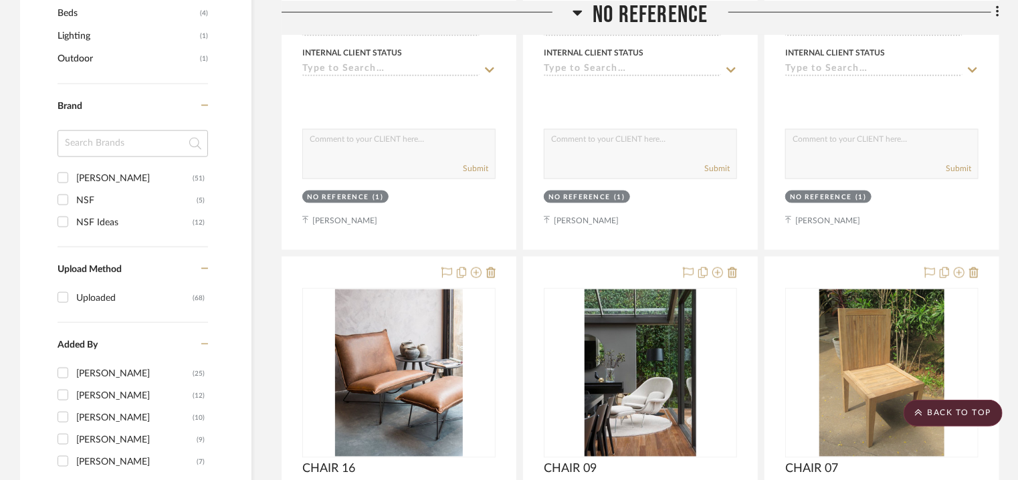
click at [201, 344] on icon at bounding box center [204, 344] width 7 height 1
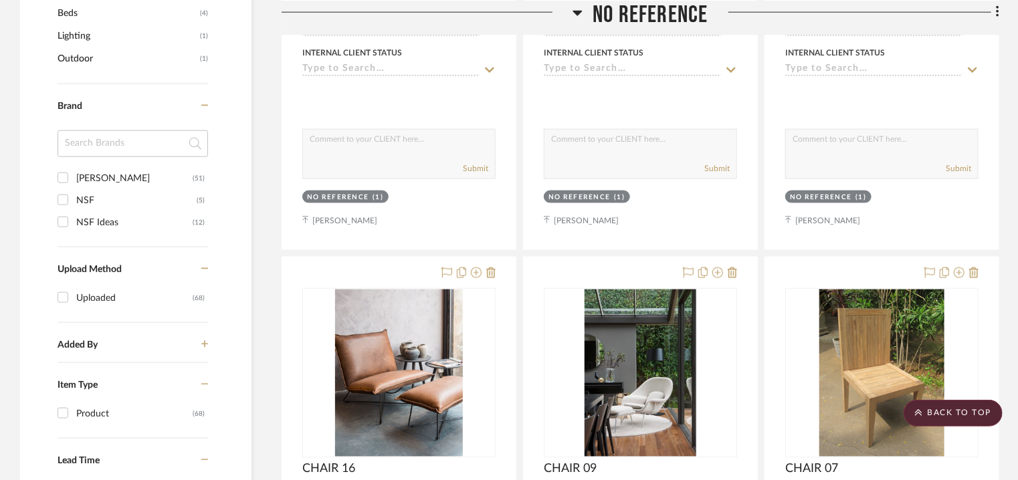
click at [203, 383] on icon at bounding box center [204, 384] width 7 height 9
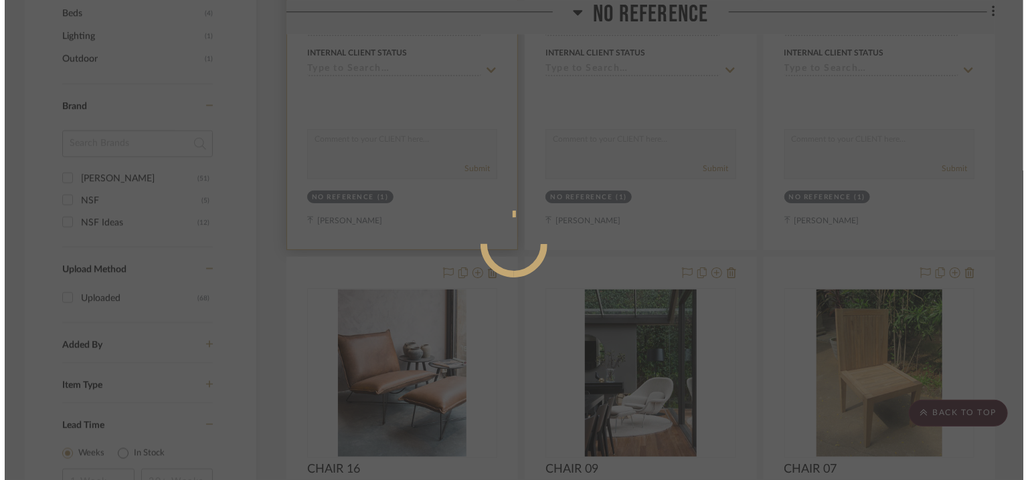
scroll to position [0, 0]
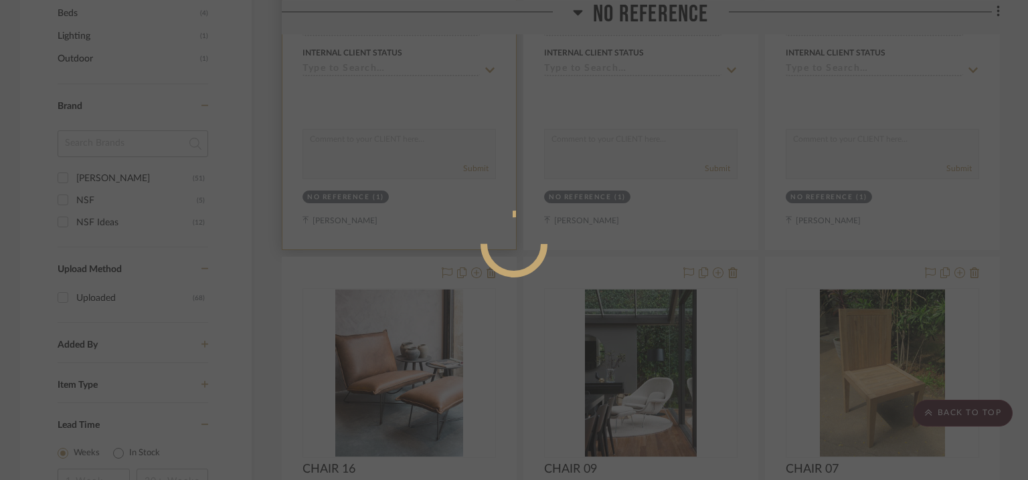
click at [379, 250] on div at bounding box center [514, 240] width 1028 height 480
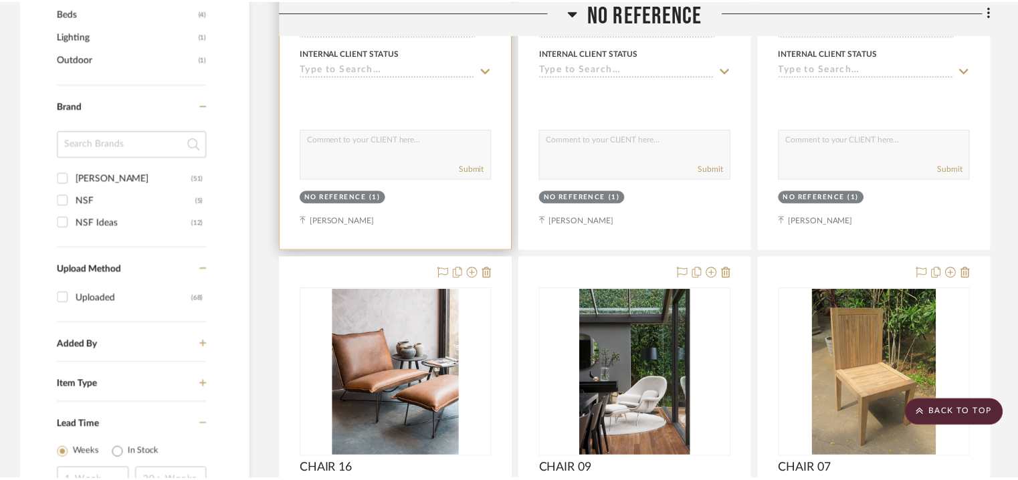
scroll to position [870, 0]
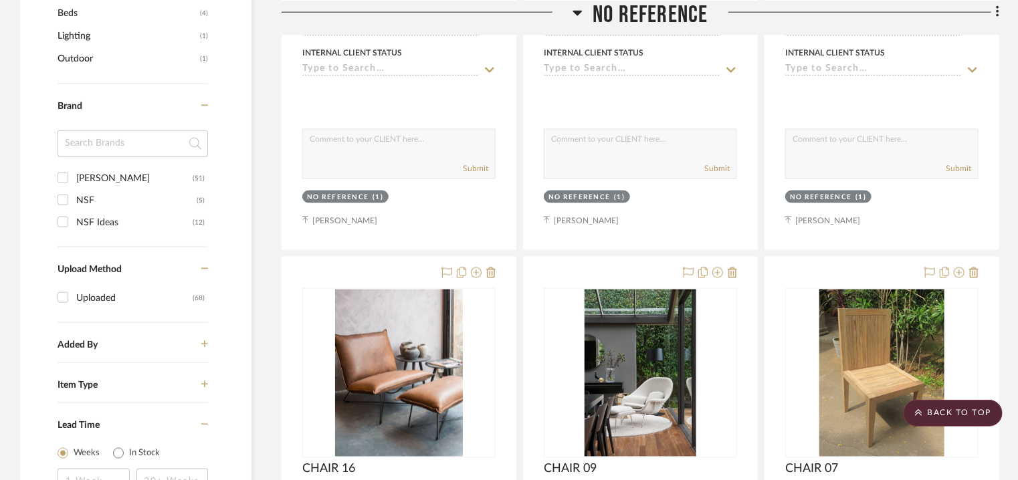
click at [79, 197] on div "NSF" at bounding box center [136, 200] width 120 height 21
click at [74, 197] on input "NSF (5)" at bounding box center [62, 199] width 21 height 21
checkbox input "true"
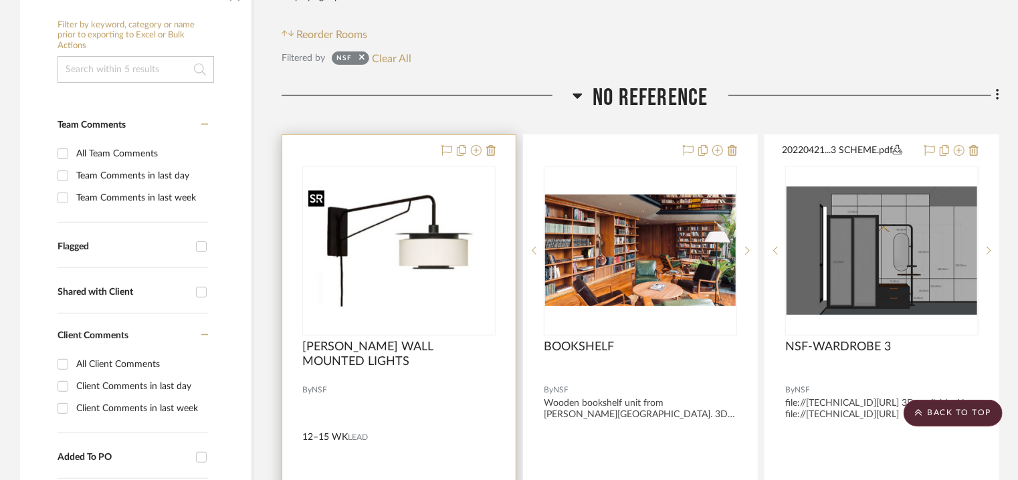
scroll to position [21, 0]
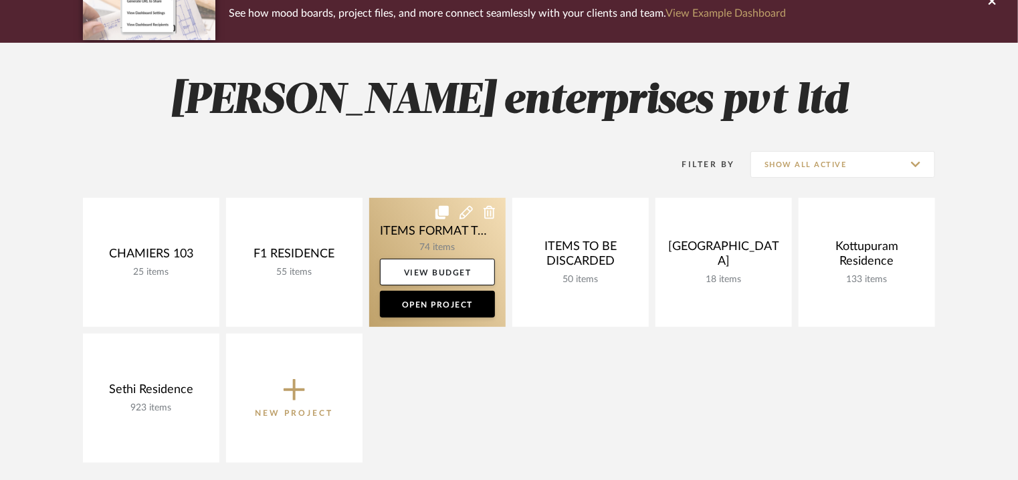
click at [447, 235] on link at bounding box center [437, 262] width 136 height 129
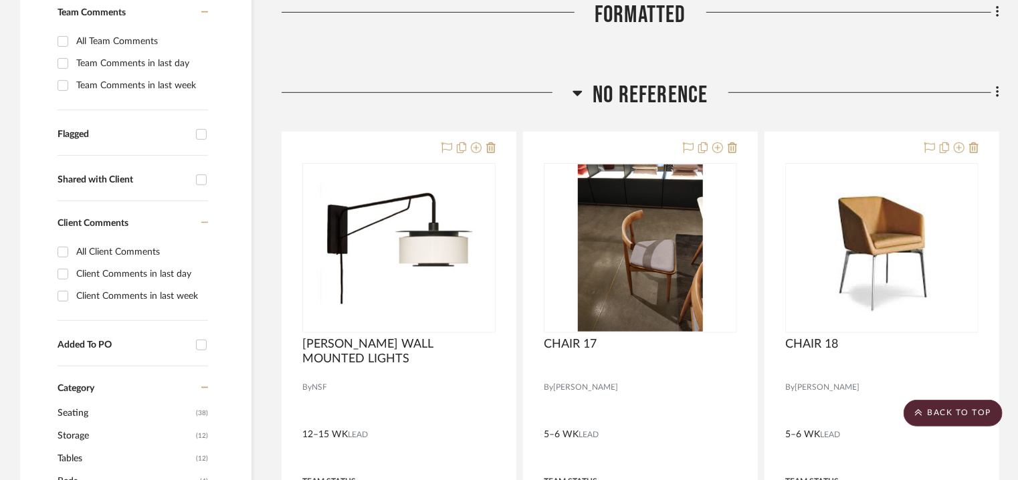
scroll to position [468, 0]
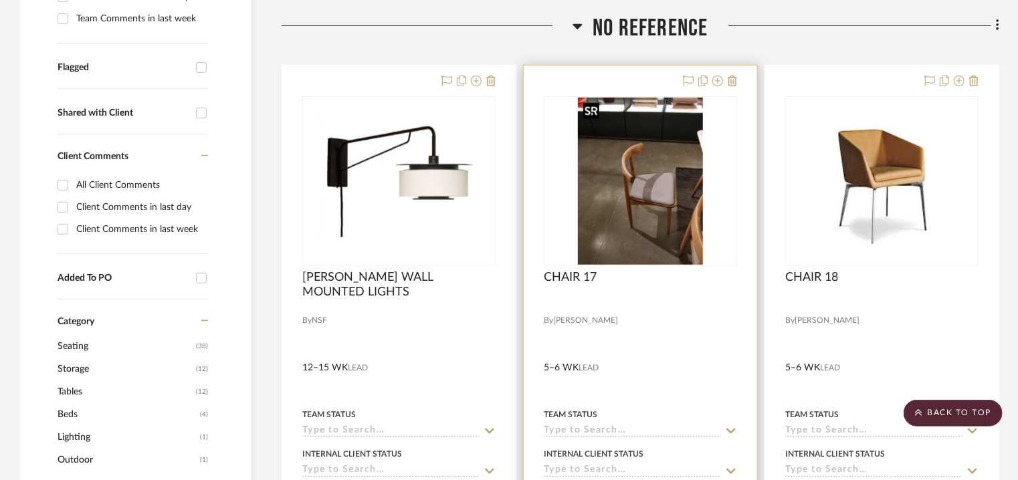
click at [648, 157] on img "0" at bounding box center [641, 181] width 126 height 167
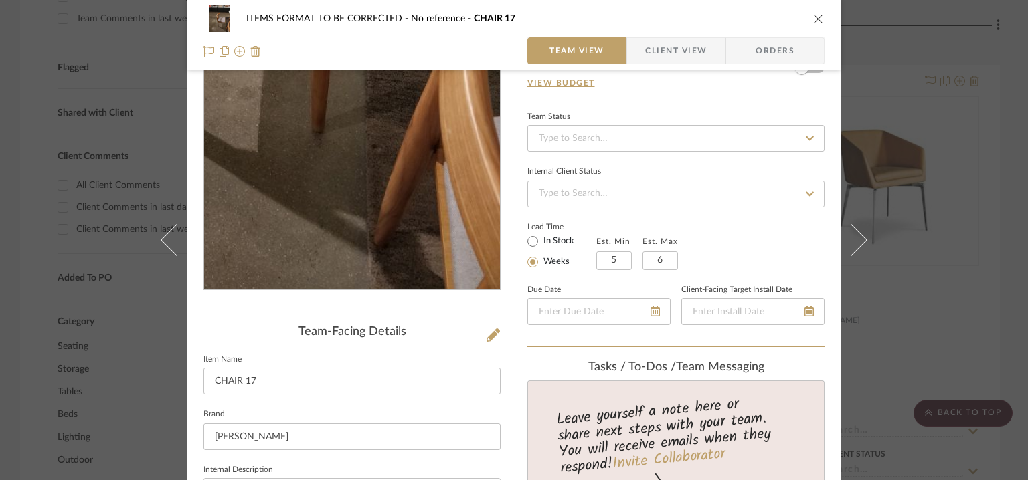
scroll to position [0, 0]
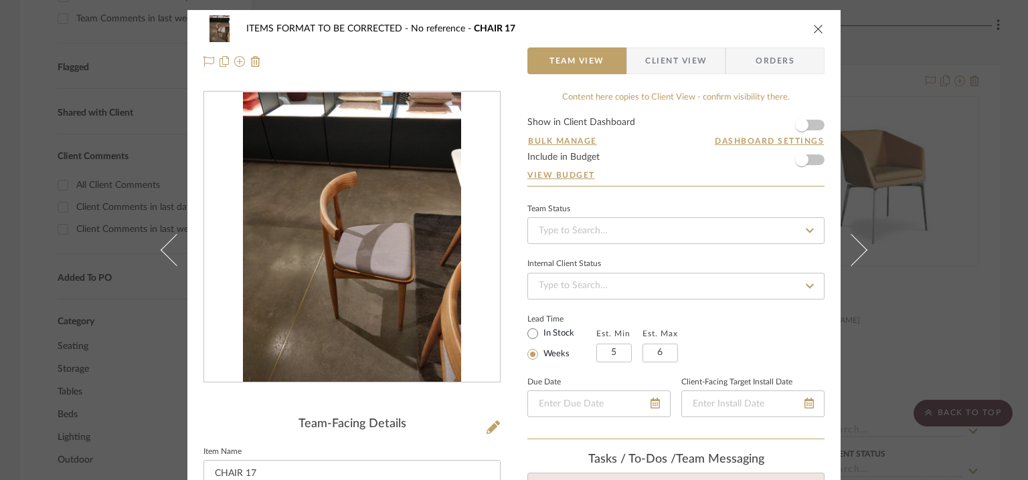
click at [813, 31] on icon "close" at bounding box center [818, 28] width 11 height 11
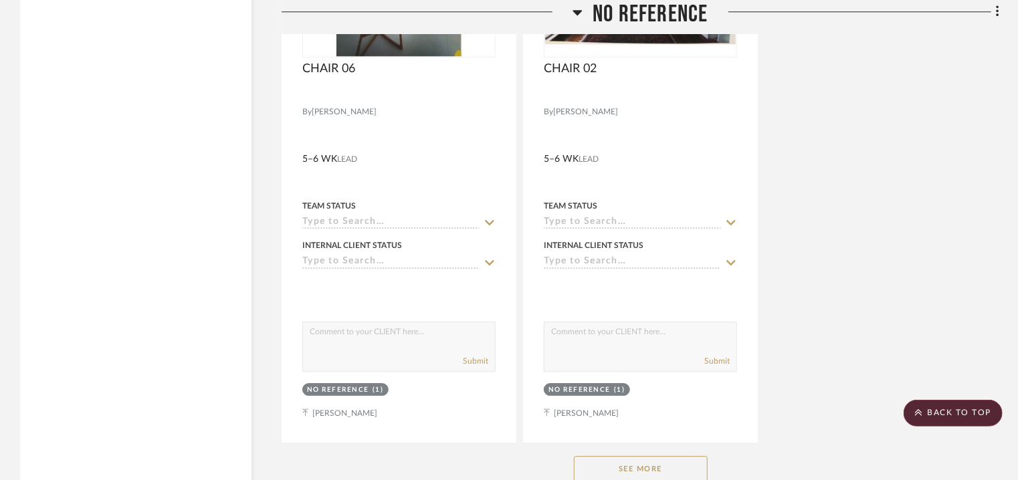
scroll to position [1969, 0]
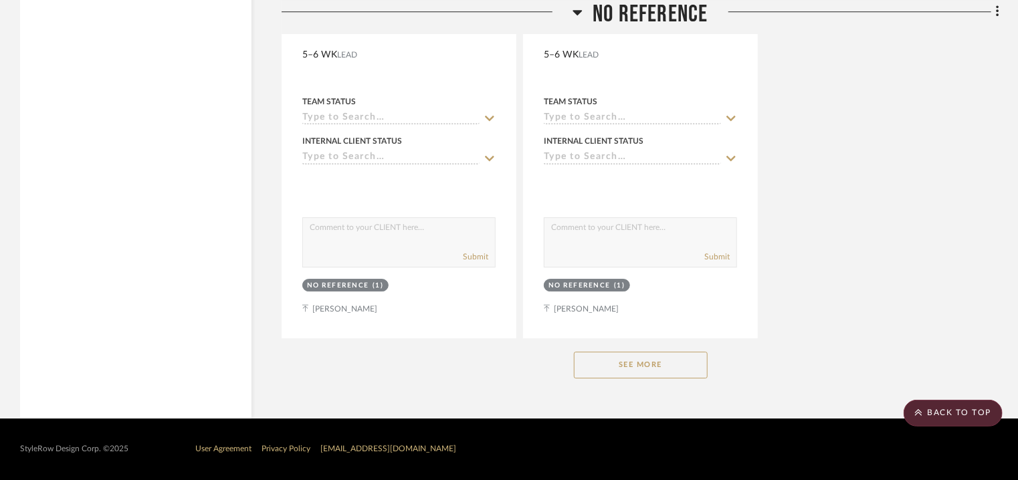
click at [621, 365] on button "See More" at bounding box center [641, 365] width 134 height 27
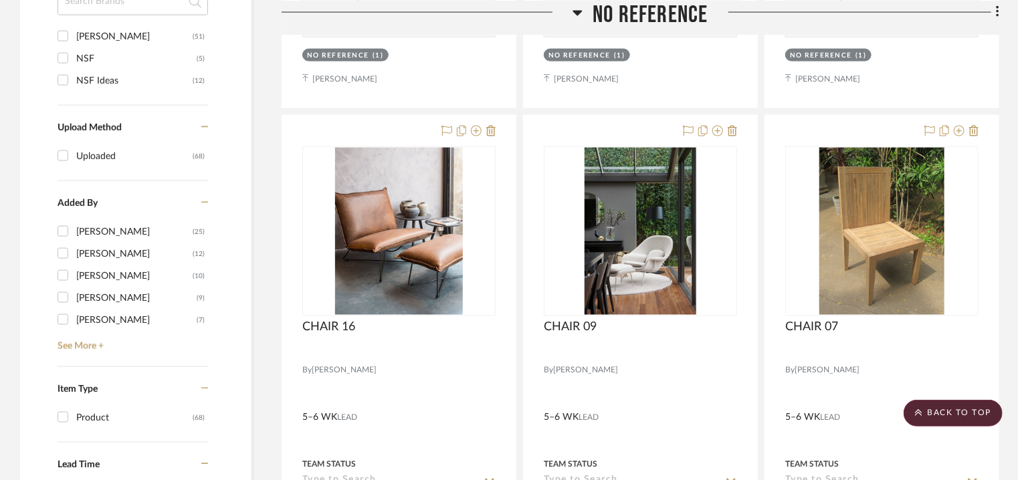
scroll to position [765, 0]
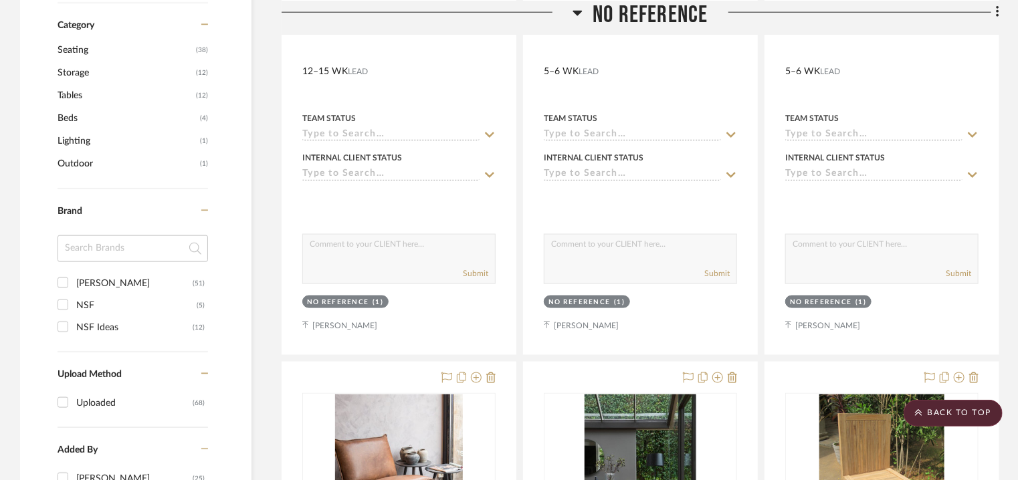
click at [63, 302] on input "NSF (5)" at bounding box center [62, 304] width 21 height 21
checkbox input "true"
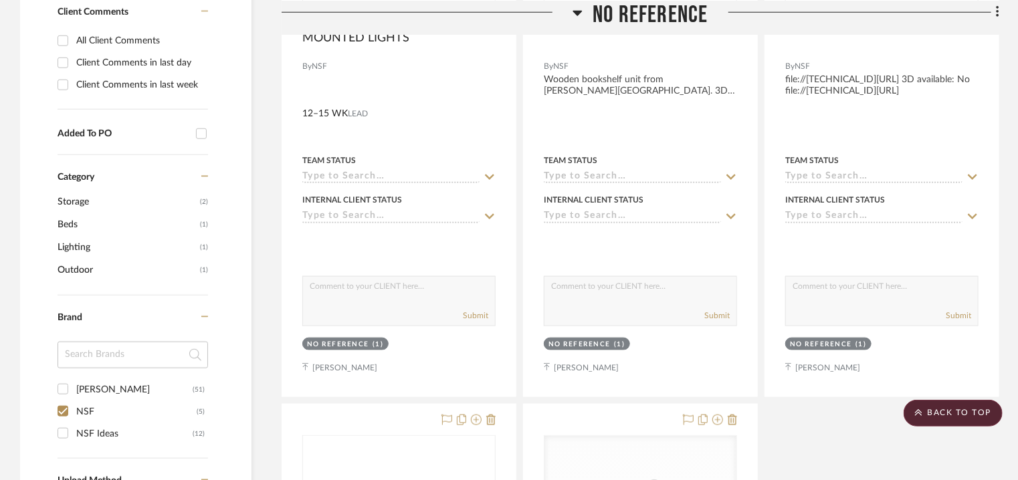
scroll to position [698, 0]
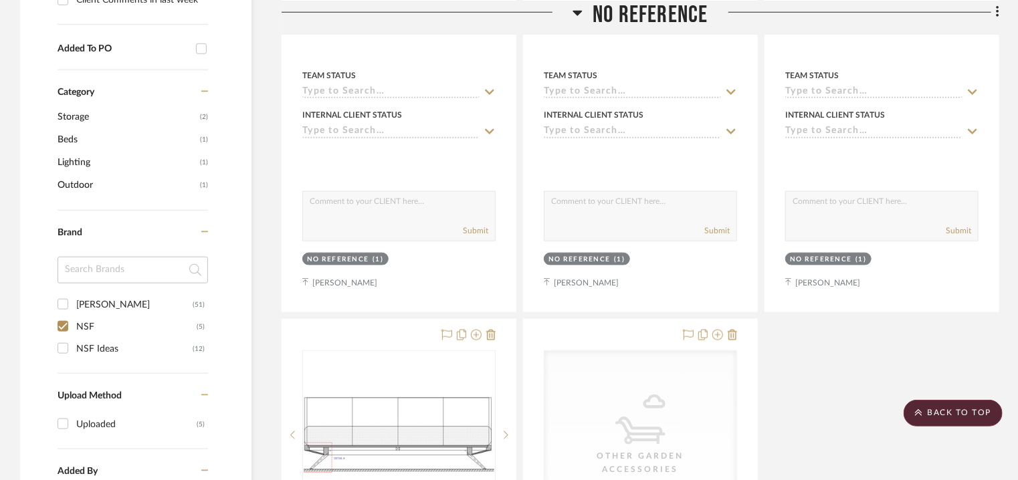
click at [64, 349] on input "NSF Ideas (12)" at bounding box center [62, 348] width 21 height 21
checkbox input "true"
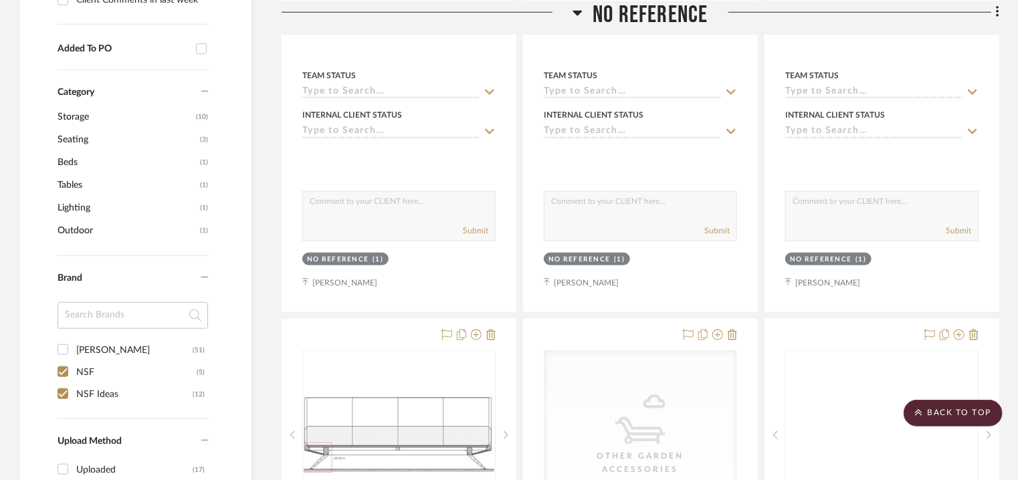
click at [62, 326] on input at bounding box center [133, 315] width 151 height 27
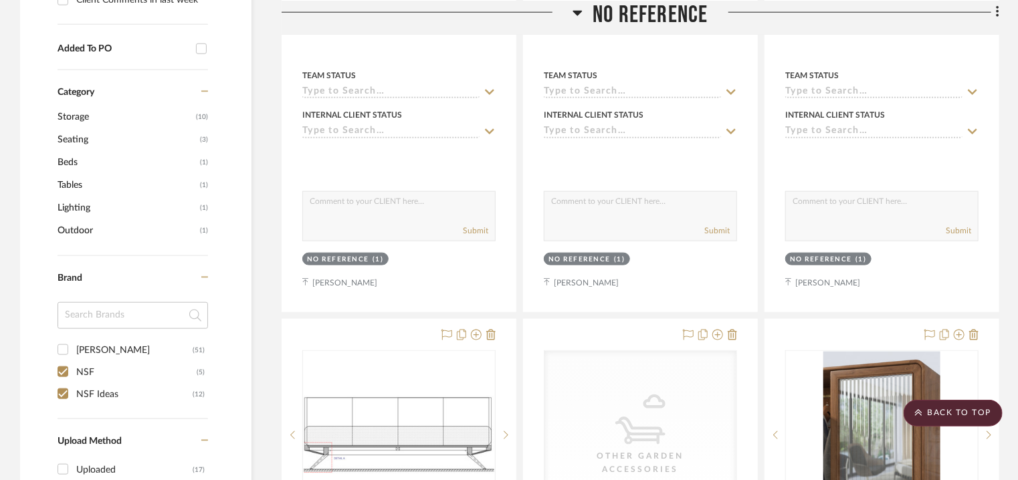
click at [59, 372] on input "NSF (5)" at bounding box center [62, 371] width 21 height 21
checkbox input "false"
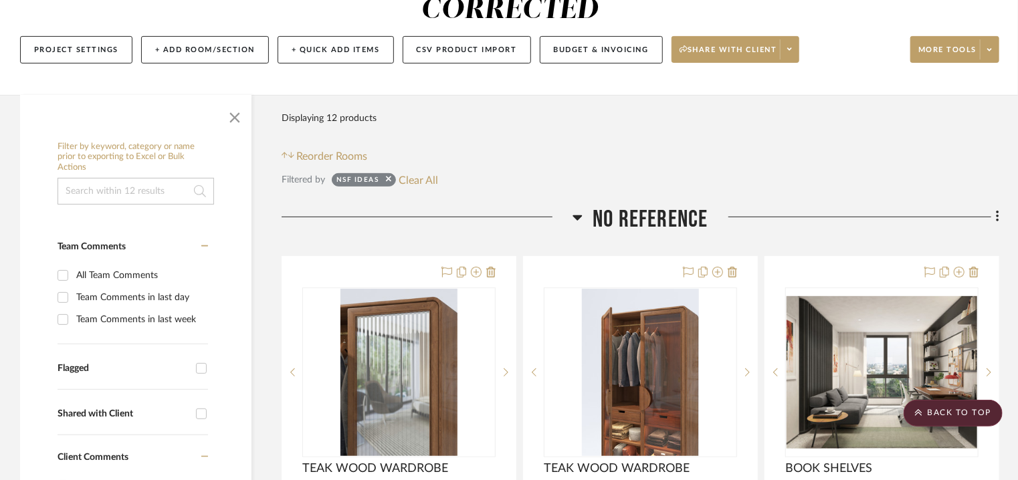
scroll to position [163, 0]
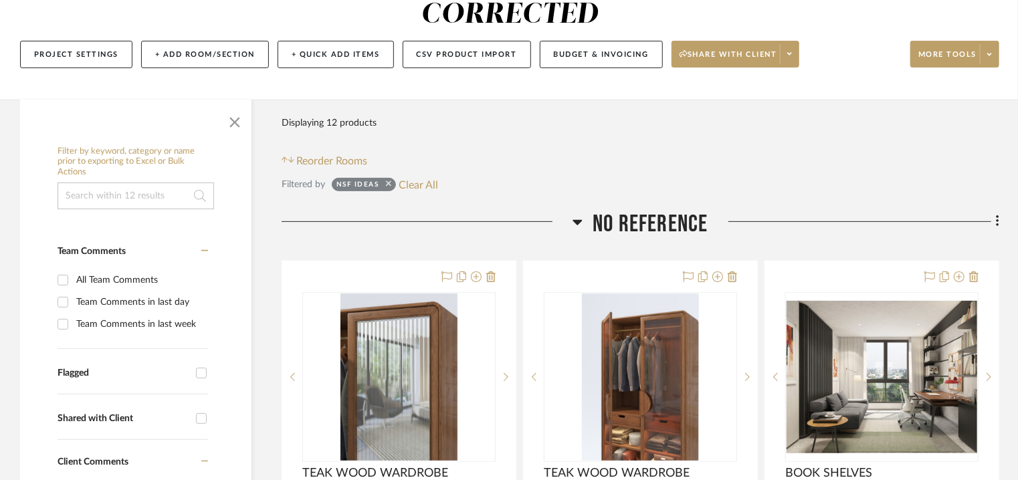
click at [387, 182] on icon at bounding box center [388, 183] width 5 height 5
checkbox input "false"
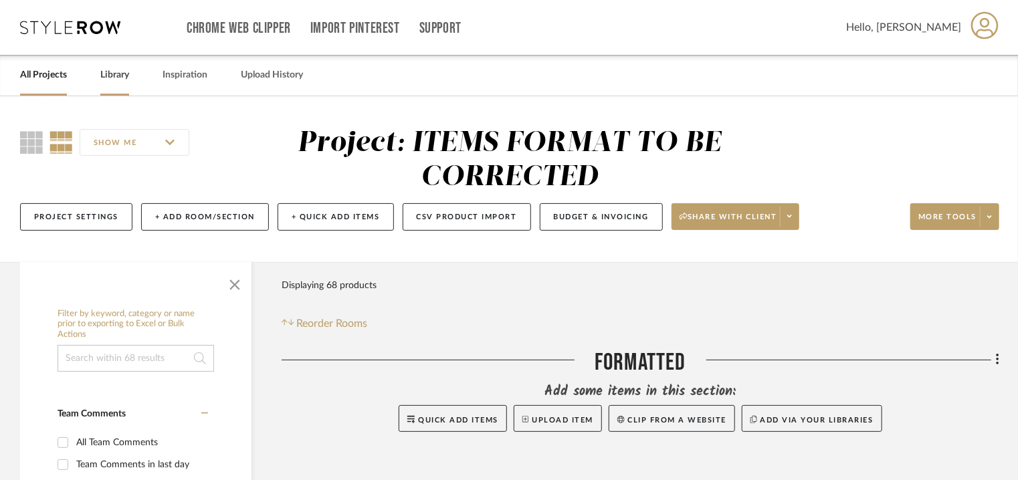
click at [112, 74] on link "Library" at bounding box center [114, 75] width 29 height 18
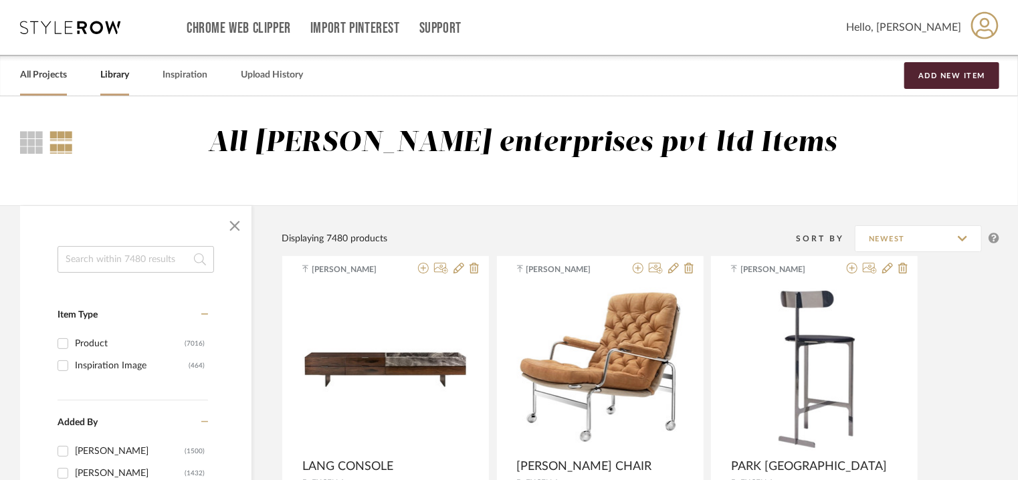
click at [33, 74] on link "All Projects" at bounding box center [43, 75] width 47 height 18
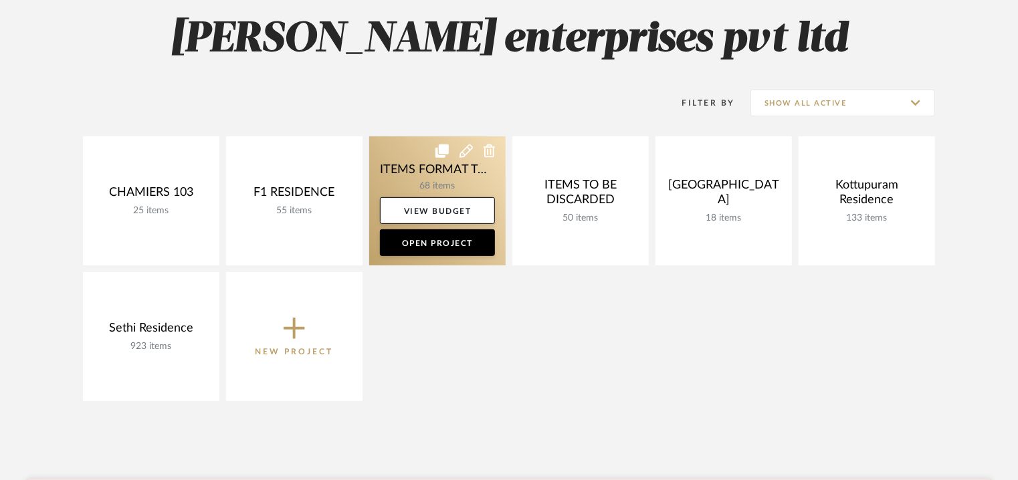
scroll to position [201, 0]
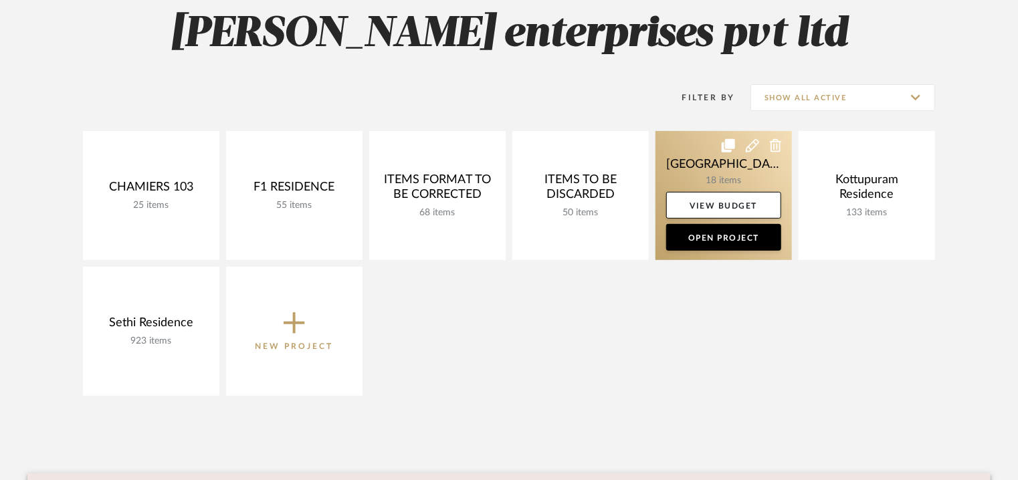
click at [749, 148] on icon at bounding box center [752, 145] width 13 height 13
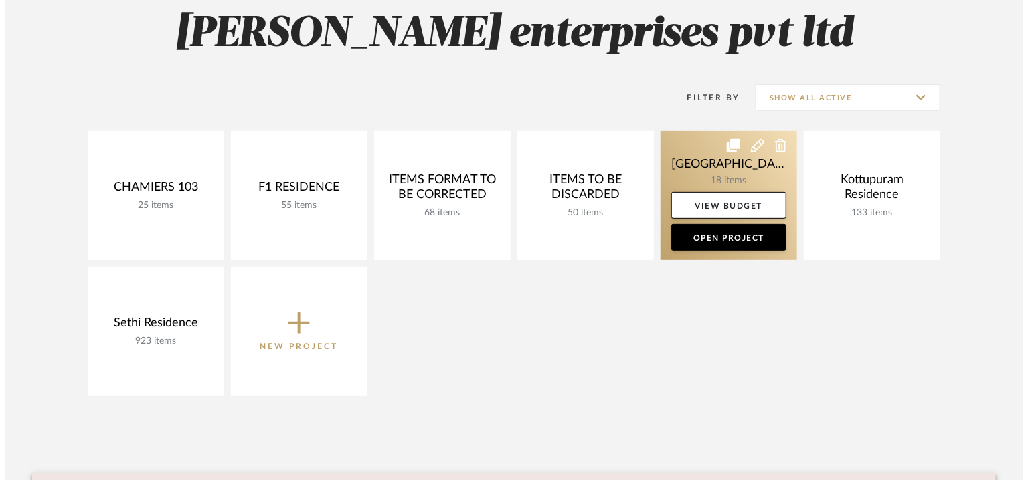
scroll to position [0, 0]
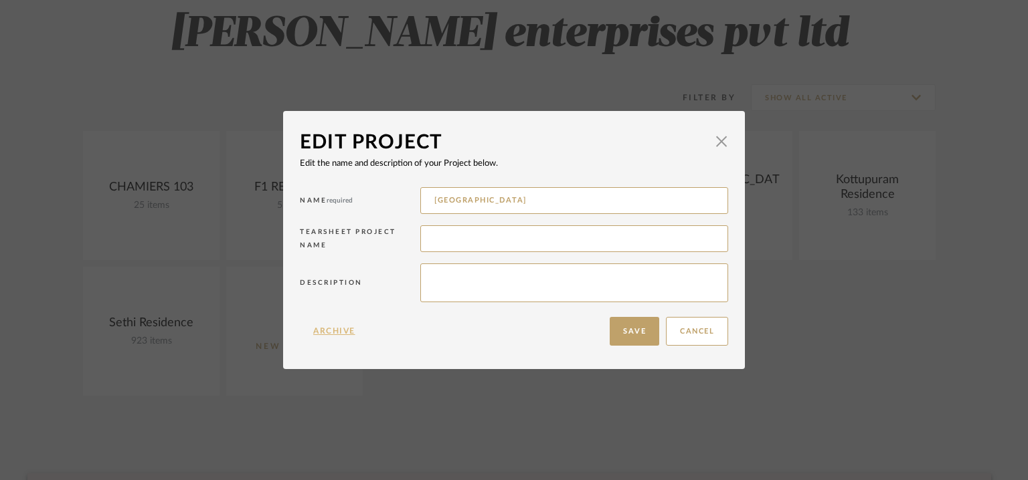
click at [332, 324] on button "Archive" at bounding box center [334, 331] width 69 height 29
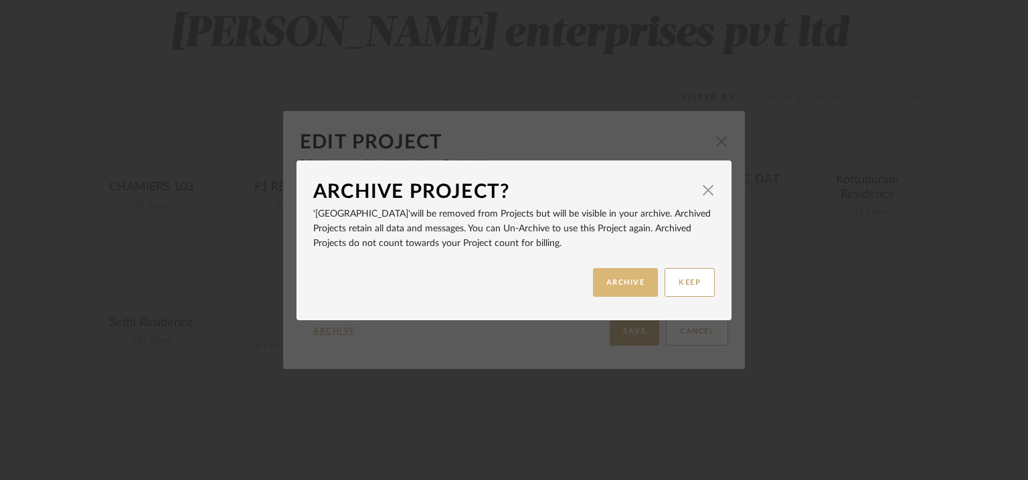
click at [634, 282] on button "ARCHIVE" at bounding box center [626, 282] width 66 height 29
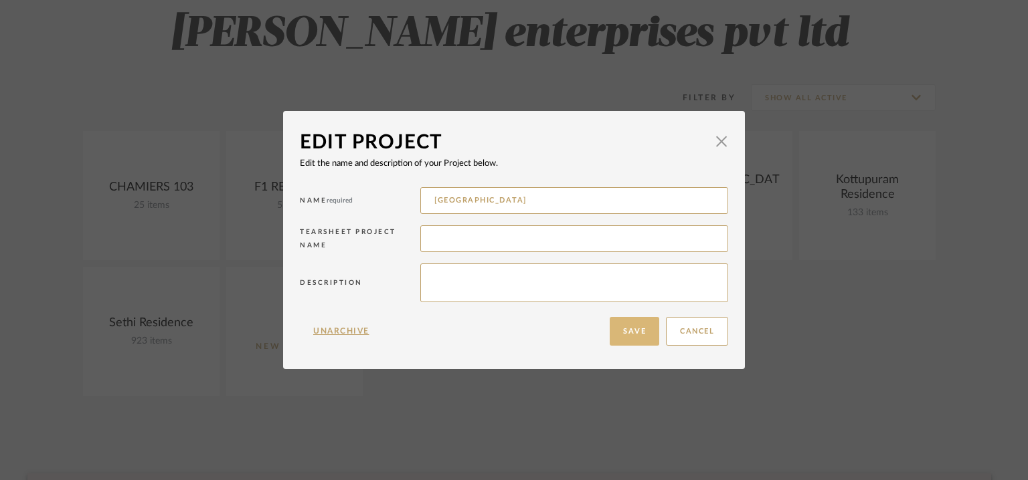
click at [640, 332] on button "Save" at bounding box center [634, 331] width 50 height 29
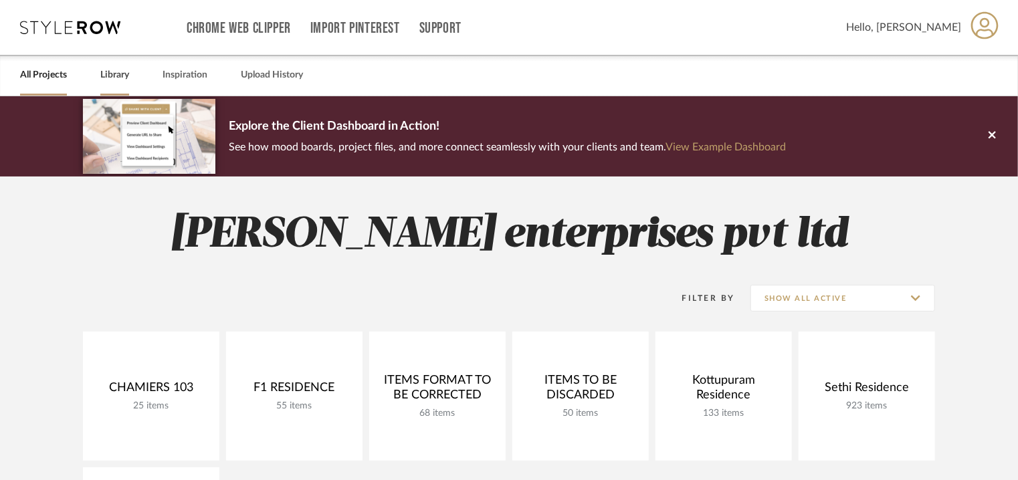
click at [111, 73] on link "Library" at bounding box center [114, 75] width 29 height 18
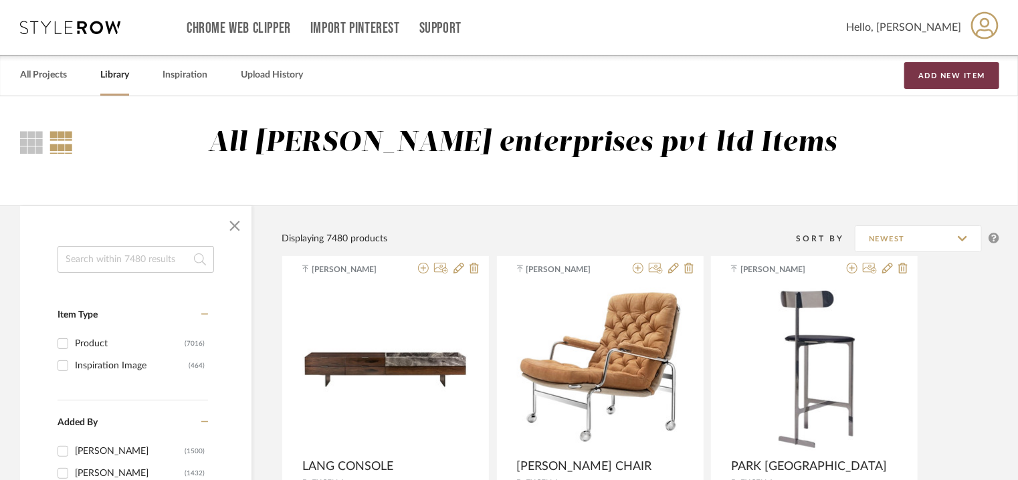
click at [938, 78] on button "Add New Item" at bounding box center [951, 75] width 95 height 27
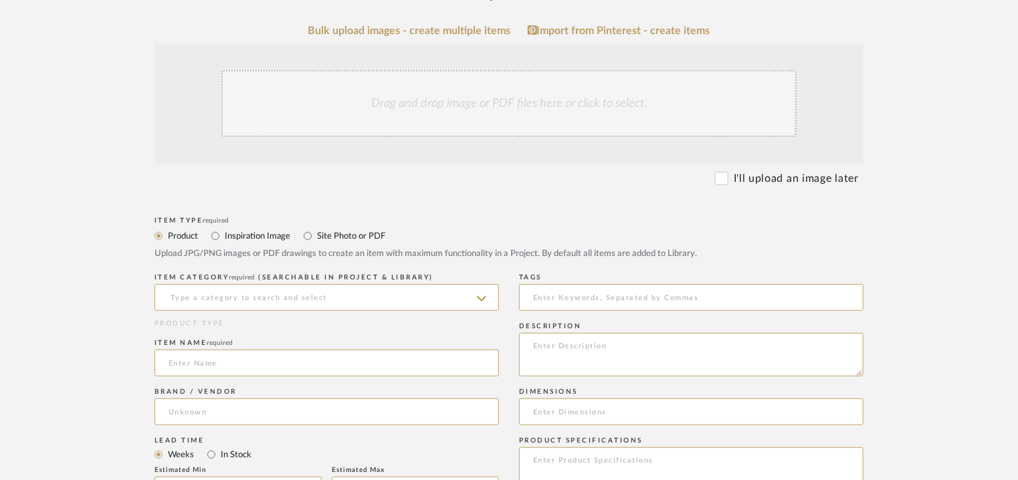
scroll to position [268, 0]
paste textarea "Type: Side table Designer: Na Dimension(s): 270 x 450mm Material/Finishes: Na P…"
type textarea "Type: Side table Designer: Na Dimension(s): 270 x 450mm Material/Finishes: Na P…"
click at [331, 295] on input at bounding box center [327, 296] width 345 height 27
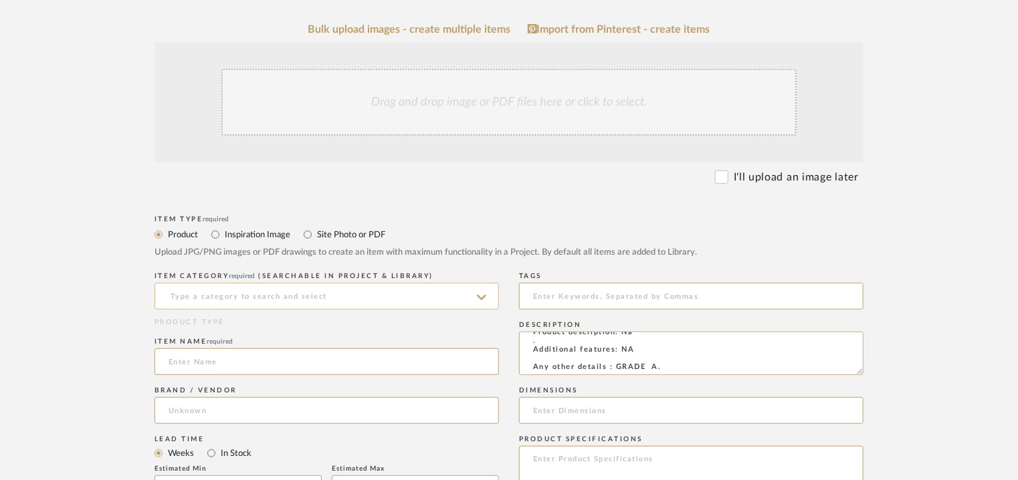
scroll to position [60, 0]
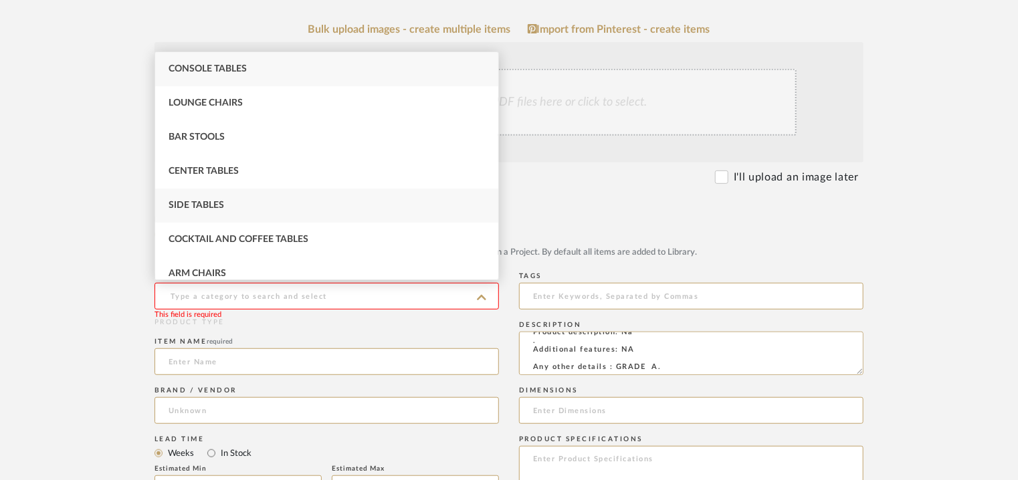
click at [292, 207] on div "Side Tables" at bounding box center [326, 206] width 343 height 34
type input "Side Tables"
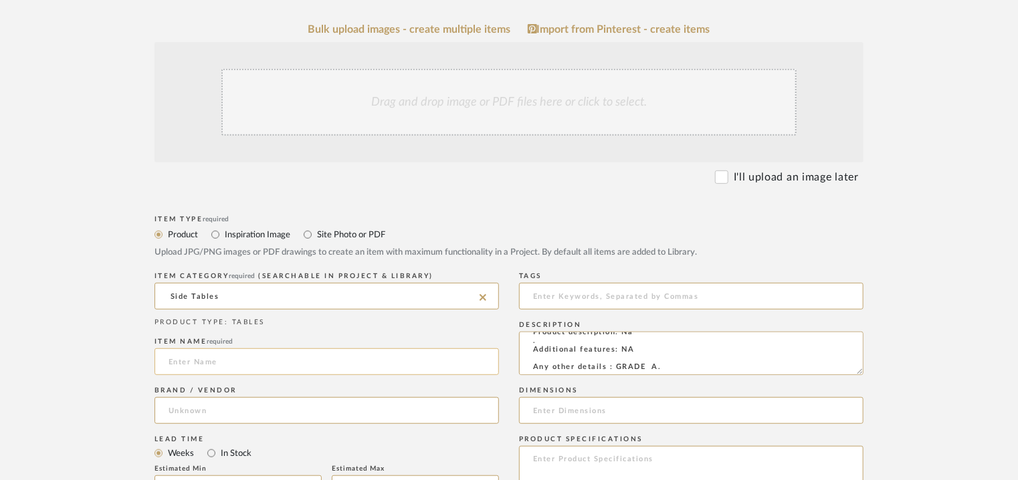
click at [251, 370] on input at bounding box center [327, 362] width 345 height 27
type input "PILOTIS SIDE TABLE"
click at [334, 410] on input at bounding box center [327, 410] width 345 height 27
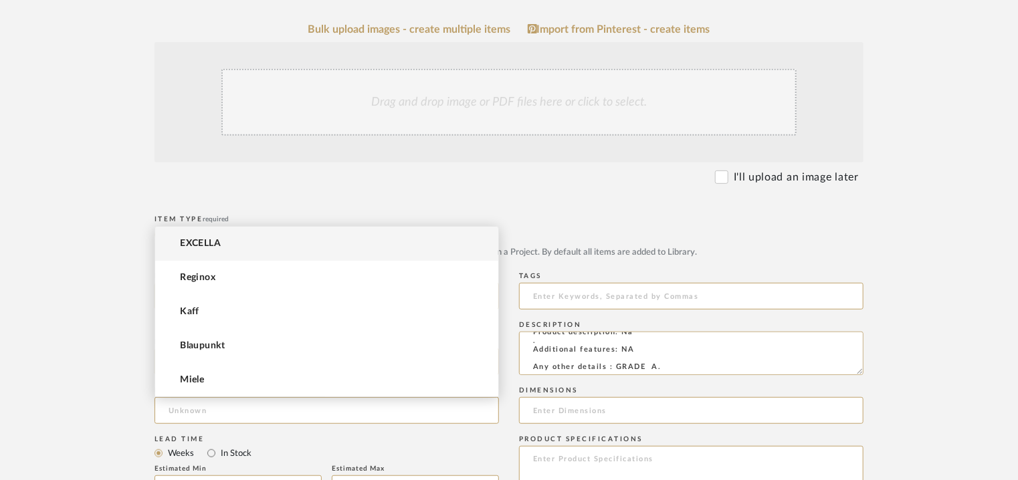
click at [237, 248] on mat-option "EXCELLA" at bounding box center [326, 244] width 343 height 34
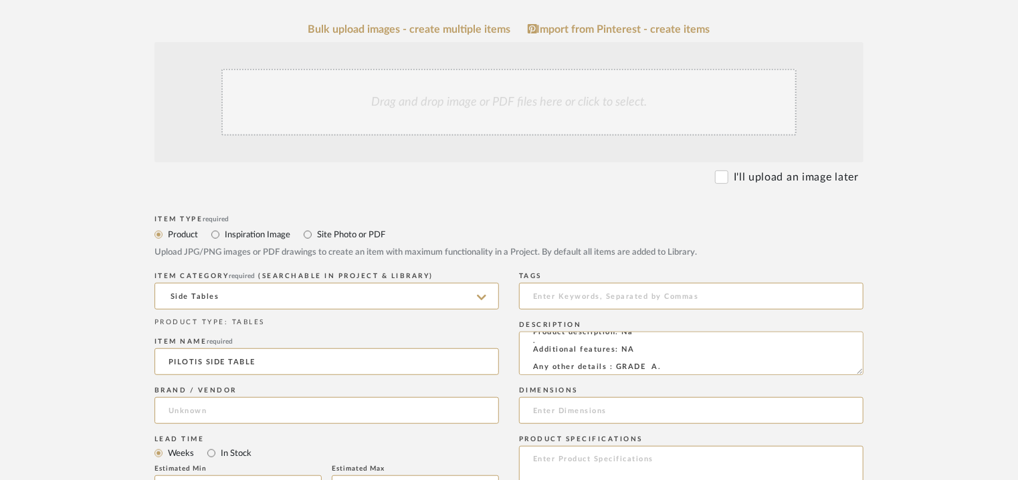
type input "EXCELLA"
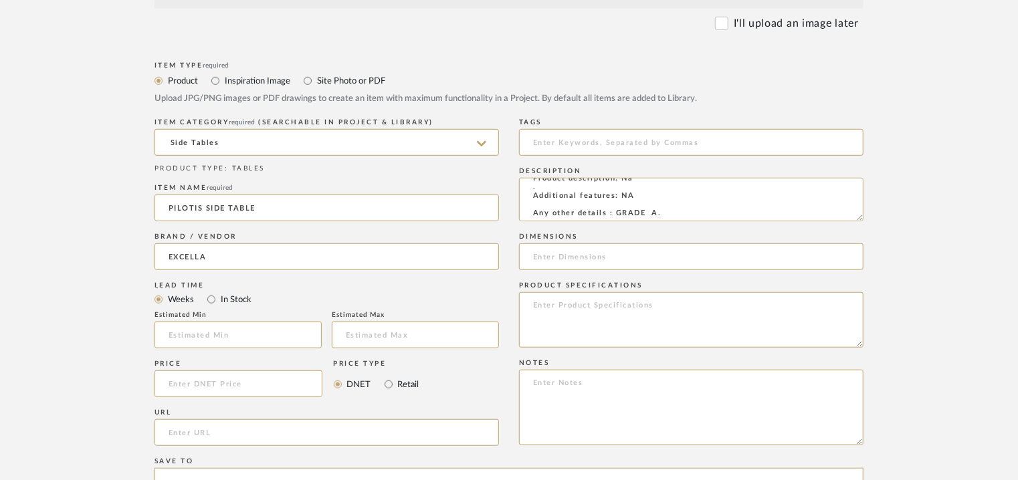
scroll to position [535, 0]
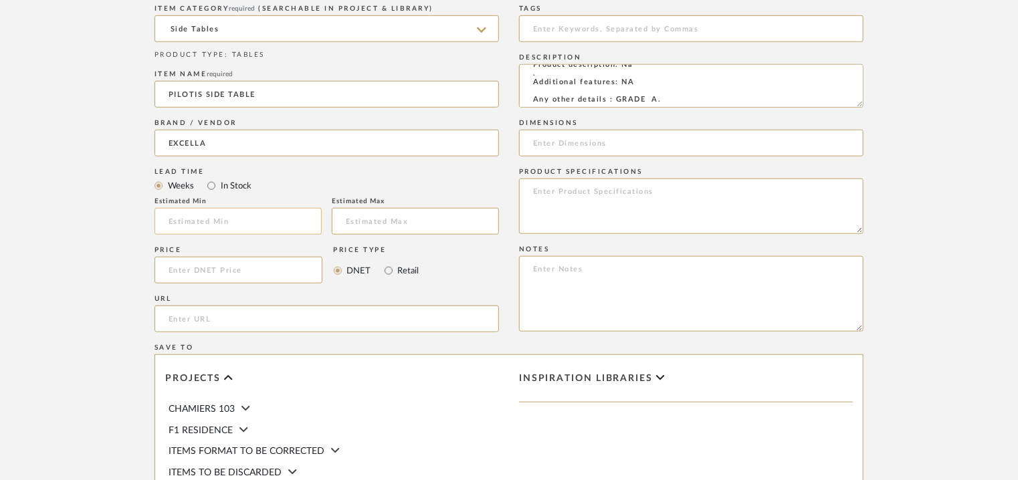
click at [262, 222] on input "text" at bounding box center [238, 221] width 167 height 27
type input "17"
click at [555, 33] on input at bounding box center [691, 28] width 345 height 27
type input "side table,"
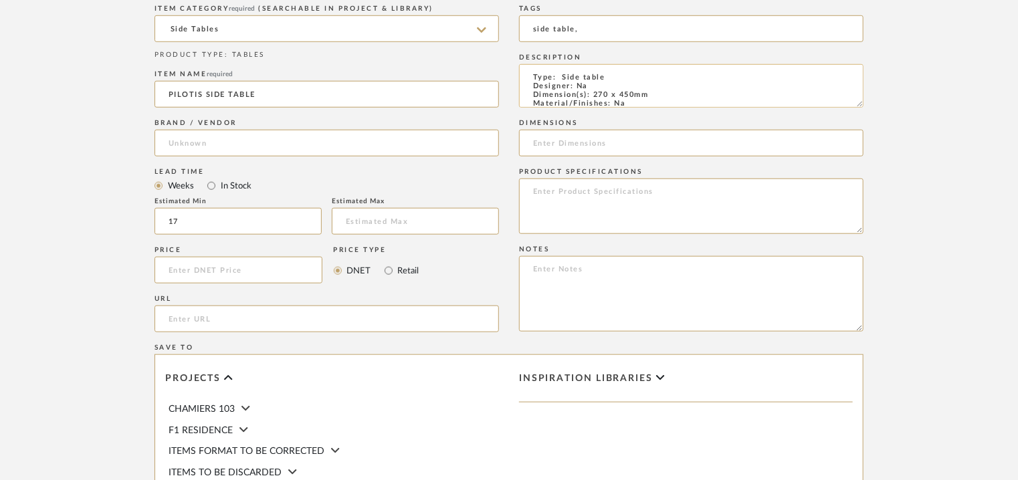
drag, startPoint x: 666, startPoint y: 96, endPoint x: 595, endPoint y: 93, distance: 71.7
click at [595, 93] on textarea "Type: Side table Designer: Na Dimension(s): 270 x 450mm Material/Finishes: Na P…" at bounding box center [691, 85] width 345 height 43
click at [594, 144] on input at bounding box center [691, 143] width 345 height 27
paste input "270 x 450mm"
type input "270 x 450mm"
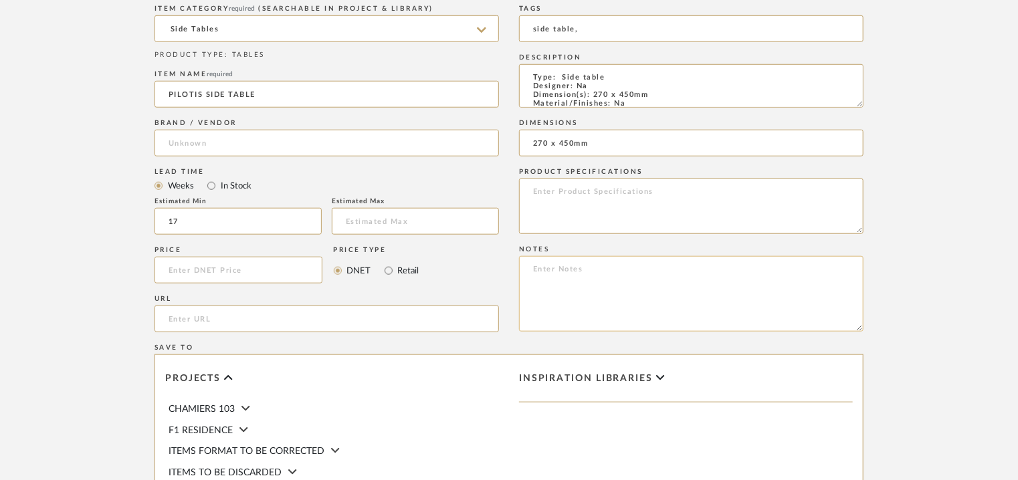
click at [621, 288] on textarea at bounding box center [691, 294] width 345 height 76
paste textarea "Price: INR29,995/- Lead time: Na Customizable: Na 3D available : yes BIM availa…"
click at [674, 310] on textarea "Price: INR29,995/- Lead time: Na Customizable: Na 3D available : yes BIM availa…" at bounding box center [691, 294] width 345 height 76
drag, startPoint x: 648, startPoint y: 321, endPoint x: 530, endPoint y: 280, distance: 124.6
click at [530, 280] on textarea "Price: INR29,995/- Lead time: Na Customizable: Na 3D available : yes BIM availa…" at bounding box center [691, 294] width 345 height 76
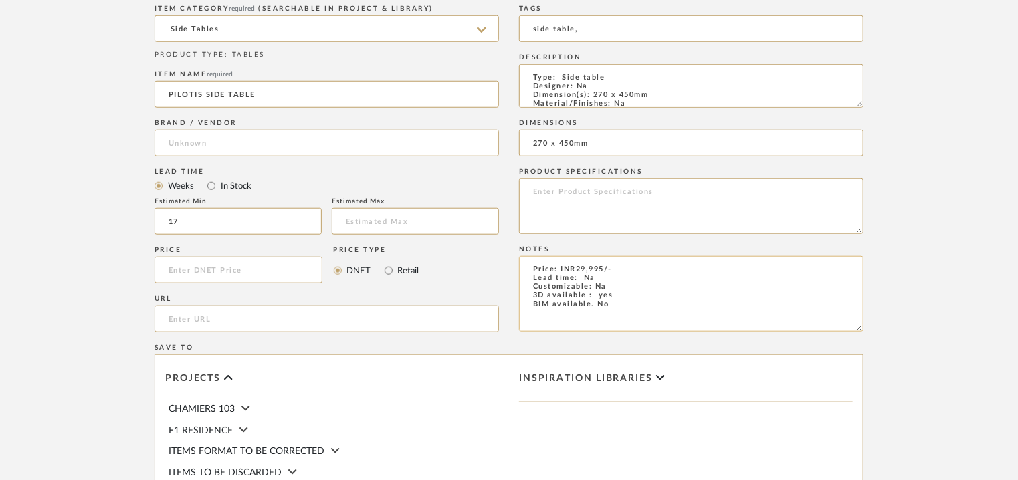
paste textarea ": 120days after confirmation of size , Customisable : Na 3D available : No BIM …"
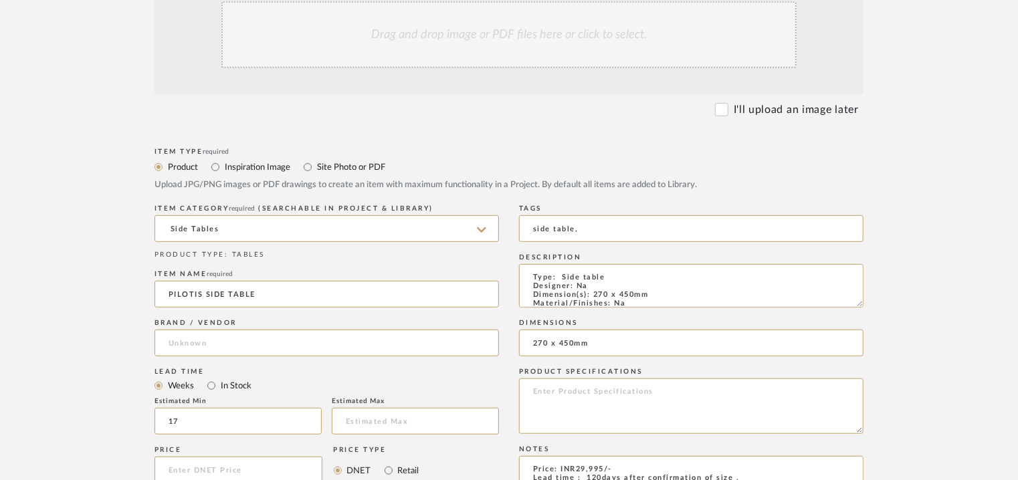
scroll to position [201, 0]
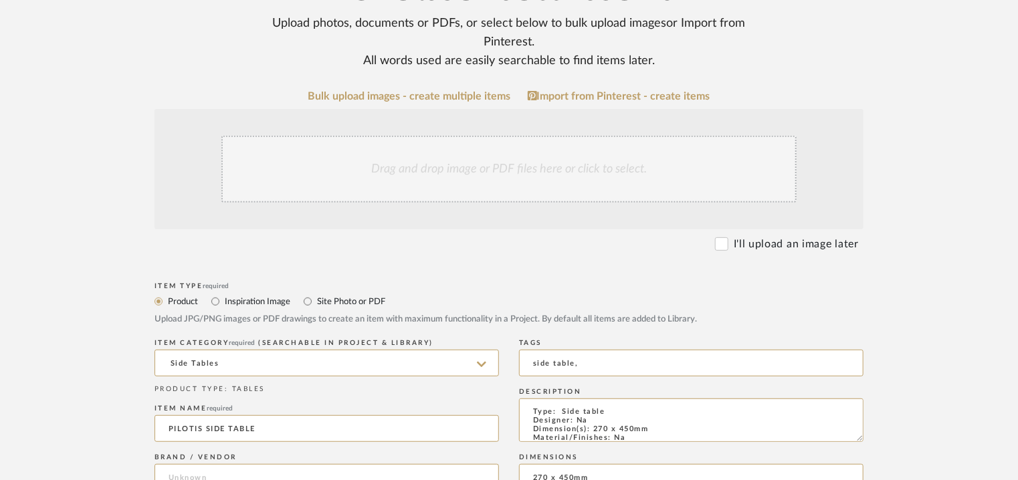
type textarea "Price: INR29,995/- Lead time : 120days after confirmation of size , Customisabl…"
click at [407, 175] on div "Drag and drop image or PDF files here or click to select." at bounding box center [508, 169] width 575 height 67
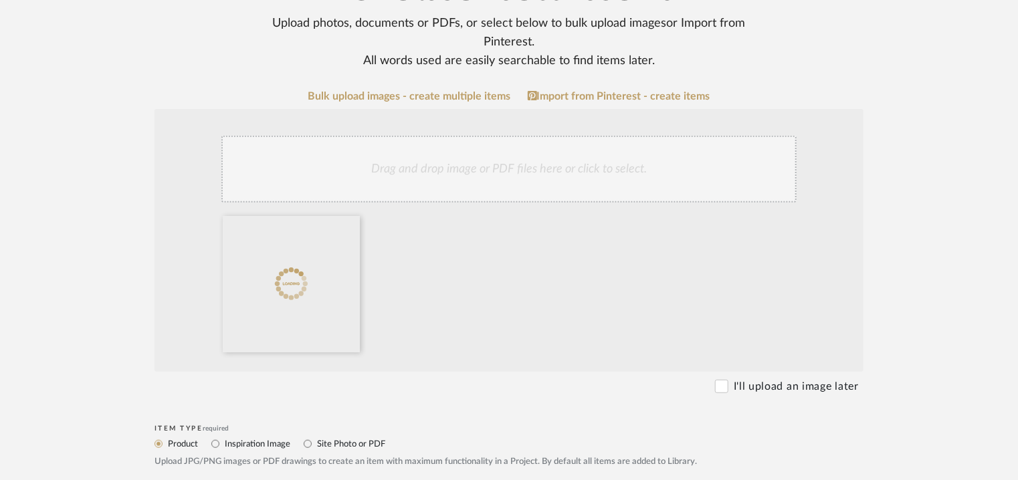
click at [528, 186] on div "Drag and drop image or PDF files here or click to select." at bounding box center [508, 169] width 575 height 67
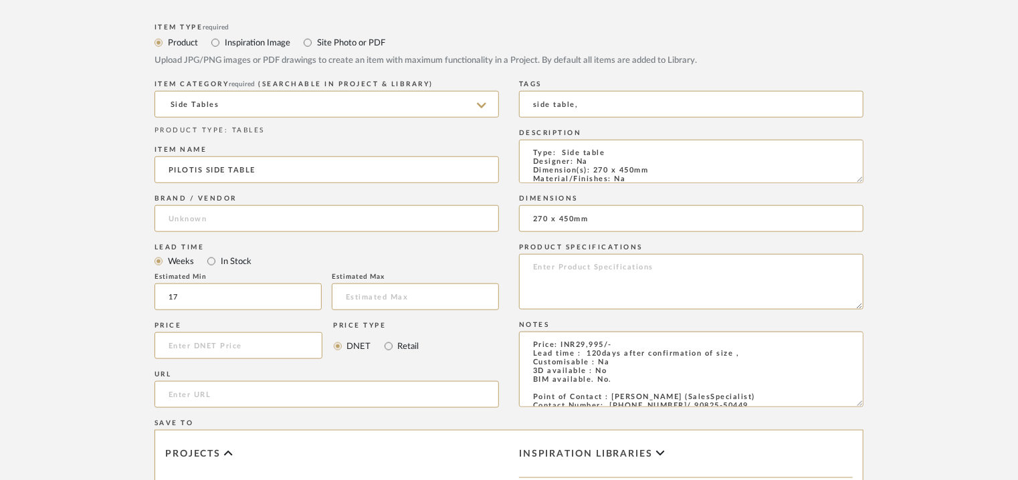
scroll to position [736, 0]
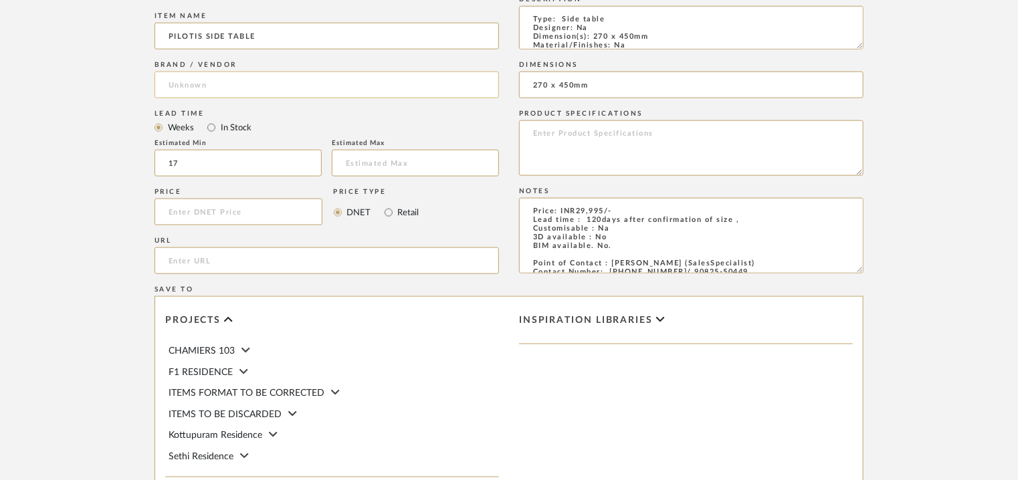
click at [197, 84] on input at bounding box center [327, 85] width 345 height 27
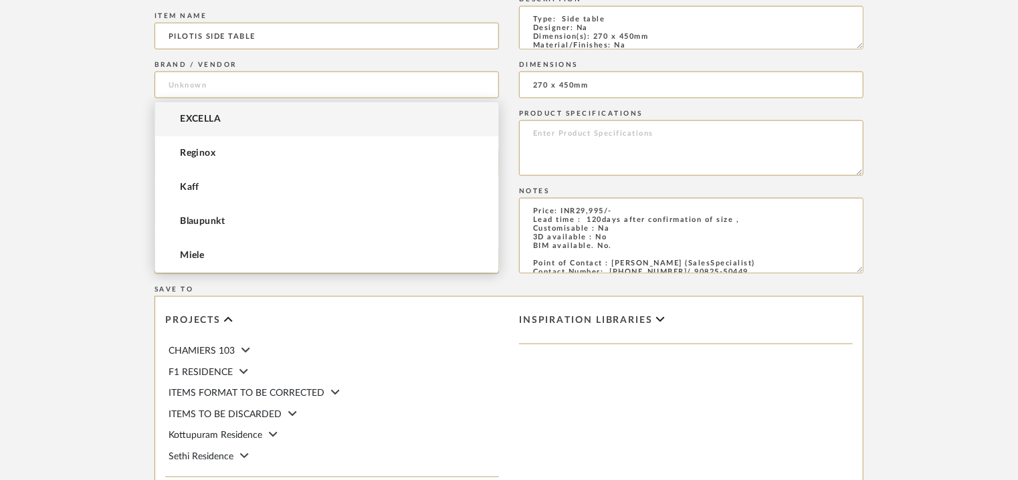
click at [205, 122] on span "EXCELLA" at bounding box center [200, 119] width 41 height 11
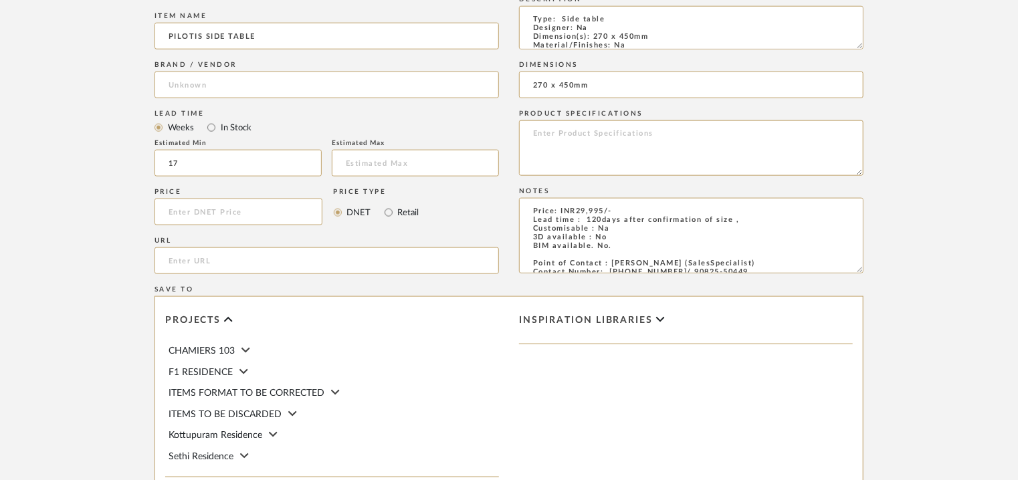
type input "EXCELLA"
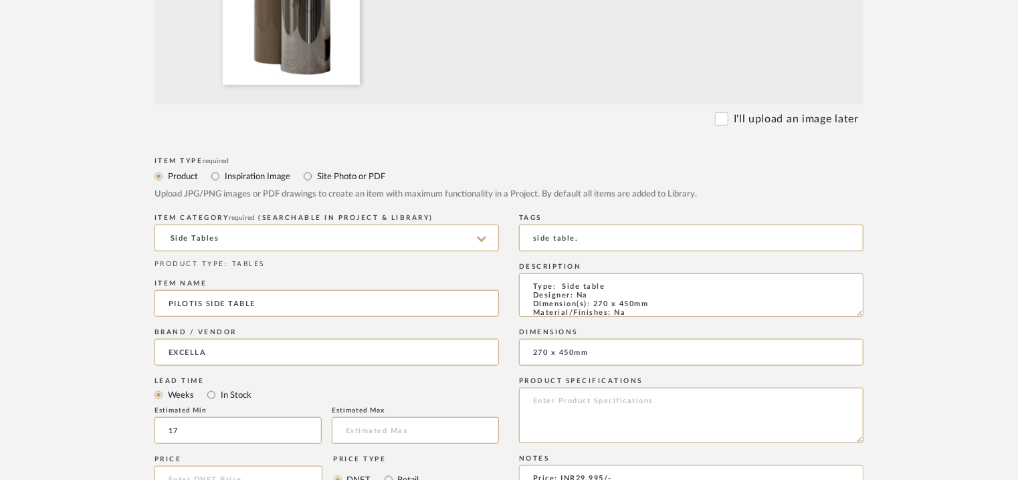
scroll to position [918, 0]
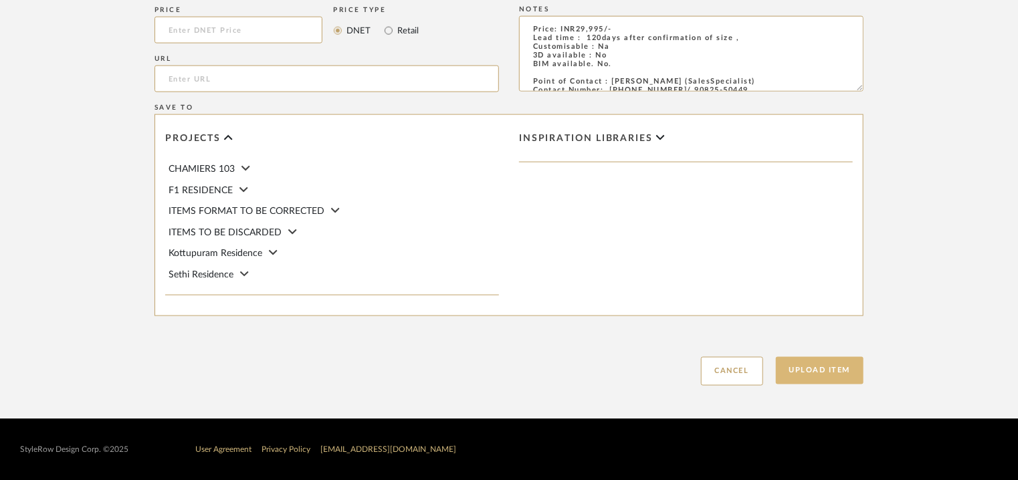
click at [821, 375] on button "Upload Item" at bounding box center [820, 370] width 88 height 27
